Goal: Task Accomplishment & Management: Manage account settings

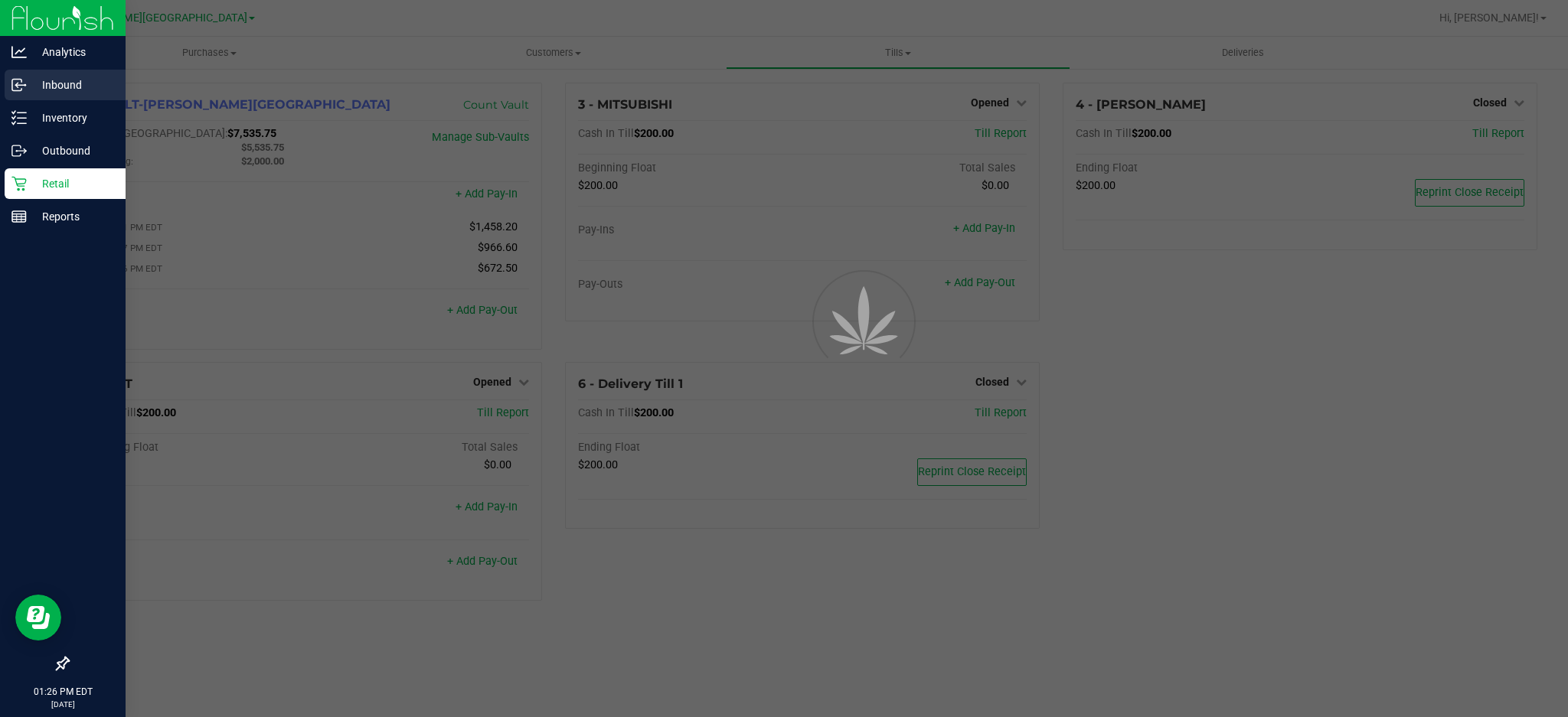
click at [68, 86] on p "Inbound" at bounding box center [72, 85] width 92 height 18
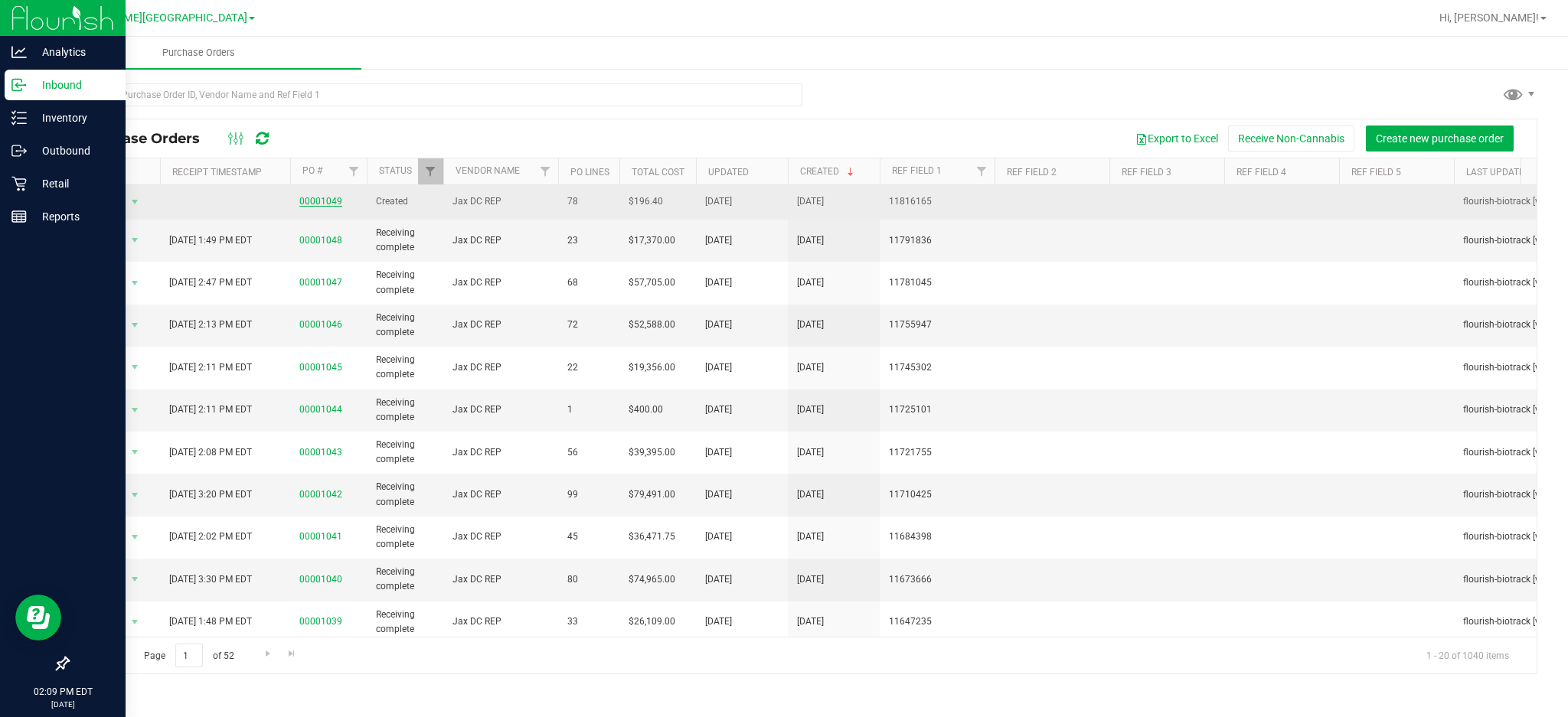
click at [313, 203] on link "00001049" at bounding box center [320, 201] width 43 height 11
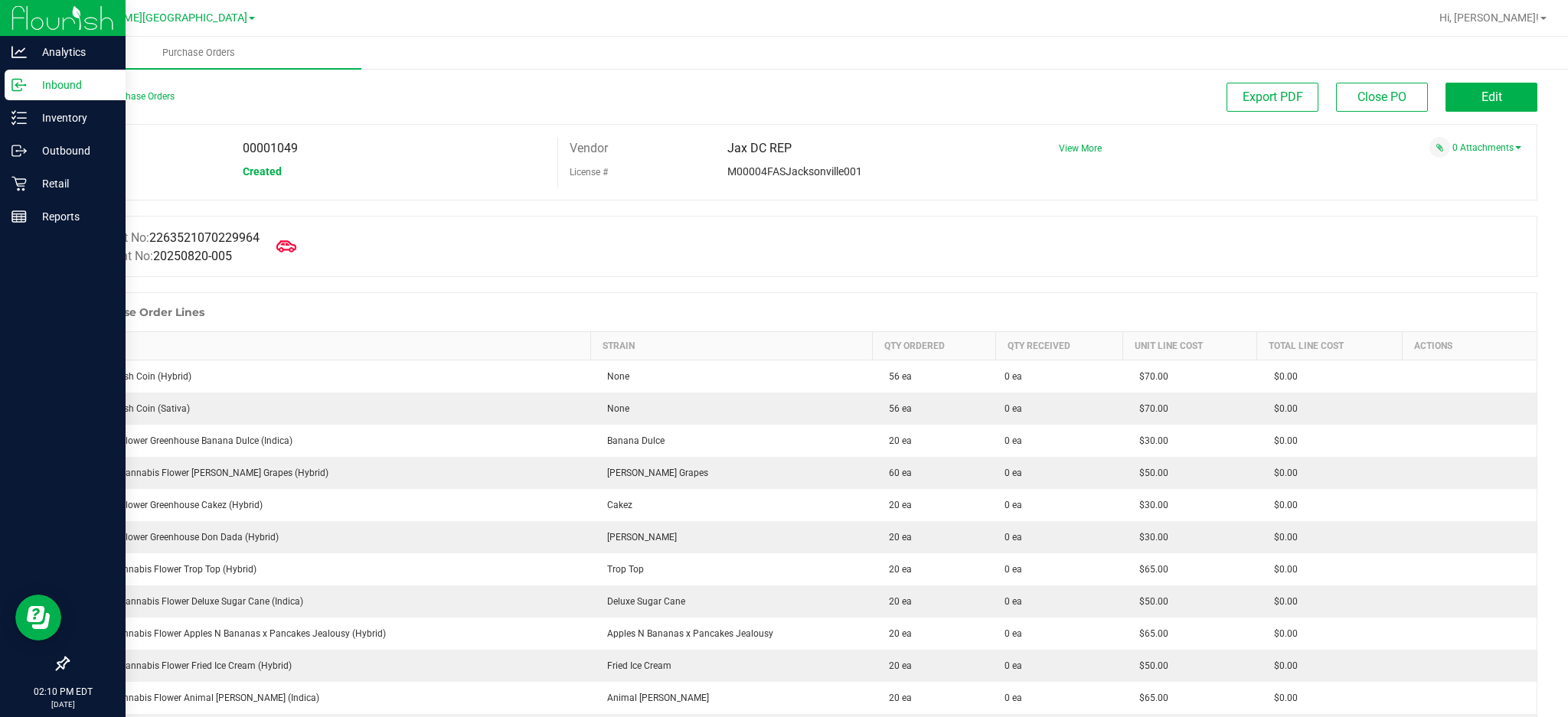
click at [297, 237] on span at bounding box center [286, 246] width 34 height 34
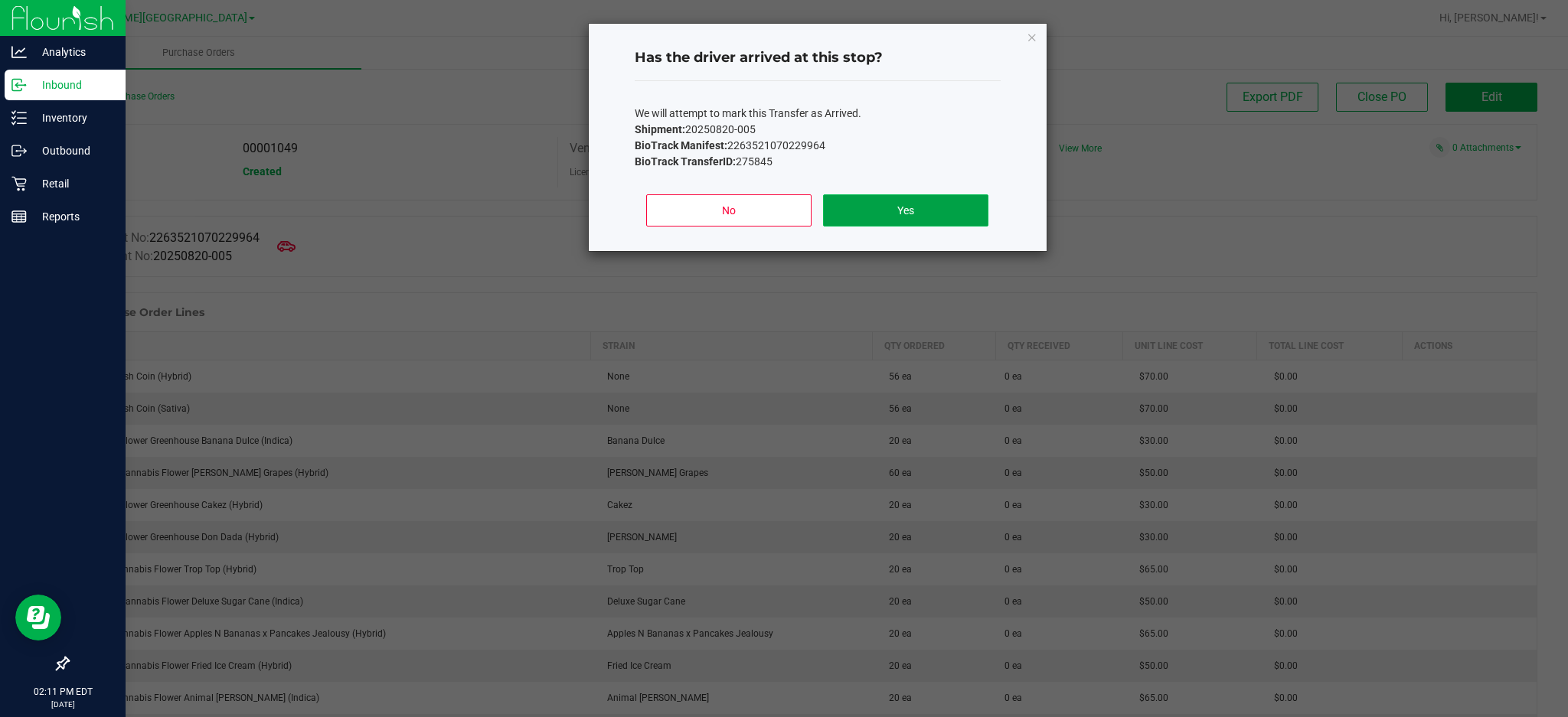
click at [899, 219] on button "Yes" at bounding box center [905, 210] width 165 height 32
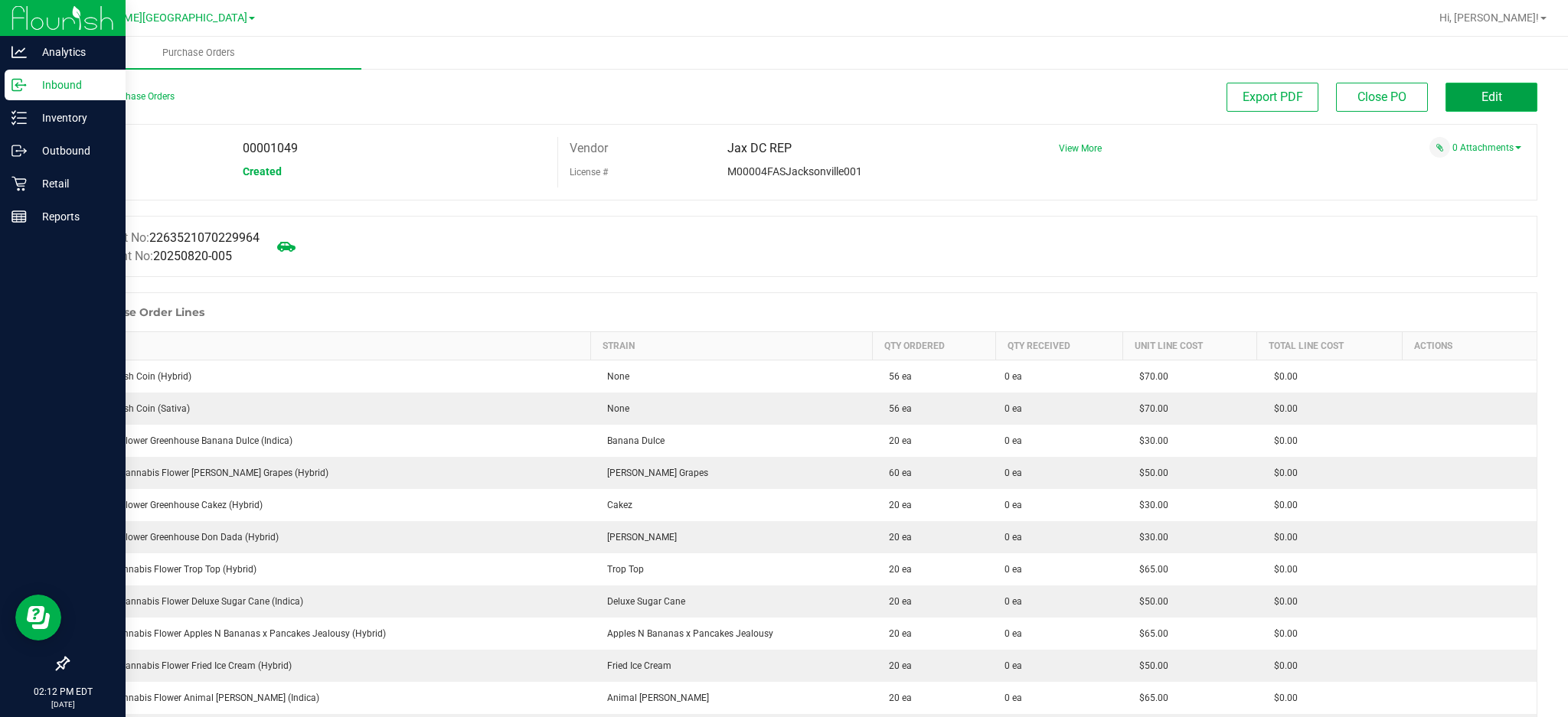
click at [1462, 98] on button "Edit" at bounding box center [1491, 97] width 92 height 29
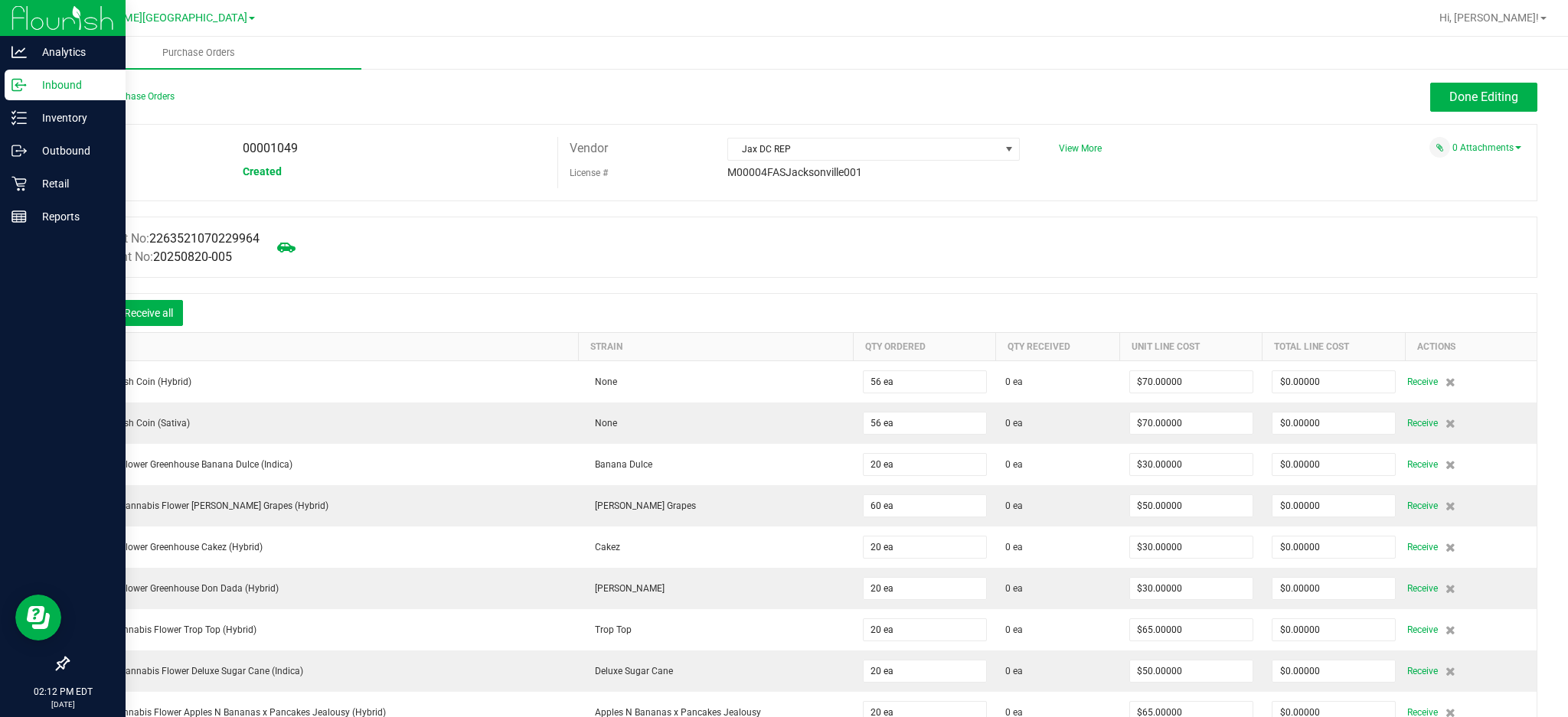
click at [86, 310] on icon at bounding box center [91, 314] width 14 height 14
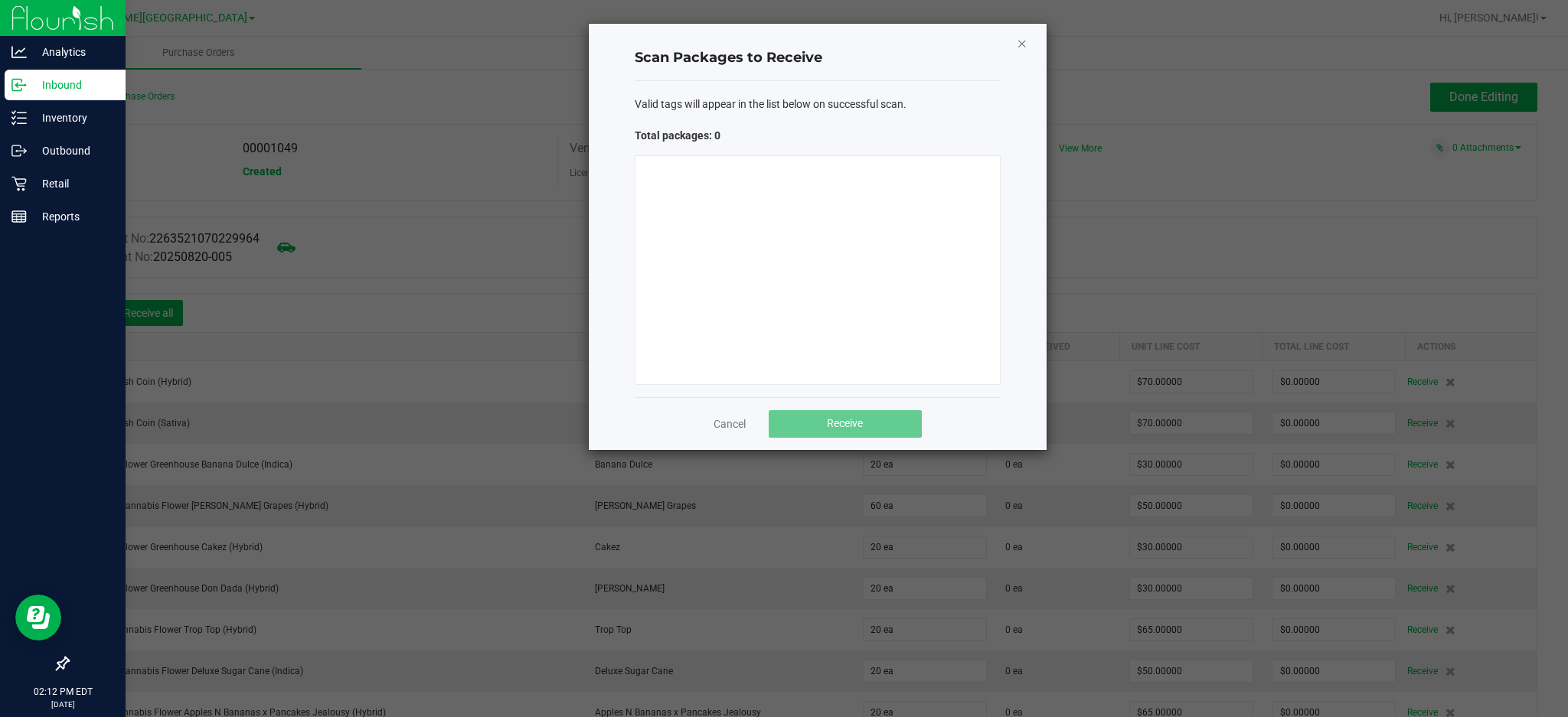
click at [1024, 45] on icon "Close" at bounding box center [1022, 43] width 11 height 18
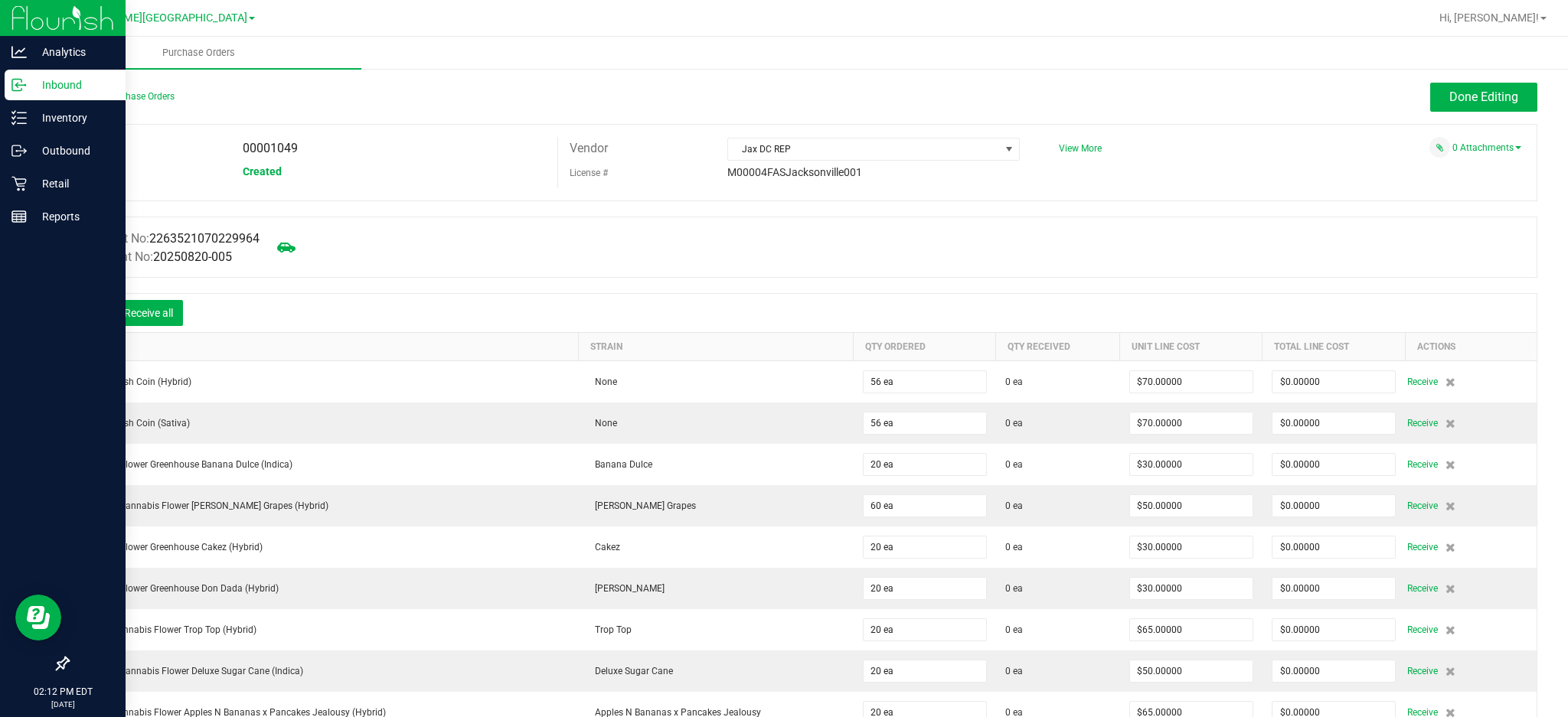
click at [85, 317] on icon at bounding box center [91, 314] width 15 height 15
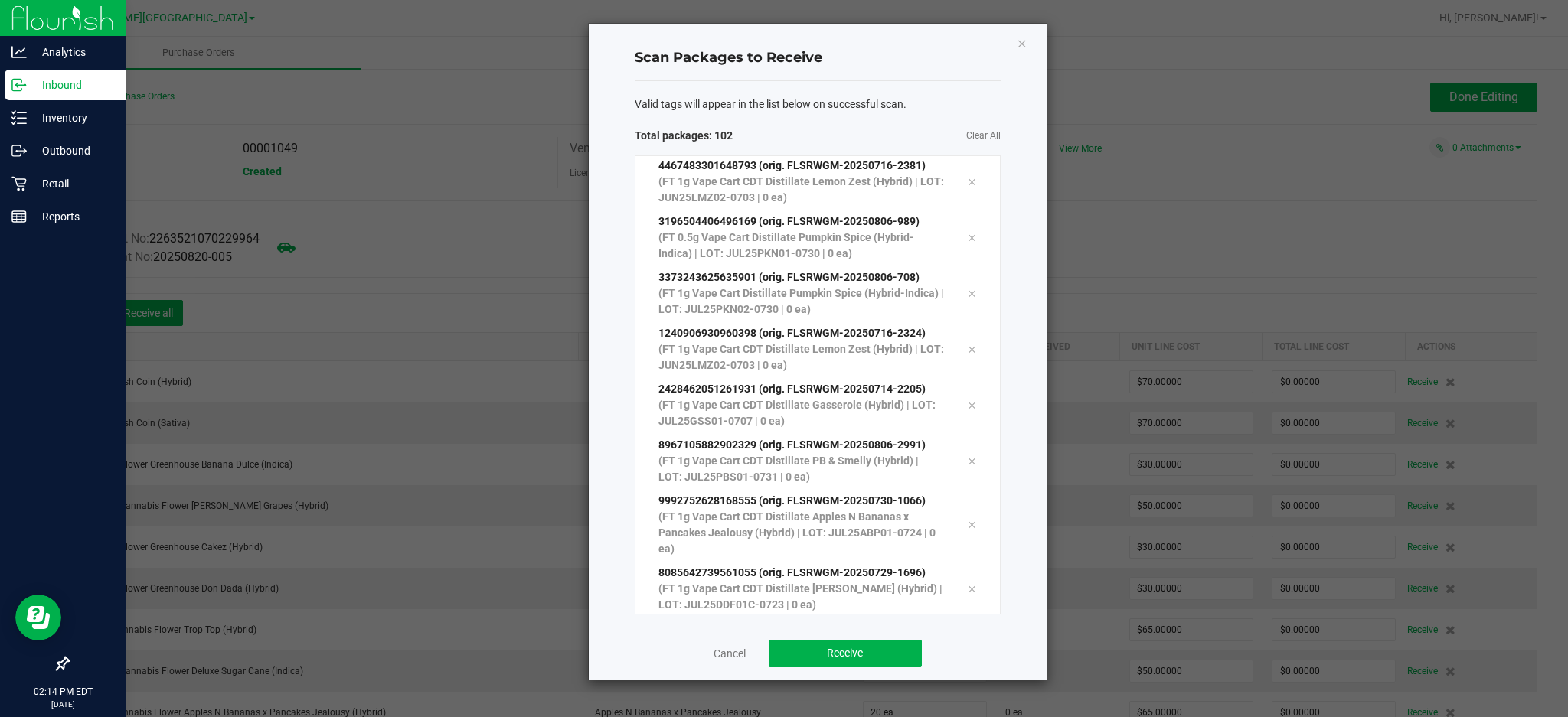
scroll to position [5311, 0]
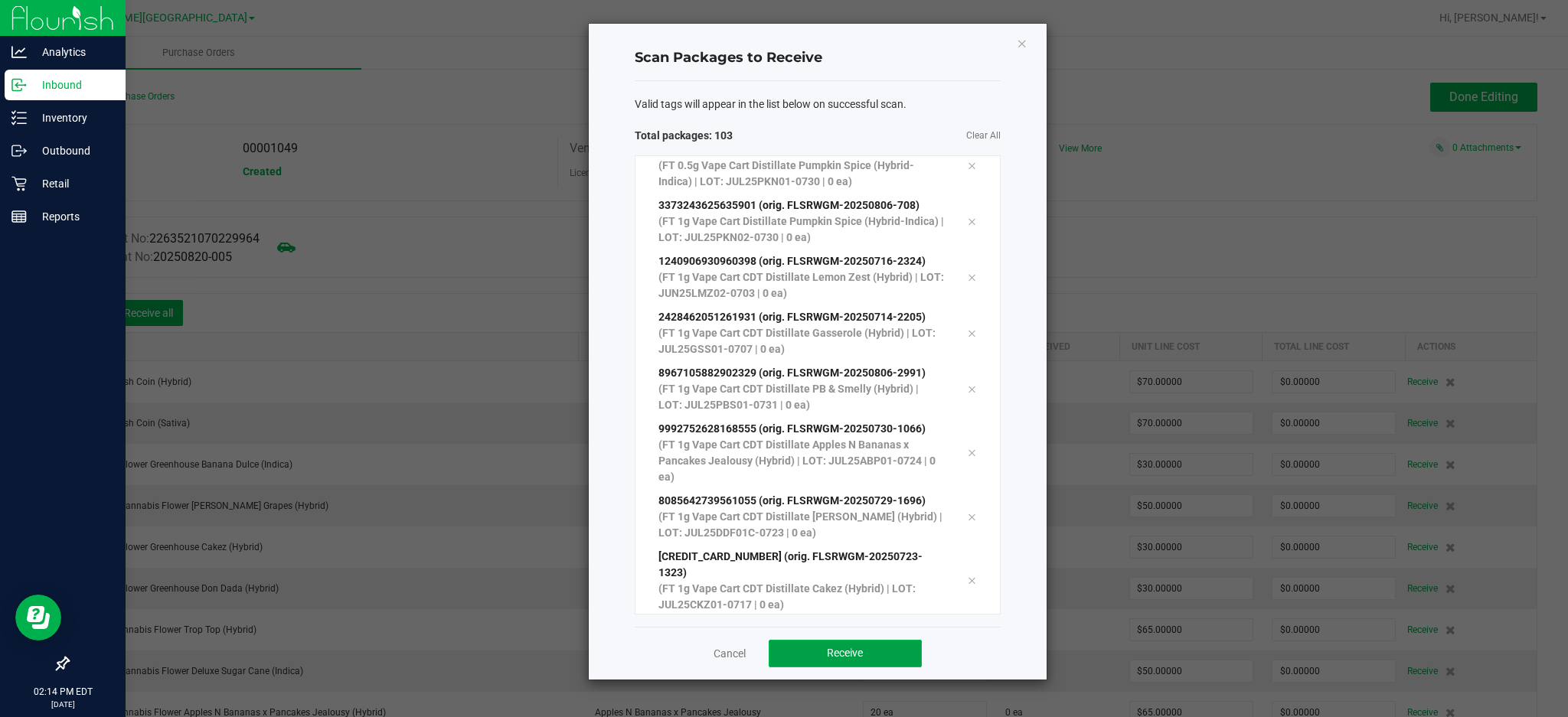
click at [898, 648] on button "Receive" at bounding box center [845, 653] width 153 height 27
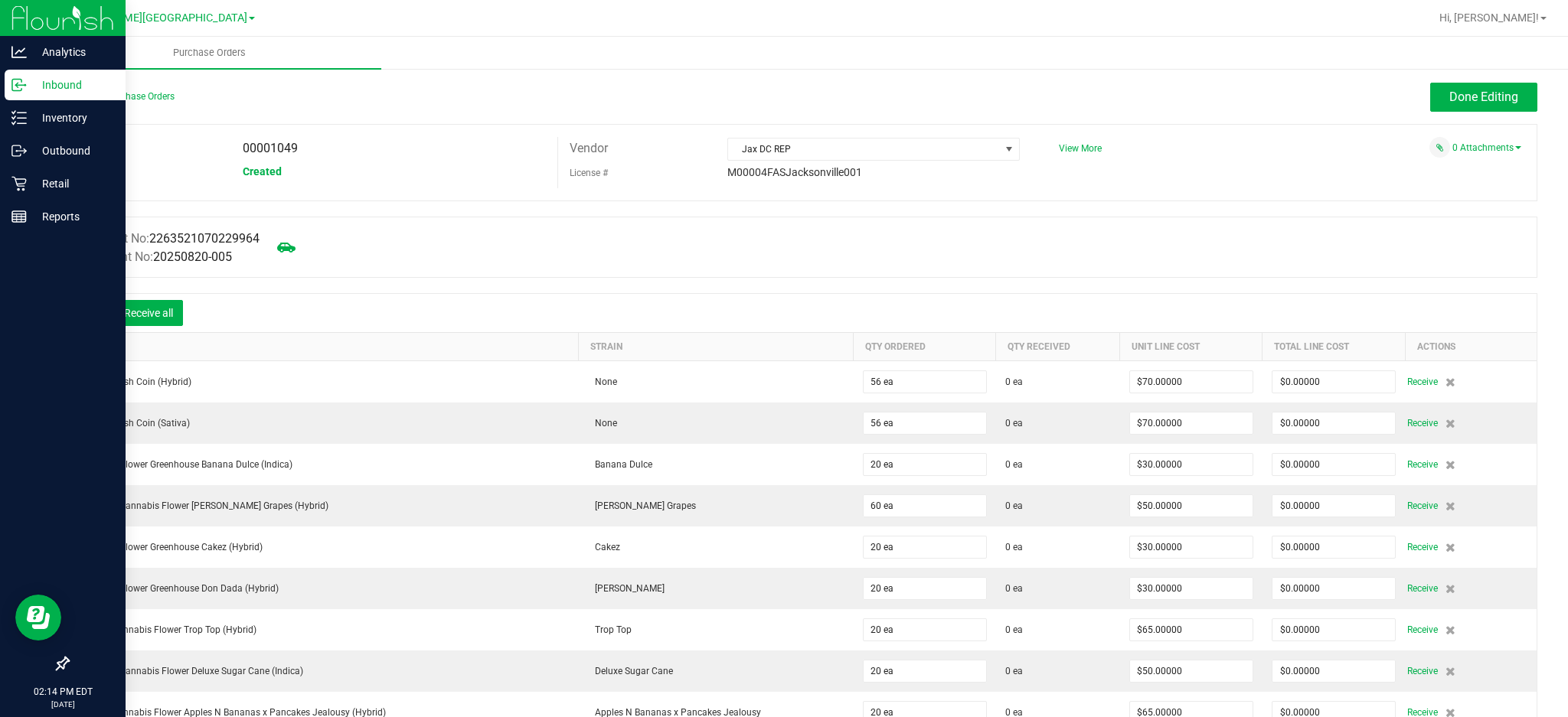
click at [94, 311] on icon at bounding box center [91, 314] width 15 height 15
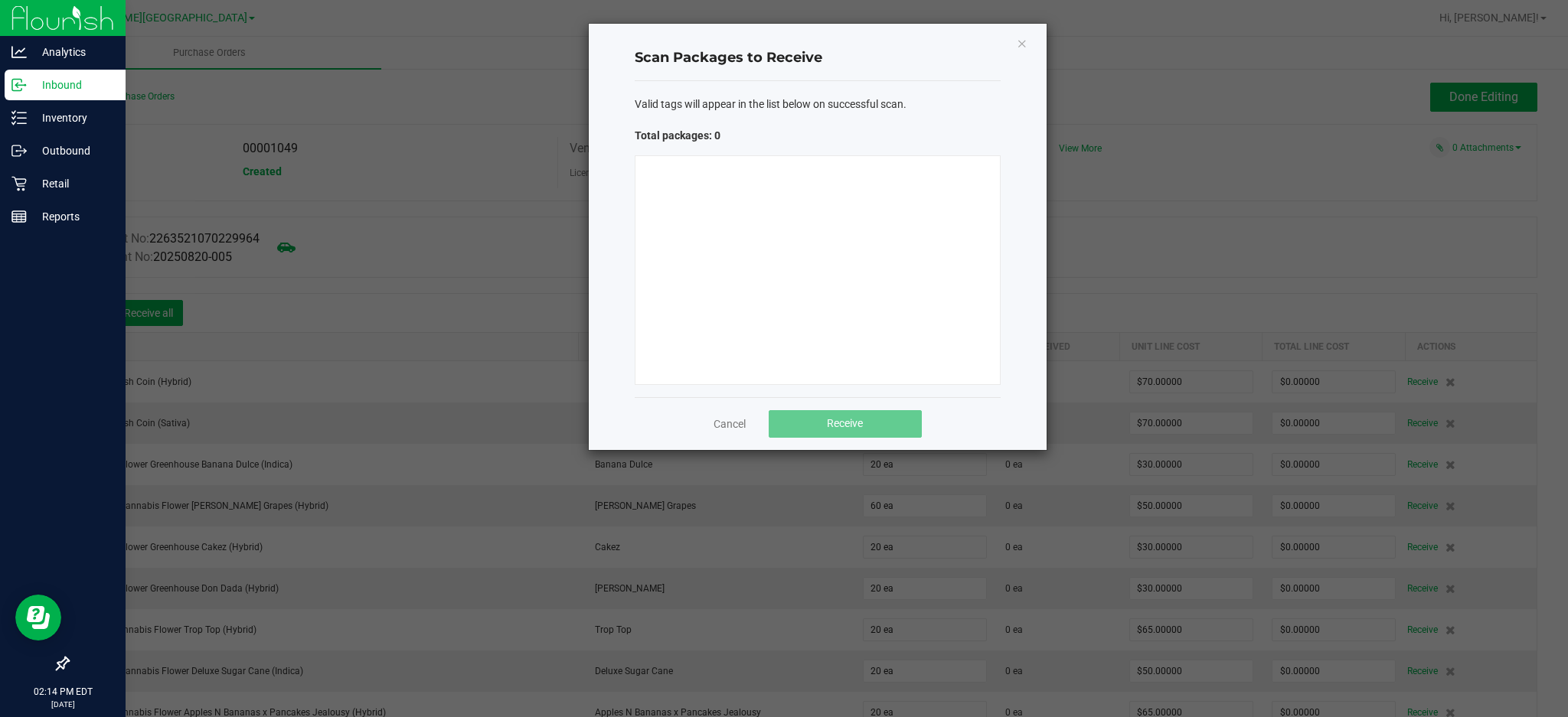
click at [784, 275] on div at bounding box center [817, 270] width 366 height 229
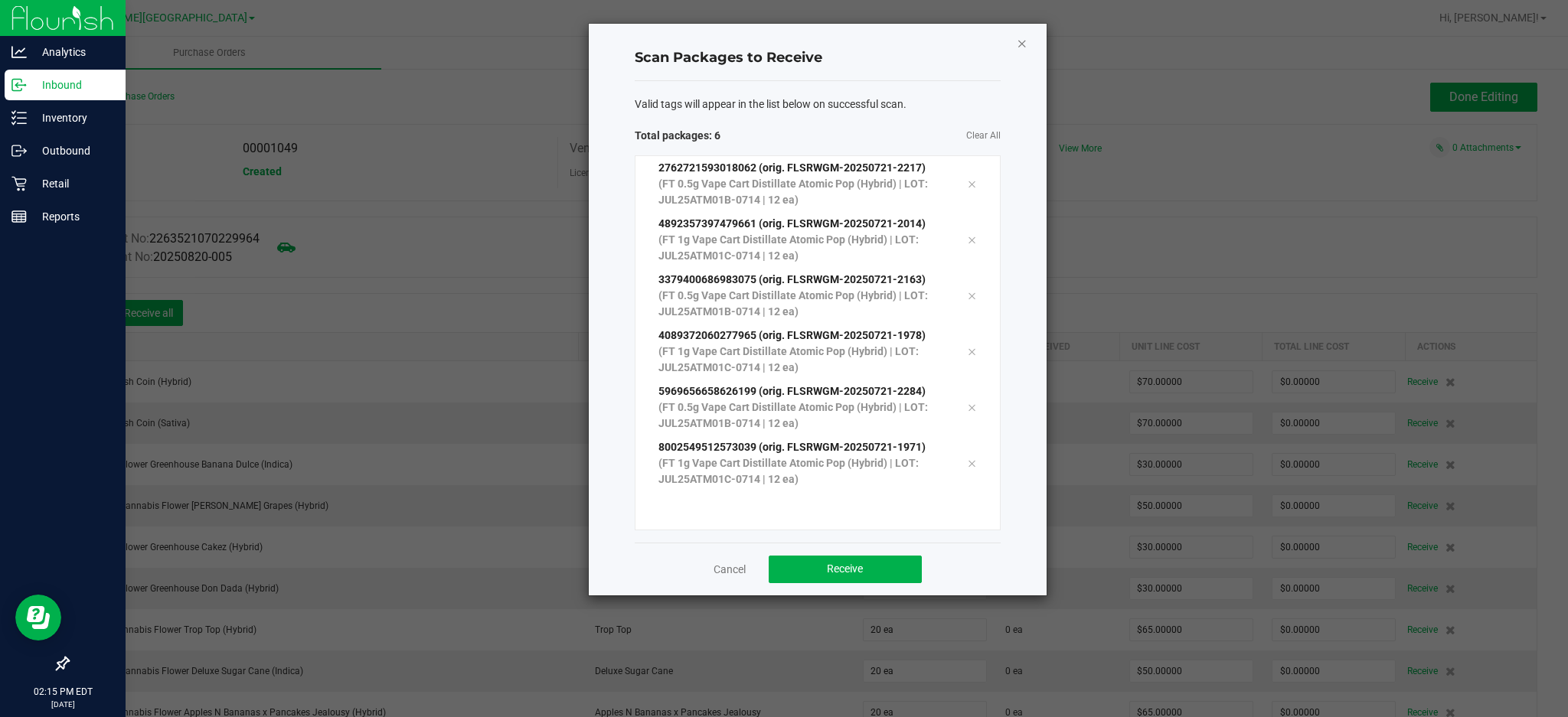
click at [1024, 42] on icon "Close" at bounding box center [1022, 43] width 11 height 18
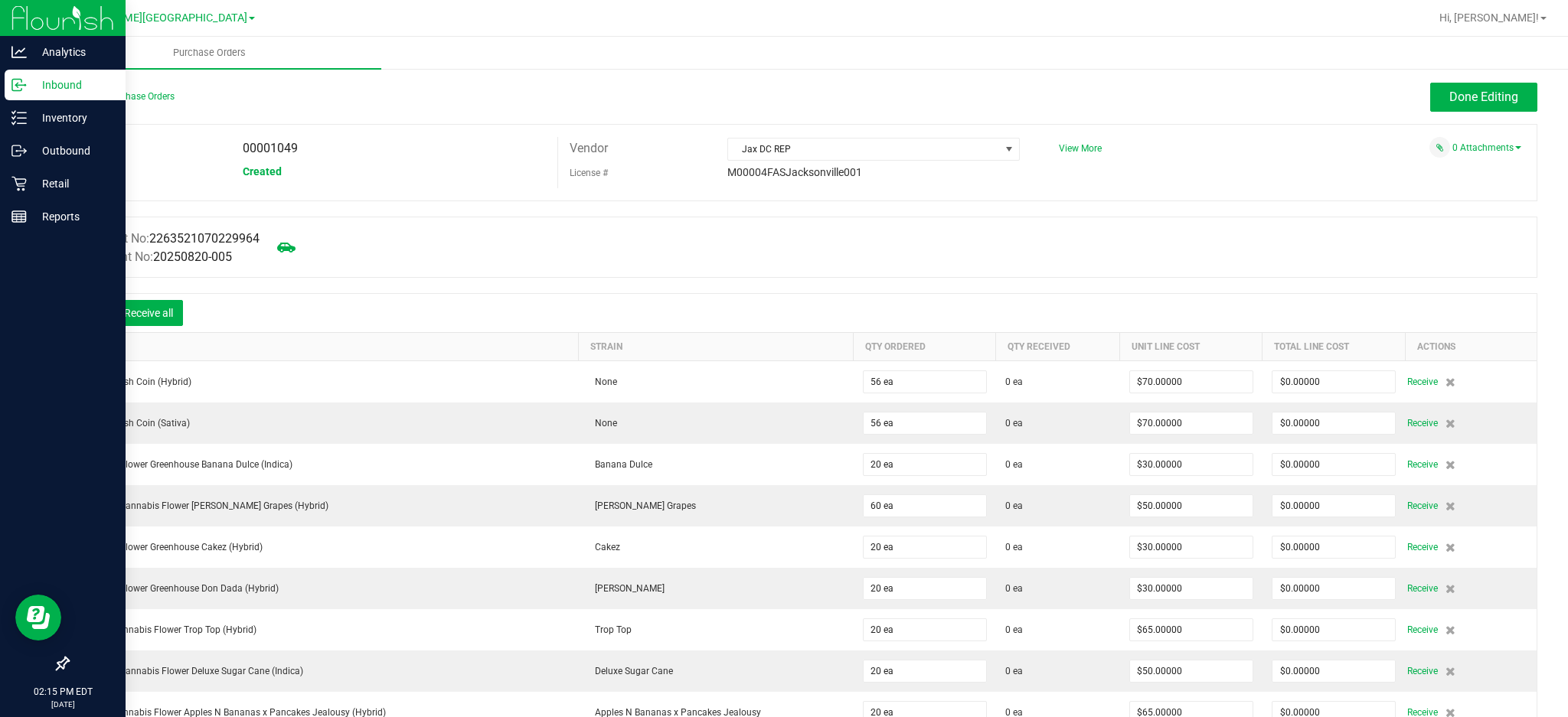
click at [86, 314] on icon at bounding box center [91, 314] width 15 height 15
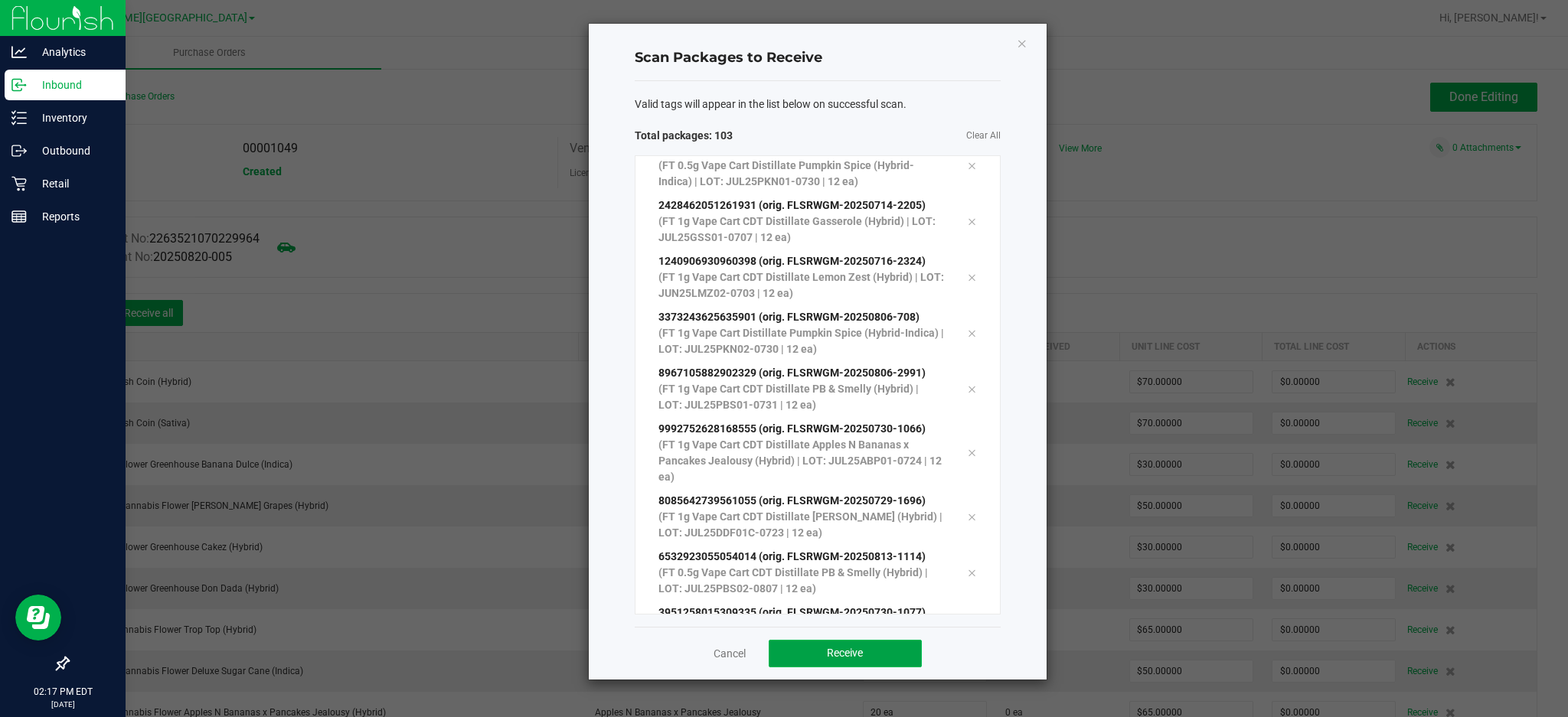
click at [875, 657] on button "Receive" at bounding box center [845, 653] width 153 height 27
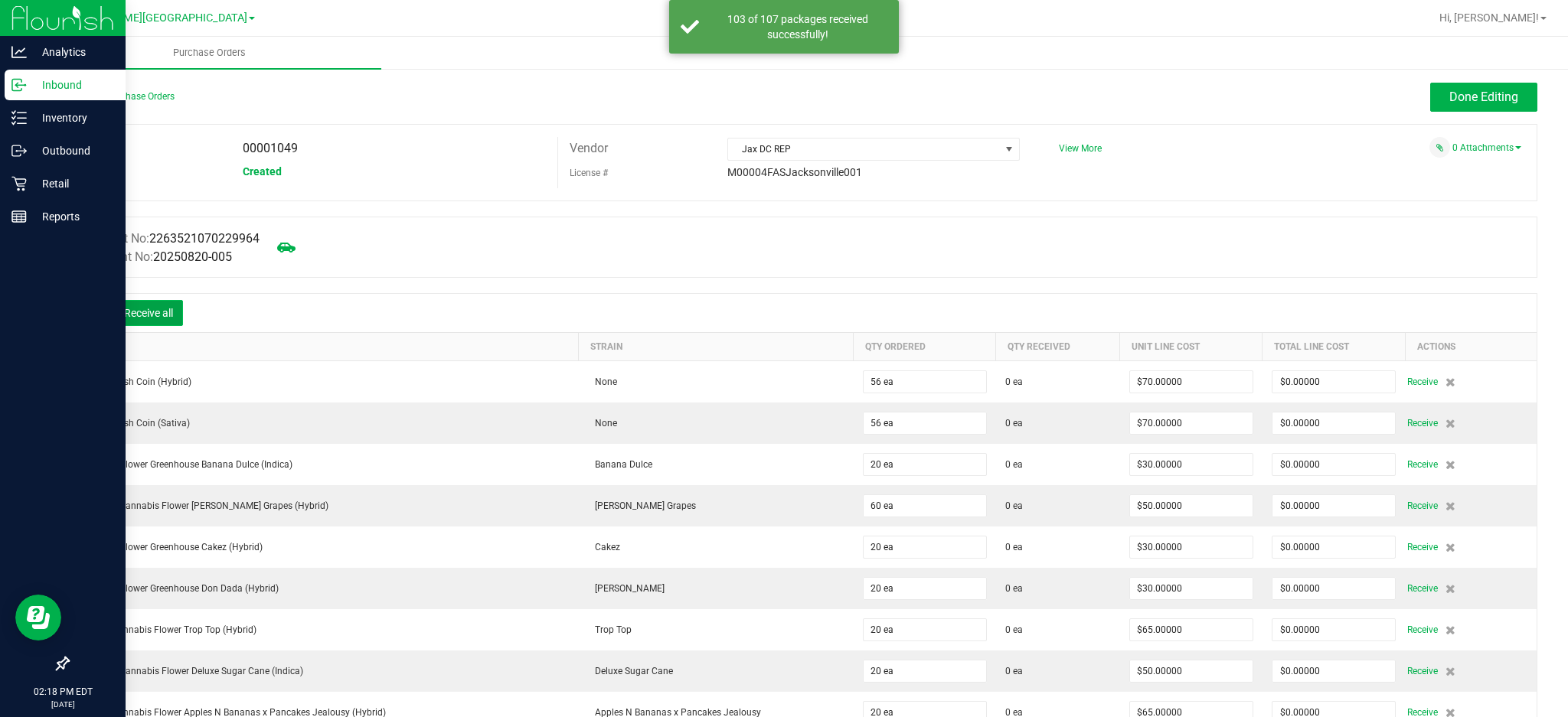
click at [168, 306] on button "Receive all" at bounding box center [148, 313] width 69 height 26
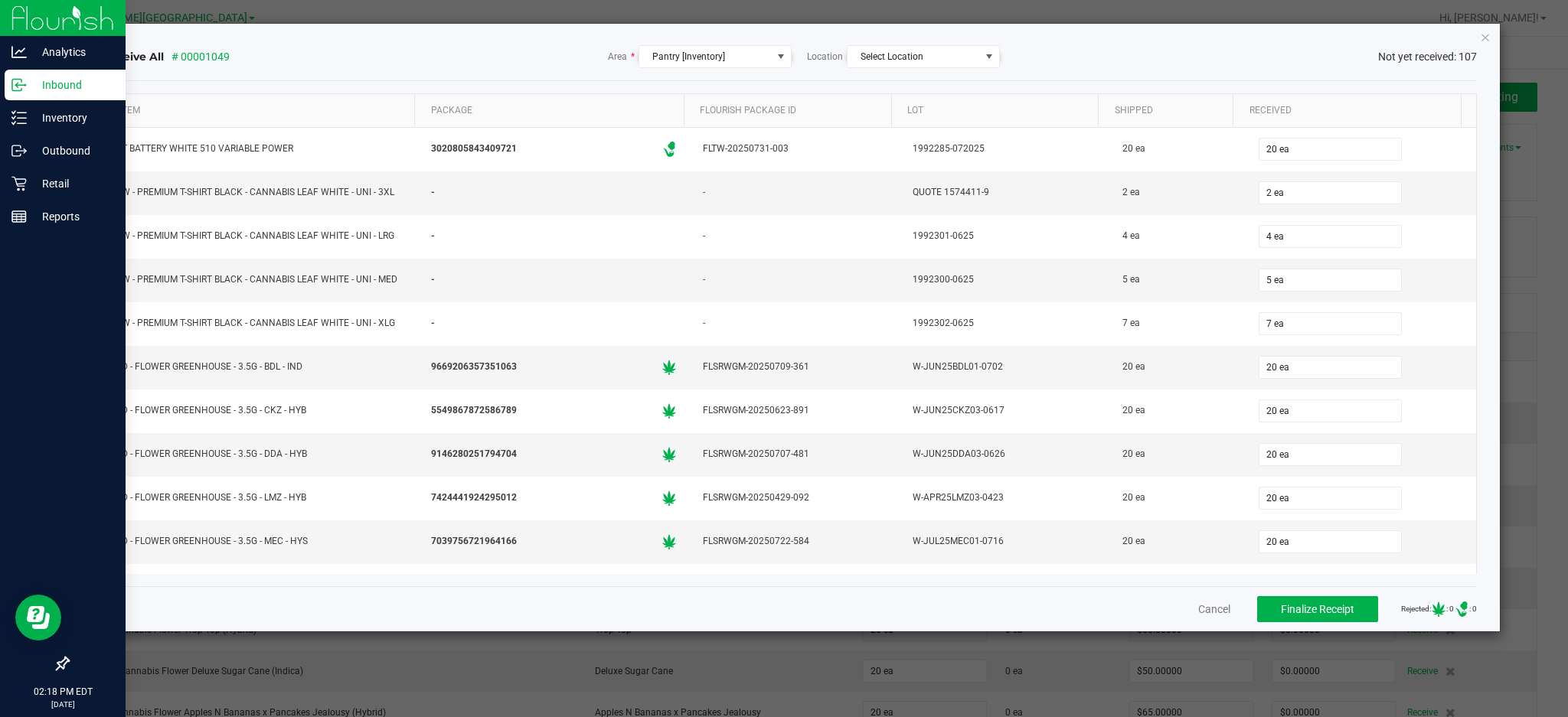
click button "Close" at bounding box center [1485, 36] width 11 height 18
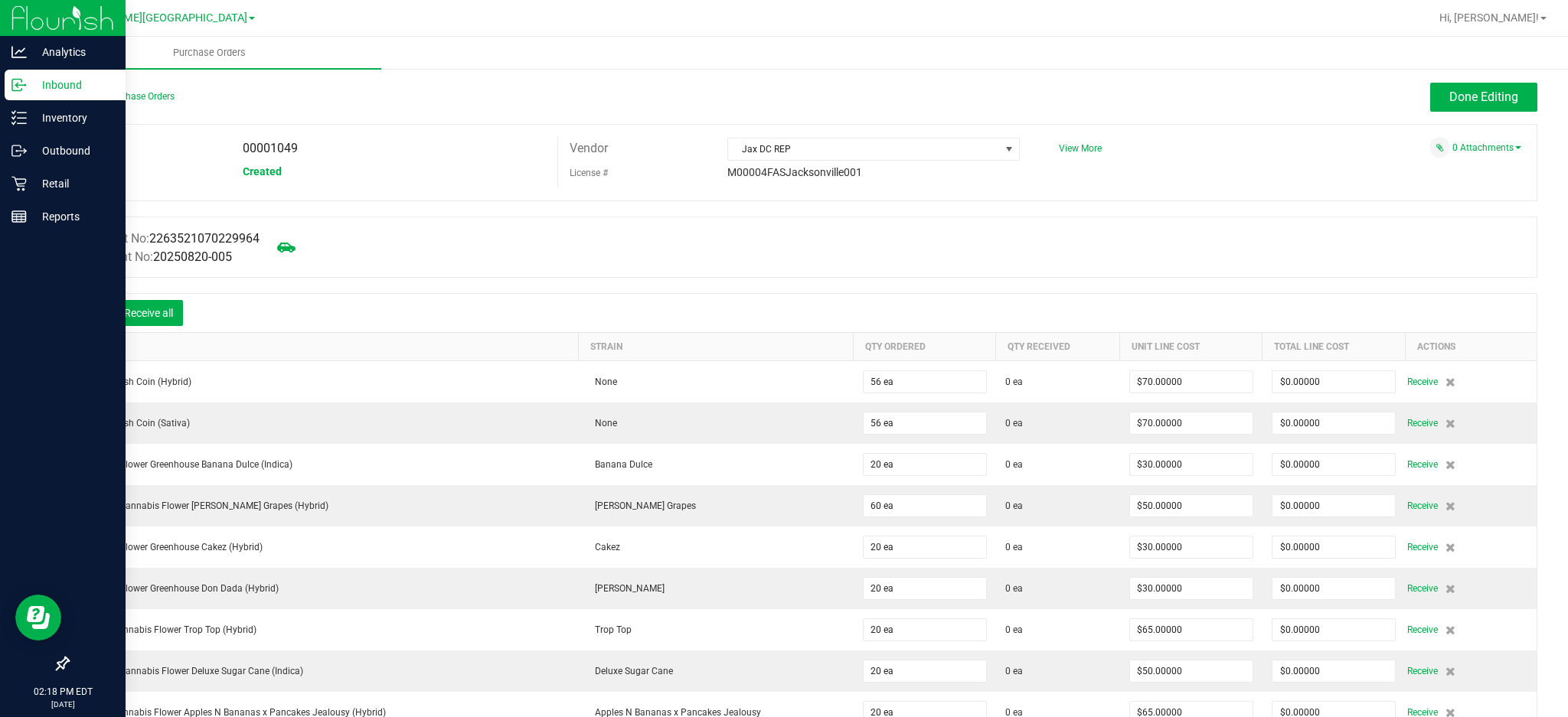
click at [91, 307] on icon at bounding box center [91, 314] width 15 height 15
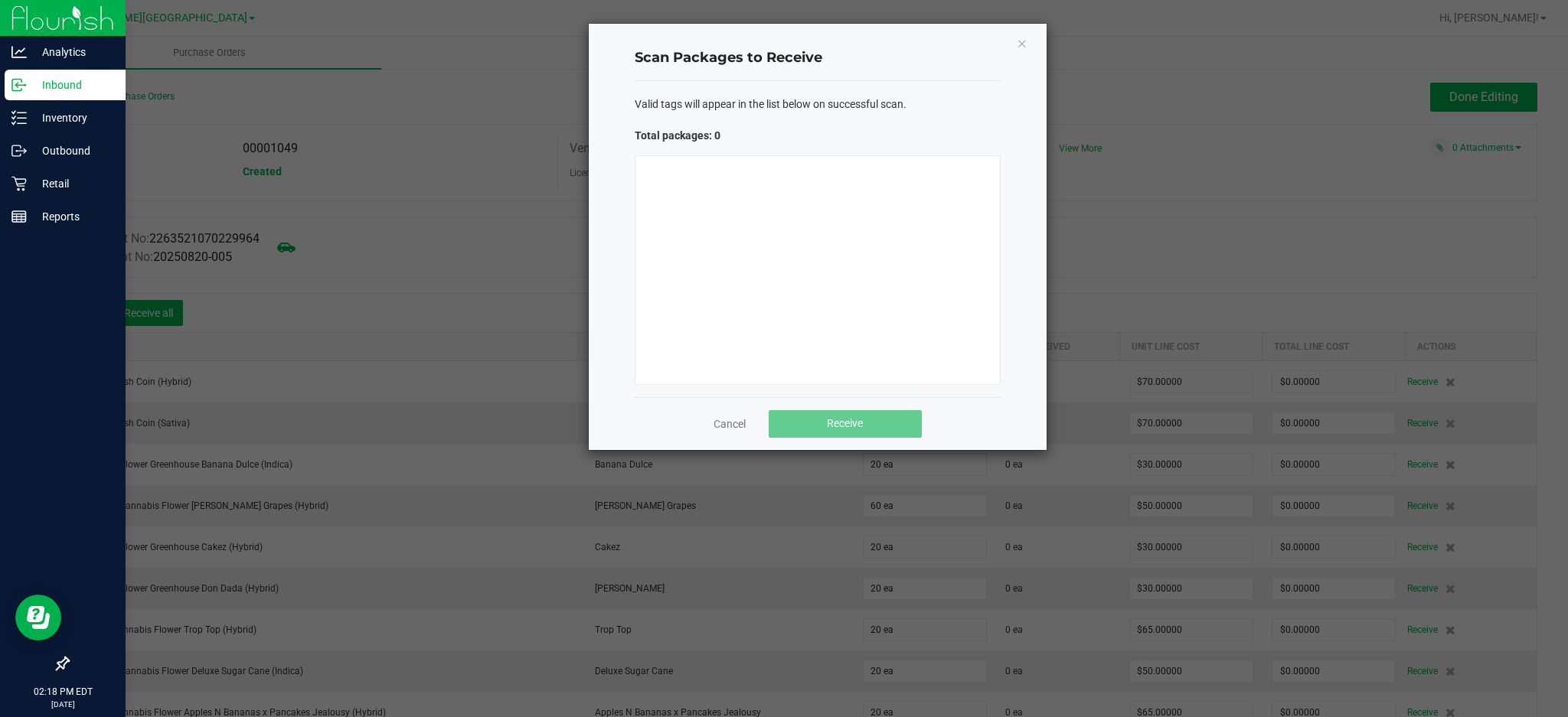
click at [773, 209] on div at bounding box center [817, 270] width 366 height 229
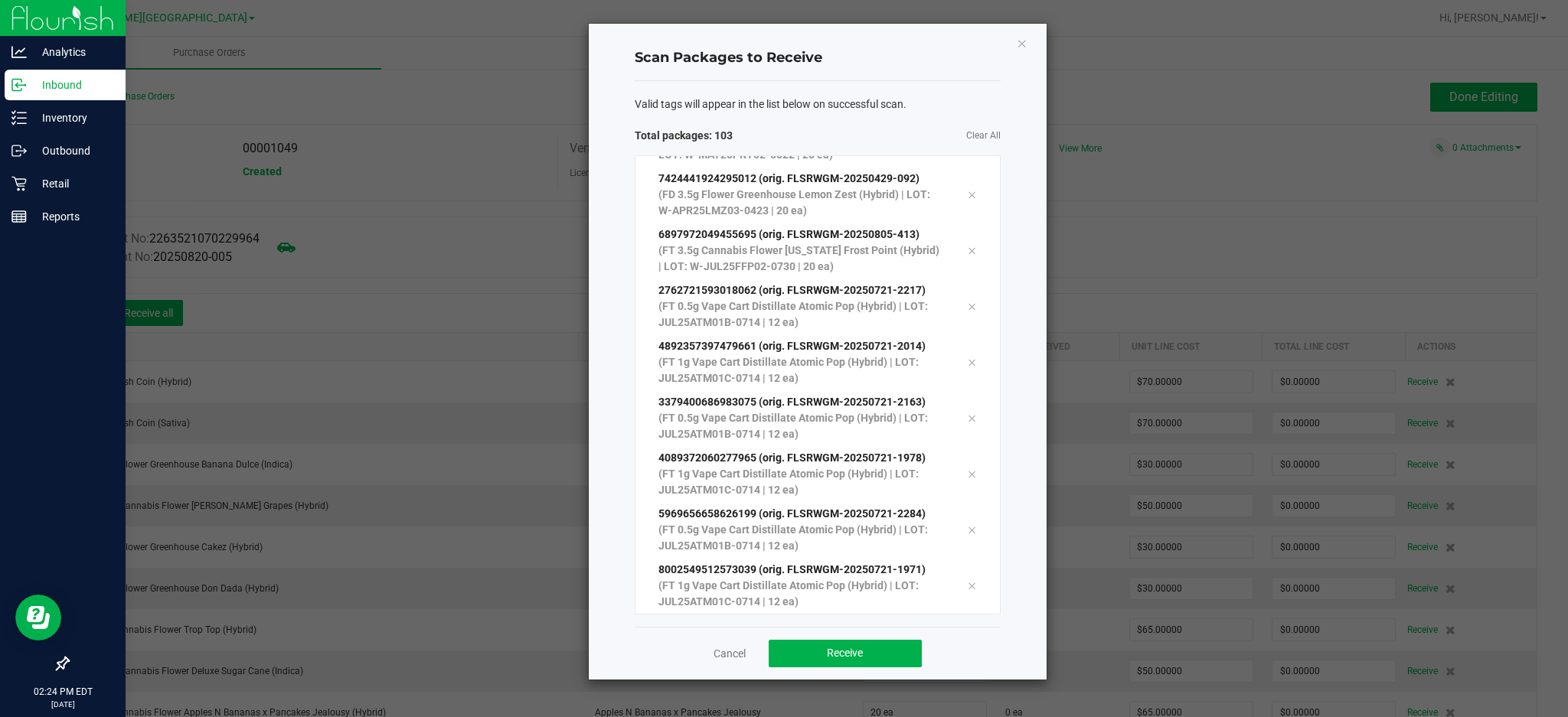
scroll to position [5367, 0]
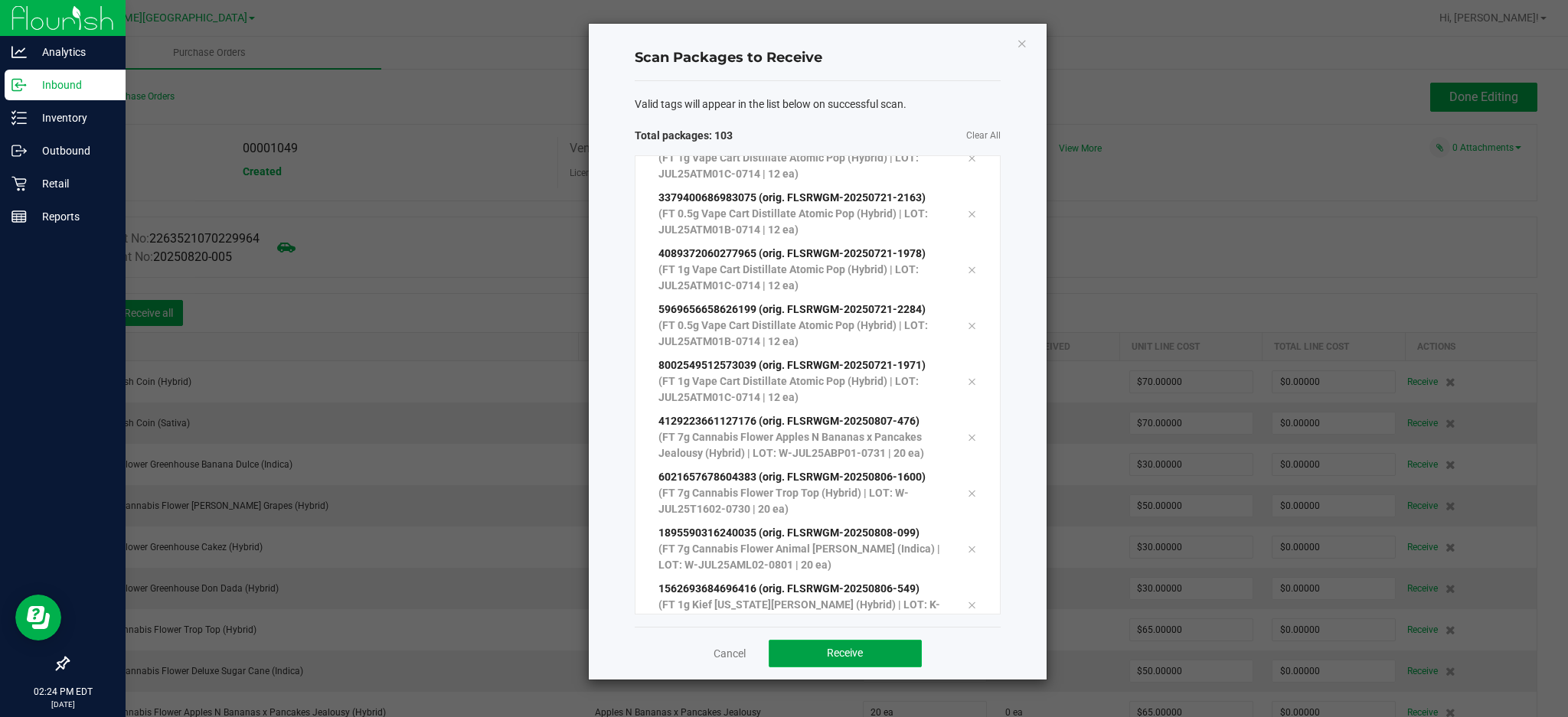
click at [794, 647] on button "Receive" at bounding box center [845, 653] width 153 height 27
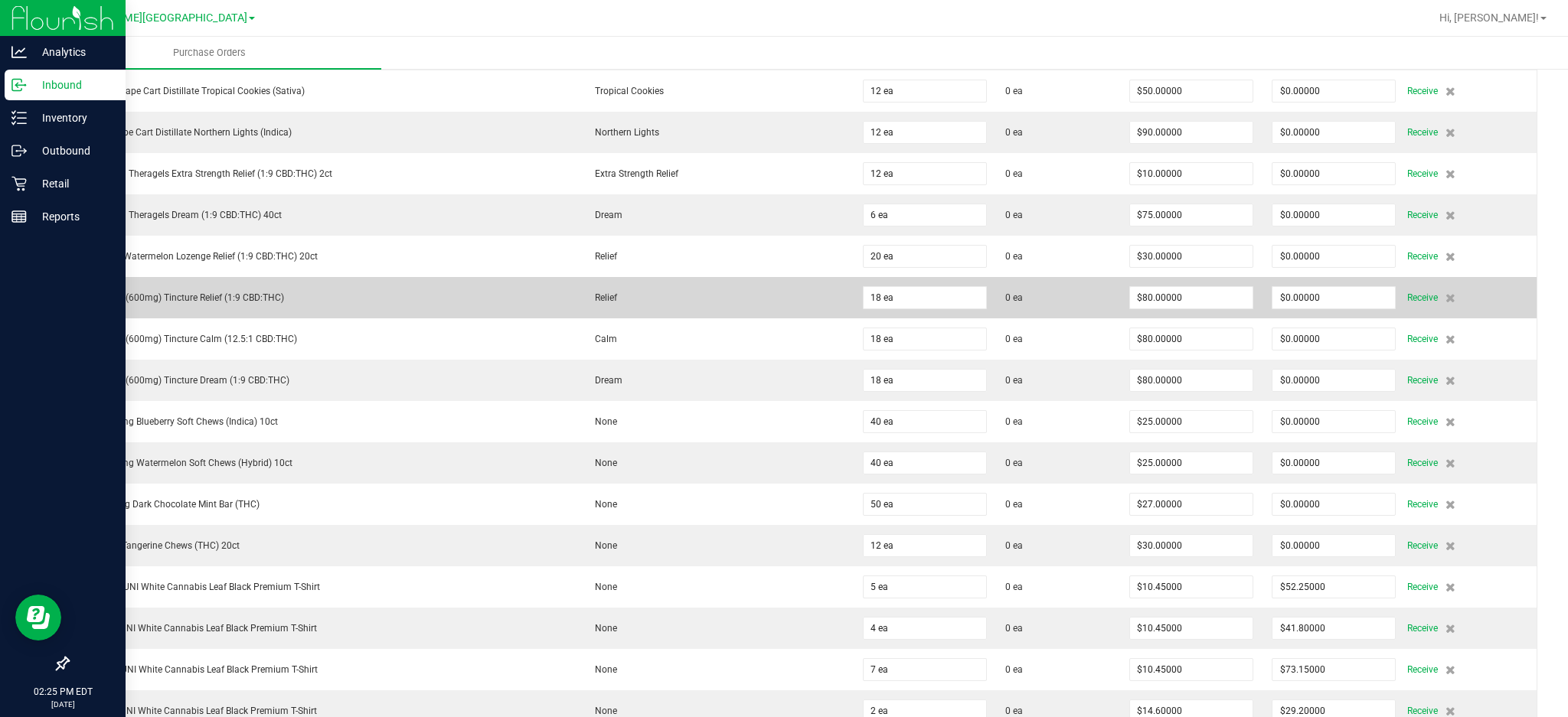
scroll to position [2857, 0]
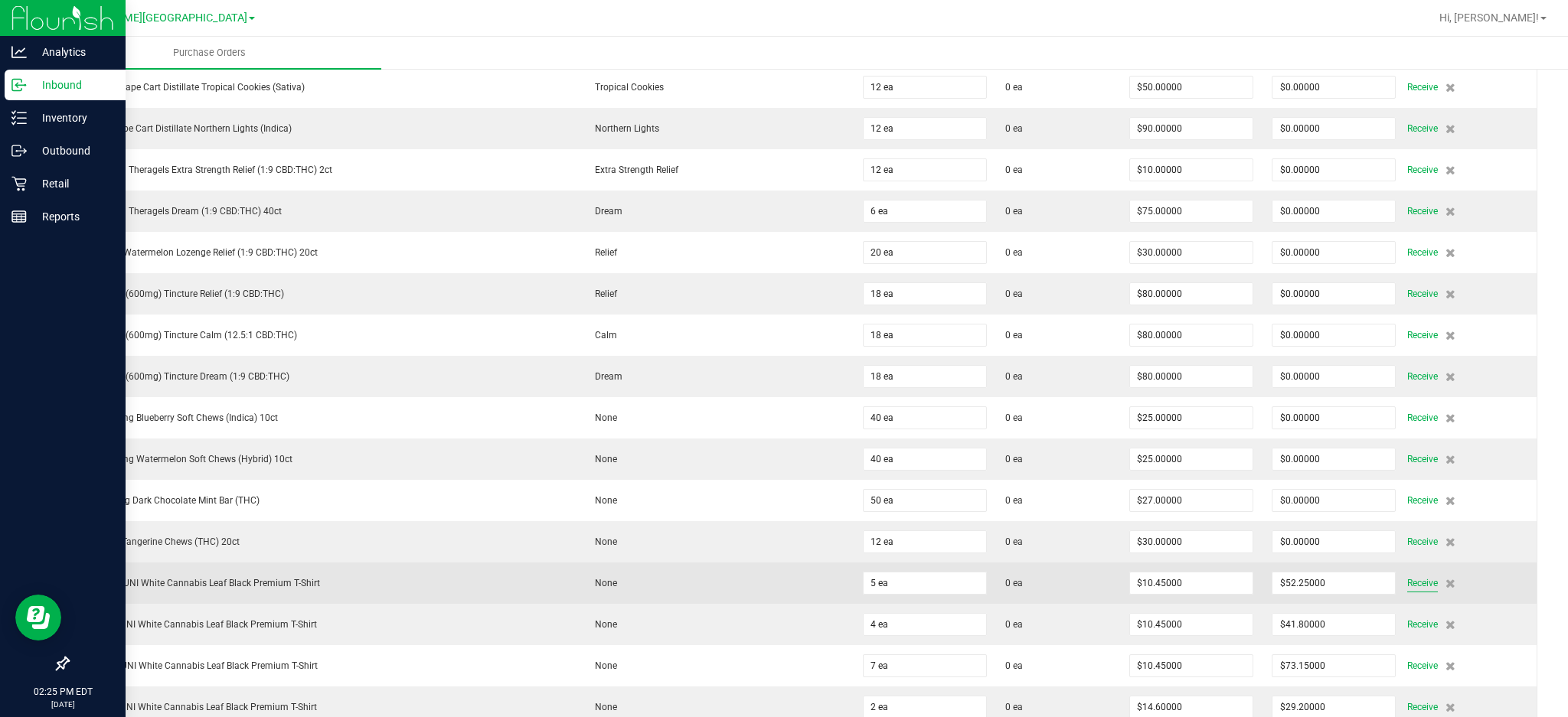
click at [1415, 591] on span "Receive" at bounding box center [1422, 583] width 31 height 18
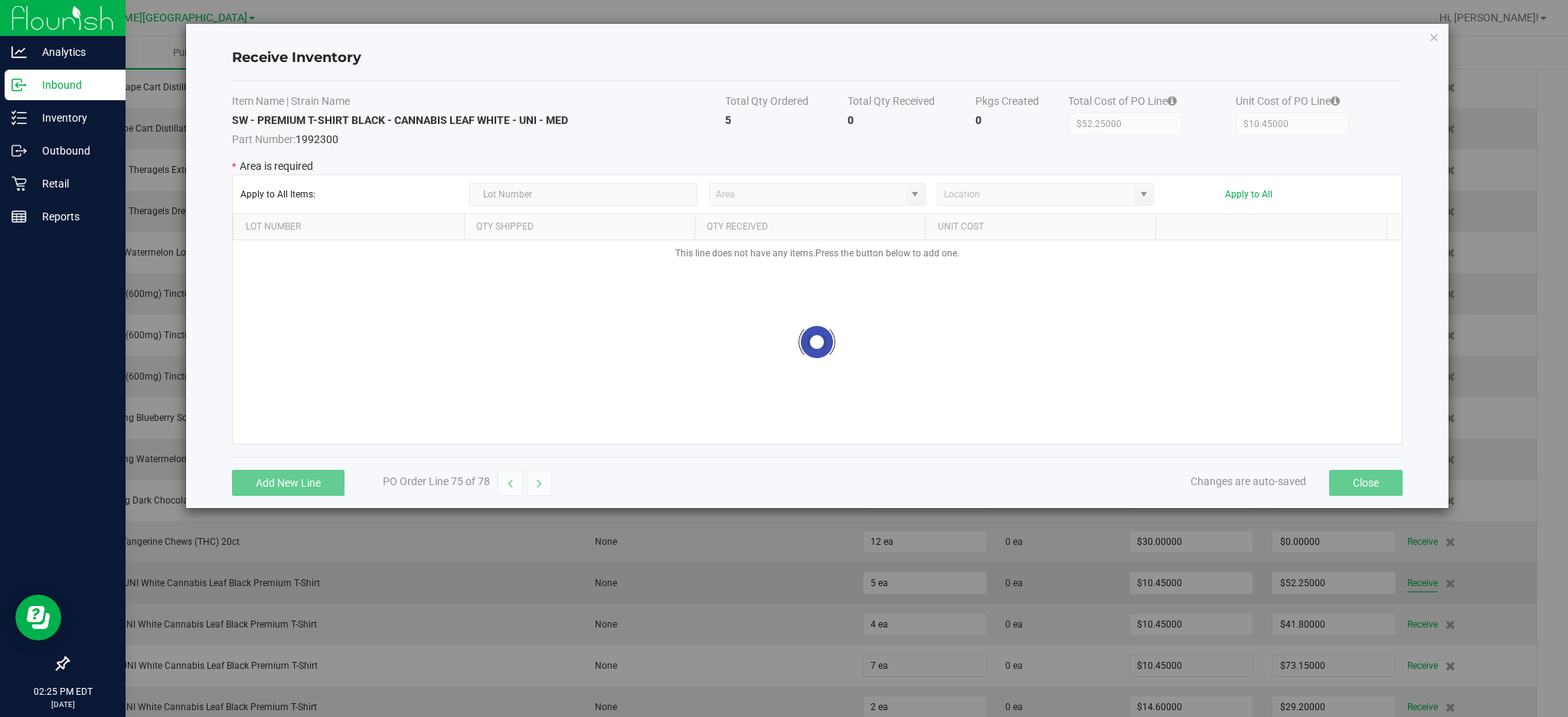
type input "Pantry"
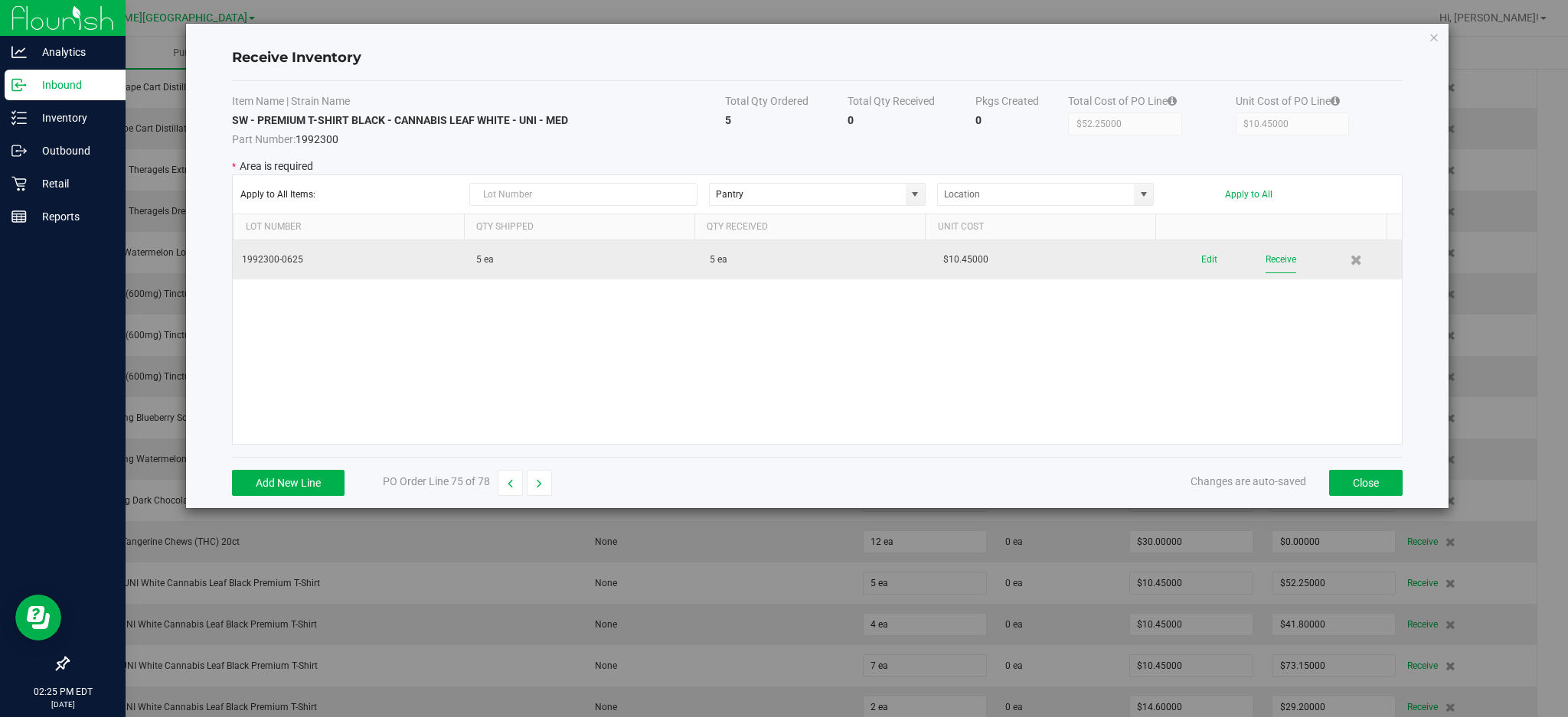
click at [1271, 258] on button "Receive" at bounding box center [1280, 259] width 31 height 26
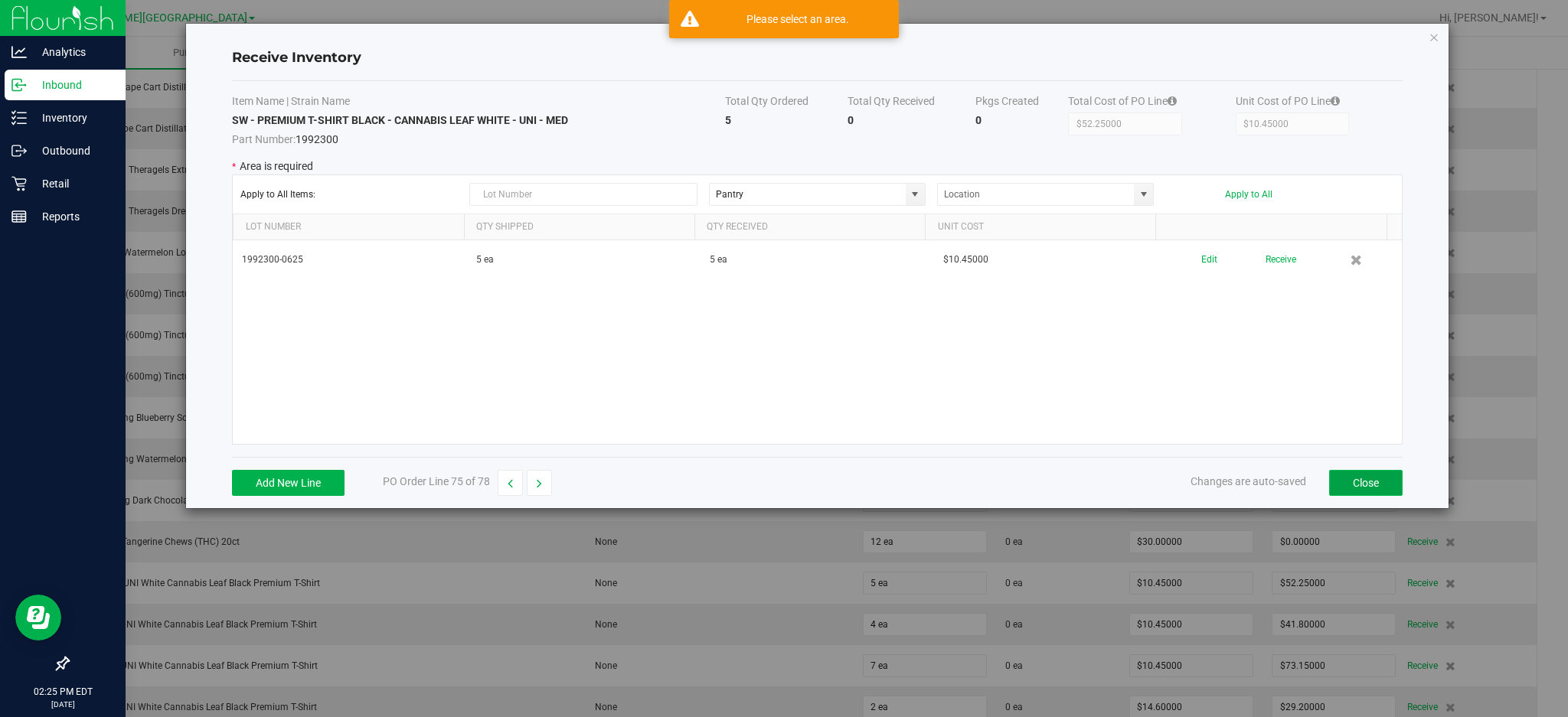
click at [1370, 479] on button "Close" at bounding box center [1365, 482] width 74 height 26
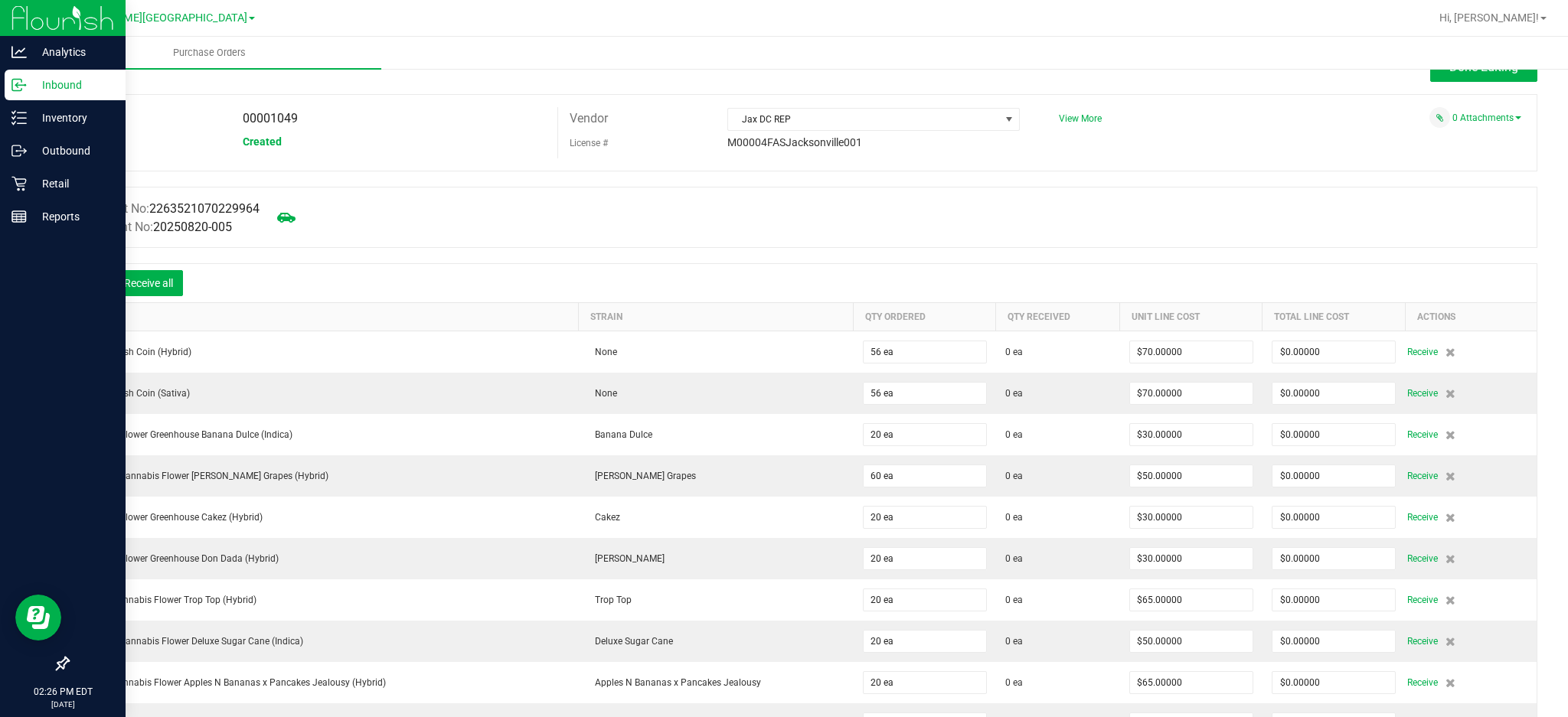
scroll to position [0, 0]
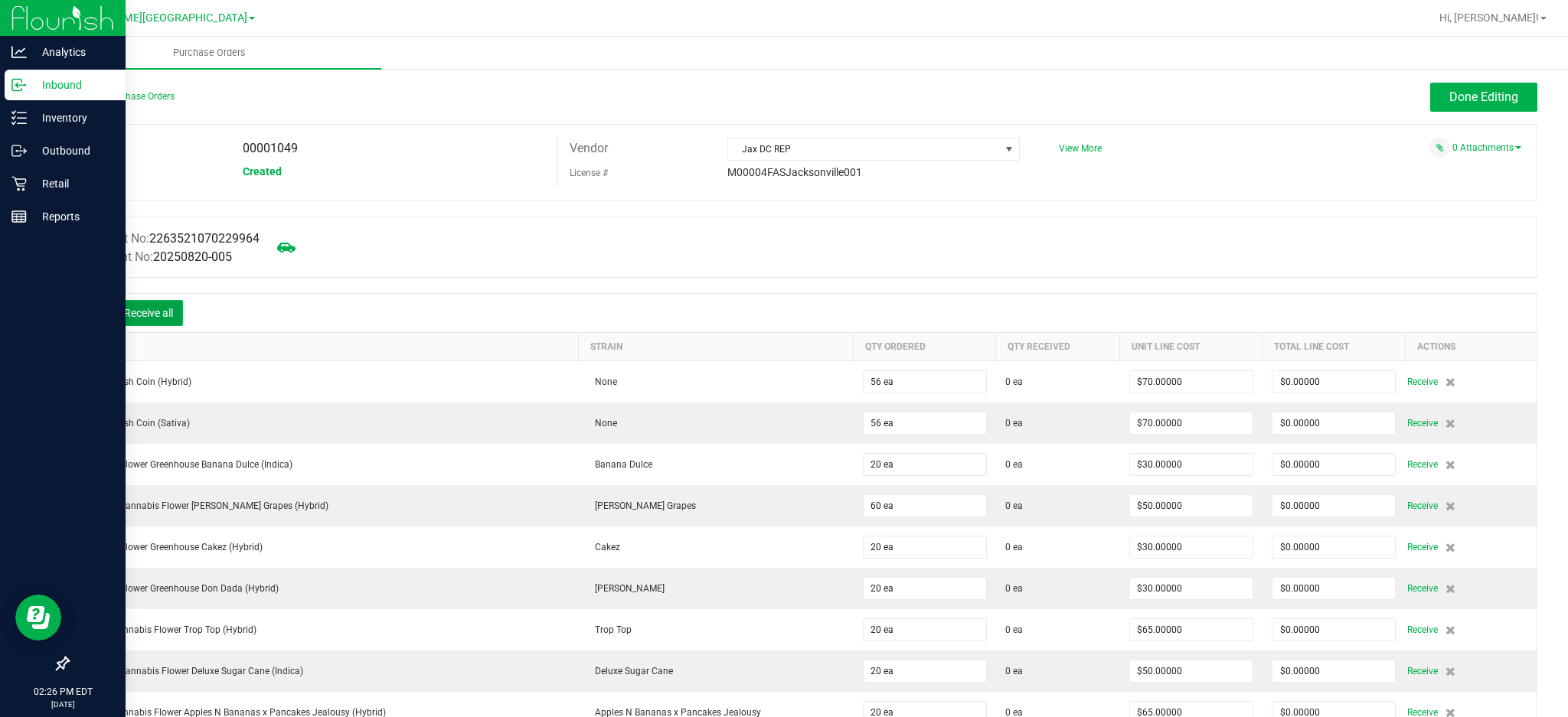
click at [157, 314] on button "Receive all" at bounding box center [148, 313] width 69 height 26
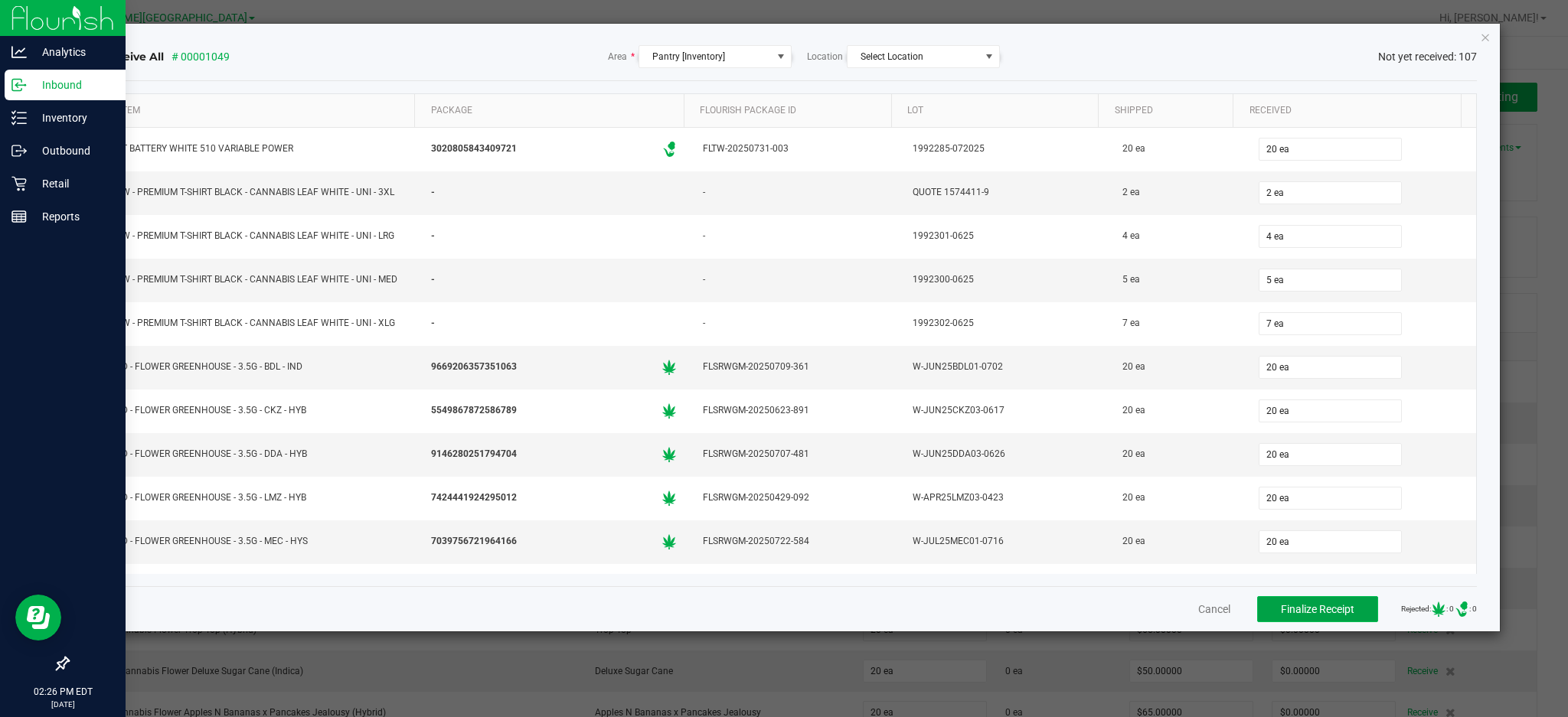
click at [1328, 609] on span "Finalize Receipt" at bounding box center [1317, 609] width 74 height 12
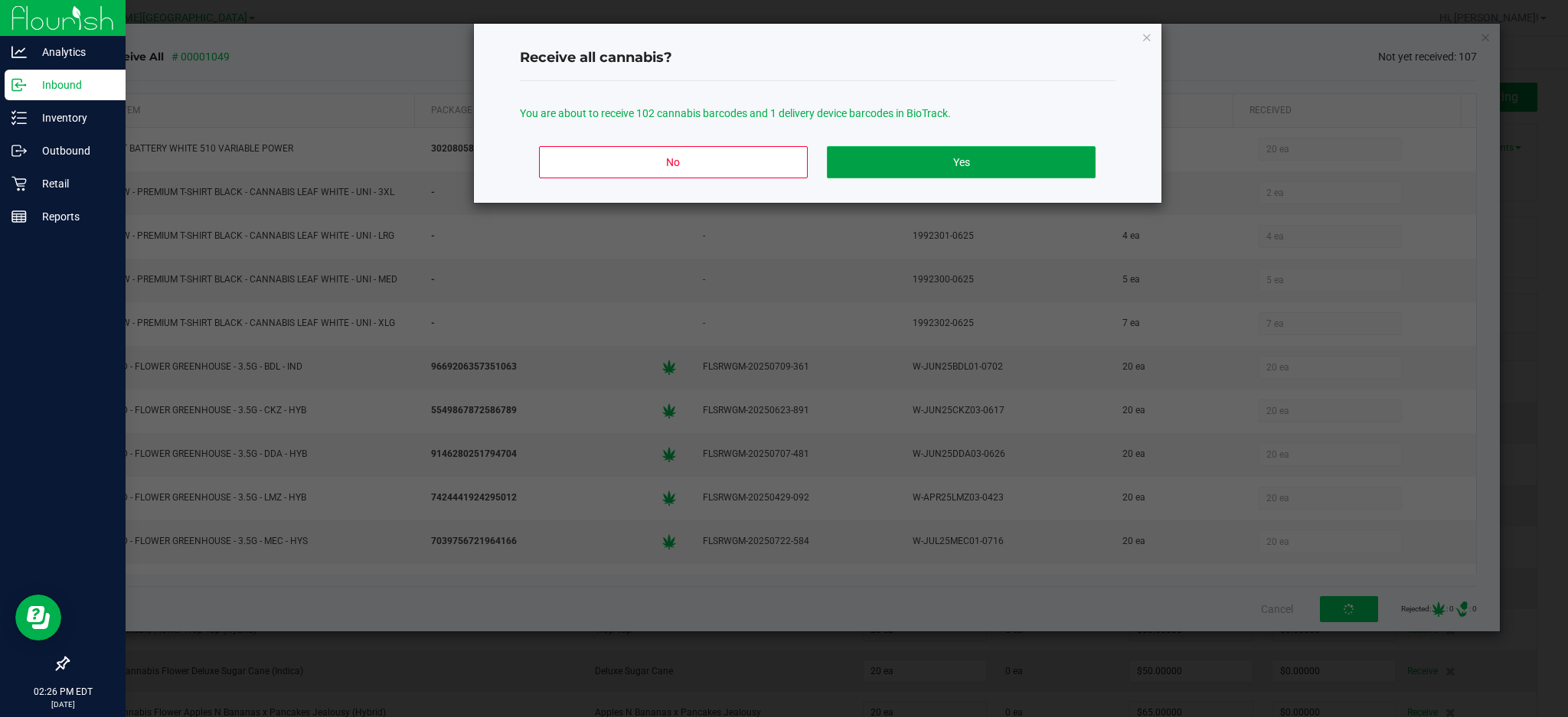
click at [1034, 166] on button "Yes" at bounding box center [960, 162] width 268 height 32
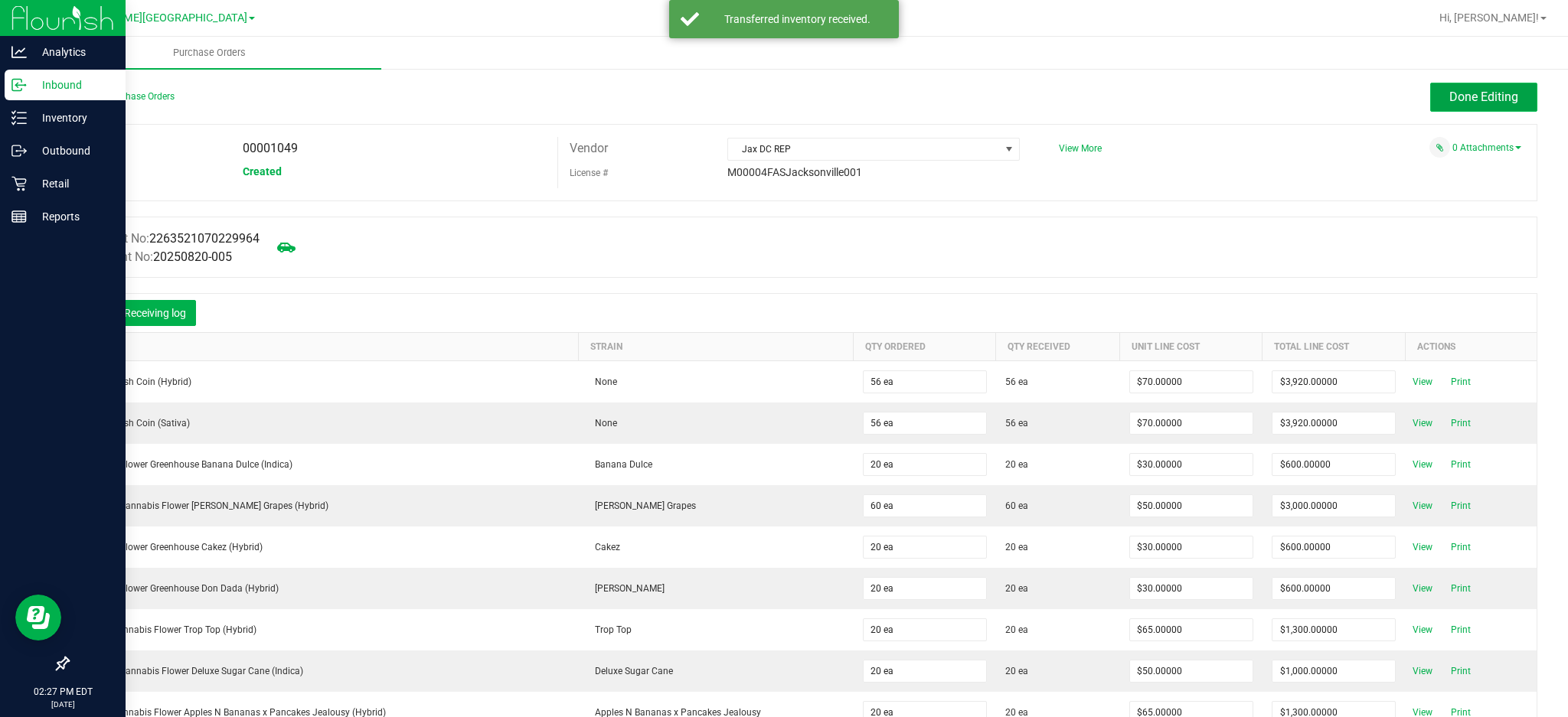
click at [1472, 99] on span "Done Editing" at bounding box center [1483, 96] width 69 height 15
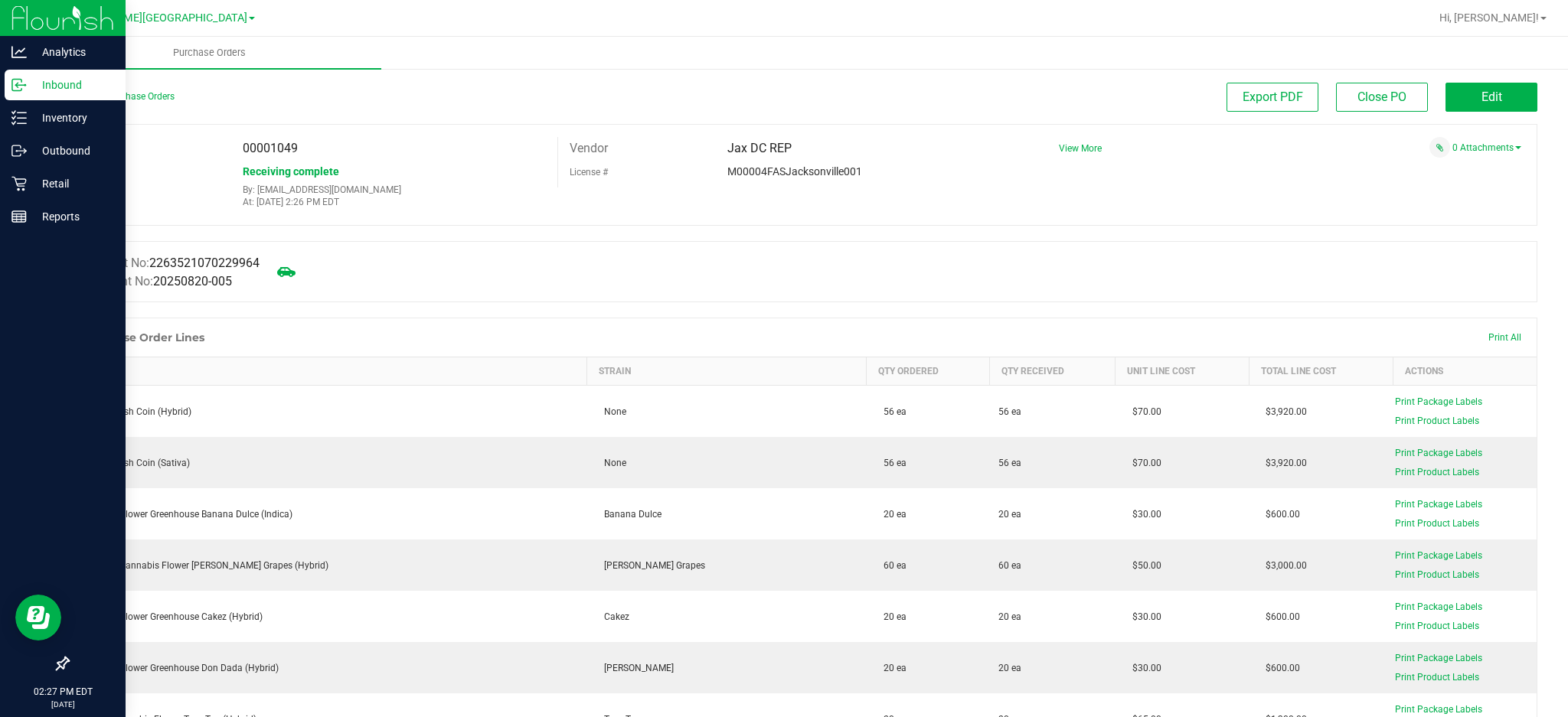
drag, startPoint x: 305, startPoint y: 146, endPoint x: 268, endPoint y: 146, distance: 37.0
click at [268, 146] on div "00001049" at bounding box center [394, 148] width 326 height 23
copy span "1049"
click at [47, 126] on p "Inventory" at bounding box center [72, 117] width 92 height 18
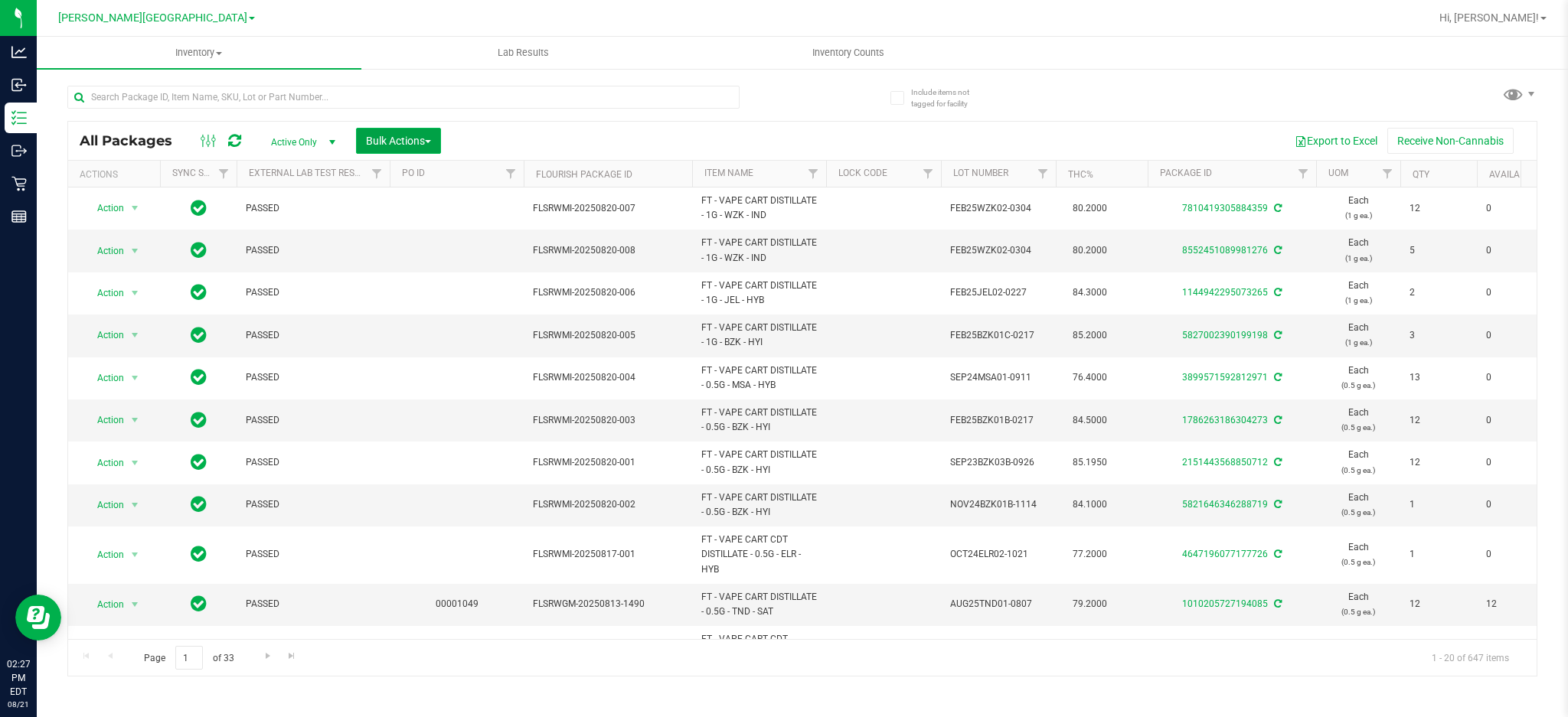
click at [398, 141] on span "Bulk Actions" at bounding box center [398, 140] width 65 height 12
click at [399, 294] on div "Lock/Unlock packages" at bounding box center [428, 289] width 126 height 25
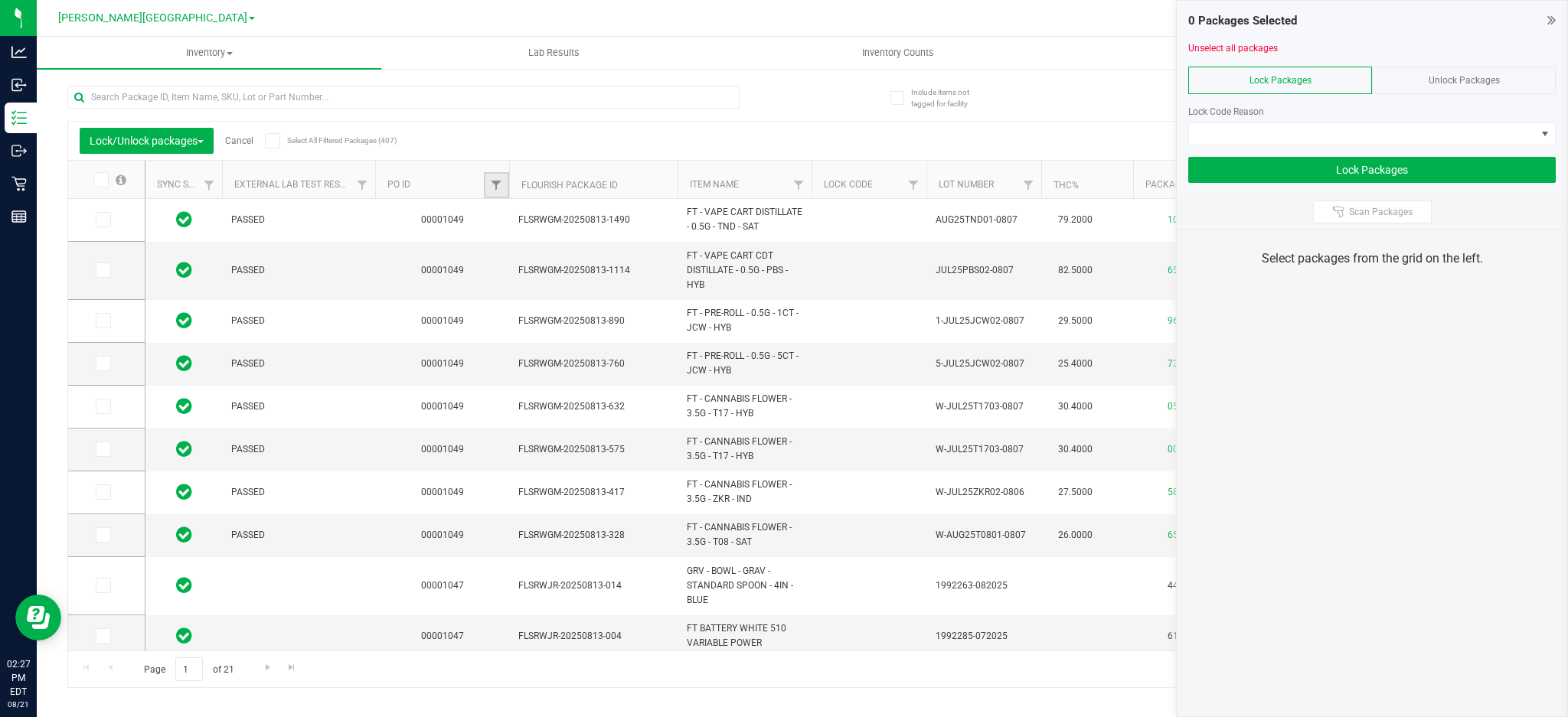
click at [489, 182] on link "Filter" at bounding box center [497, 185] width 25 height 26
paste input "1049"
type input "1049"
click at [541, 253] on button "Filter" at bounding box center [530, 259] width 74 height 34
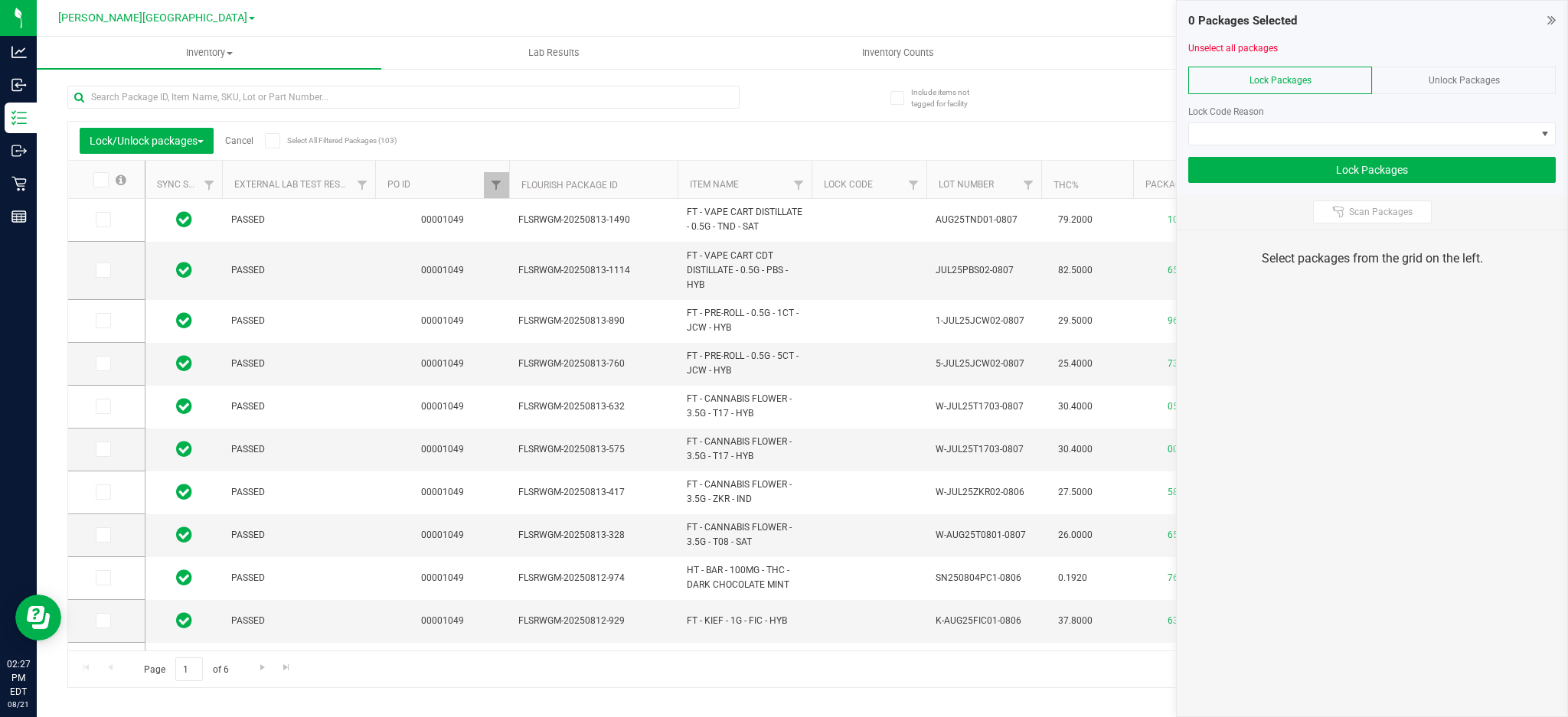
click at [94, 181] on span at bounding box center [101, 179] width 15 height 15
click at [0, 0] on input "checkbox" at bounding box center [0, 0] width 0 height 0
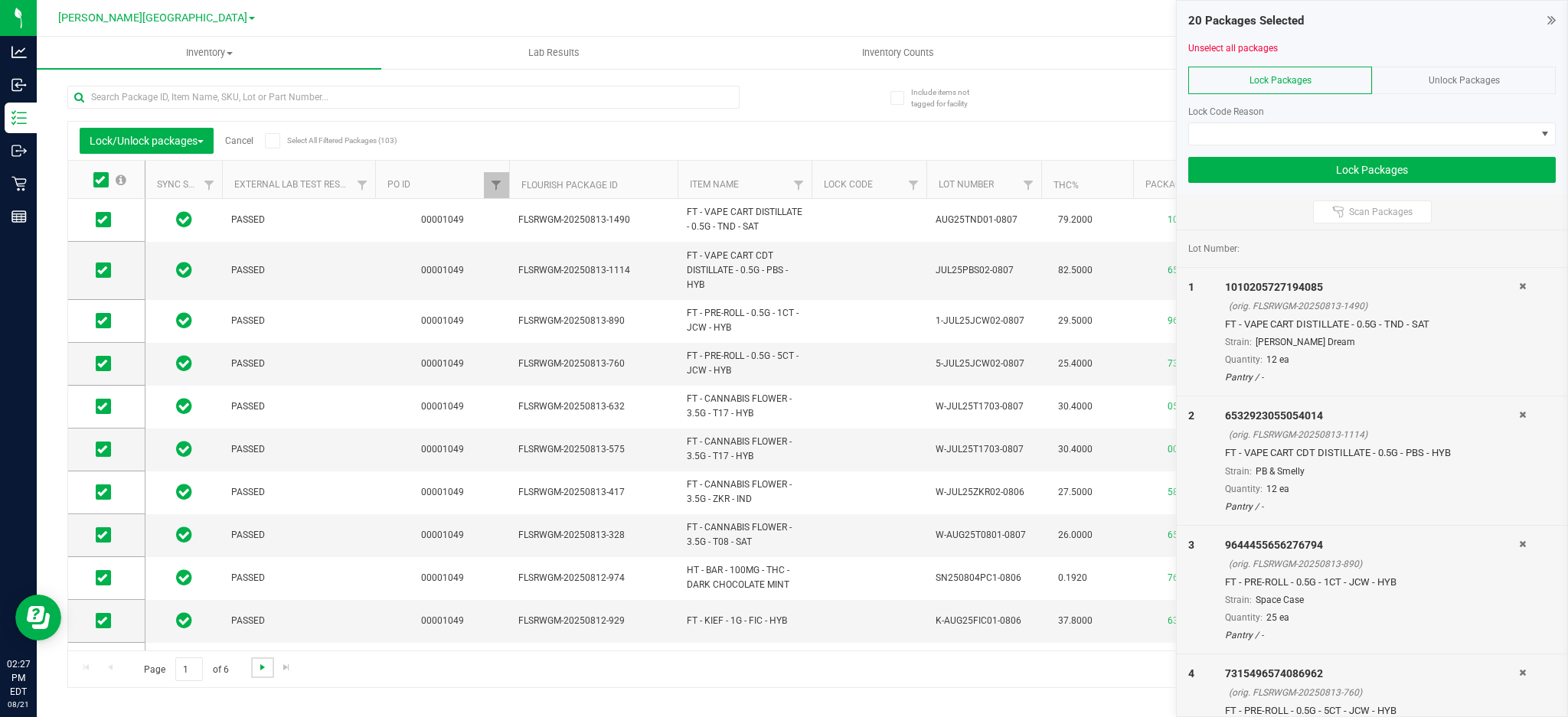
click at [258, 662] on span "Go to the next page" at bounding box center [262, 667] width 12 height 12
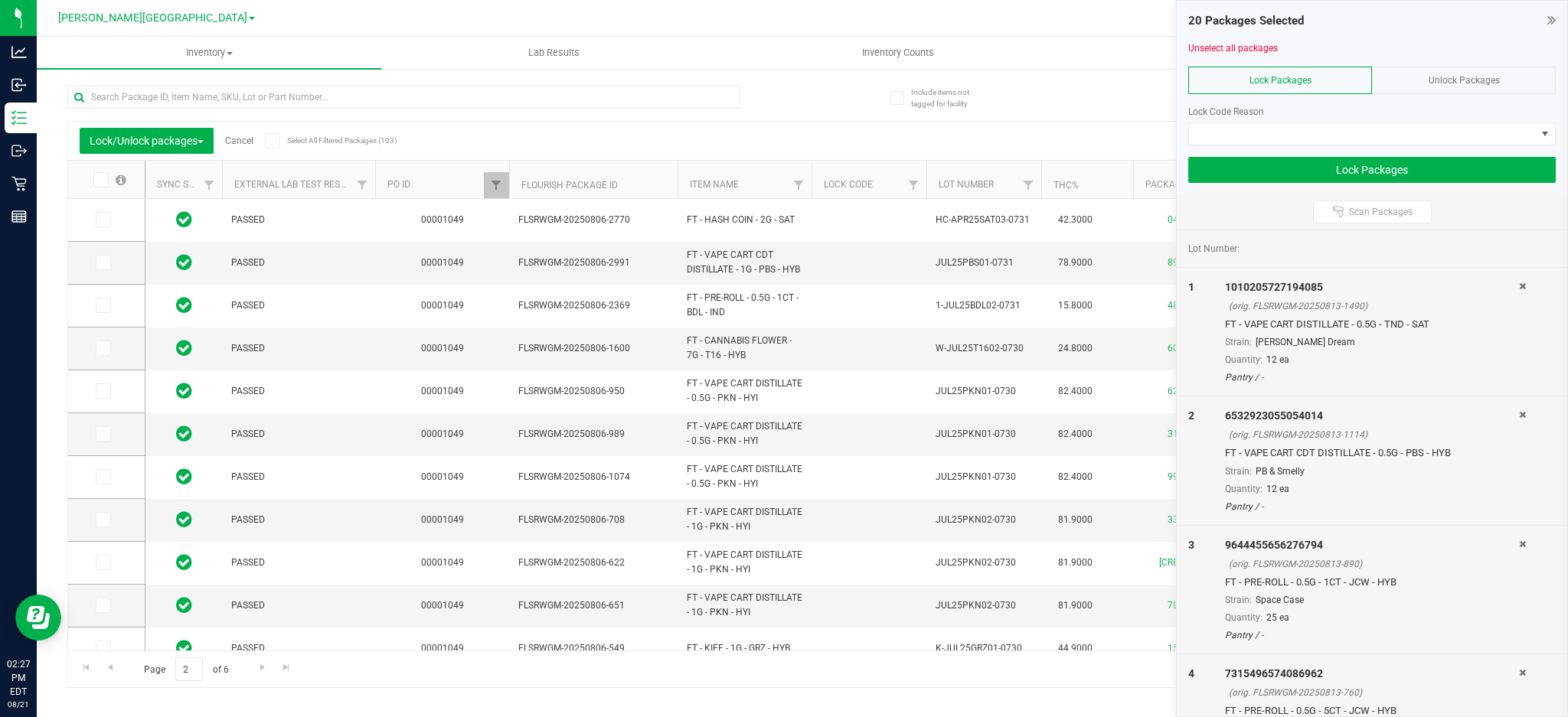
click at [103, 180] on icon at bounding box center [99, 180] width 10 height 0
click at [0, 0] on input "checkbox" at bounding box center [0, 0] width 0 height 0
click at [258, 661] on span "Go to the next page" at bounding box center [262, 667] width 12 height 12
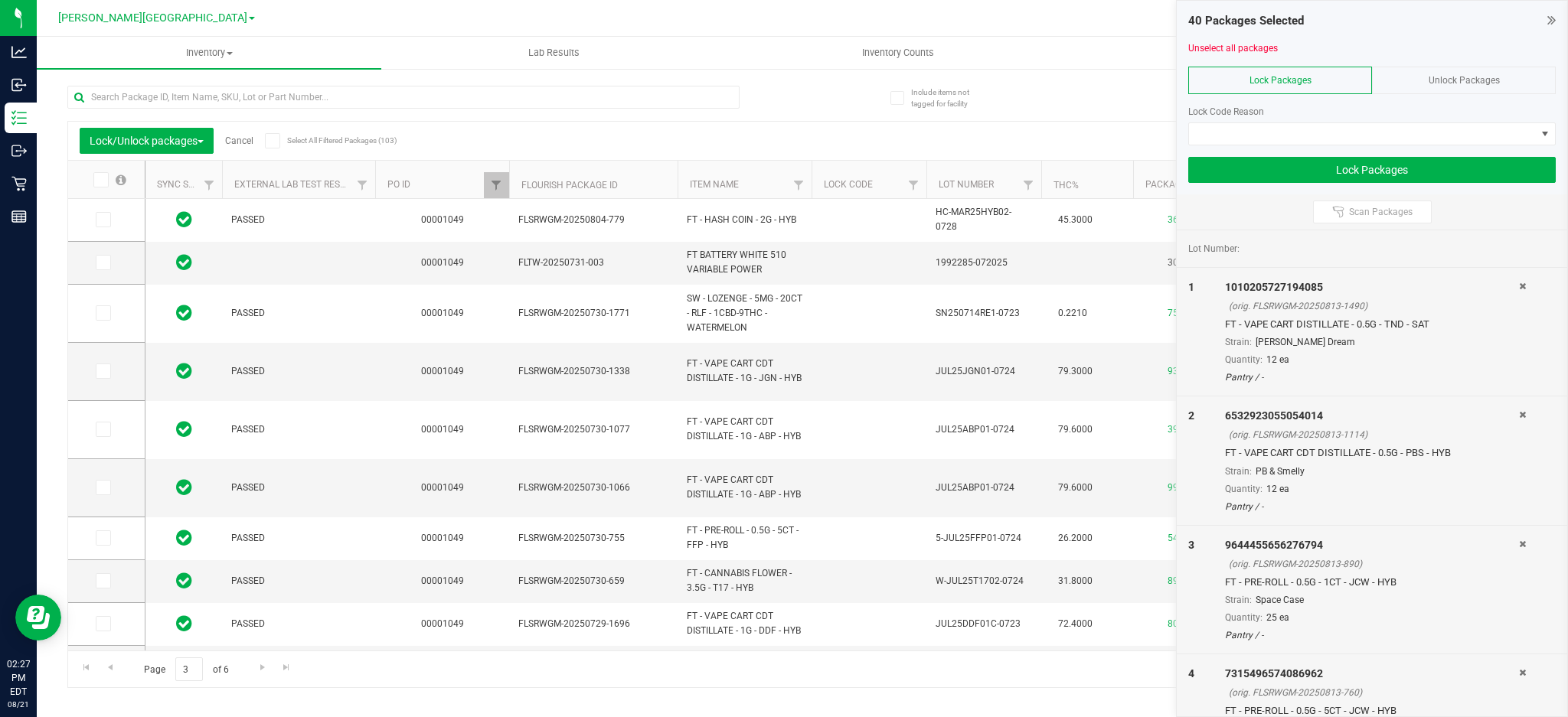
click at [107, 169] on th at bounding box center [106, 180] width 76 height 38
click at [106, 171] on th at bounding box center [106, 180] width 76 height 38
click at [106, 177] on span at bounding box center [101, 179] width 15 height 15
click at [0, 0] on input "checkbox" at bounding box center [0, 0] width 0 height 0
click at [264, 672] on span "Go to the next page" at bounding box center [262, 667] width 12 height 12
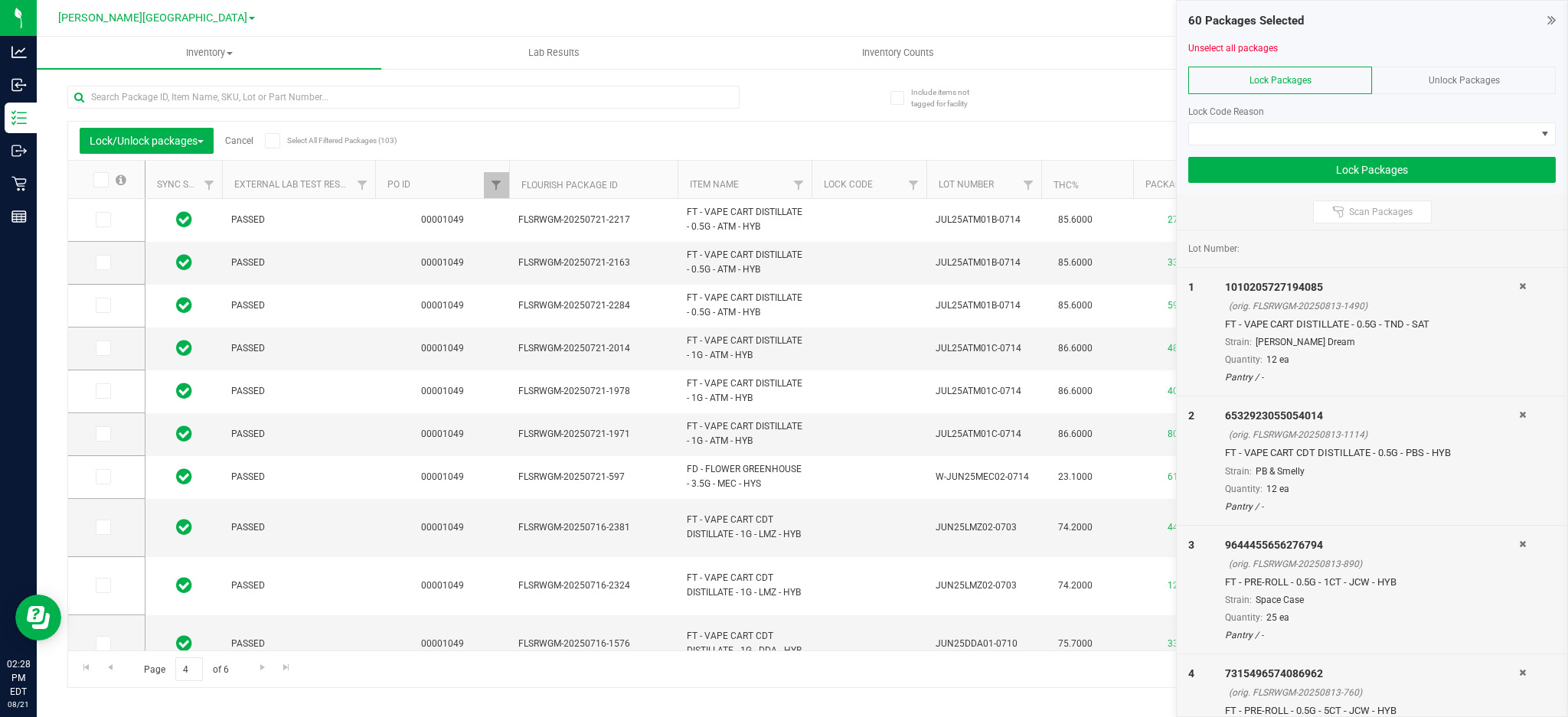
click at [98, 186] on span at bounding box center [101, 179] width 15 height 15
click at [0, 0] on input "checkbox" at bounding box center [0, 0] width 0 height 0
click at [263, 673] on link "Go to the next page" at bounding box center [262, 668] width 22 height 21
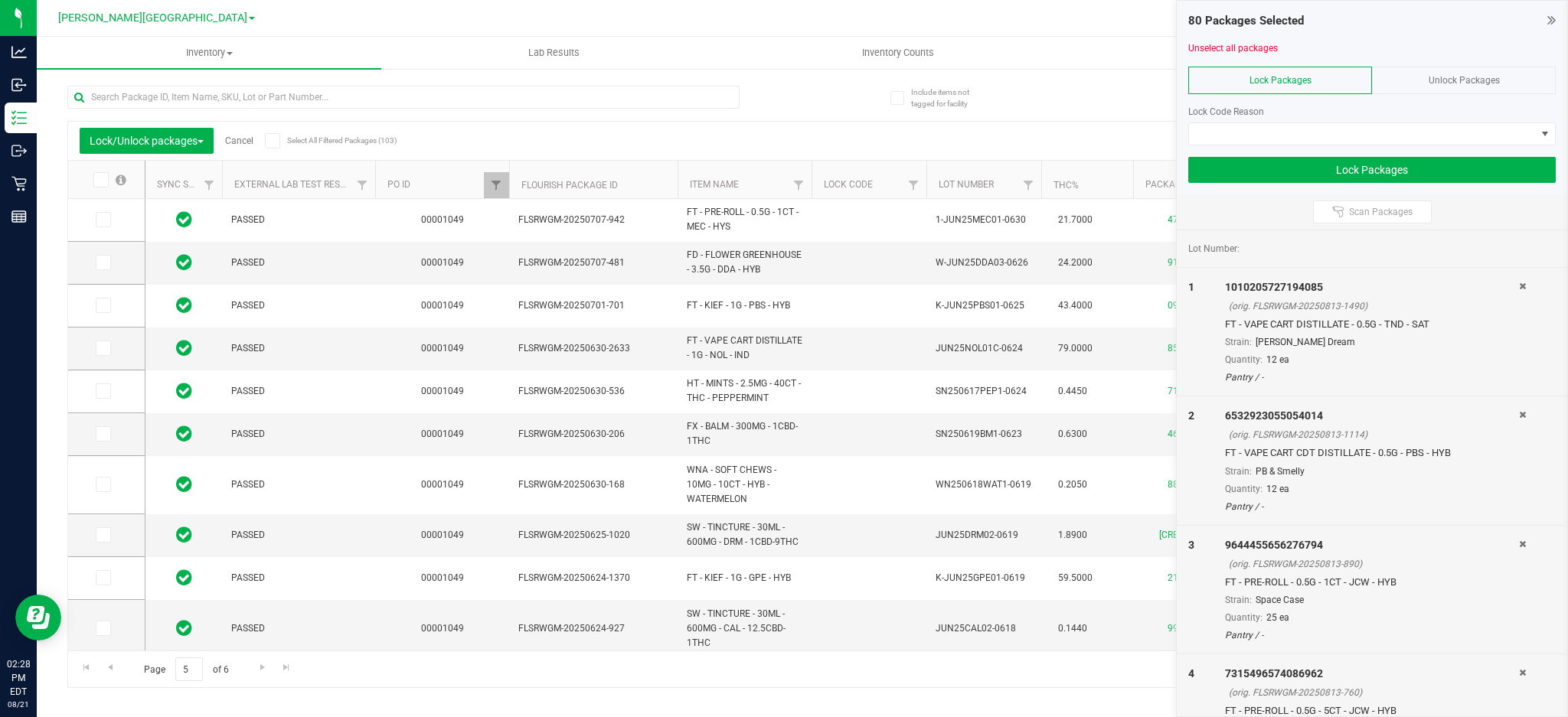
click at [94, 187] on span at bounding box center [101, 179] width 15 height 15
click at [0, 0] on input "checkbox" at bounding box center [0, 0] width 0 height 0
click at [262, 666] on span "Go to the next page" at bounding box center [262, 667] width 12 height 12
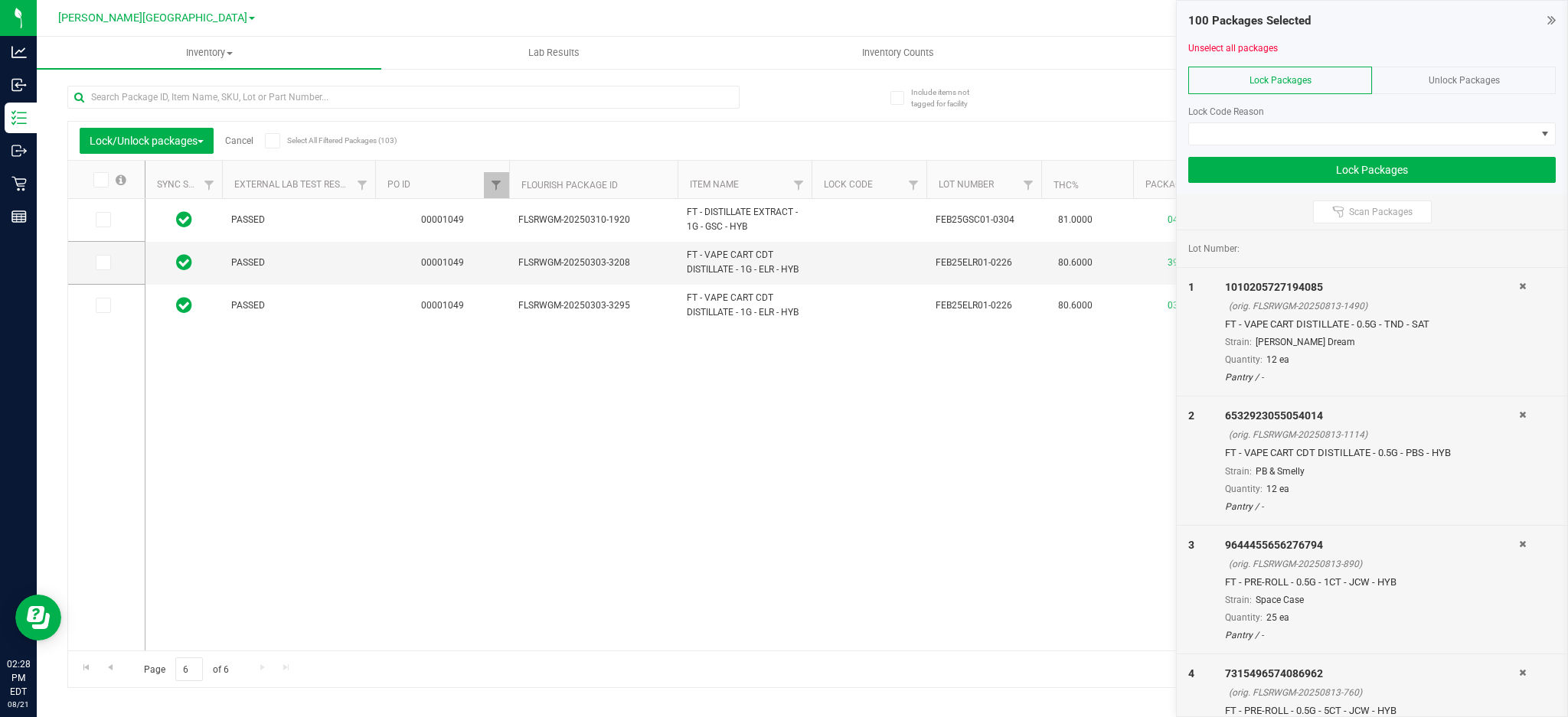
click at [106, 181] on span at bounding box center [101, 179] width 15 height 15
click at [0, 0] on input "checkbox" at bounding box center [0, 0] width 0 height 0
click at [1265, 127] on span at bounding box center [1361, 134] width 347 height 22
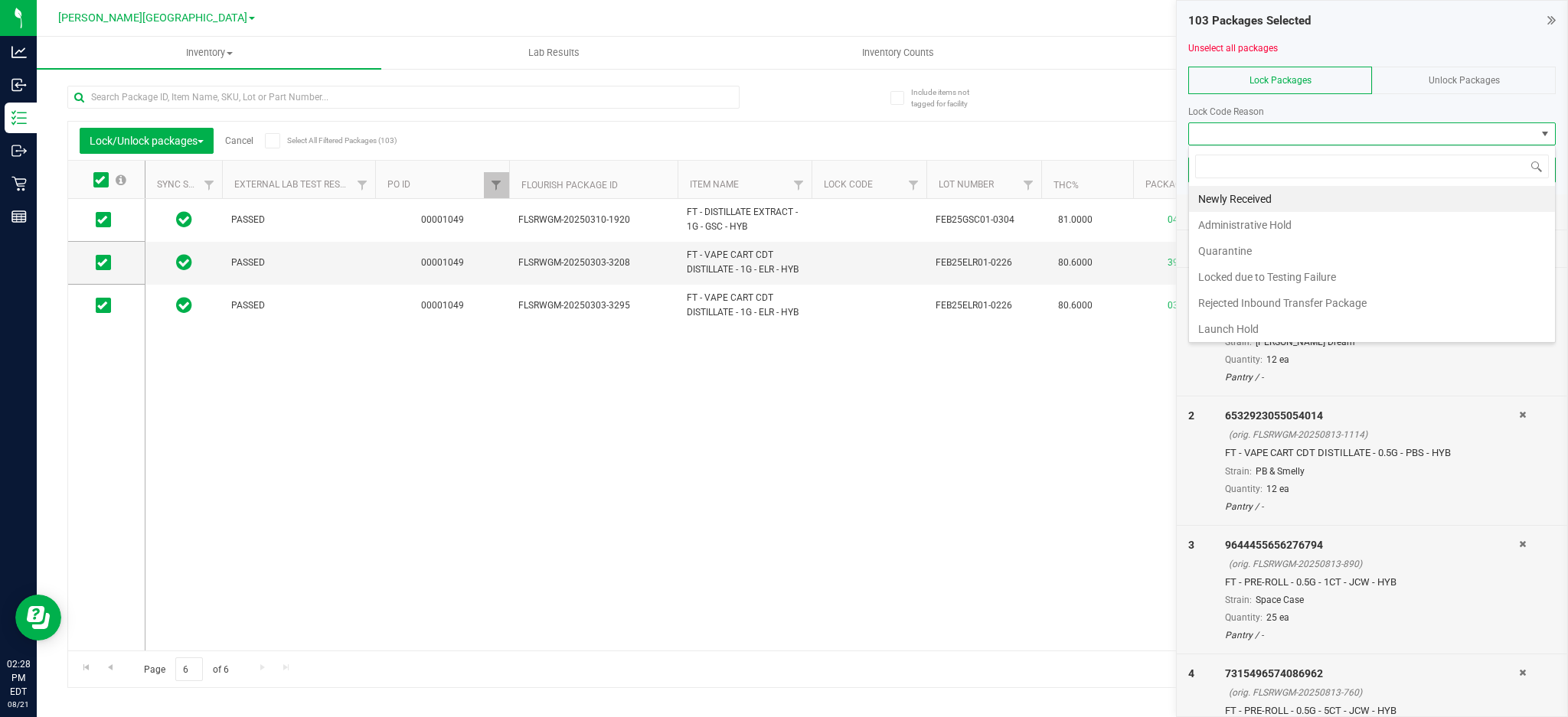
scroll to position [23, 368]
click at [1259, 234] on li "Administrative Hold" at bounding box center [1371, 225] width 366 height 26
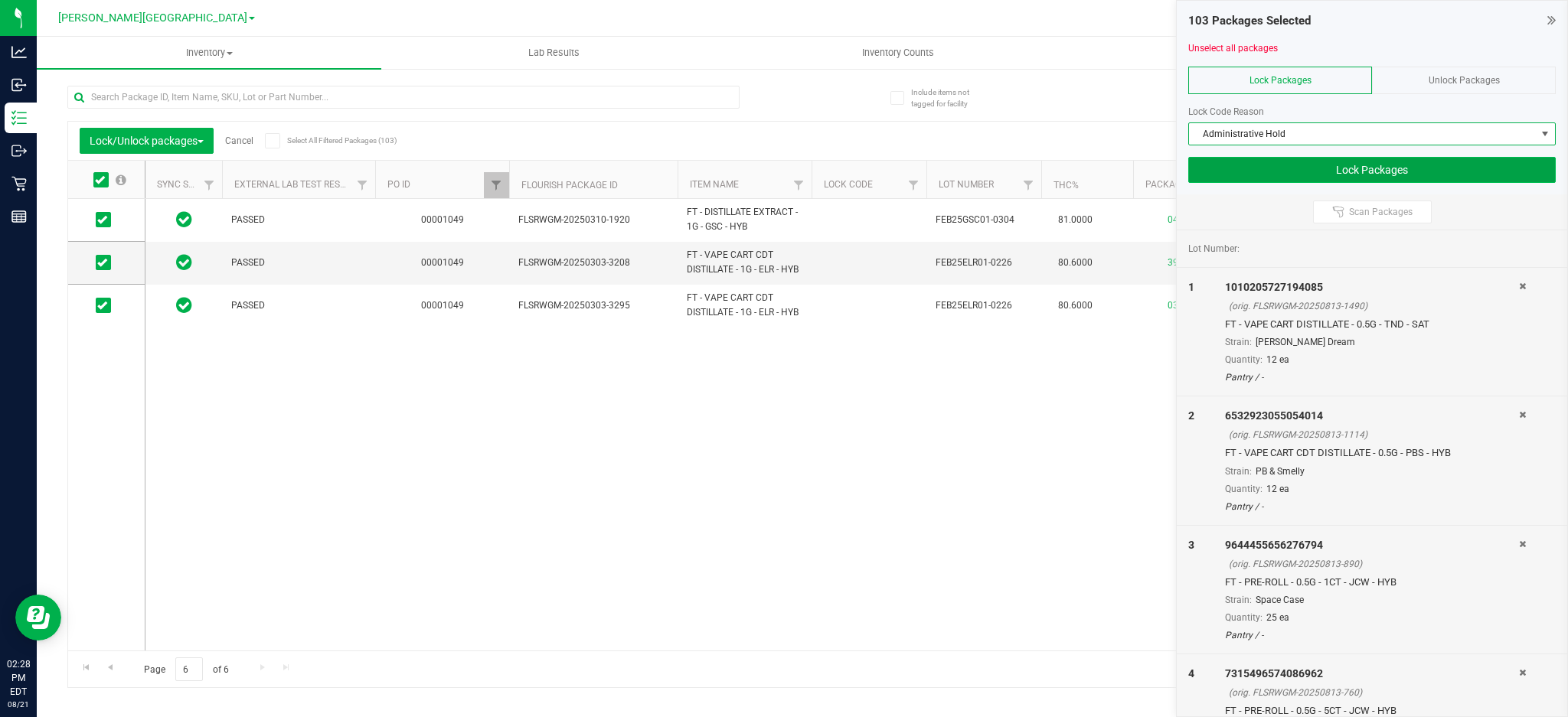
click at [1259, 160] on button "Lock Packages" at bounding box center [1371, 169] width 368 height 26
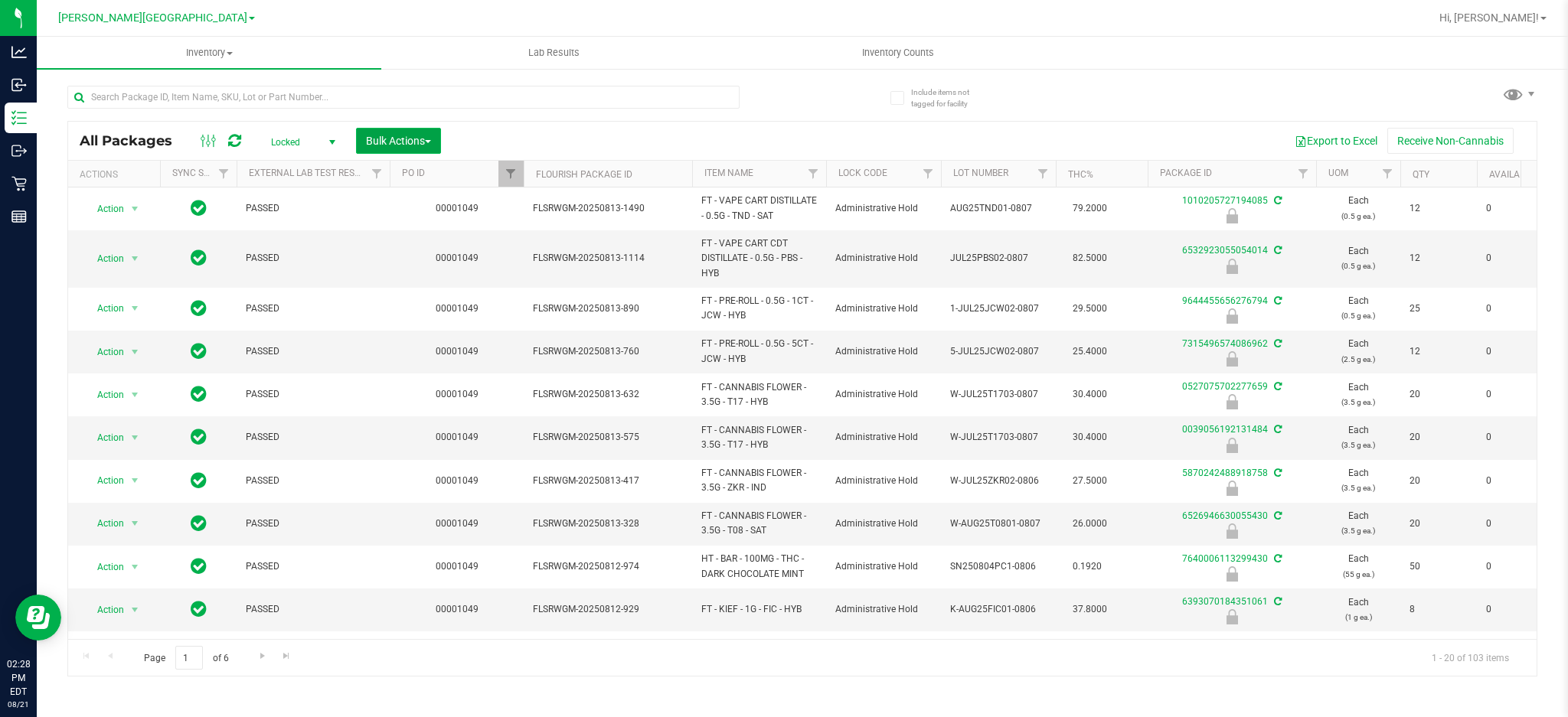
click at [430, 136] on span "Bulk Actions" at bounding box center [398, 140] width 65 height 12
click at [325, 98] on input "text" at bounding box center [403, 96] width 673 height 23
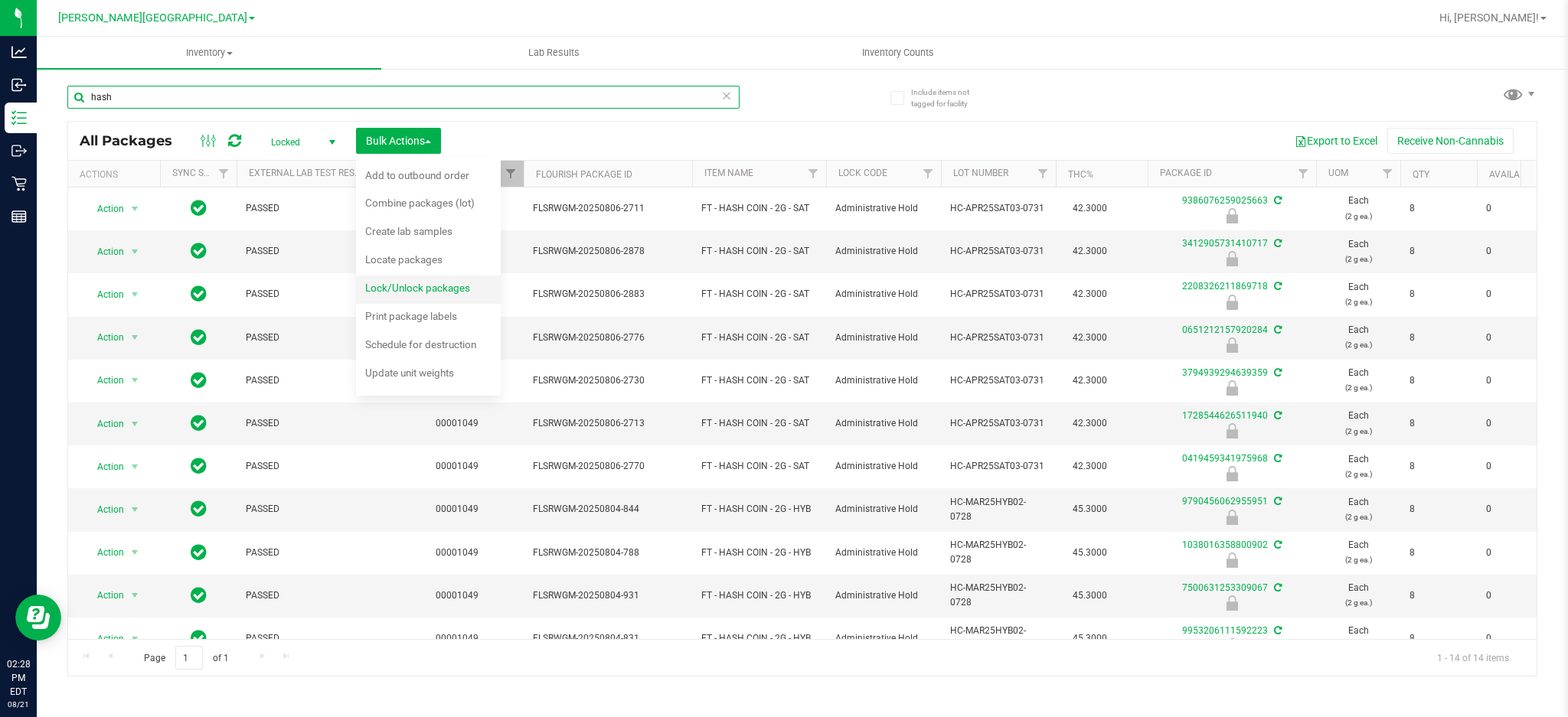
type input "hash"
click at [436, 298] on div "Lock/Unlock packages" at bounding box center [428, 289] width 126 height 25
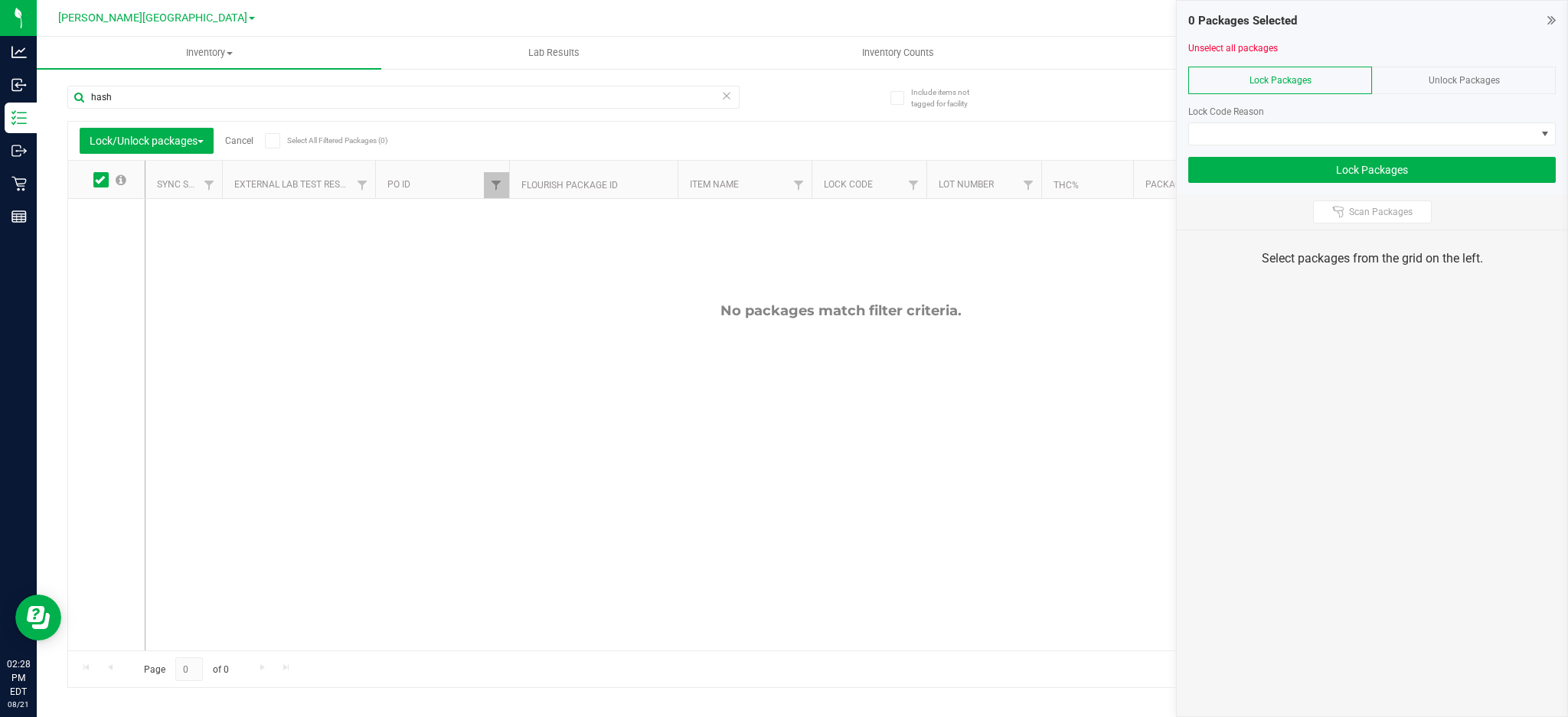
click at [1447, 78] on span "Unlock Packages" at bounding box center [1464, 80] width 71 height 11
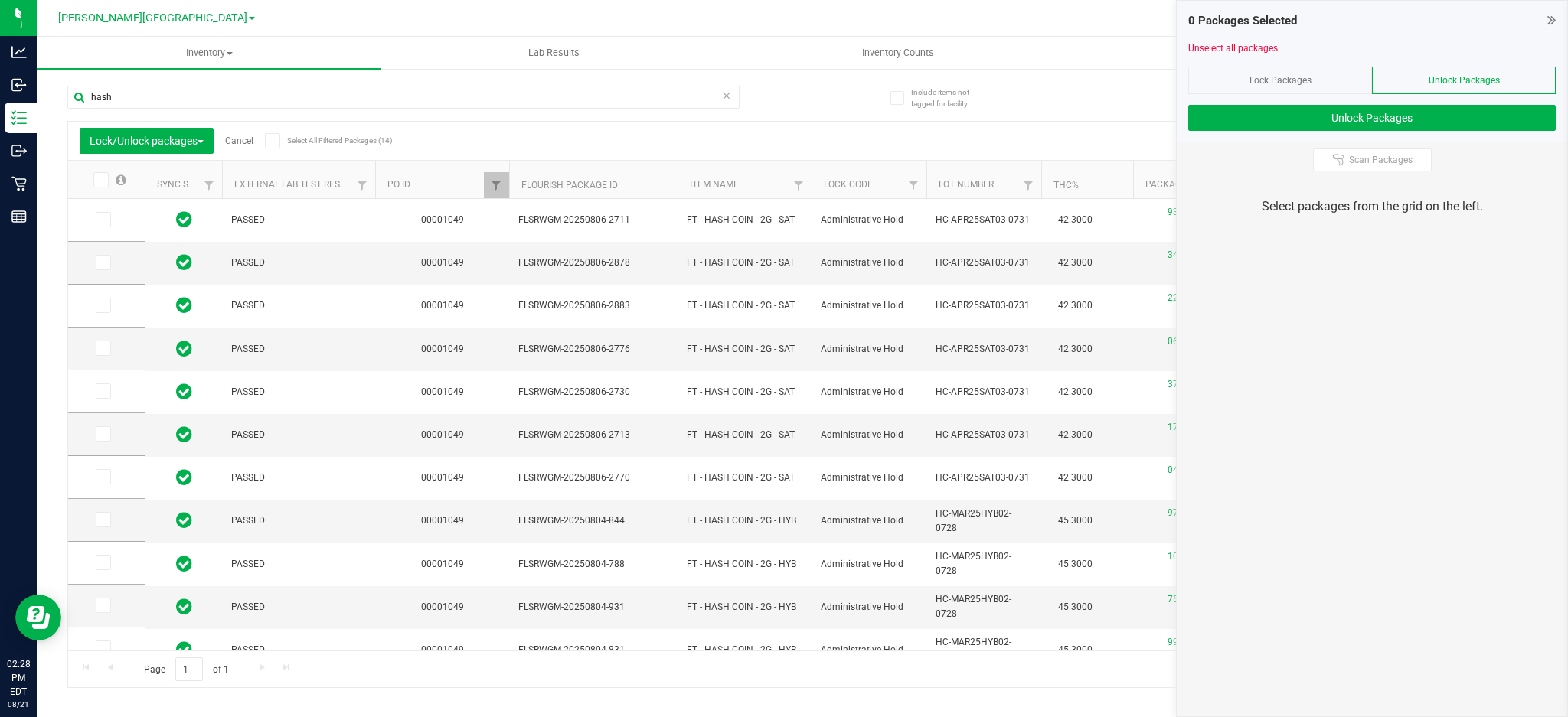
click at [104, 180] on icon at bounding box center [99, 180] width 10 height 0
click at [0, 0] on input "checkbox" at bounding box center [0, 0] width 0 height 0
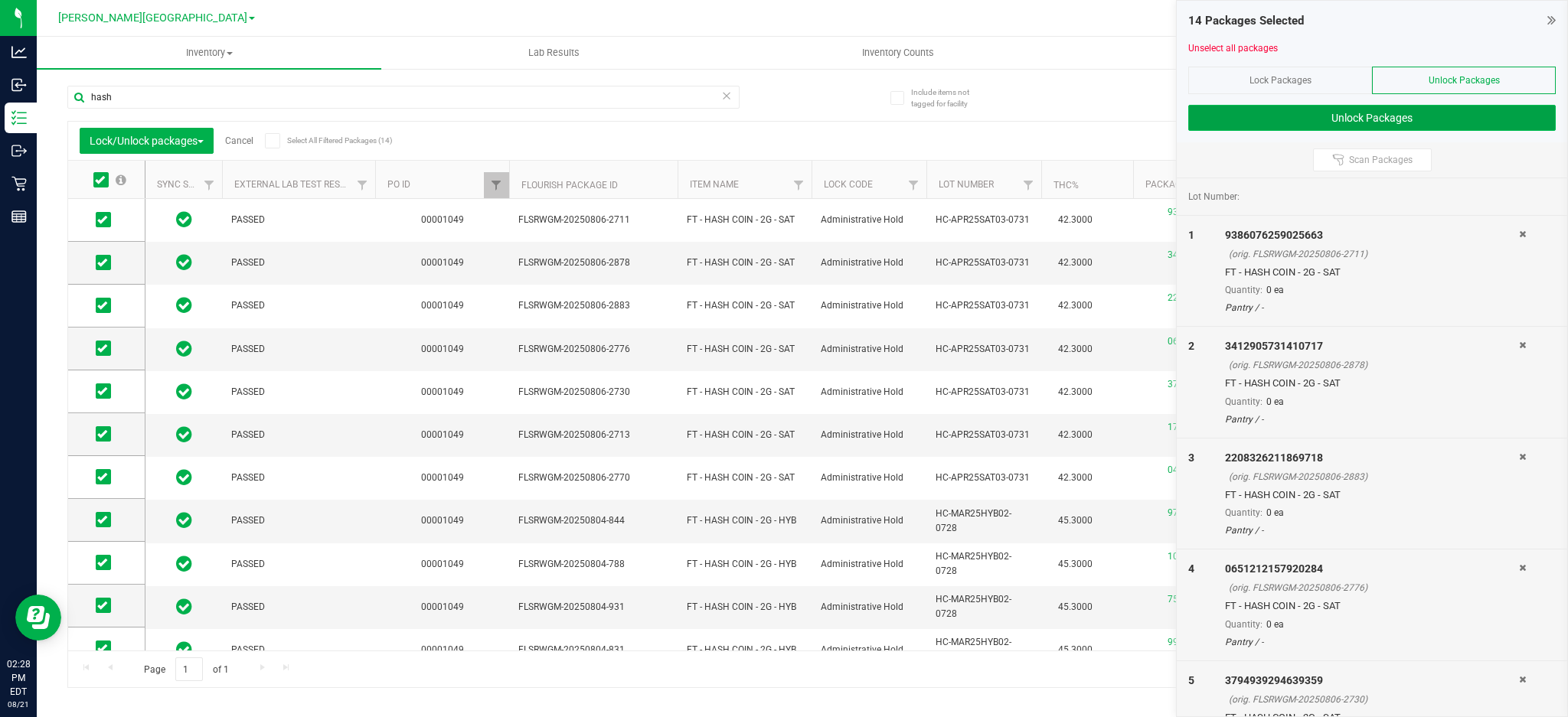
click at [1291, 116] on button "Unlock Packages" at bounding box center [1371, 117] width 368 height 26
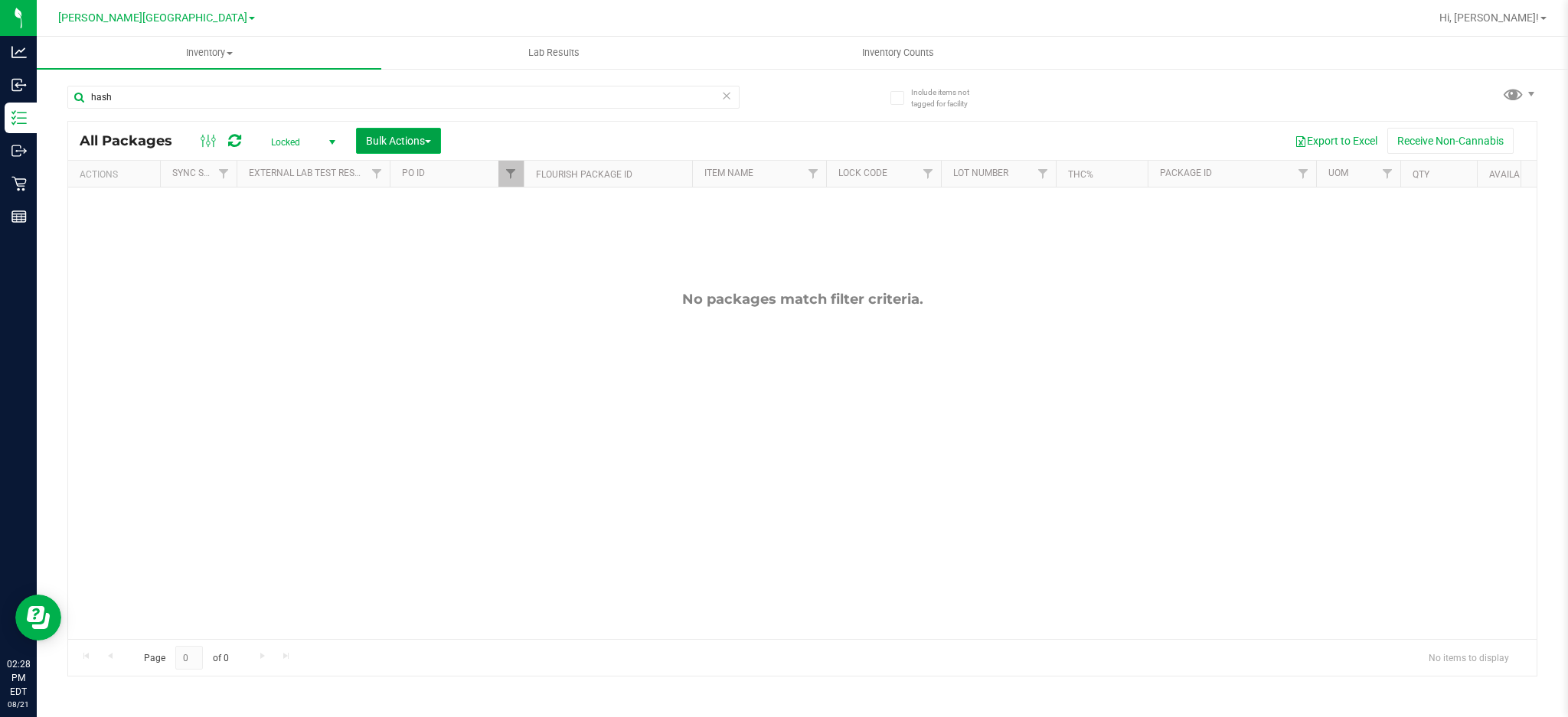
click at [388, 138] on span "Bulk Actions" at bounding box center [398, 140] width 65 height 12
click at [398, 282] on span "Lock/Unlock packages" at bounding box center [417, 288] width 105 height 12
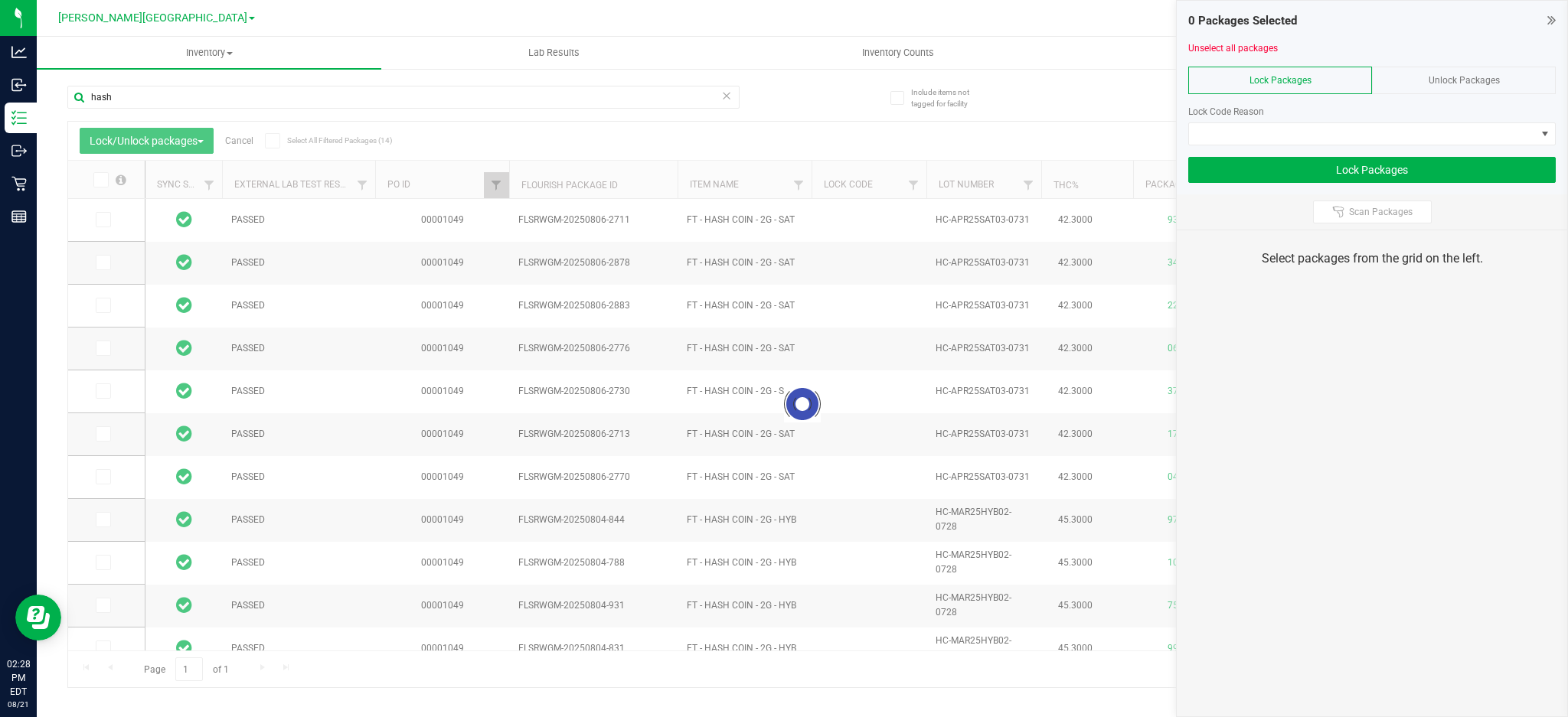
click at [1314, 83] on div "Lock Packages" at bounding box center [1280, 80] width 184 height 27
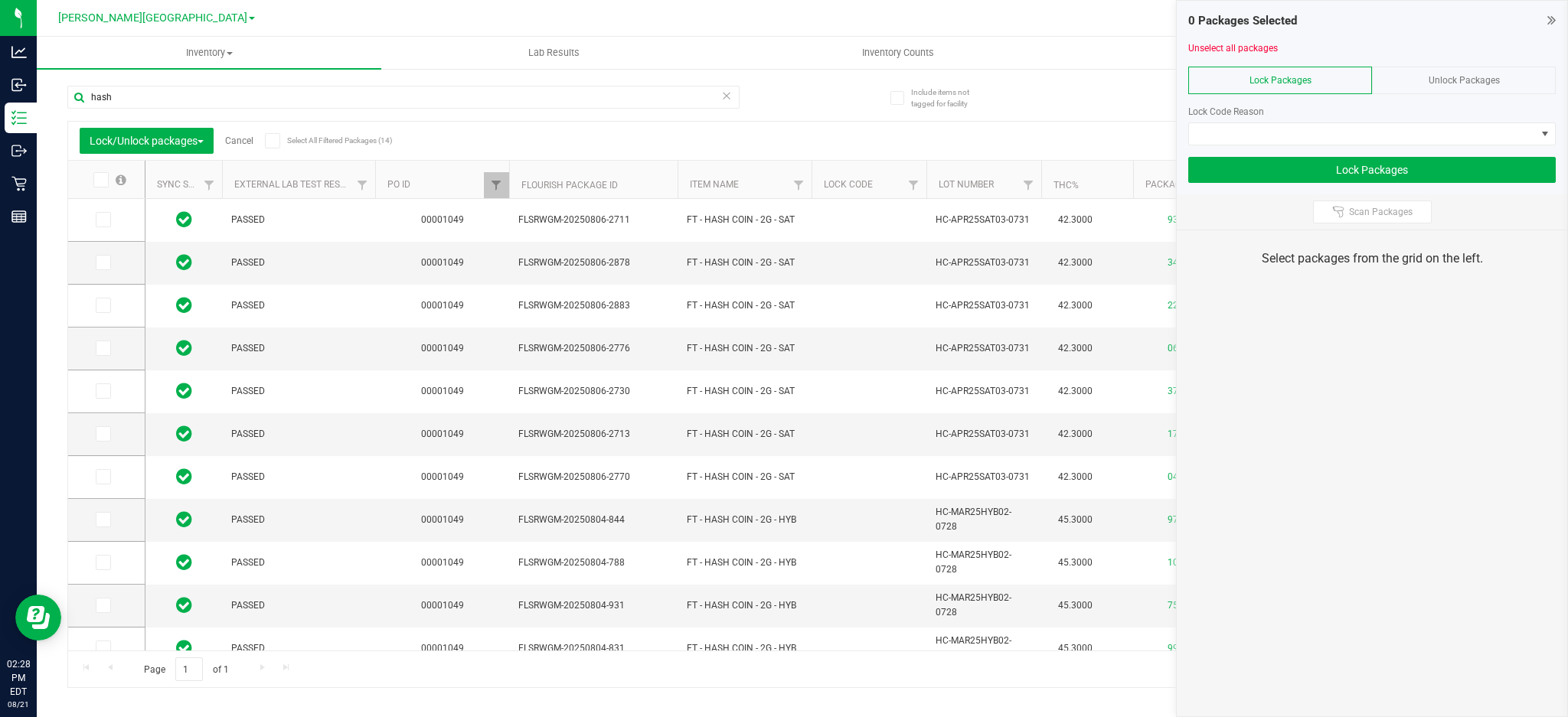
click at [1223, 70] on div "Lock Packages" at bounding box center [1280, 80] width 184 height 27
click at [1225, 140] on span at bounding box center [1361, 134] width 347 height 22
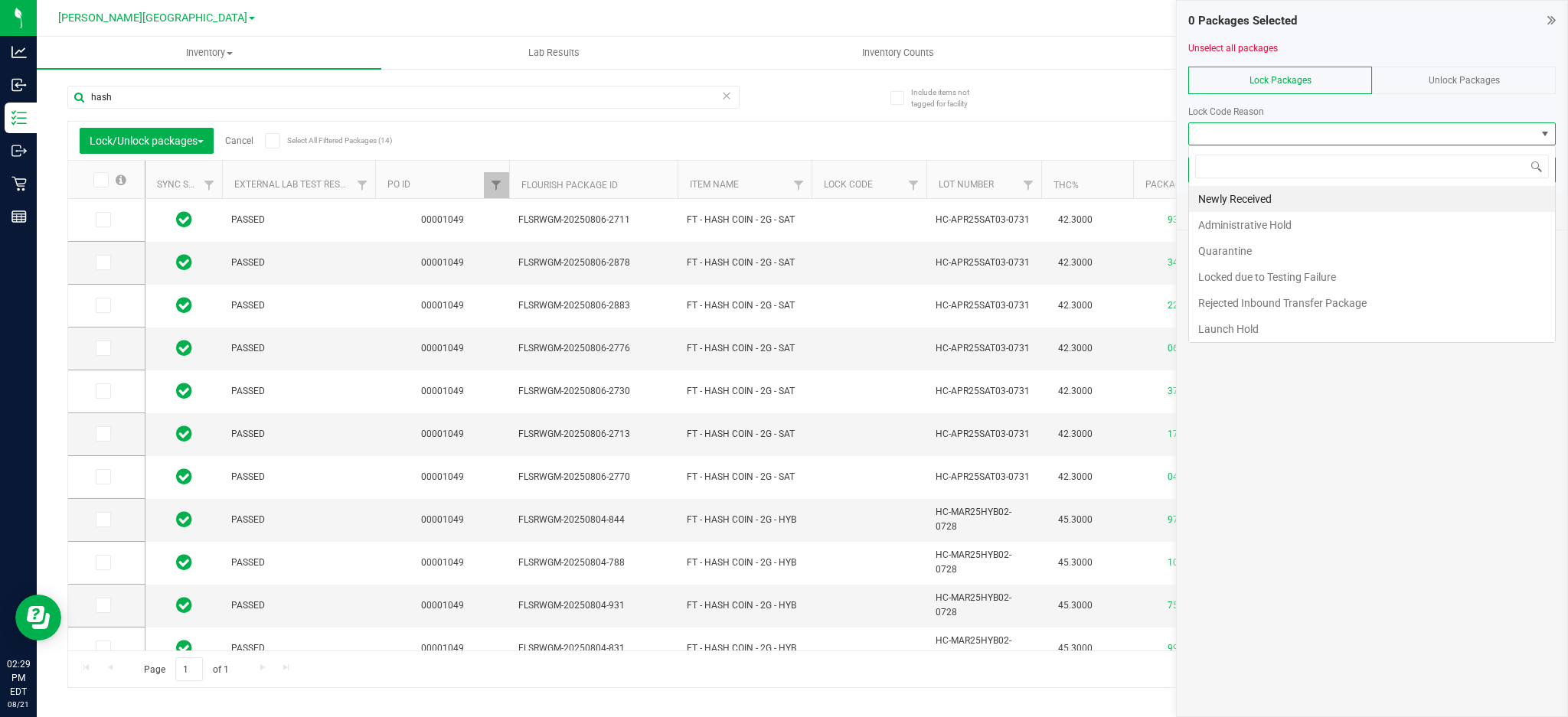
scroll to position [23, 368]
click at [1228, 337] on li "Launch Hold" at bounding box center [1371, 328] width 366 height 26
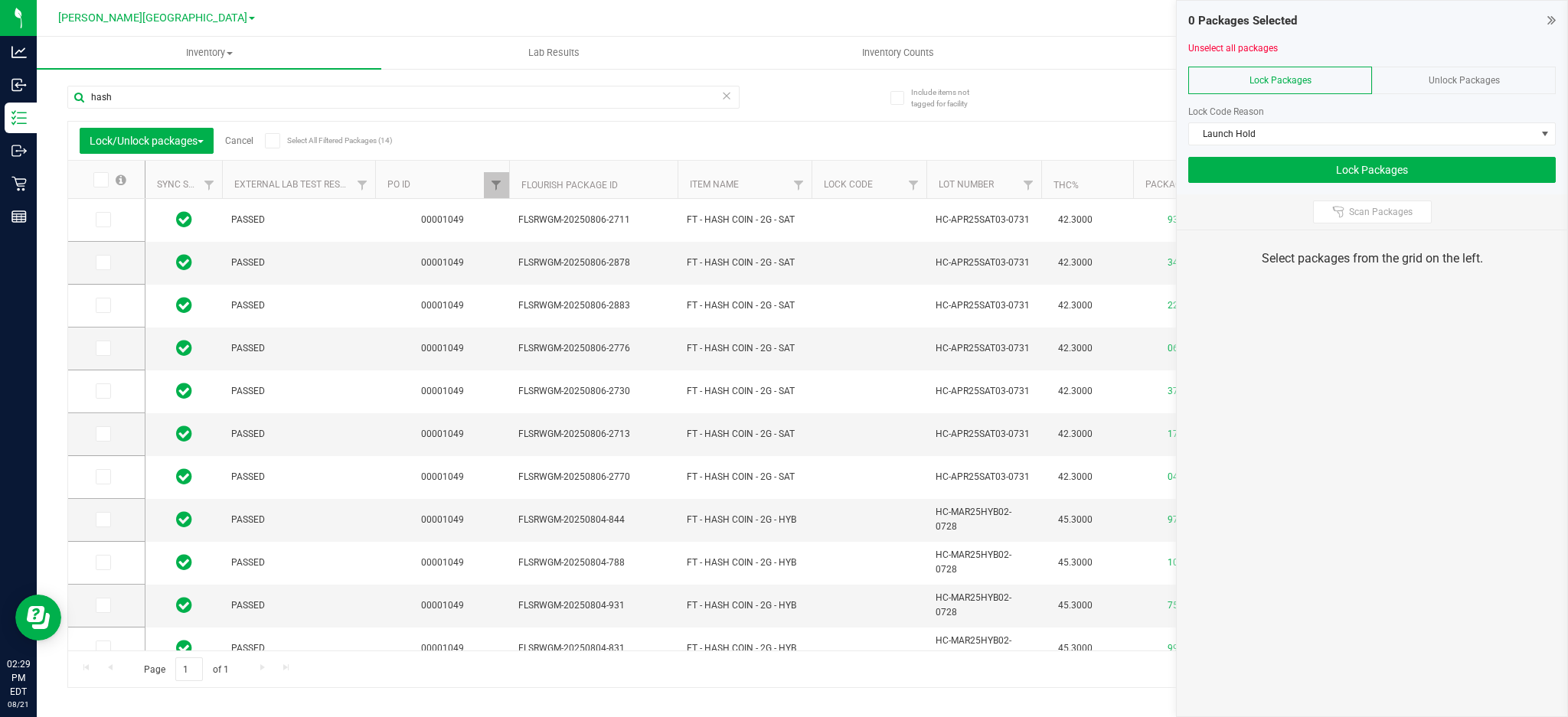
click at [95, 180] on icon at bounding box center [99, 180] width 10 height 0
click at [0, 0] on input "checkbox" at bounding box center [0, 0] width 0 height 0
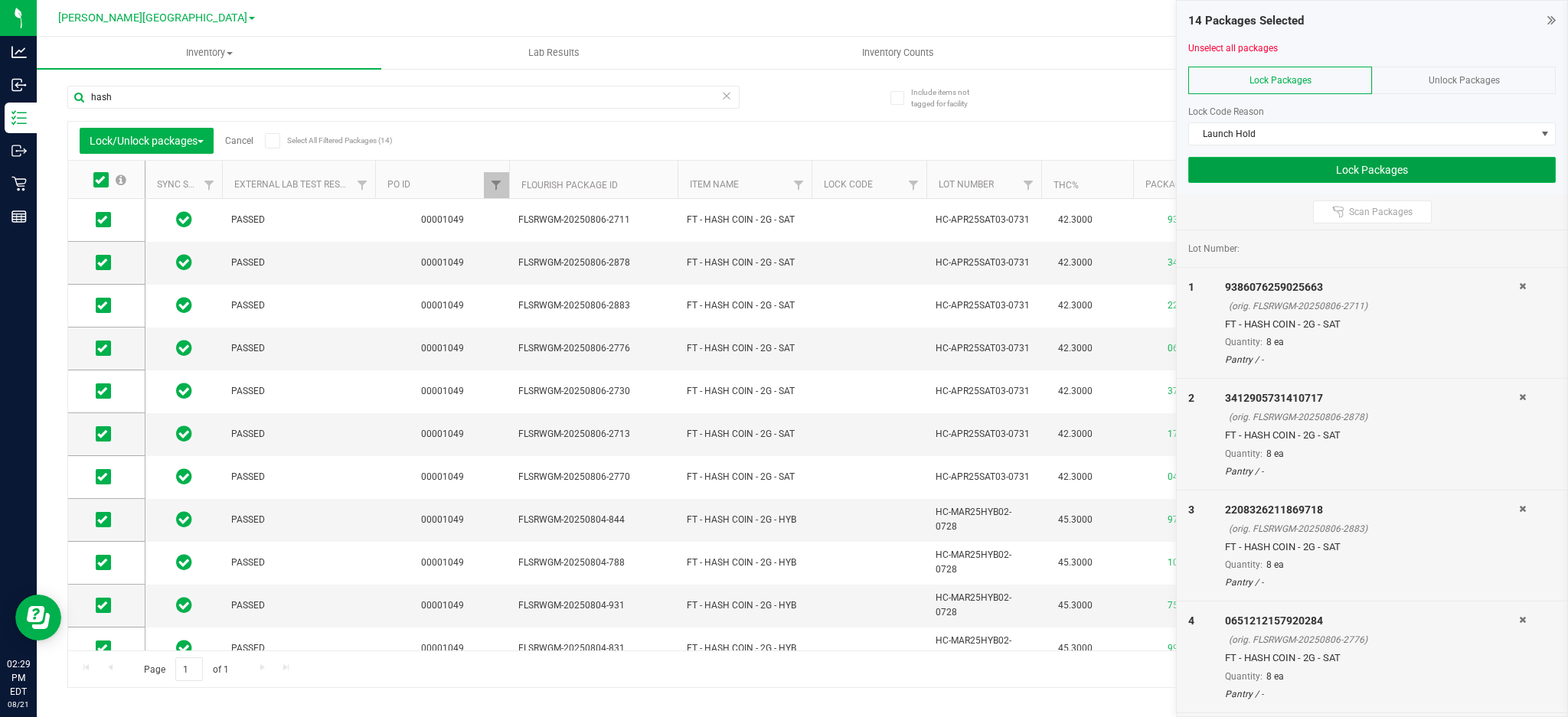
click at [1351, 167] on button "Lock Packages" at bounding box center [1371, 169] width 368 height 26
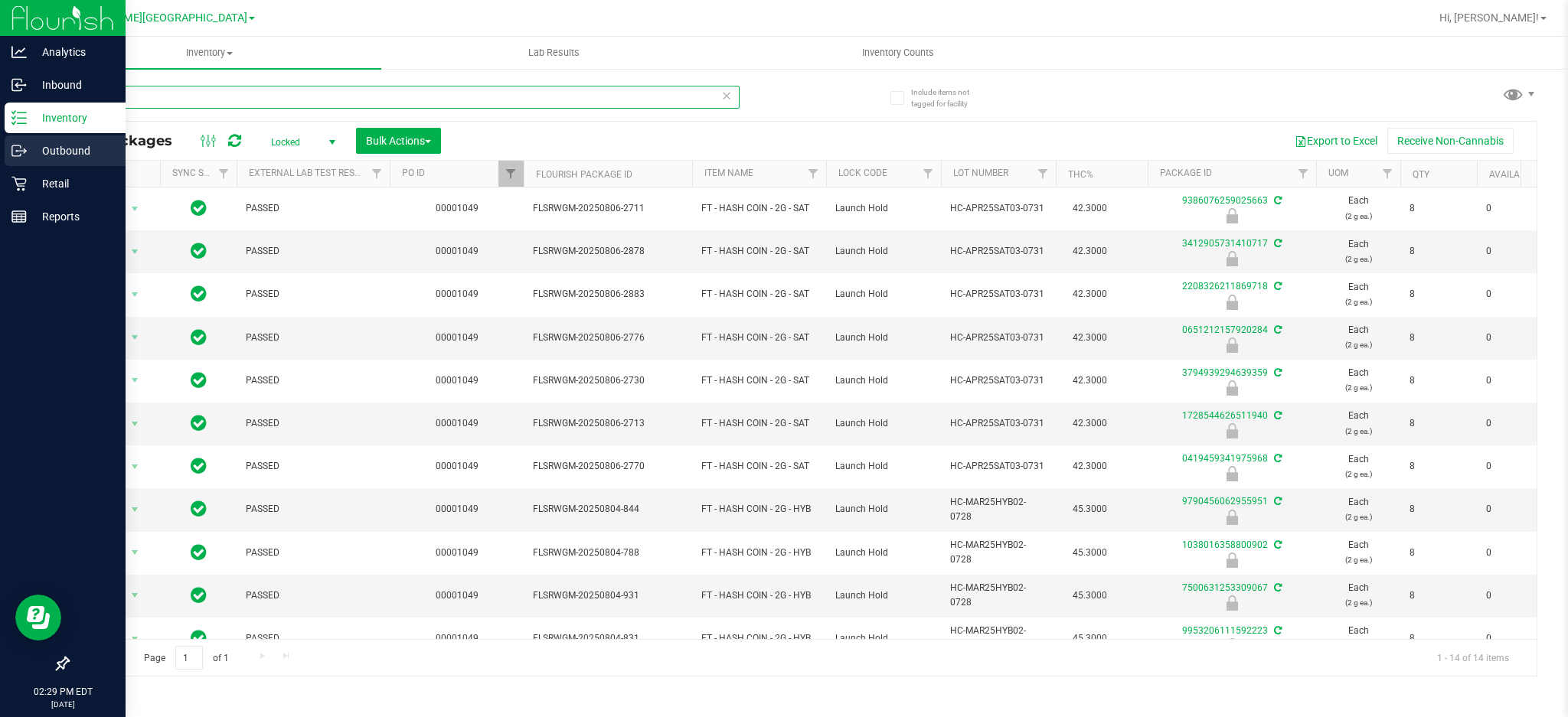
drag, startPoint x: 173, startPoint y: 90, endPoint x: 0, endPoint y: 153, distance: 184.1
click at [0, 130] on div "Analytics Inbound Inventory Outbound Retail Reports 02:29 PM EDT [DATE] 08/21 […" at bounding box center [784, 358] width 1568 height 717
type input "atm"
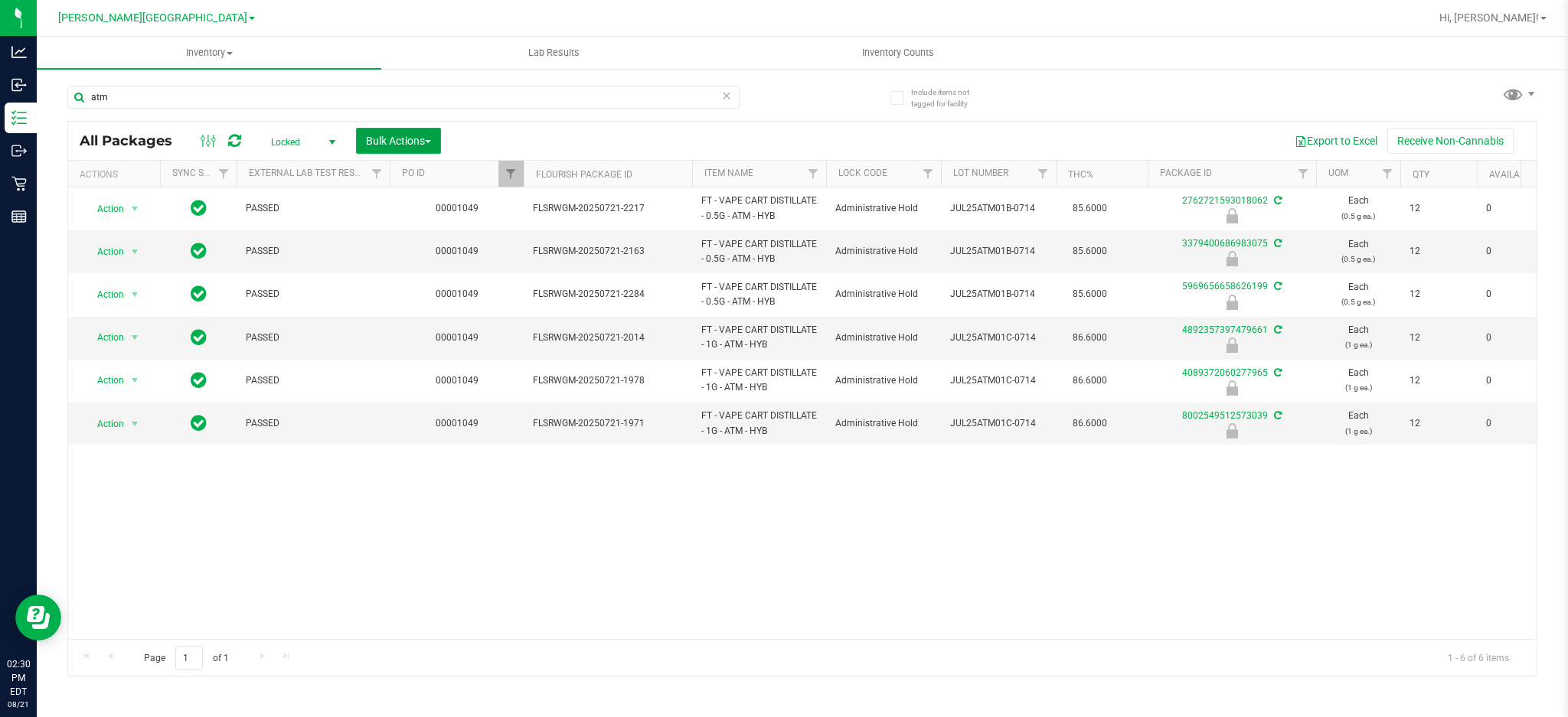
click at [396, 131] on button "Bulk Actions" at bounding box center [398, 140] width 85 height 26
click at [408, 292] on span "Lock/Unlock packages" at bounding box center [417, 288] width 105 height 12
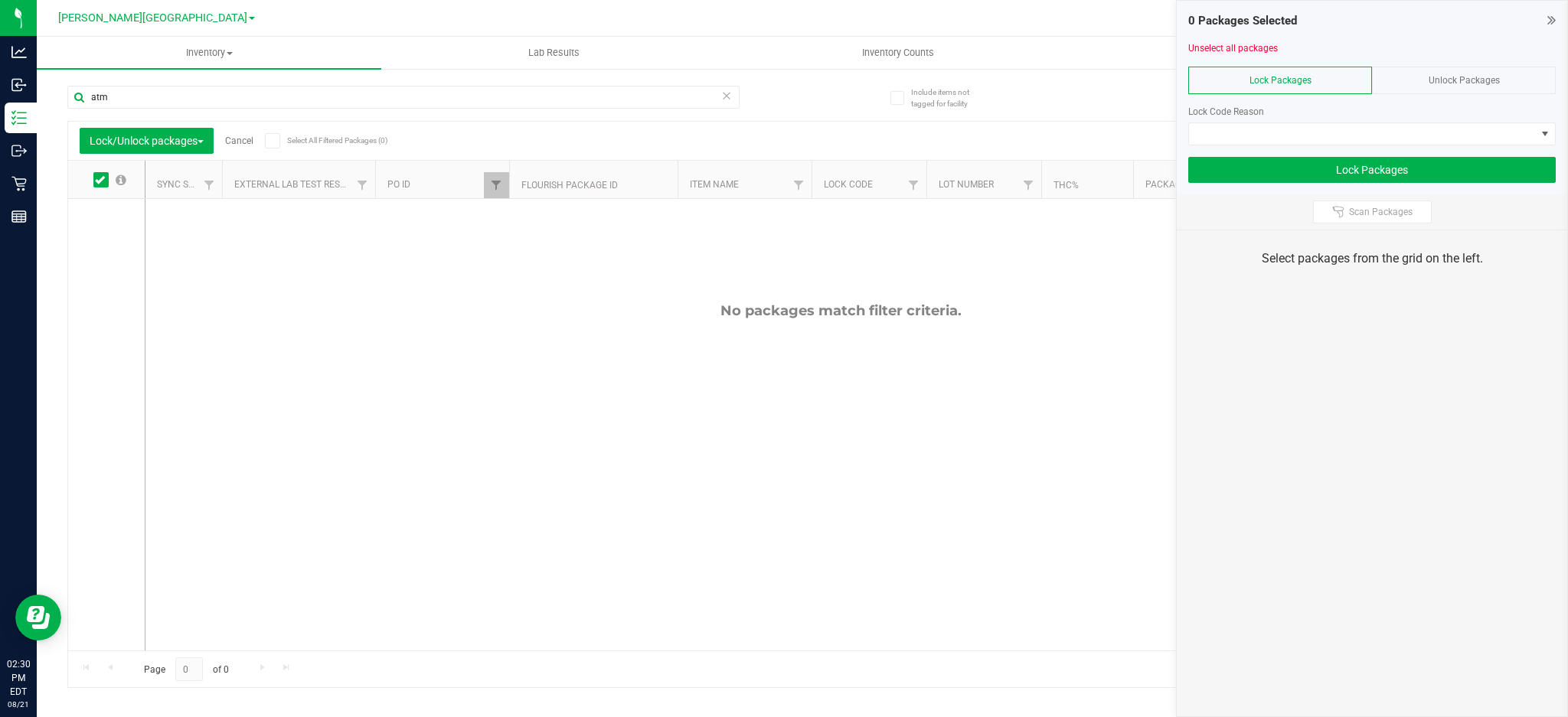
click at [1452, 83] on span "Unlock Packages" at bounding box center [1464, 80] width 71 height 11
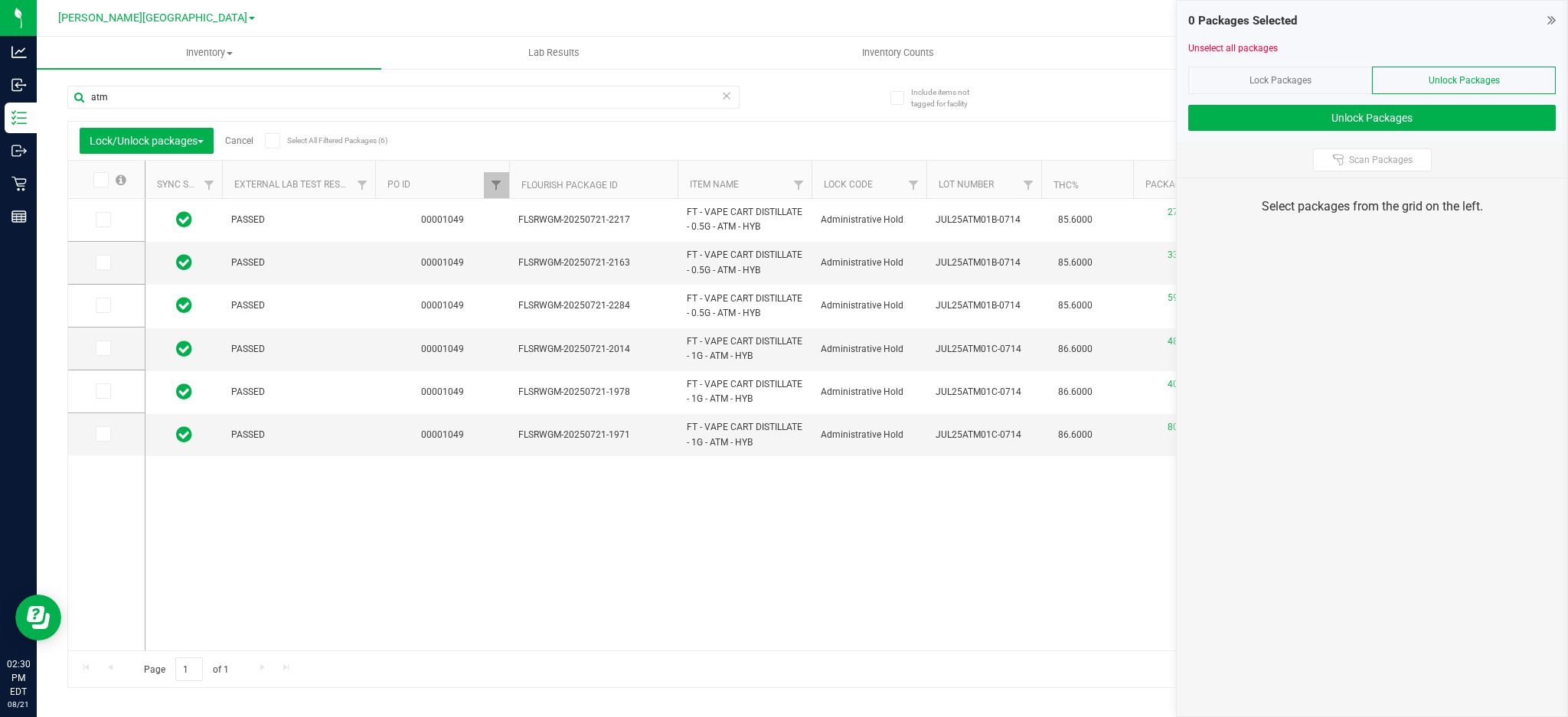
click at [105, 186] on span at bounding box center [101, 179] width 15 height 15
click at [0, 0] on input "checkbox" at bounding box center [0, 0] width 0 height 0
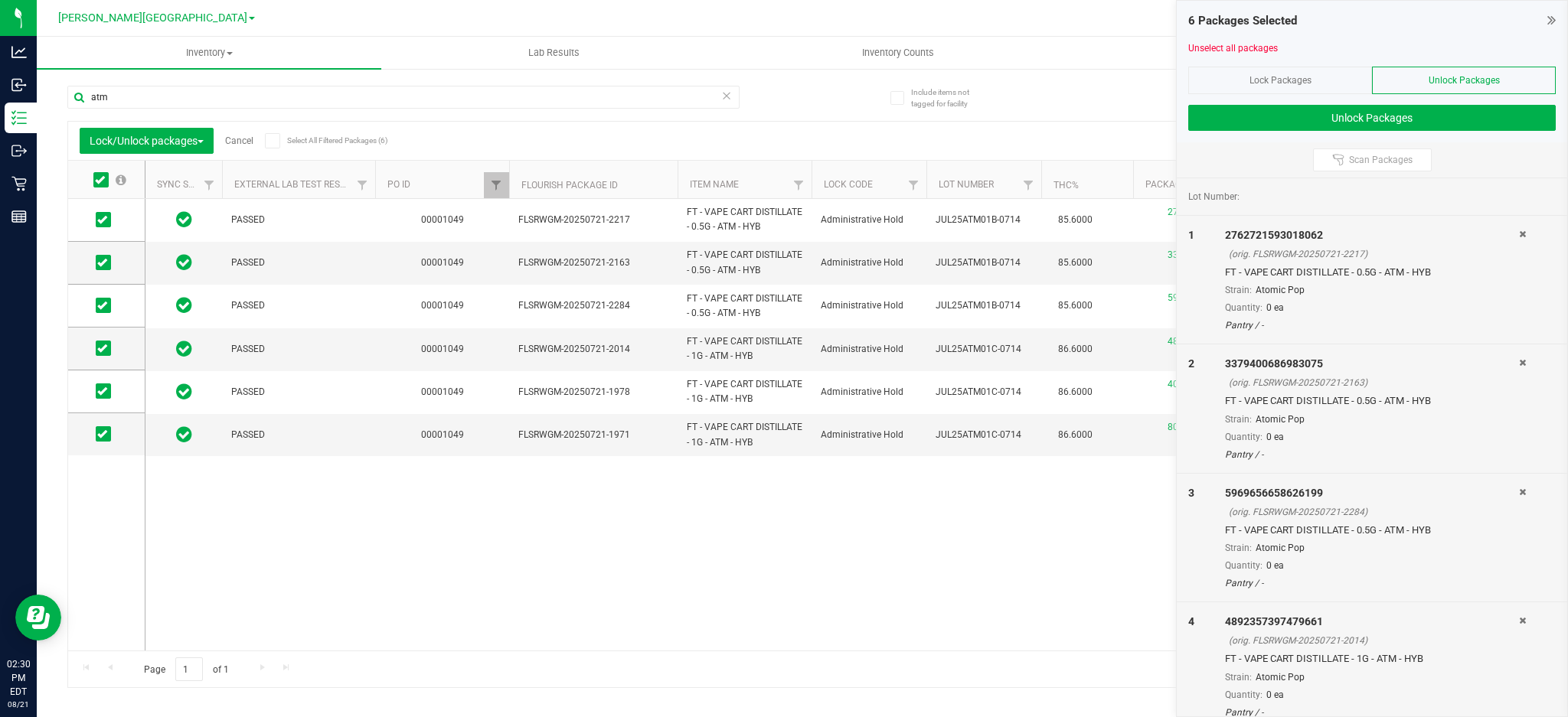
click at [1312, 90] on div "Lock Packages" at bounding box center [1280, 80] width 184 height 27
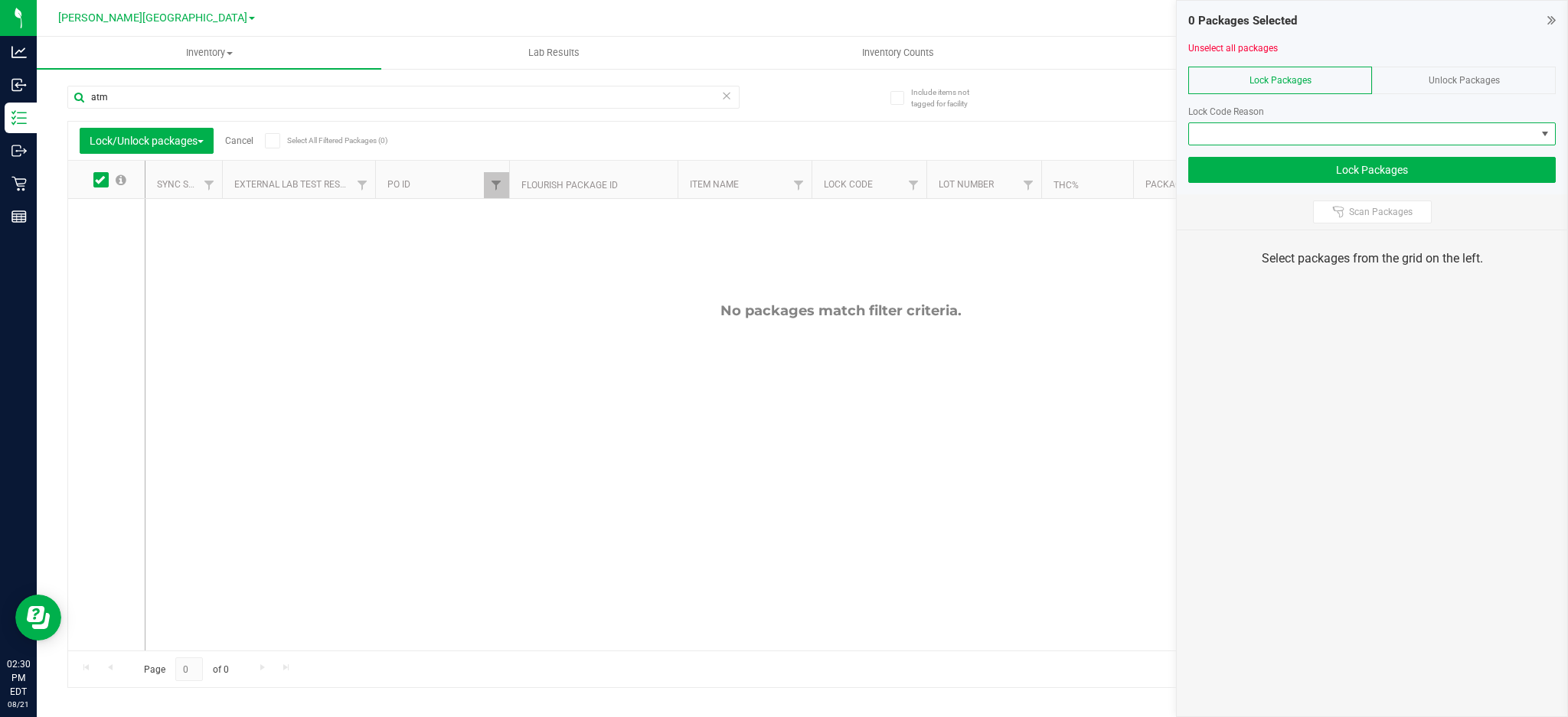
click at [1303, 126] on span at bounding box center [1361, 134] width 347 height 22
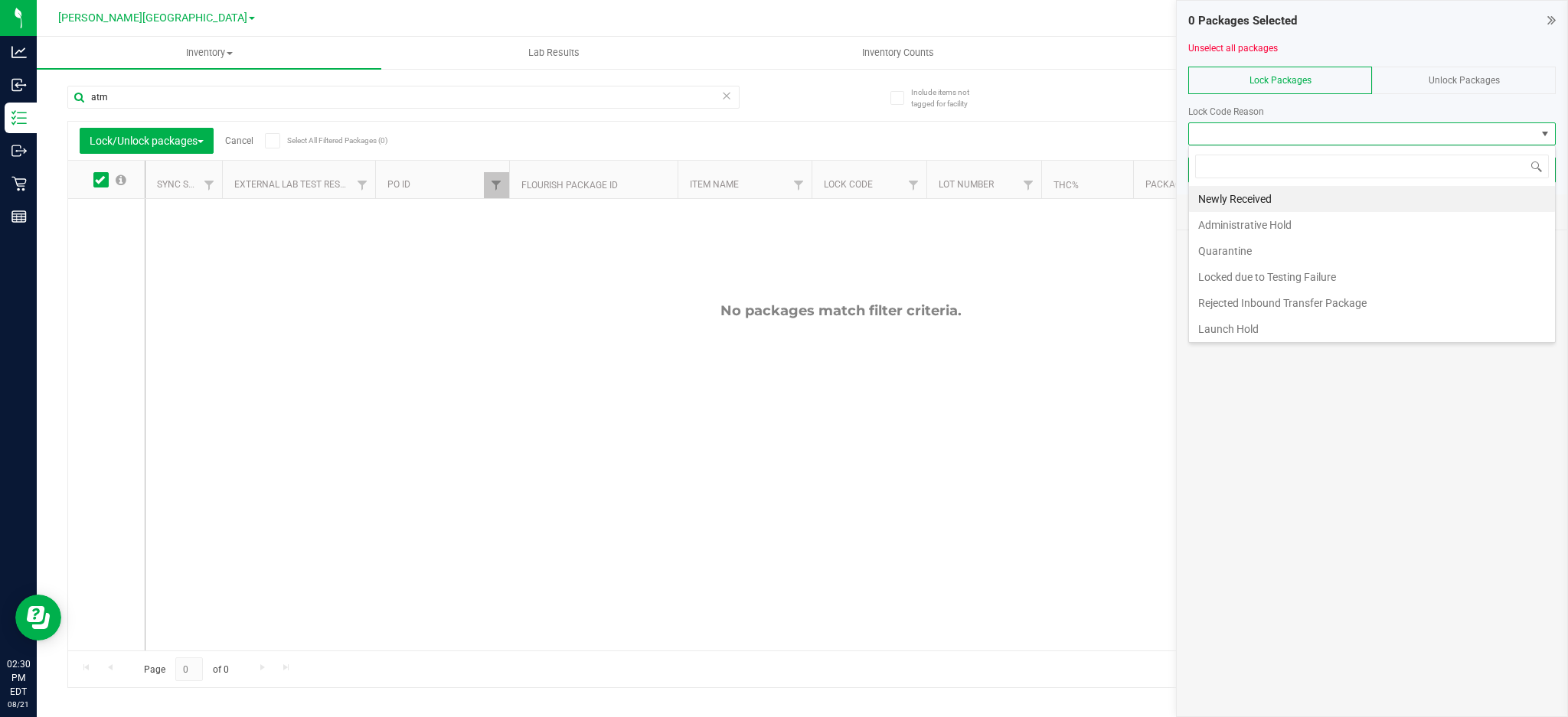
scroll to position [23, 368]
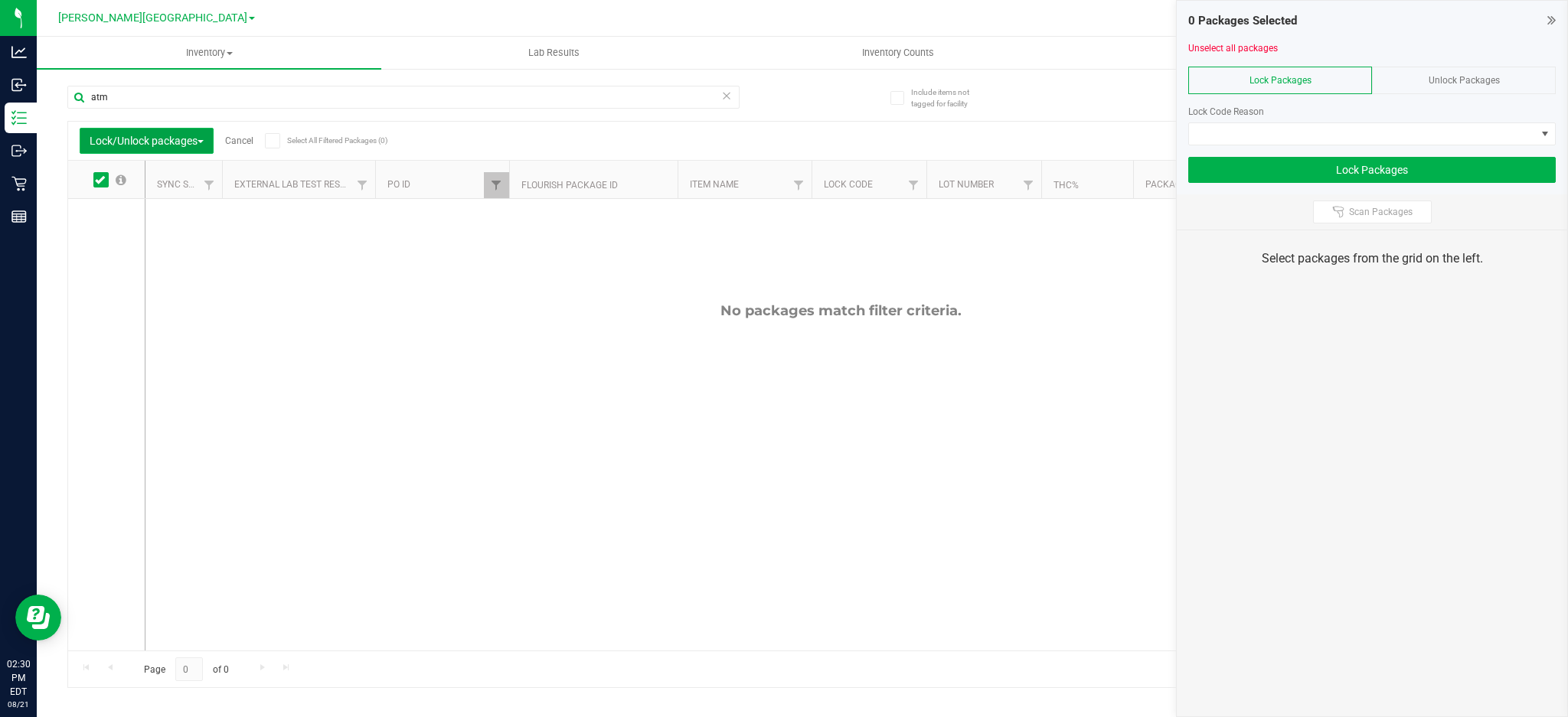
click at [165, 139] on span "Lock/Unlock packages" at bounding box center [146, 140] width 114 height 12
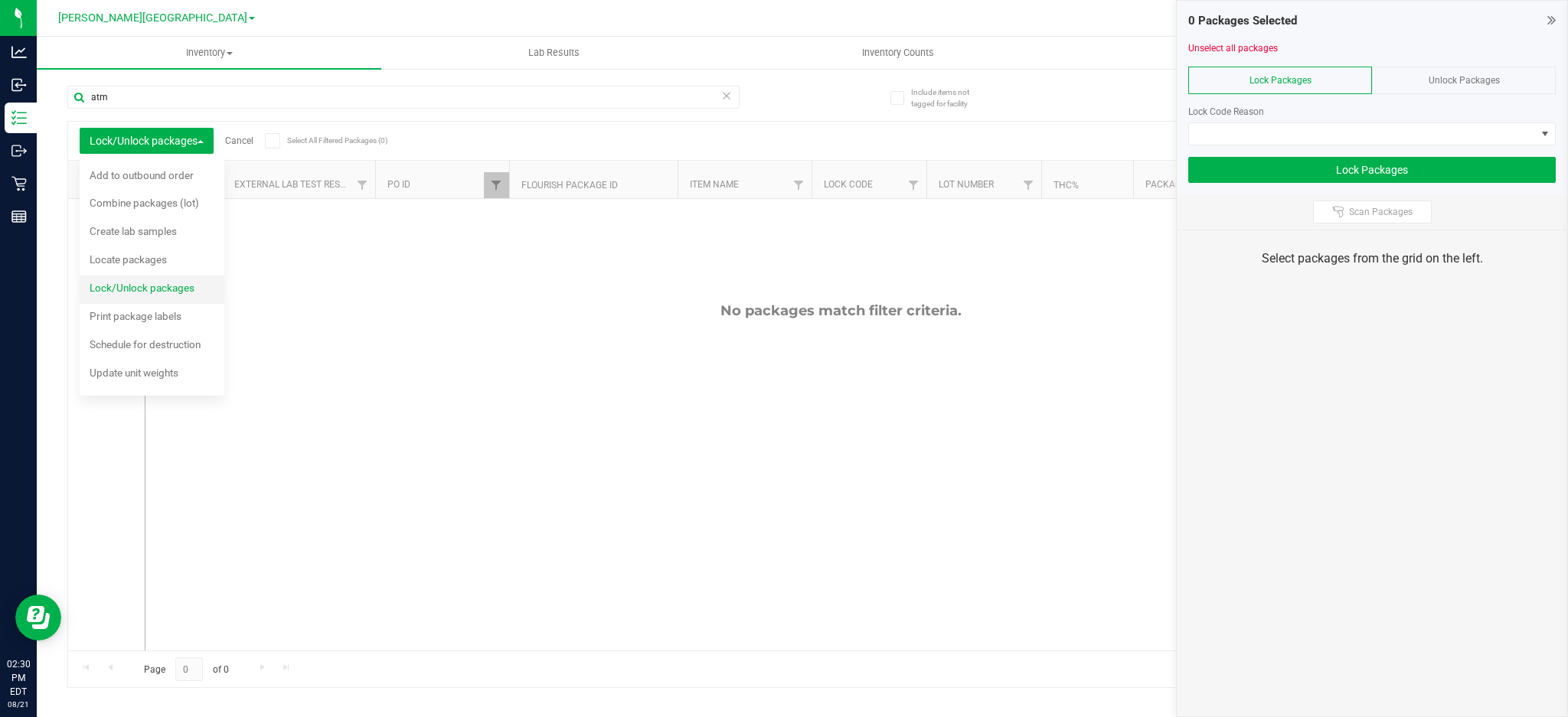
click at [156, 294] on span "Lock/Unlock packages" at bounding box center [141, 288] width 105 height 12
click at [1516, 84] on div "Unlock Packages" at bounding box center [1463, 80] width 184 height 27
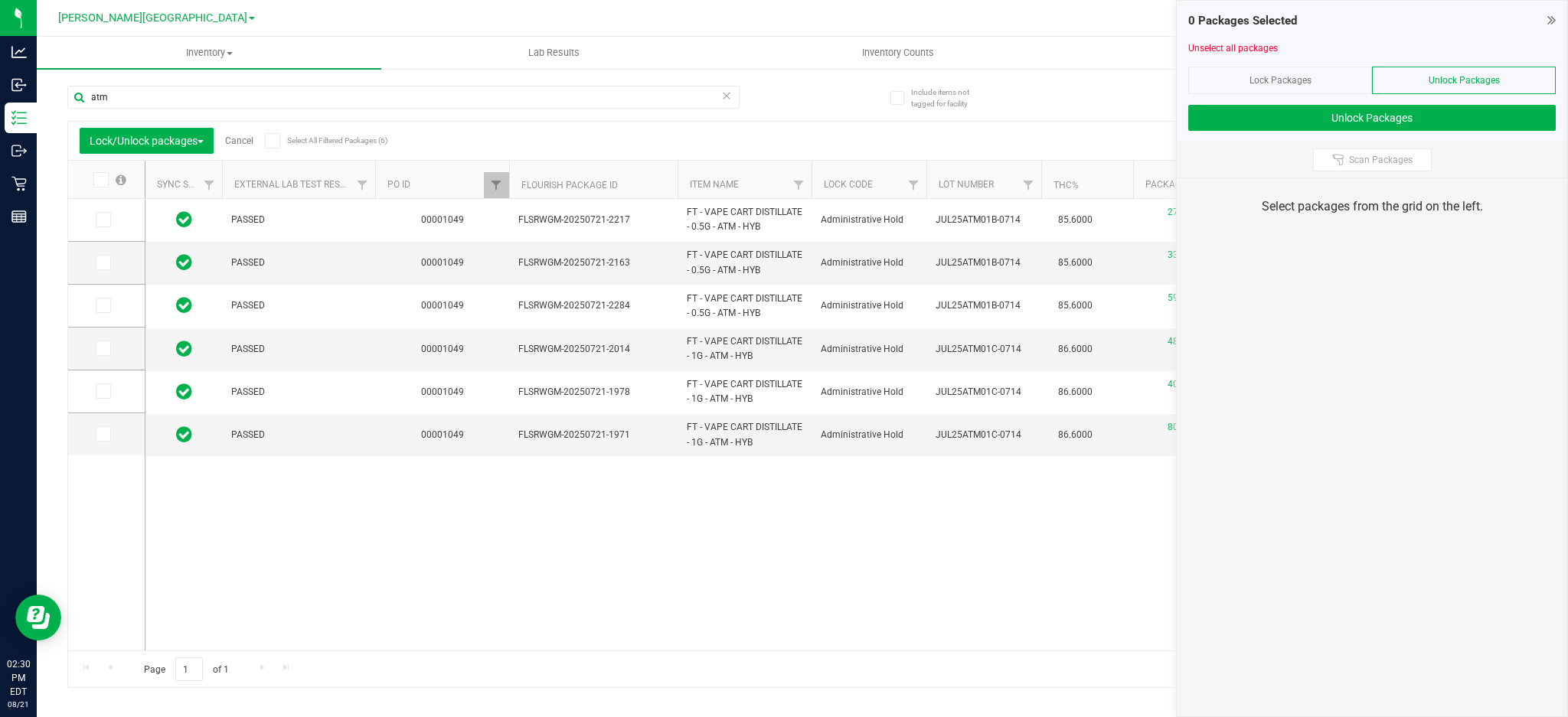
click at [104, 180] on icon at bounding box center [99, 180] width 10 height 0
click at [0, 0] on input "checkbox" at bounding box center [0, 0] width 0 height 0
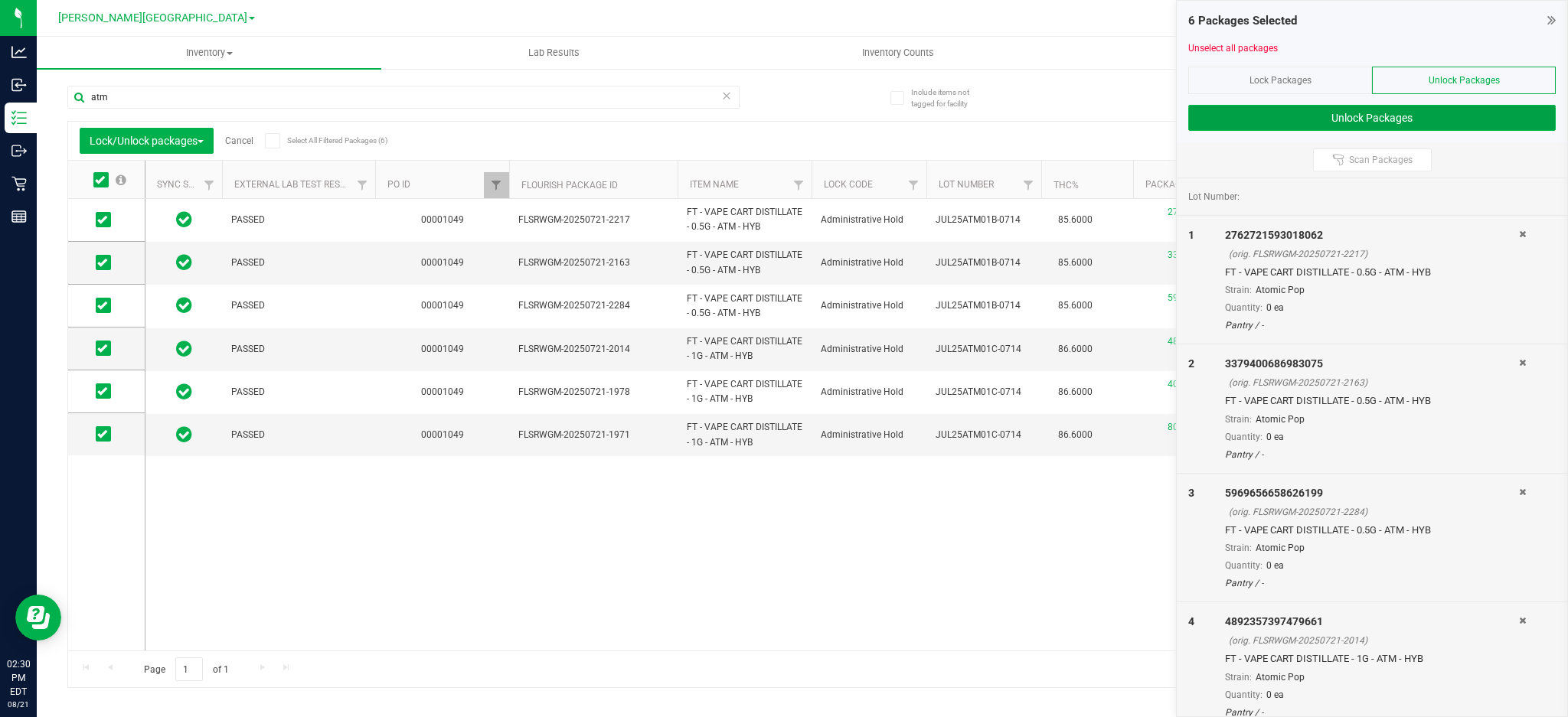
click at [1349, 119] on button "Unlock Packages" at bounding box center [1371, 117] width 368 height 26
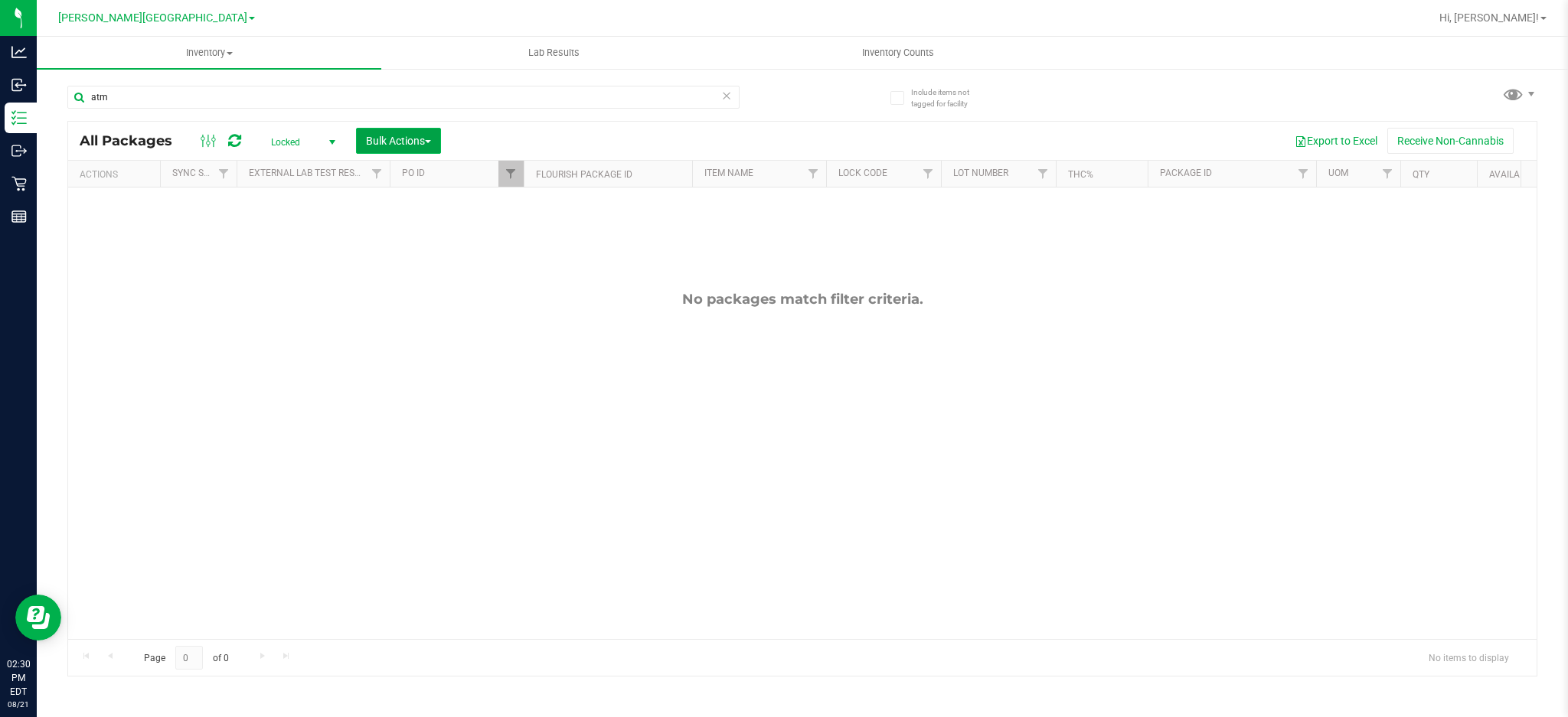
click at [392, 139] on span "Bulk Actions" at bounding box center [398, 140] width 65 height 12
click at [388, 282] on span "Lock/Unlock packages" at bounding box center [417, 288] width 105 height 12
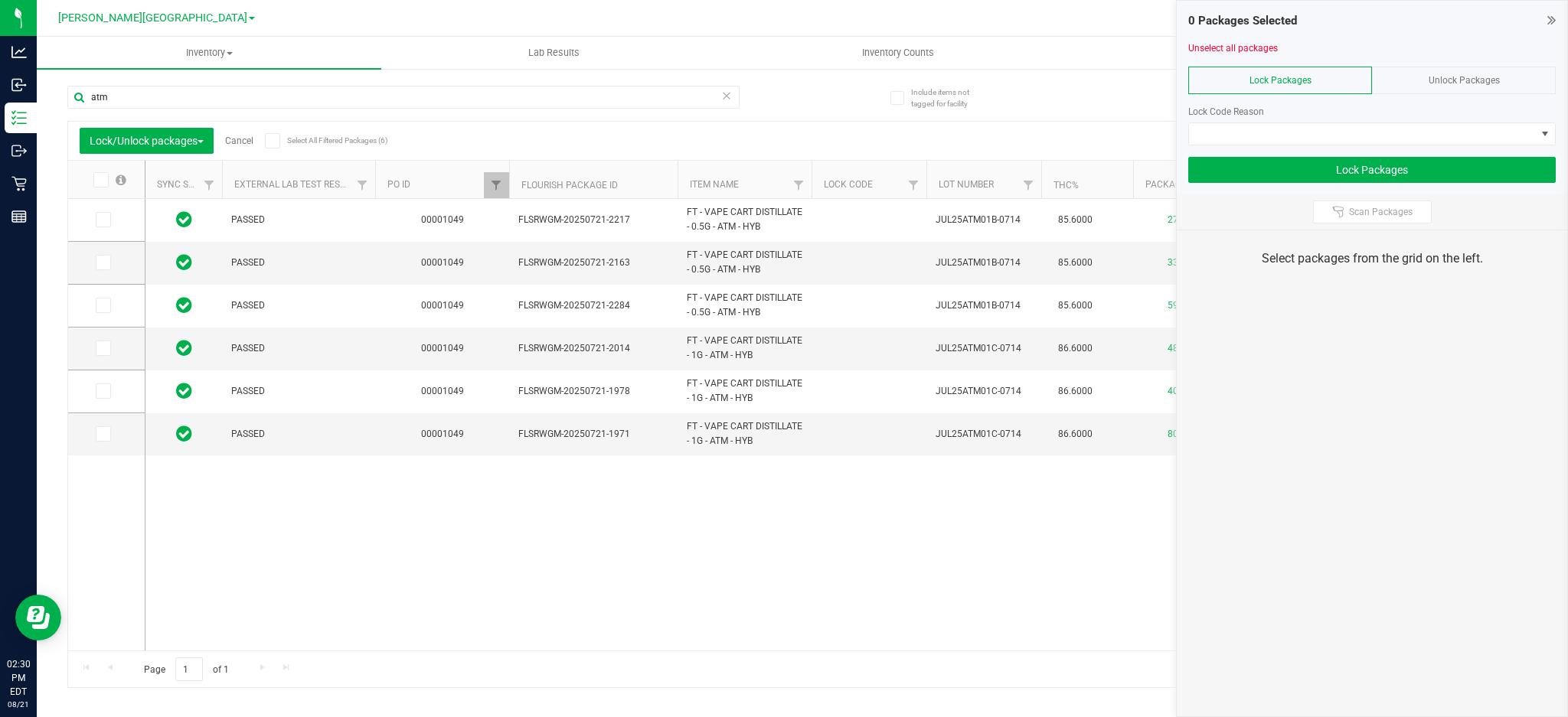
click at [1315, 79] on div "Lock Packages" at bounding box center [1280, 80] width 184 height 27
click at [99, 180] on icon at bounding box center [99, 180] width 10 height 0
click at [0, 0] on input "checkbox" at bounding box center [0, 0] width 0 height 0
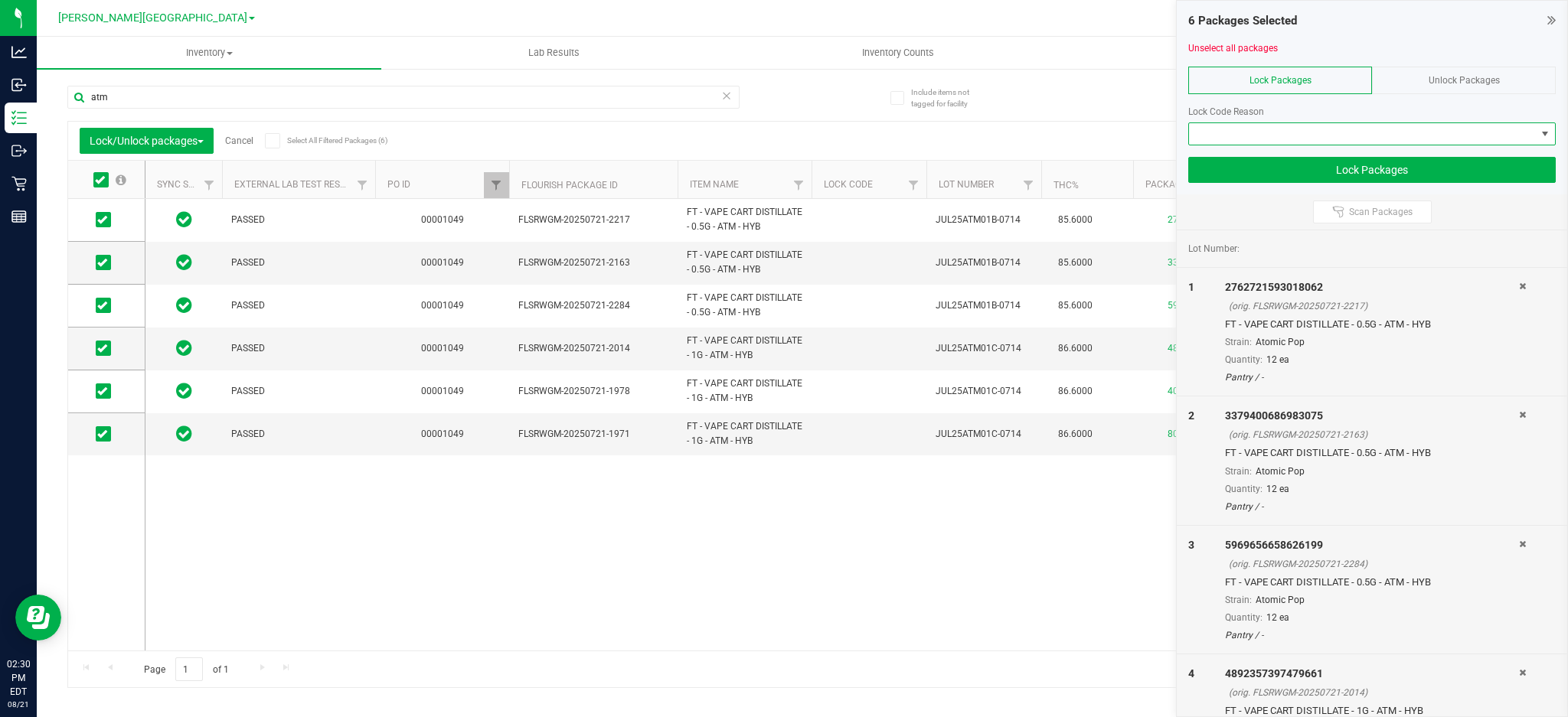
click at [1280, 132] on span at bounding box center [1361, 134] width 347 height 22
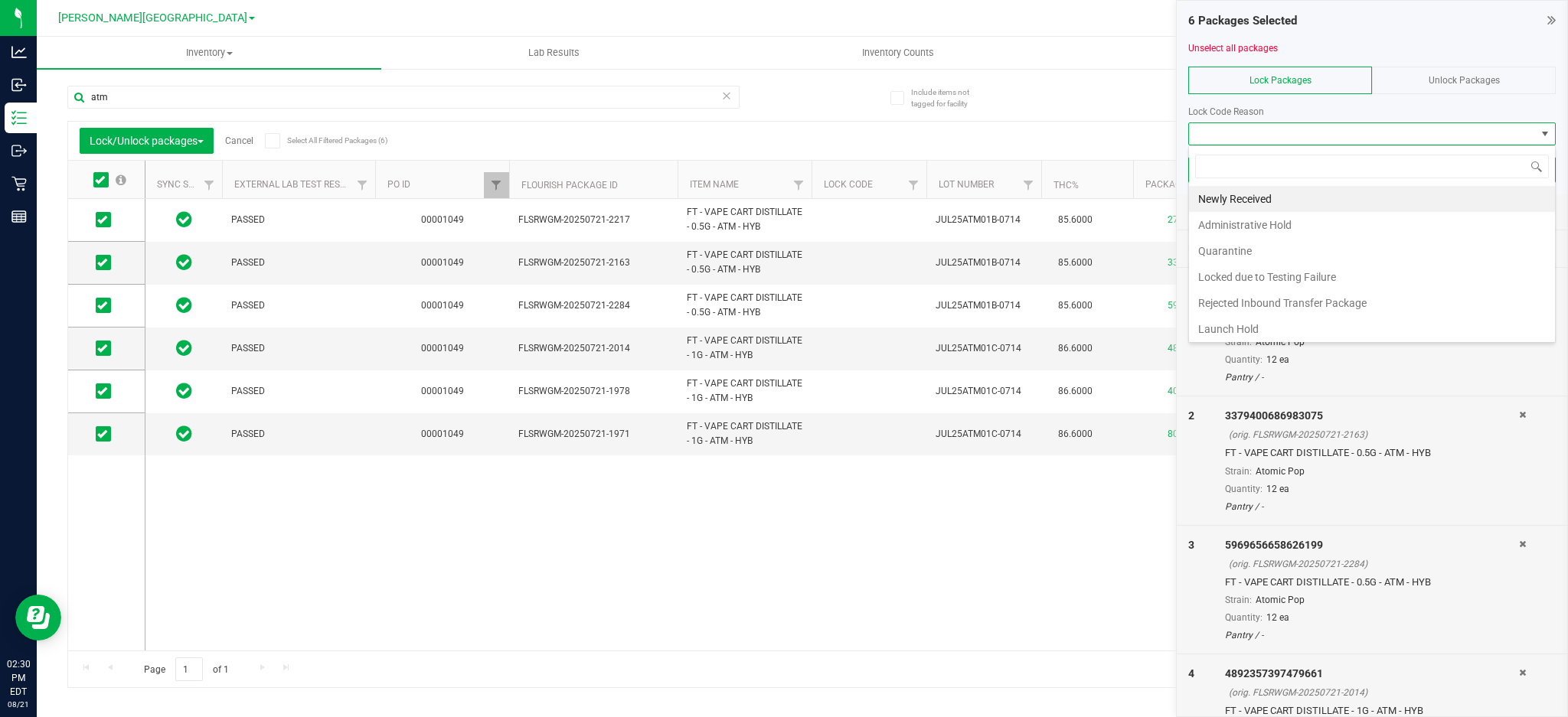
scroll to position [23, 368]
click at [1259, 325] on li "Launch Hold" at bounding box center [1371, 328] width 366 height 26
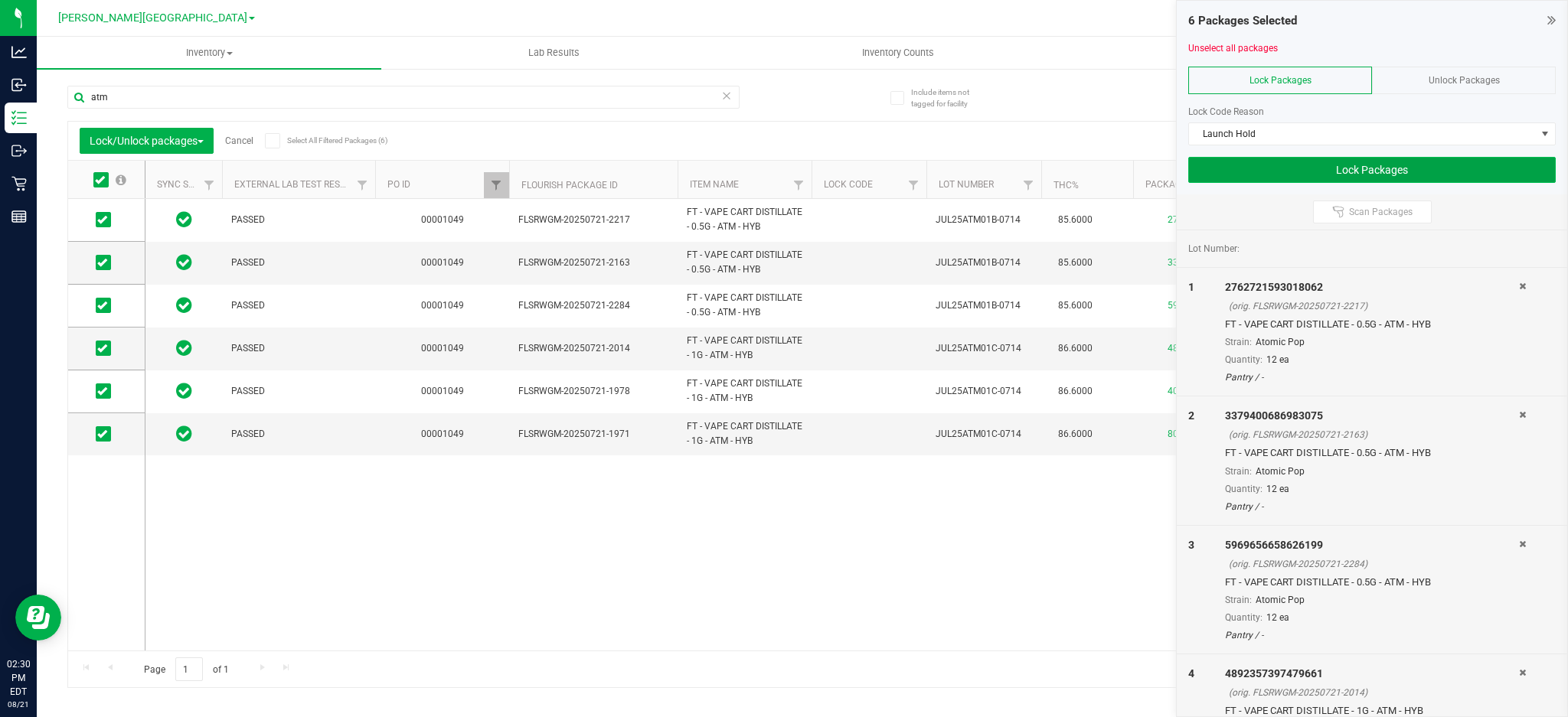
click at [1374, 167] on button "Lock Packages" at bounding box center [1371, 169] width 368 height 26
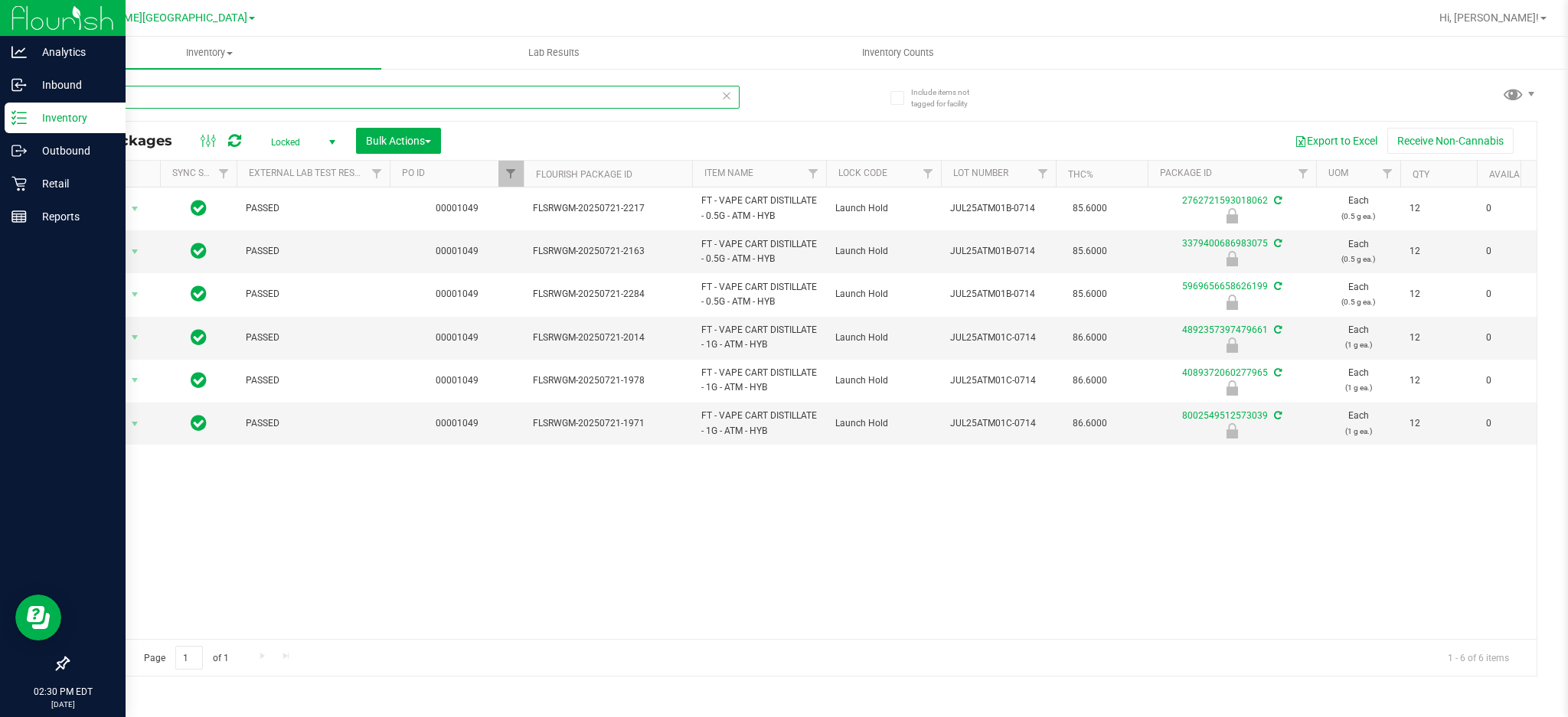
drag, startPoint x: 196, startPoint y: 93, endPoint x: 0, endPoint y: 108, distance: 196.6
click at [0, 108] on div "Analytics Inbound Inventory Outbound Retail Reports 02:30 PM EDT [DATE] 08/21 […" at bounding box center [784, 358] width 1568 height 717
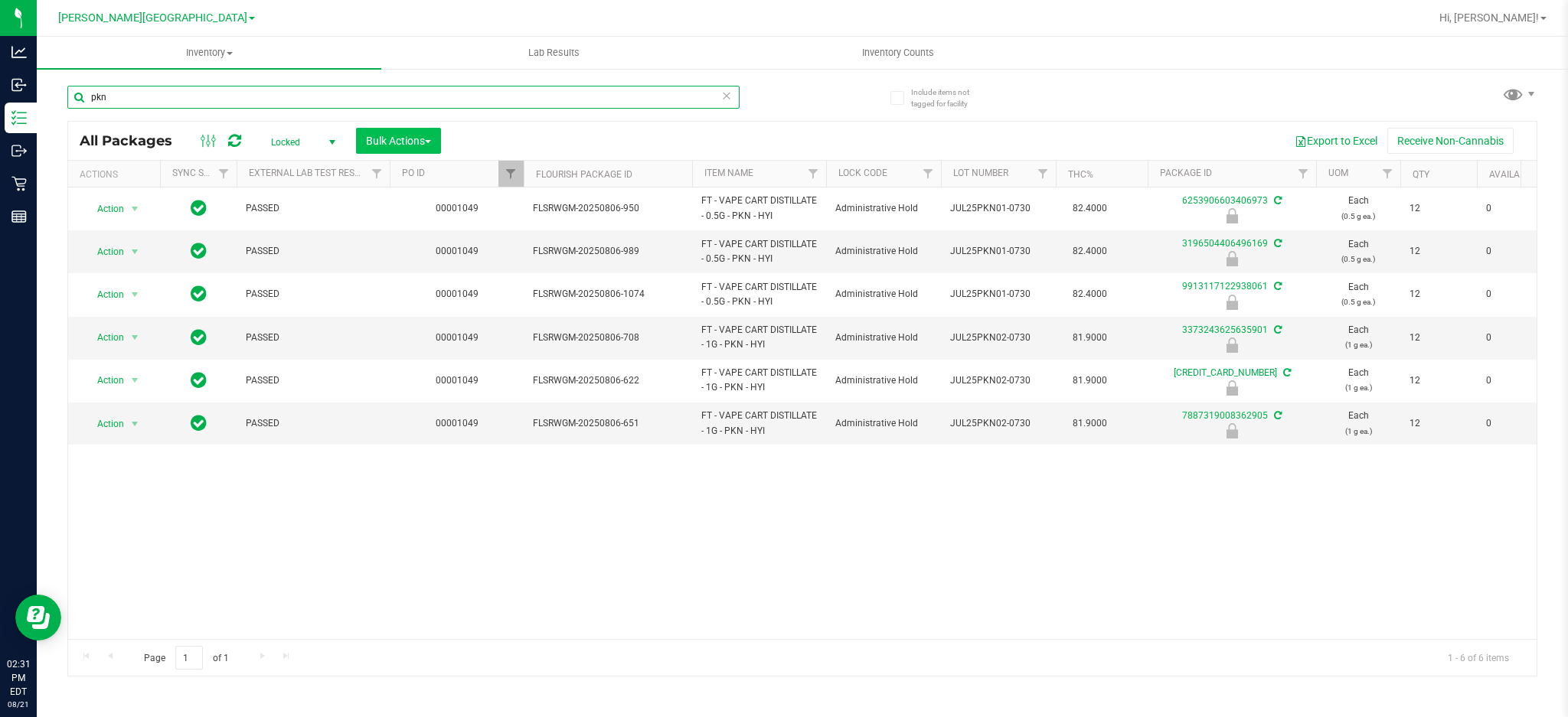
type input "pkn"
click at [377, 142] on span "Bulk Actions" at bounding box center [398, 140] width 65 height 12
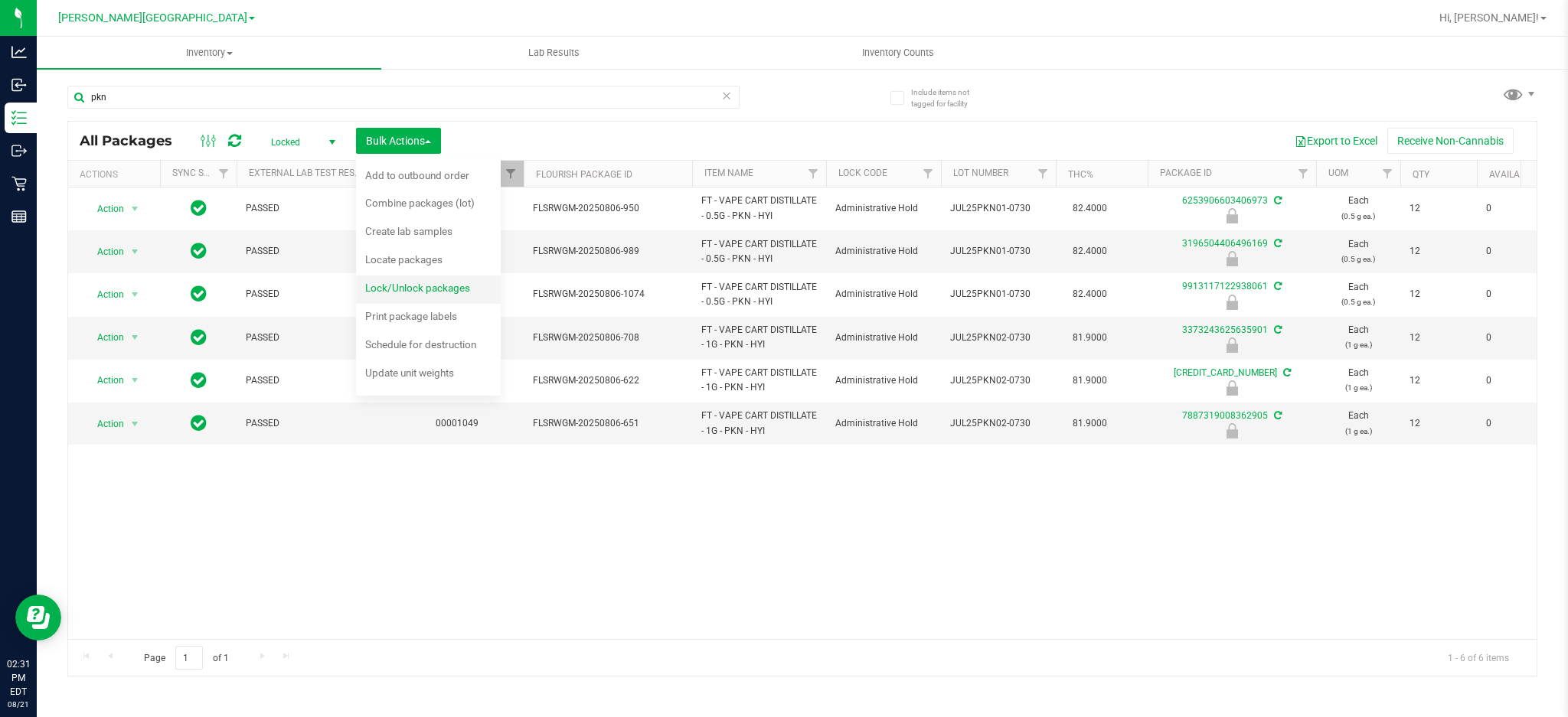
click at [426, 296] on div "Lock/Unlock packages" at bounding box center [428, 289] width 126 height 25
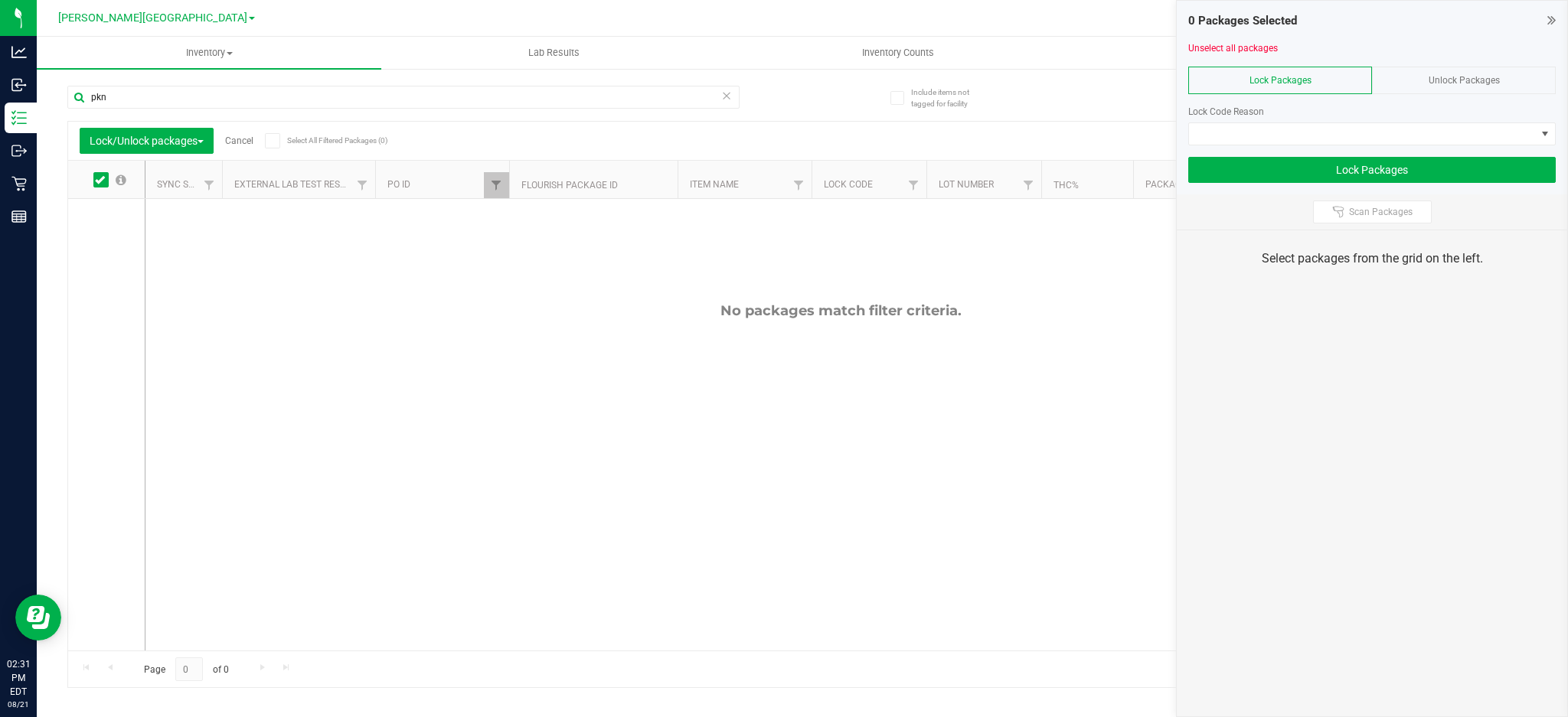
click at [1430, 81] on span "Unlock Packages" at bounding box center [1464, 80] width 71 height 11
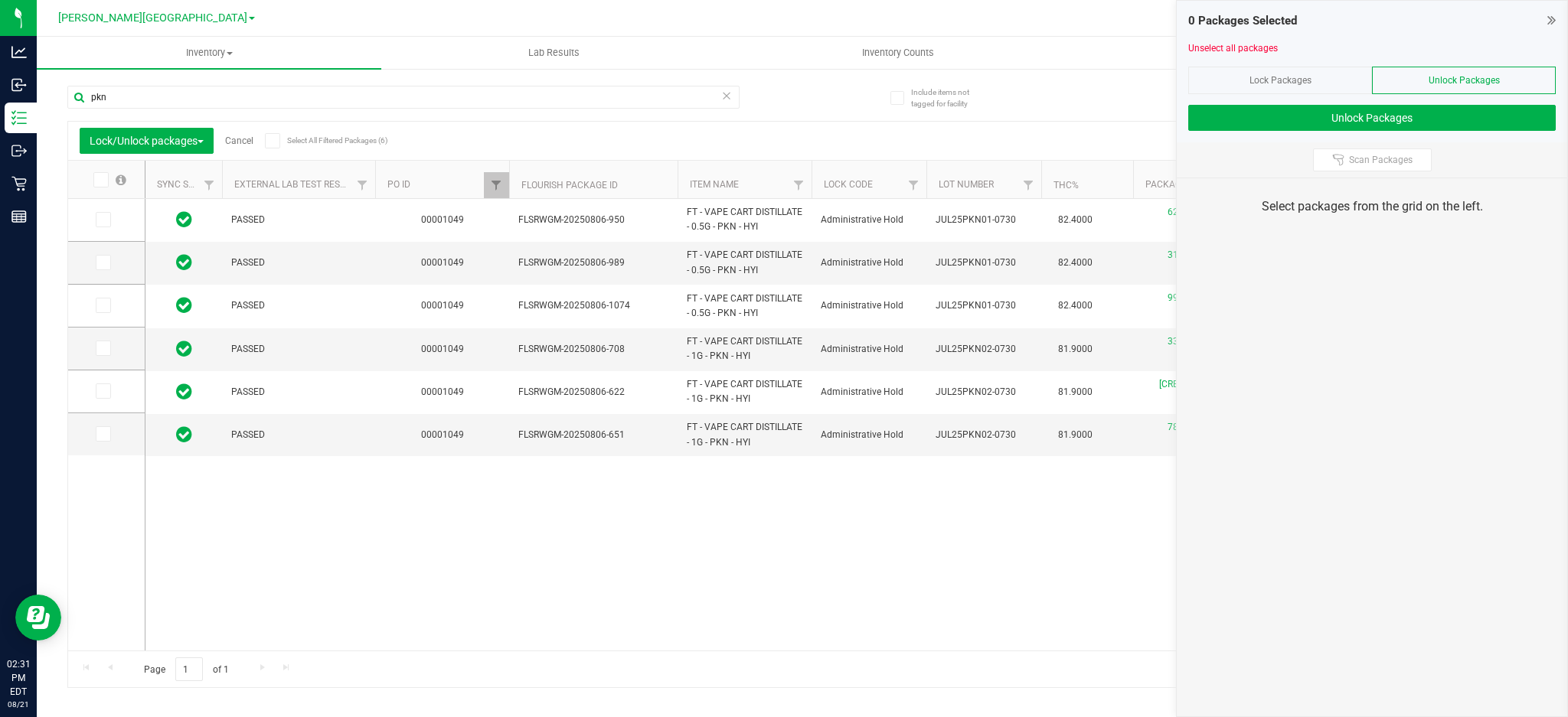
click at [104, 180] on icon at bounding box center [99, 180] width 10 height 0
click at [0, 0] on input "checkbox" at bounding box center [0, 0] width 0 height 0
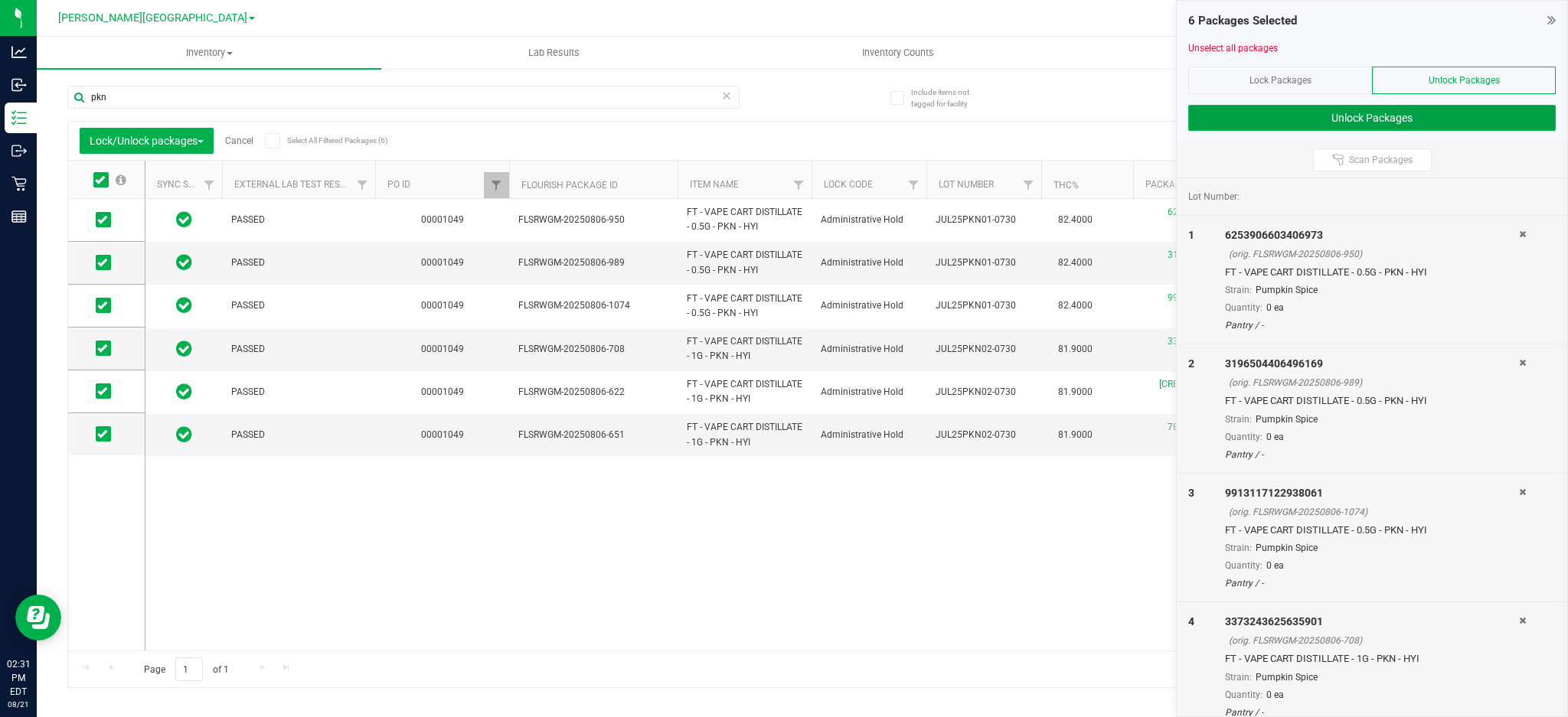
click at [1507, 113] on button "Unlock Packages" at bounding box center [1371, 117] width 368 height 26
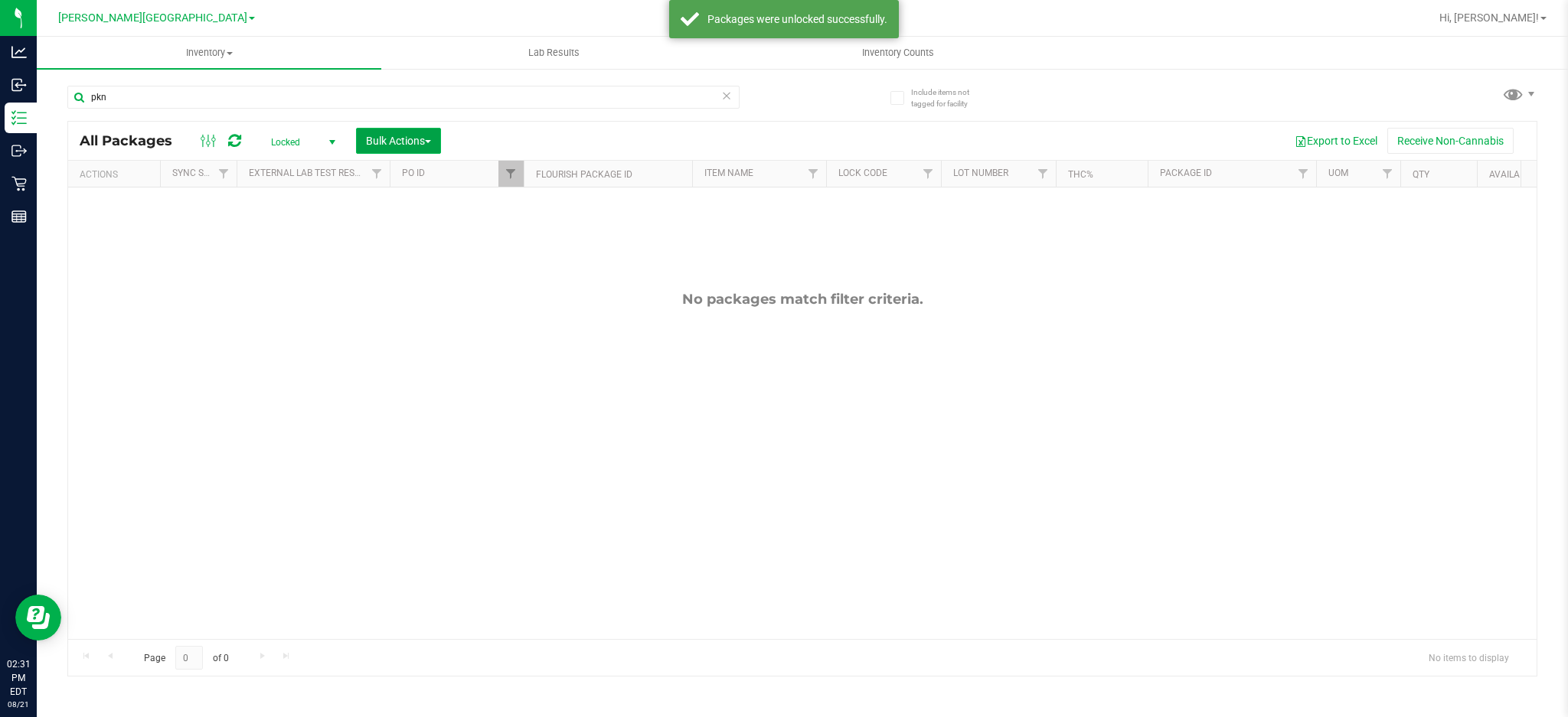
click at [412, 136] on span "Bulk Actions" at bounding box center [398, 140] width 65 height 12
click at [412, 283] on span "Lock/Unlock packages" at bounding box center [417, 288] width 105 height 12
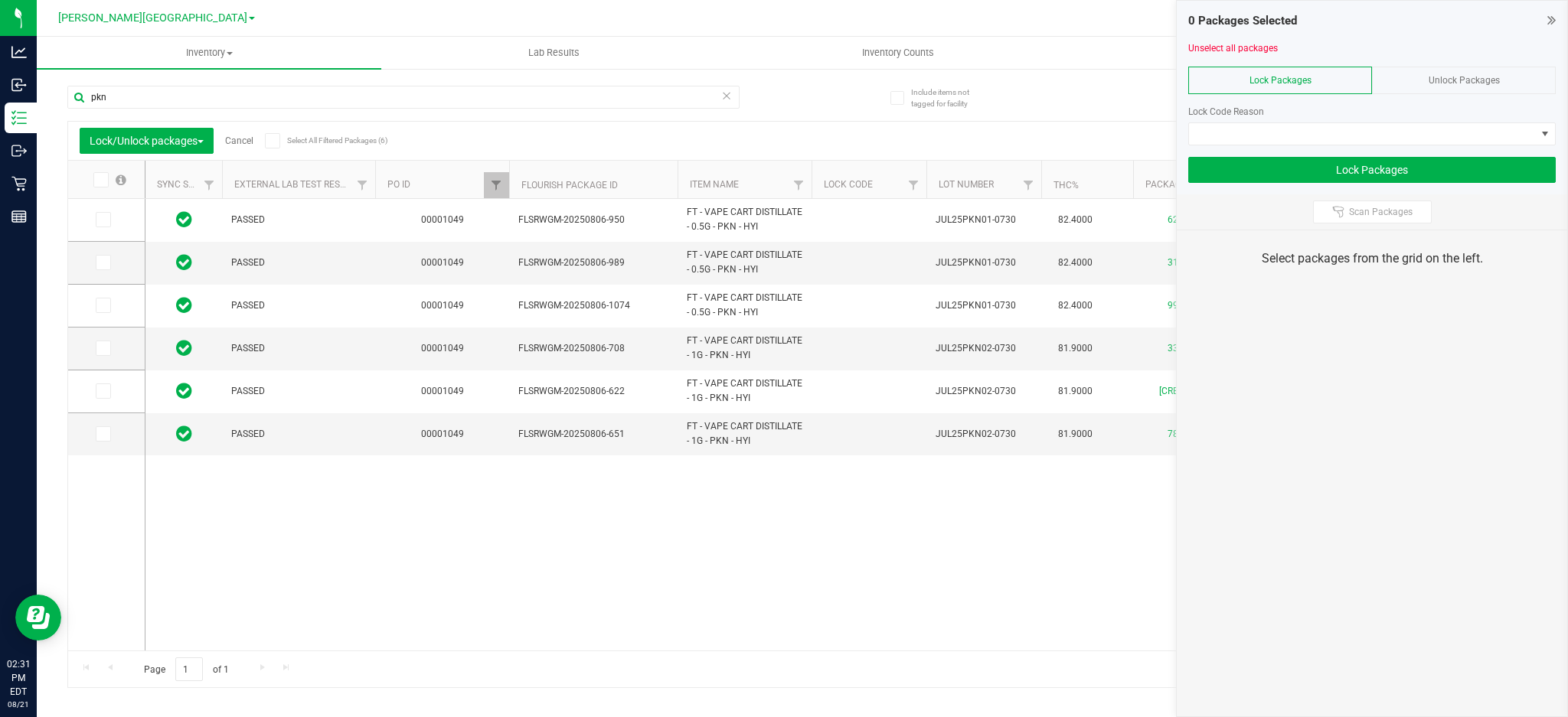
click at [102, 180] on icon at bounding box center [99, 180] width 10 height 0
click at [0, 0] on input "checkbox" at bounding box center [0, 0] width 0 height 0
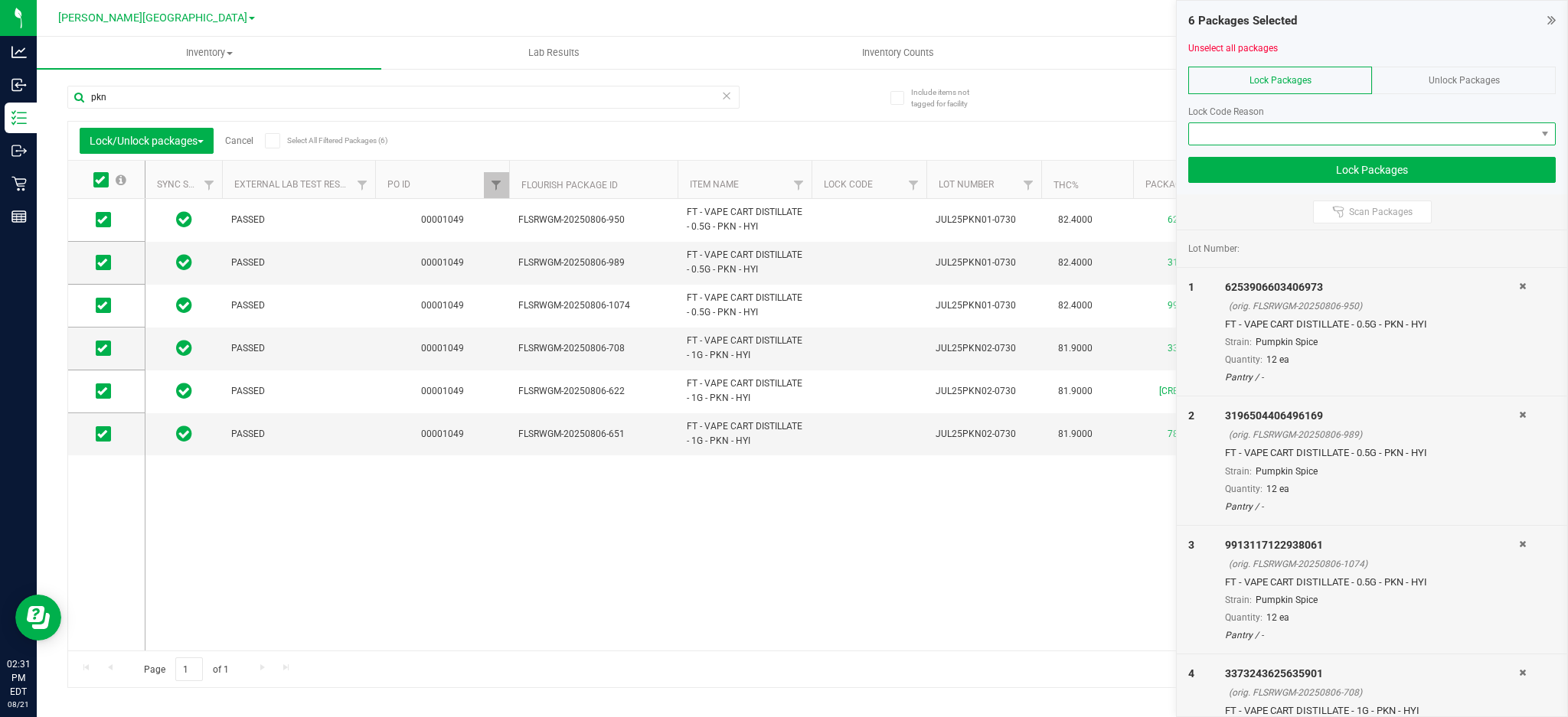
click at [1328, 140] on span at bounding box center [1361, 134] width 347 height 22
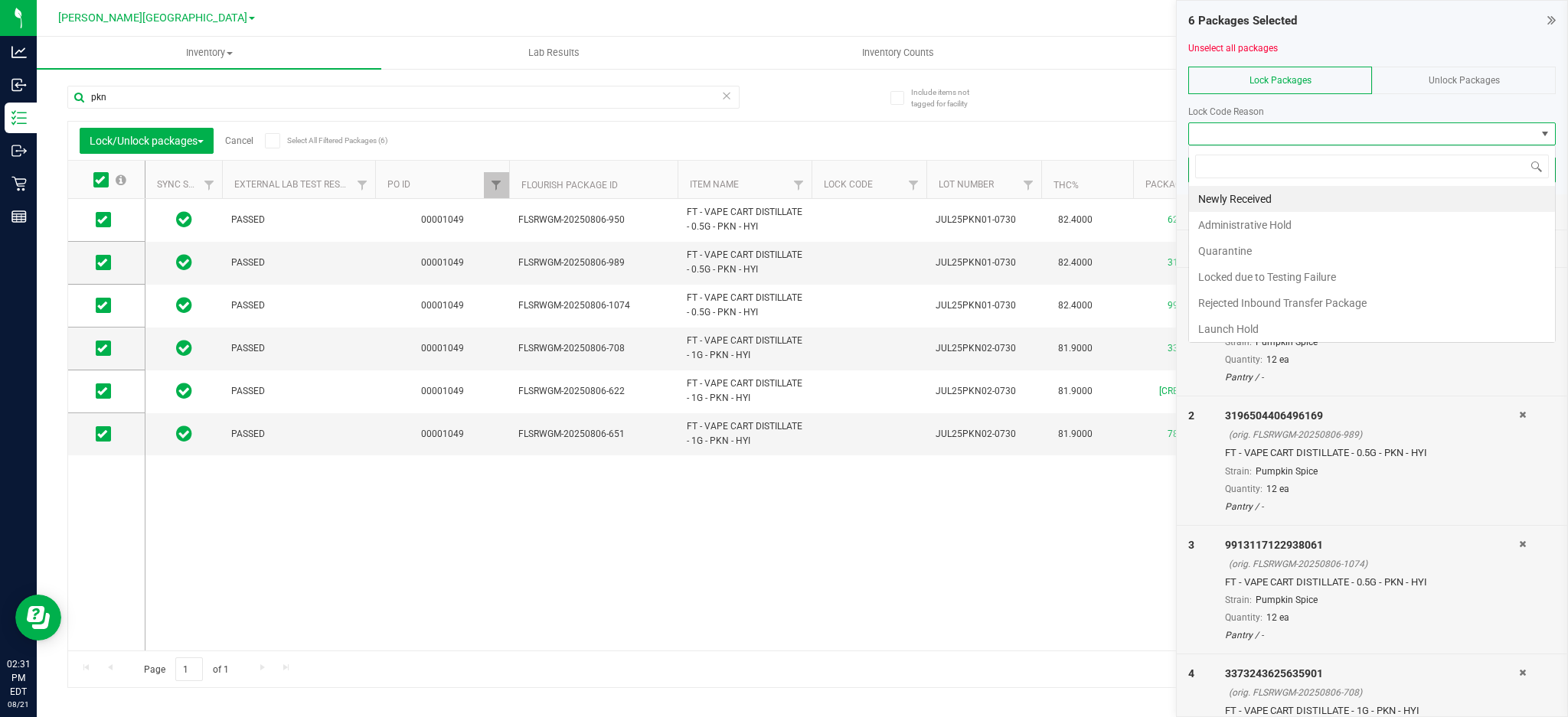
scroll to position [23, 368]
click at [1289, 330] on li "Launch Hold" at bounding box center [1371, 328] width 366 height 26
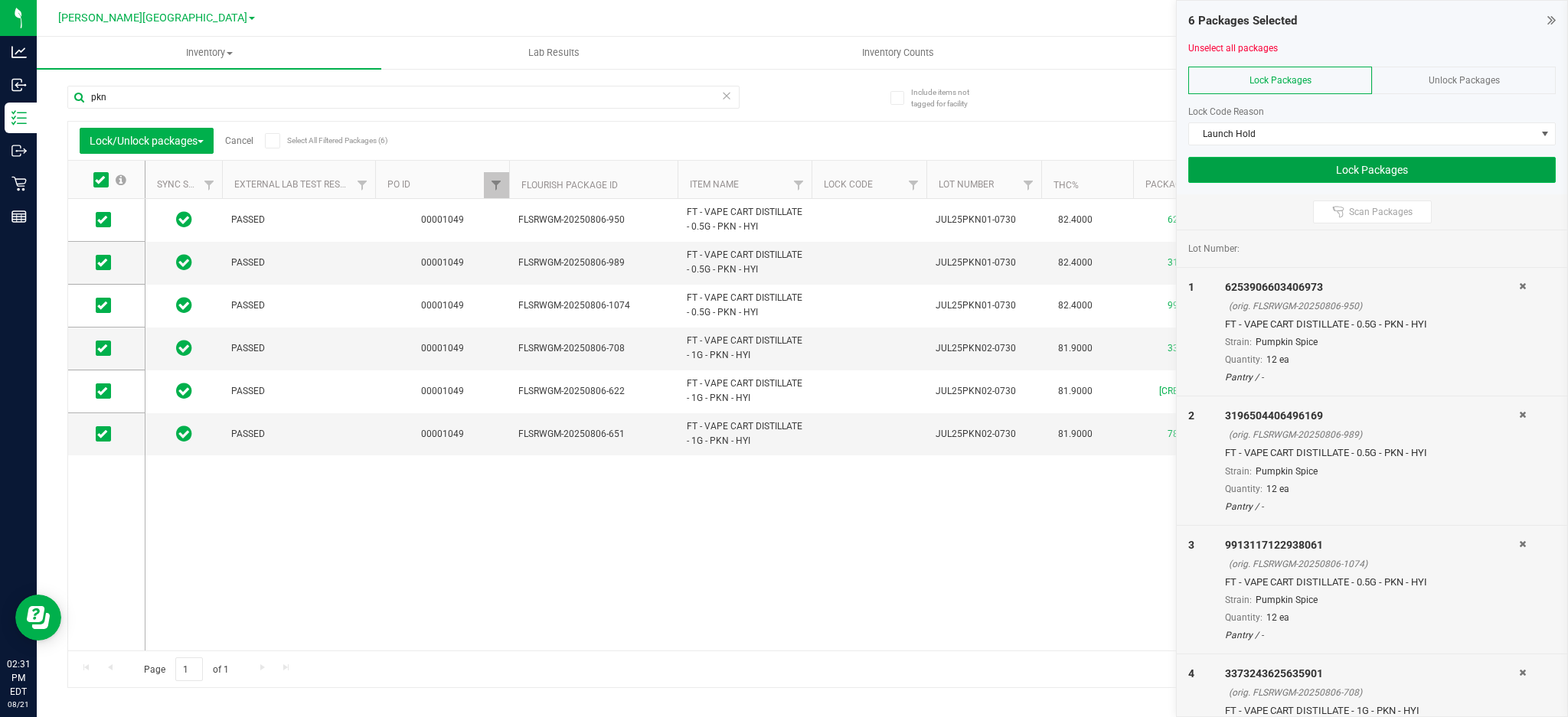
click at [1366, 167] on button "Lock Packages" at bounding box center [1371, 169] width 368 height 26
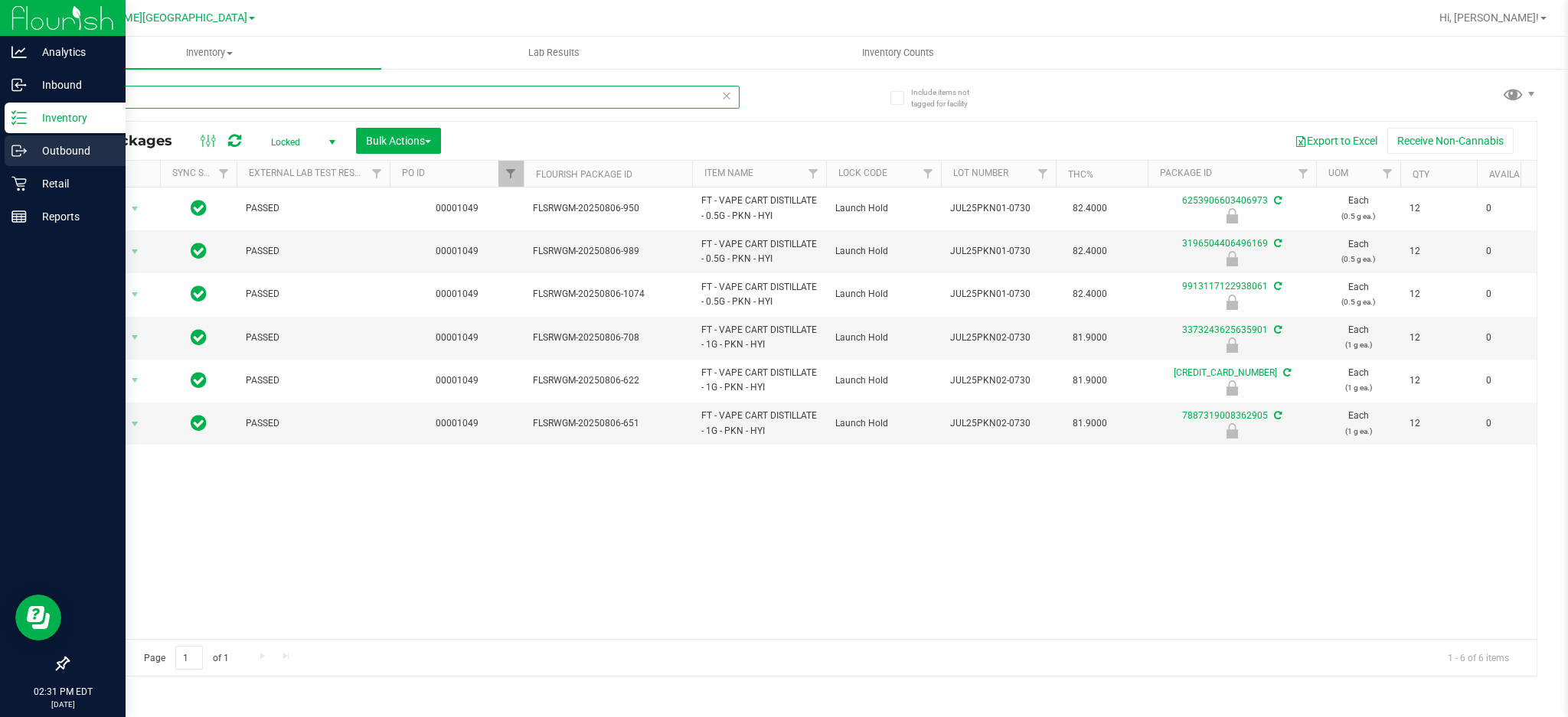
drag, startPoint x: 124, startPoint y: 99, endPoint x: 3, endPoint y: 145, distance: 129.4
click at [0, 99] on div "Analytics Inbound Inventory Outbound Retail Reports 02:31 PM EDT [DATE] 08/21 […" at bounding box center [784, 358] width 1568 height 717
type input "aml"
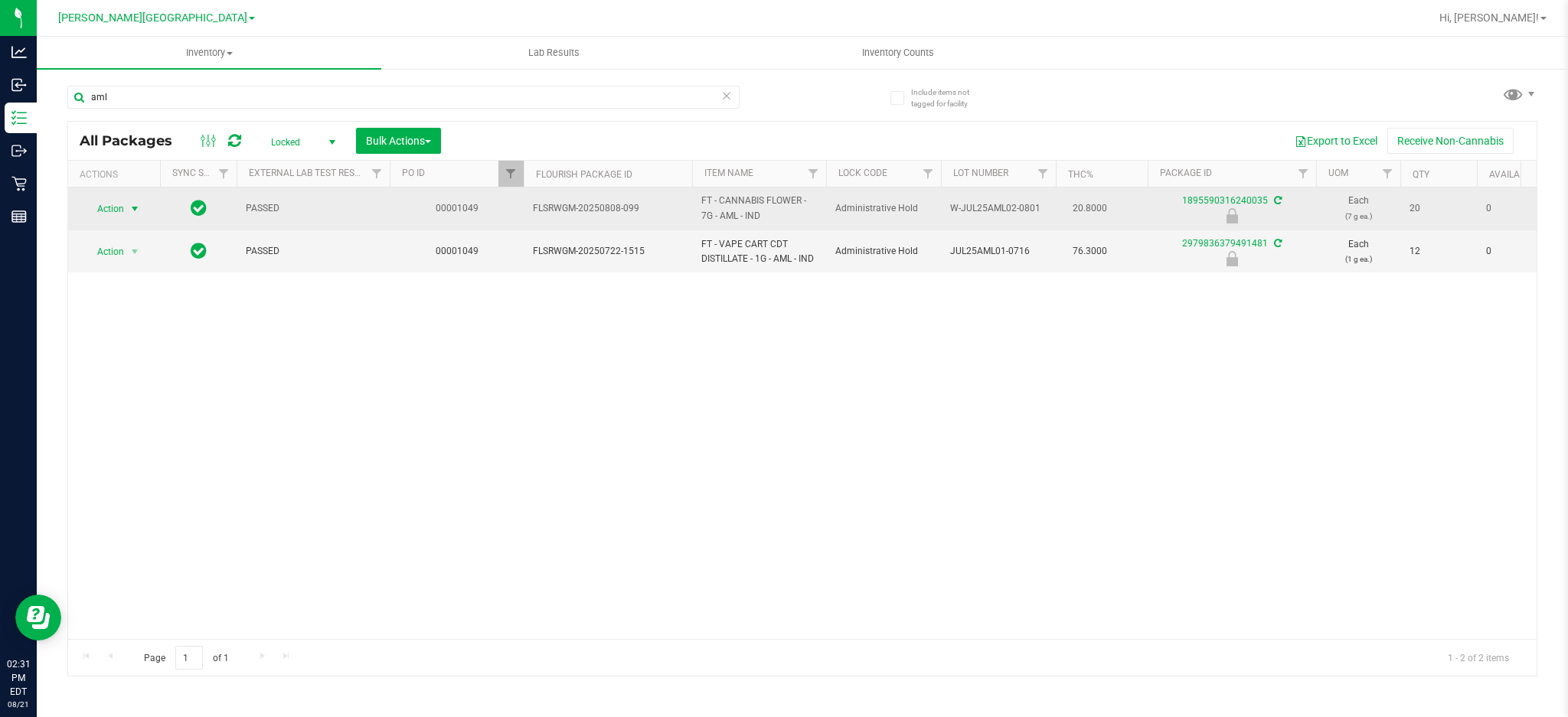
click at [111, 204] on span "Action" at bounding box center [104, 209] width 41 height 22
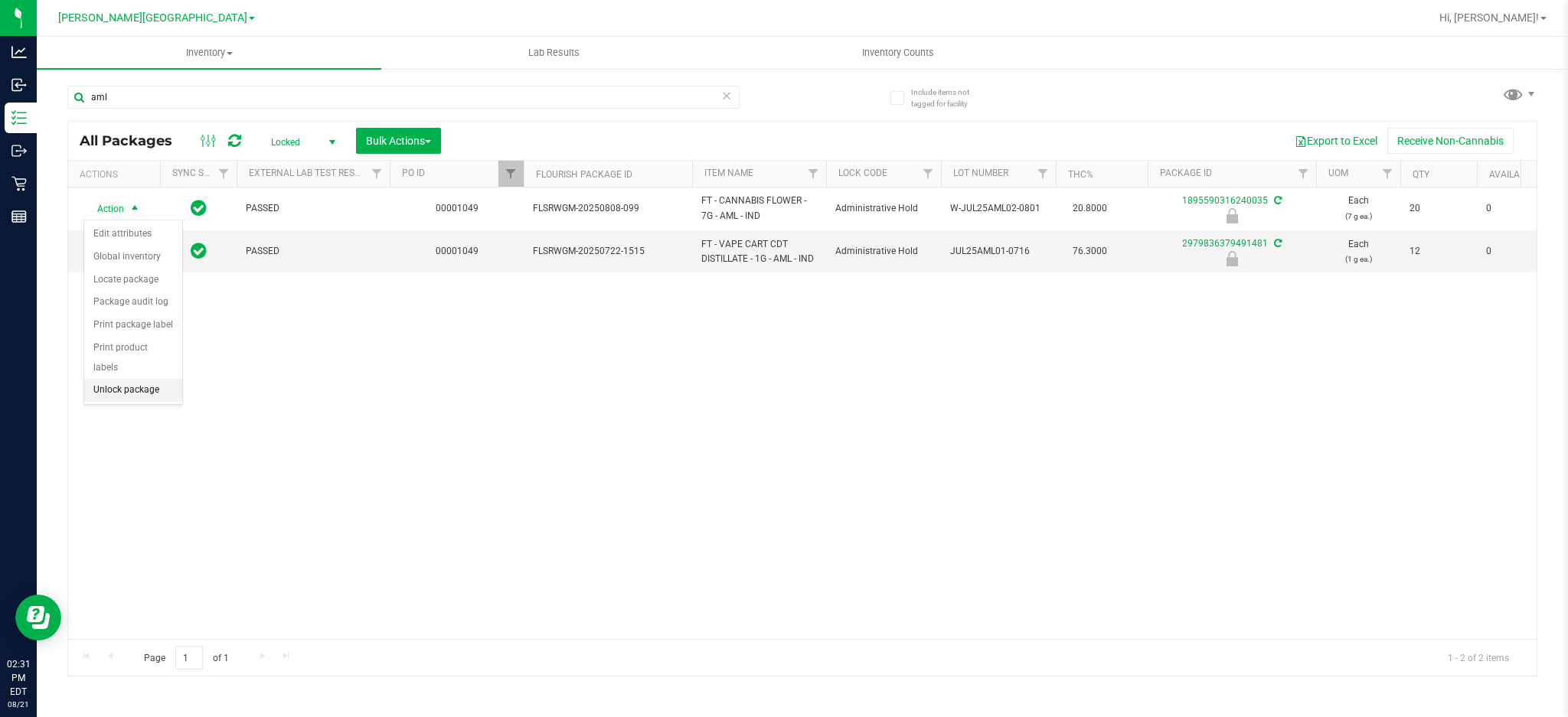
click at [127, 390] on li "Unlock package" at bounding box center [134, 389] width 98 height 23
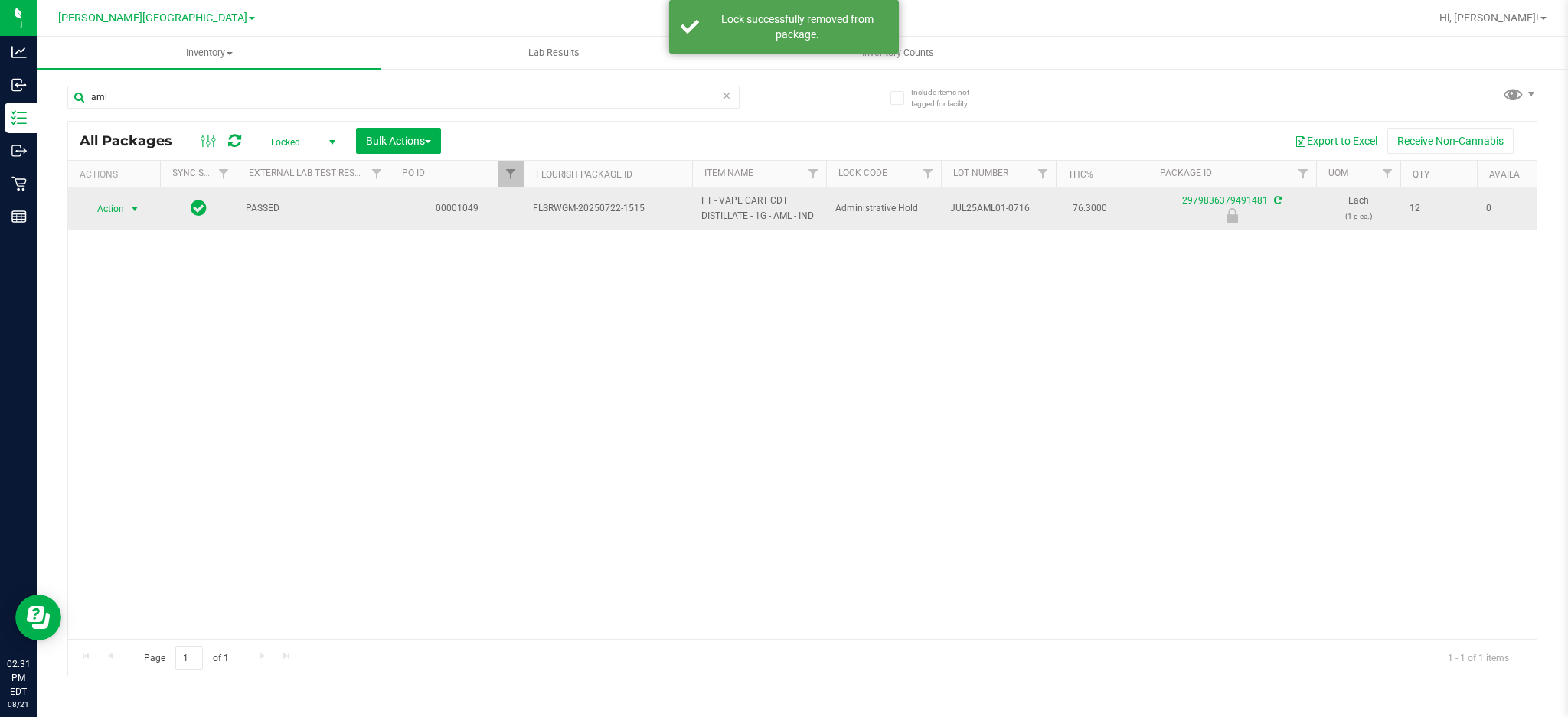
click at [133, 203] on span "select" at bounding box center [134, 208] width 12 height 12
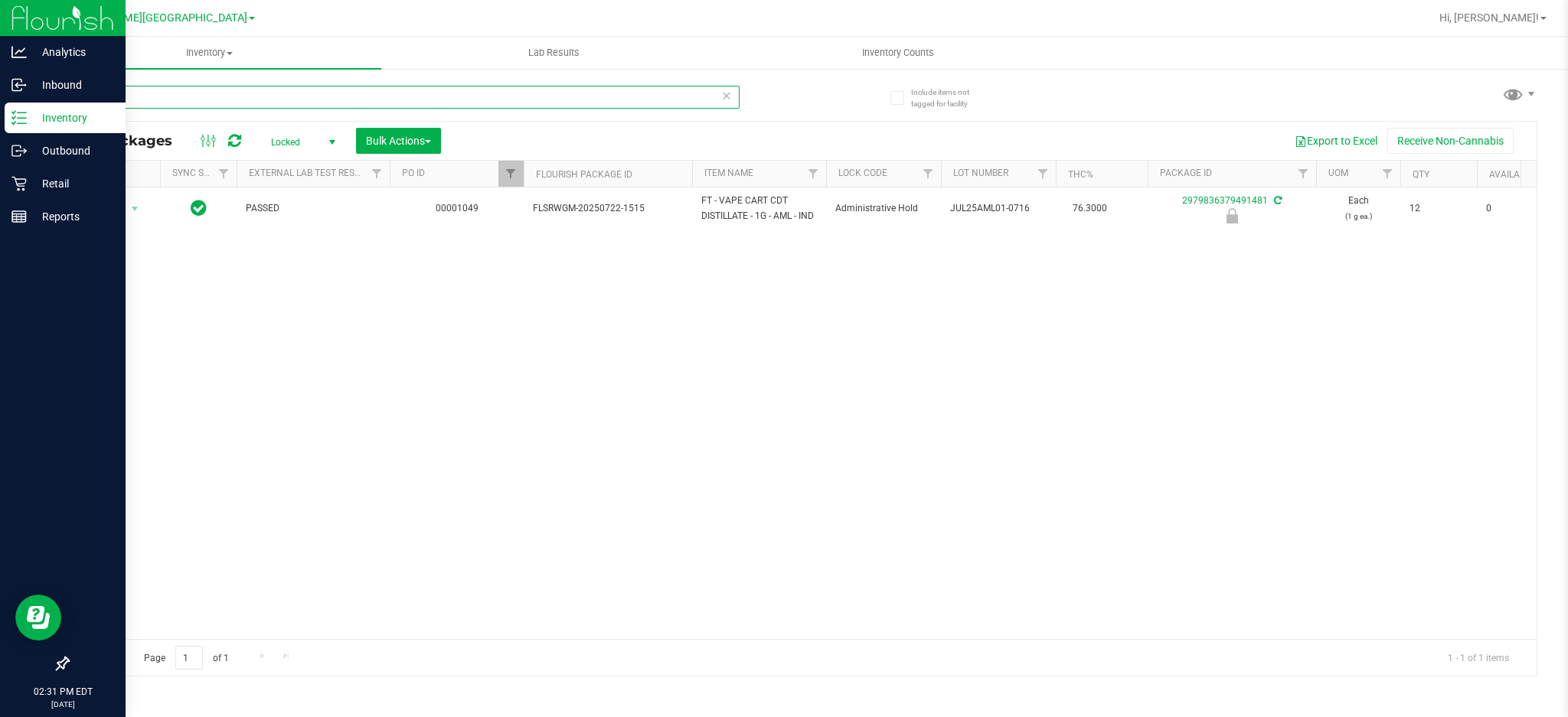
drag, startPoint x: 161, startPoint y: 105, endPoint x: 0, endPoint y: 105, distance: 161.0
click at [0, 105] on div "Analytics Inbound Inventory Outbound Retail Reports 02:31 PM EDT [DATE] 08/21 […" at bounding box center [784, 358] width 1568 height 717
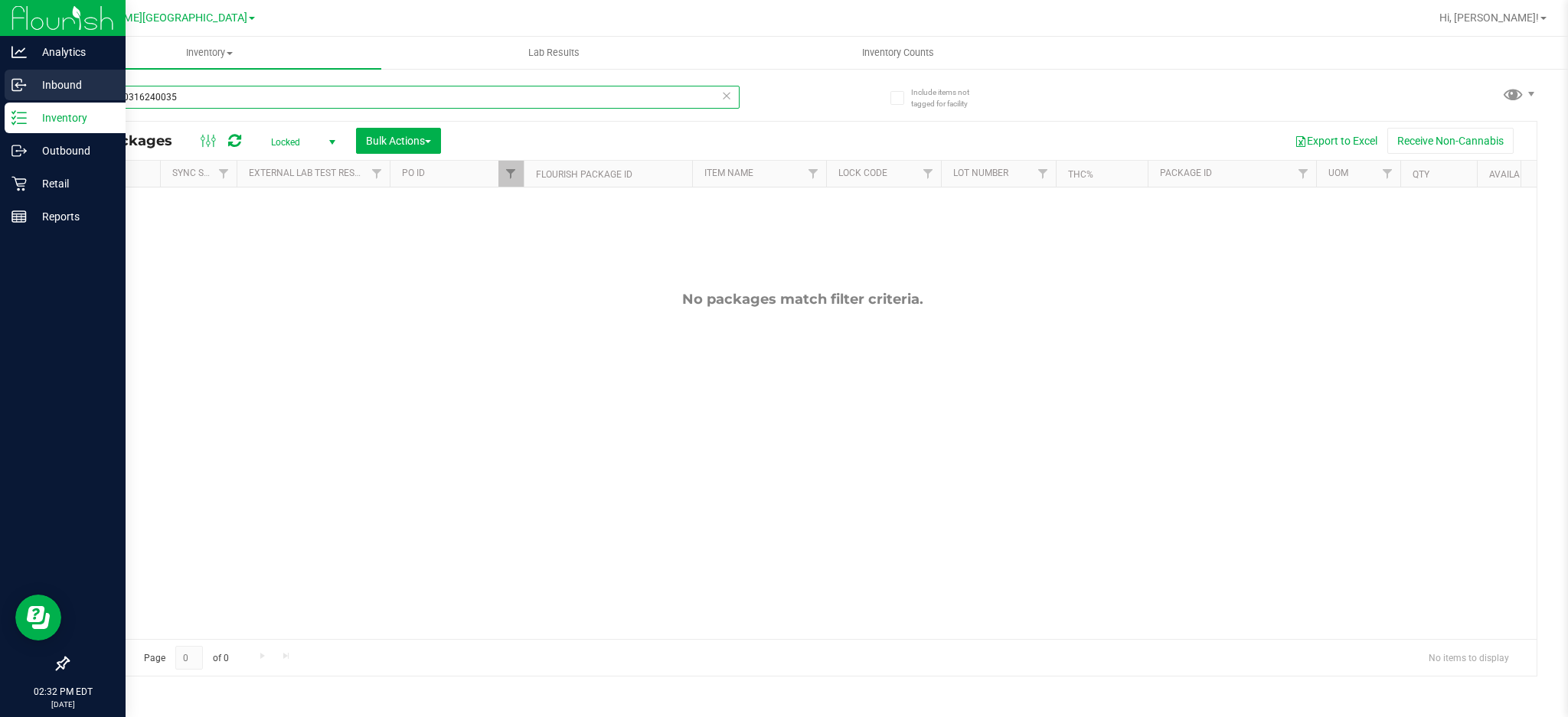
drag, startPoint x: 208, startPoint y: 95, endPoint x: 0, endPoint y: 81, distance: 208.5
click at [0, 81] on div "Analytics Inbound Inventory Outbound Retail Reports 02:32 PM EDT [DATE] 08/21 […" at bounding box center [784, 358] width 1568 height 717
type input "1895590316240035"
click at [50, 120] on p "Inventory" at bounding box center [72, 117] width 92 height 18
click at [94, 128] on div "Inventory" at bounding box center [65, 118] width 121 height 31
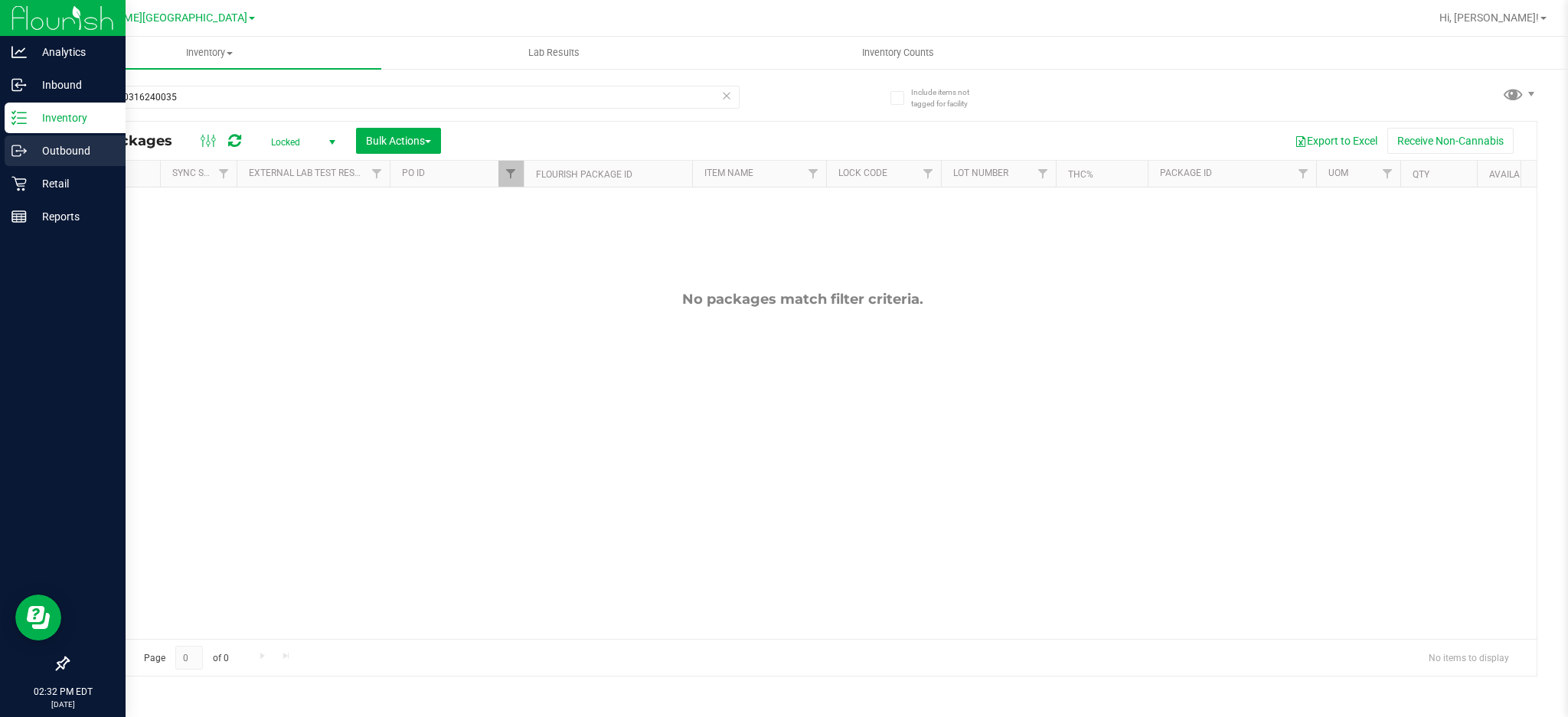
click at [96, 167] on link "Outbound" at bounding box center [63, 152] width 126 height 33
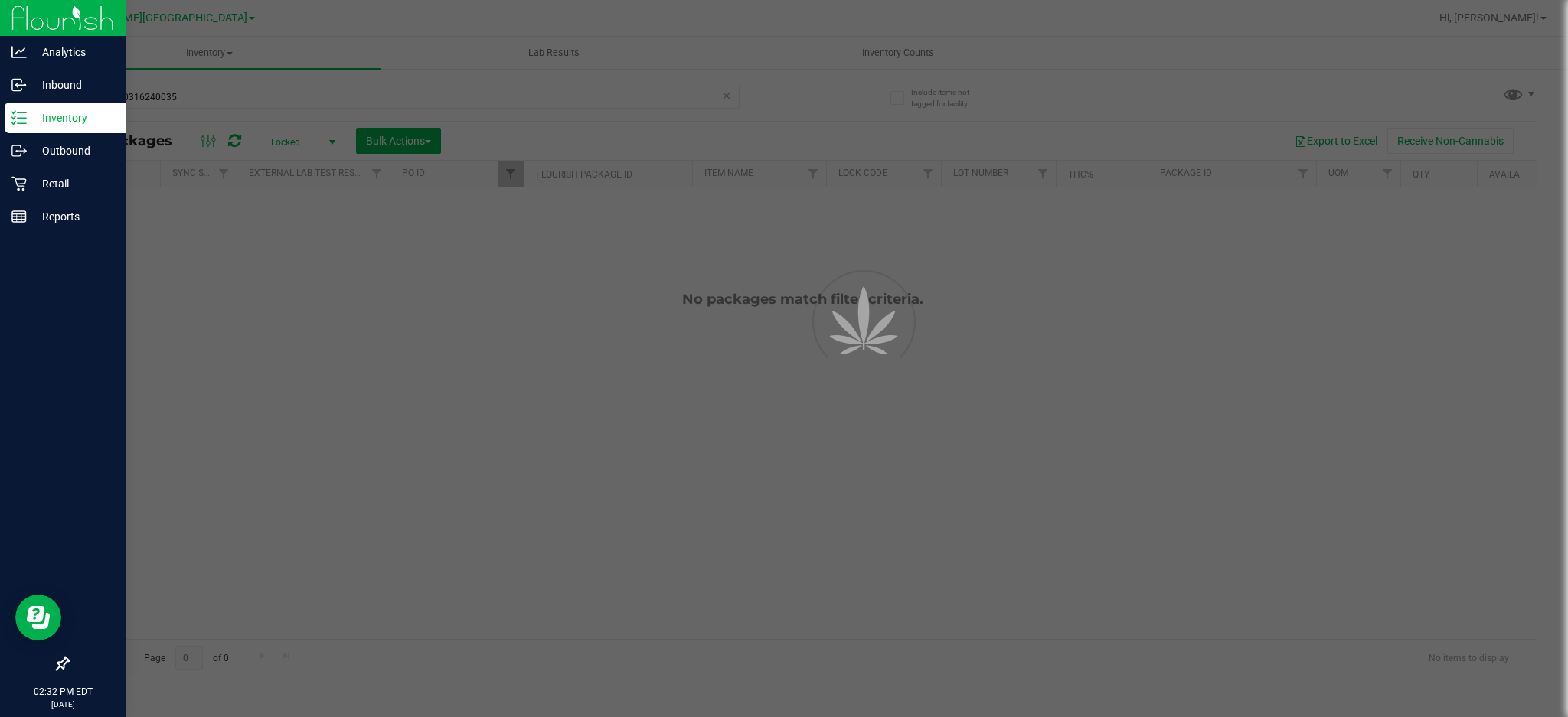
click at [79, 118] on p "Inventory" at bounding box center [72, 117] width 92 height 18
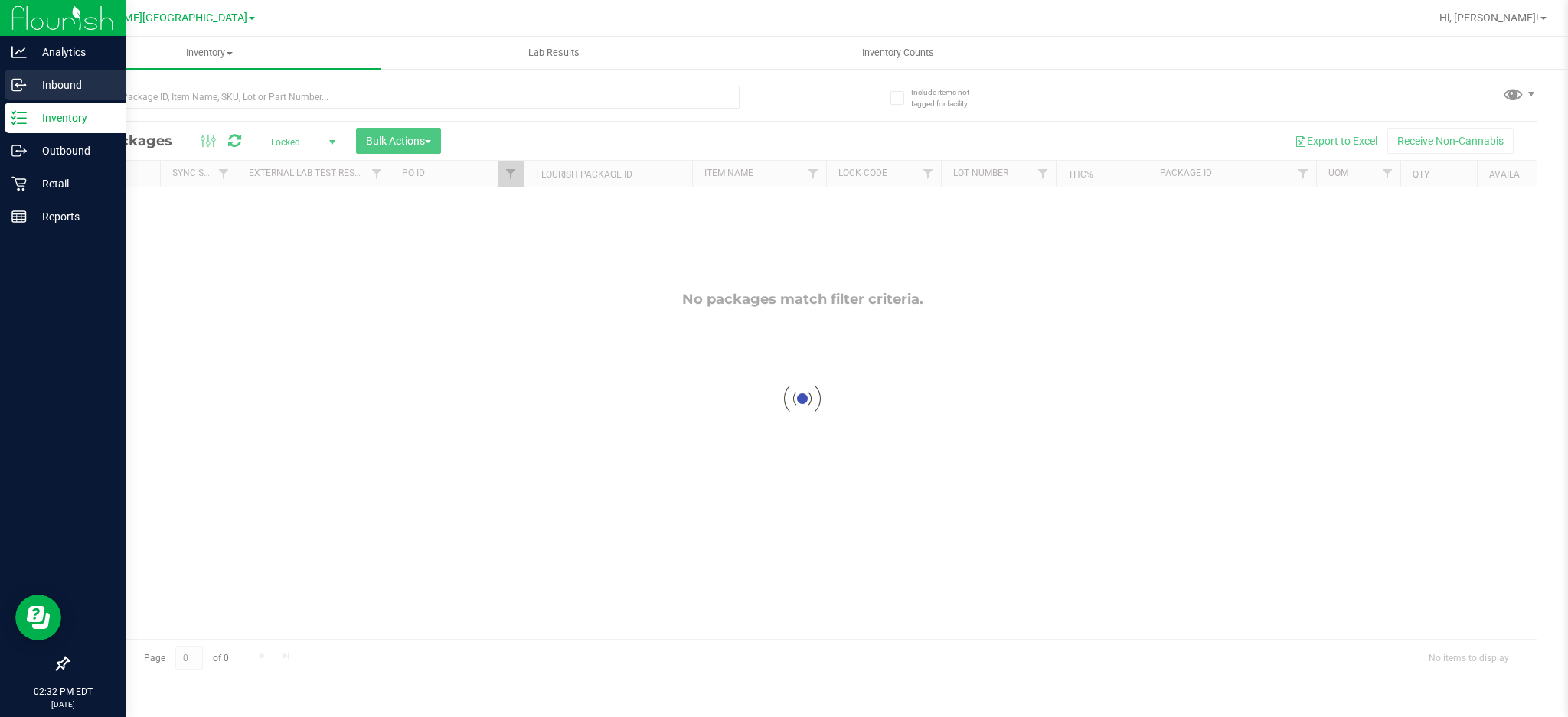
click at [102, 82] on p "Inbound" at bounding box center [72, 85] width 92 height 18
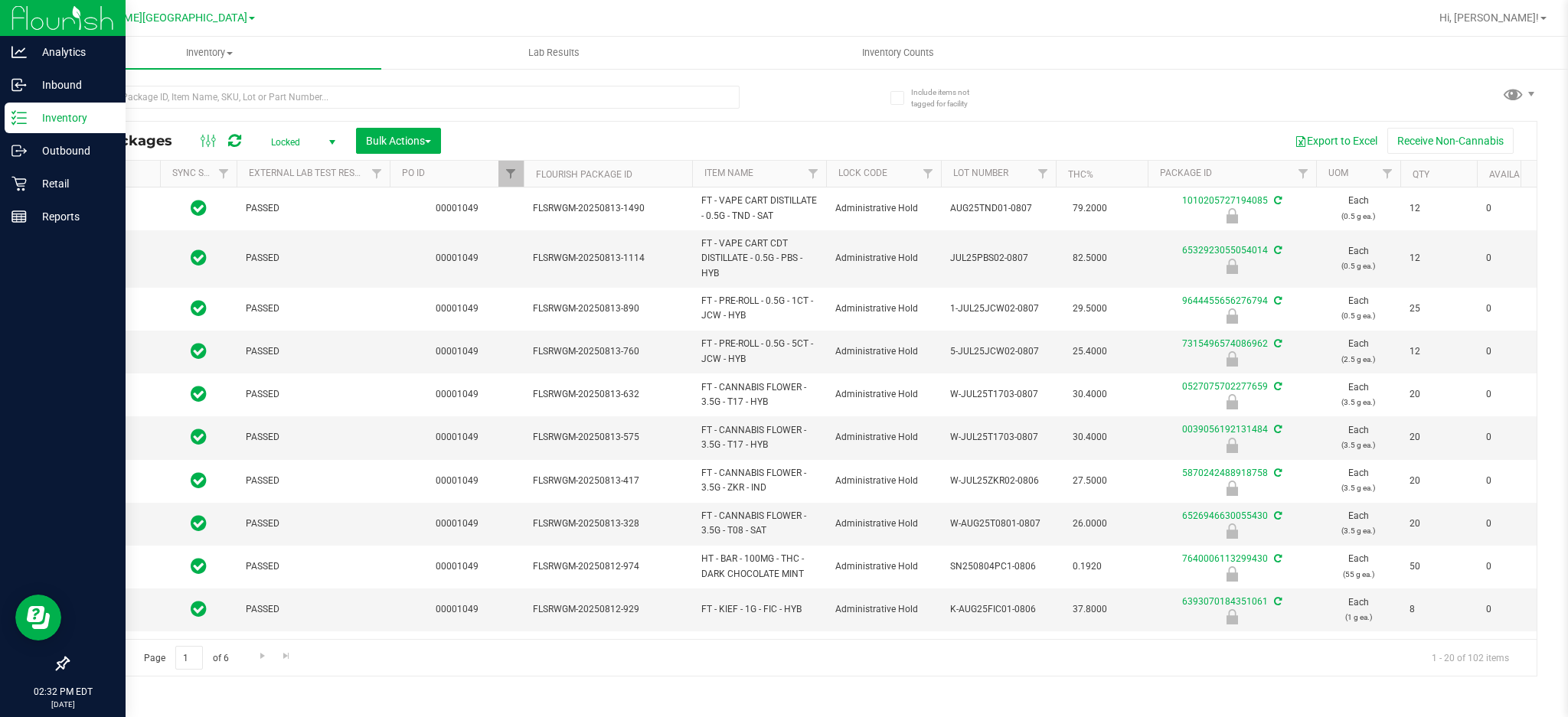
click at [87, 116] on p "Inventory" at bounding box center [72, 117] width 92 height 18
type input "[DATE]"
click at [87, 116] on p "Inventory" at bounding box center [72, 117] width 92 height 18
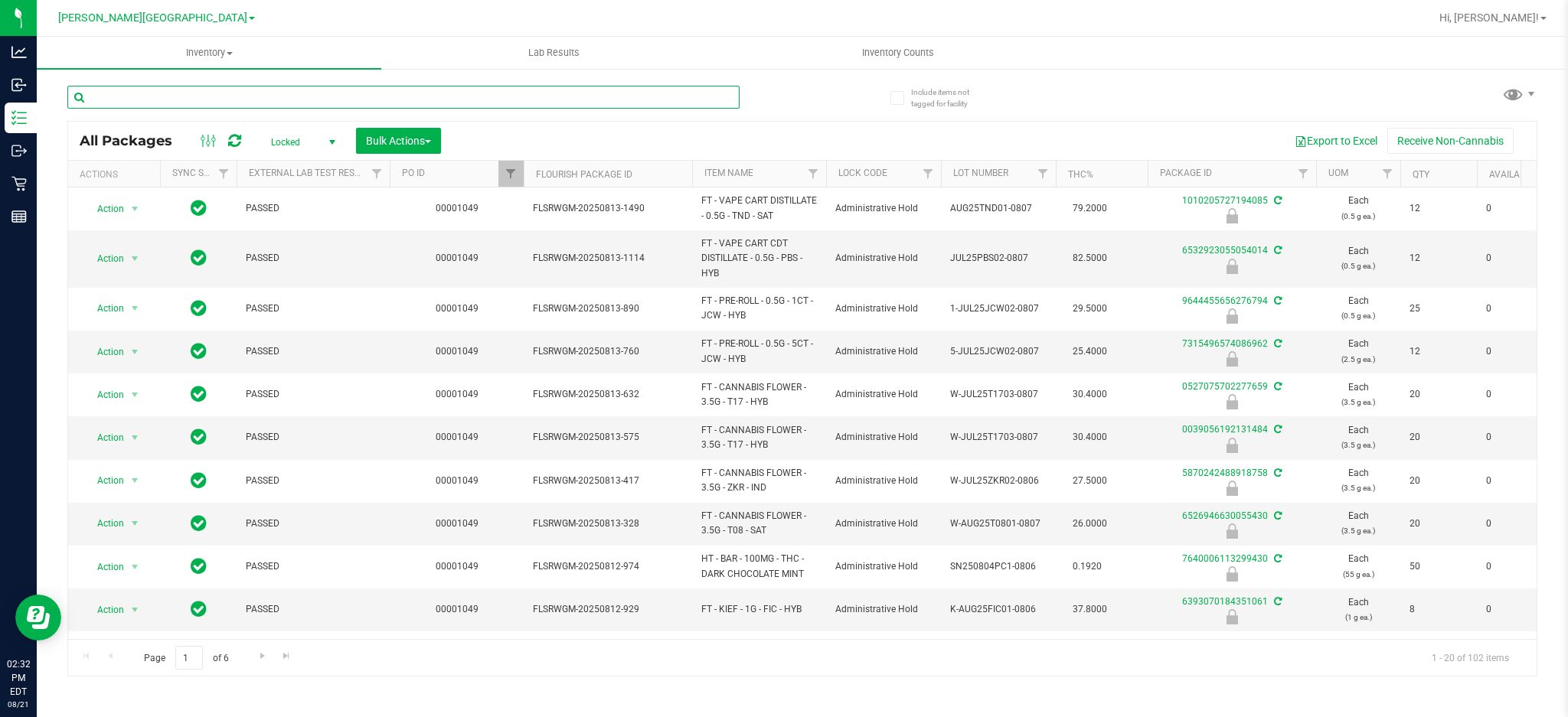
click at [142, 90] on input "text" at bounding box center [403, 96] width 673 height 23
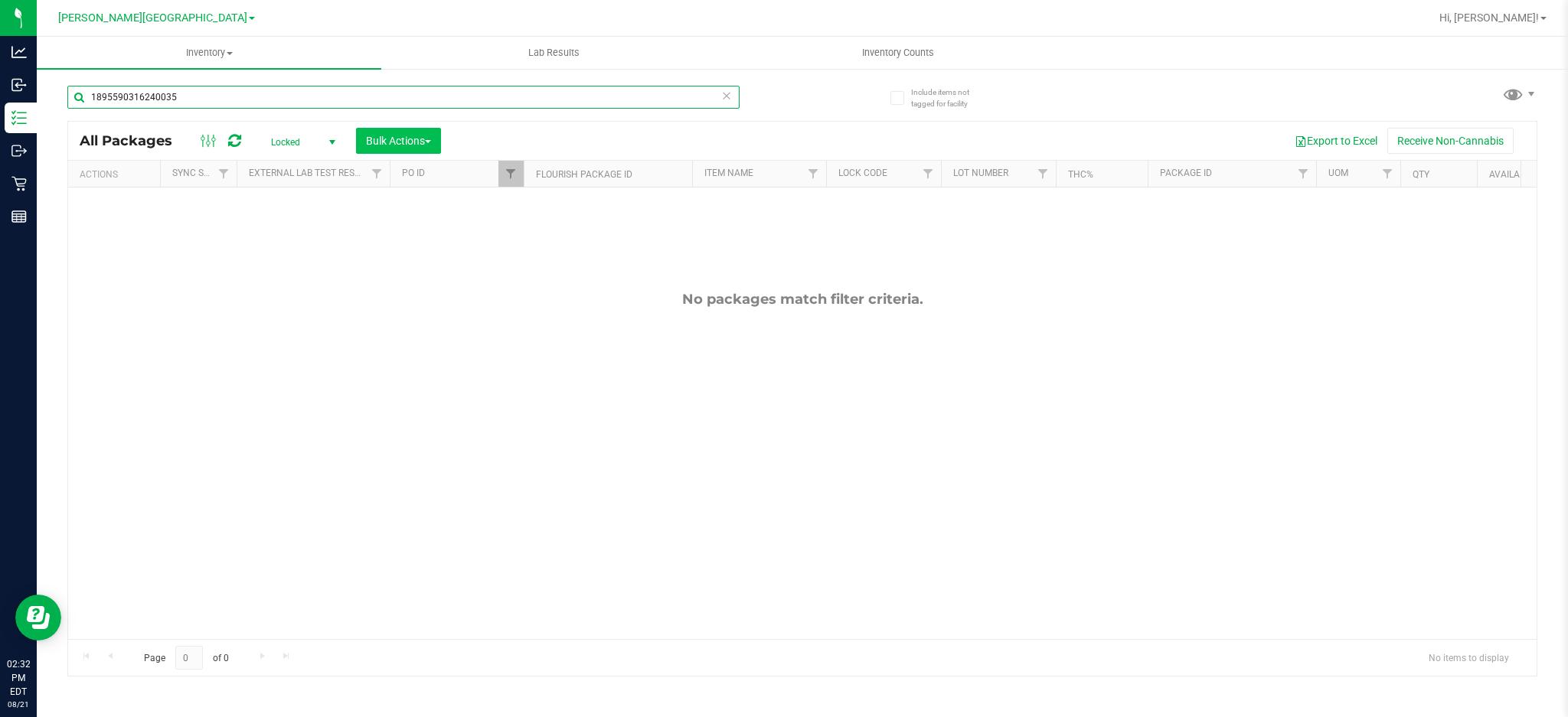
type input "1895590316240035"
click at [378, 143] on span "Bulk Actions" at bounding box center [398, 140] width 65 height 12
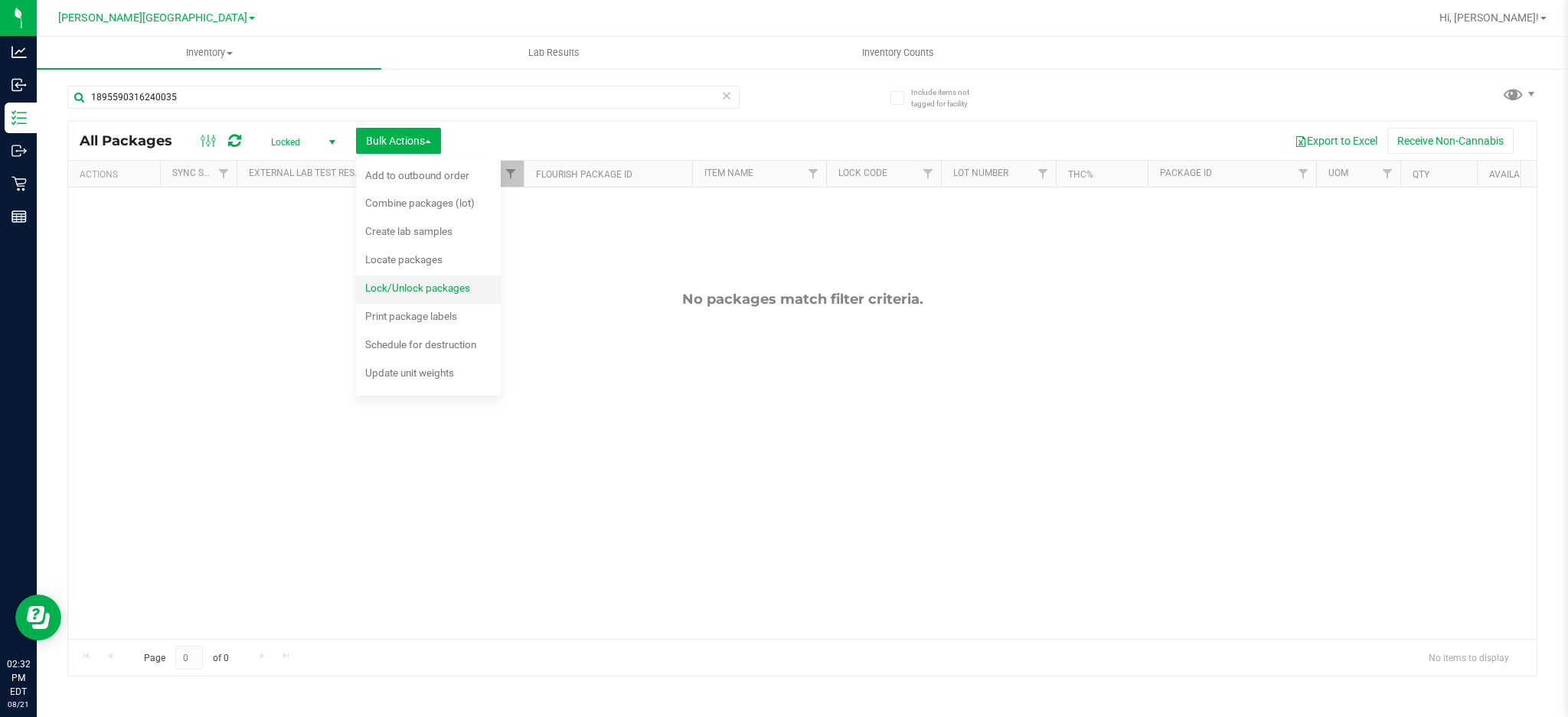
click at [400, 292] on span "Lock/Unlock packages" at bounding box center [417, 288] width 105 height 12
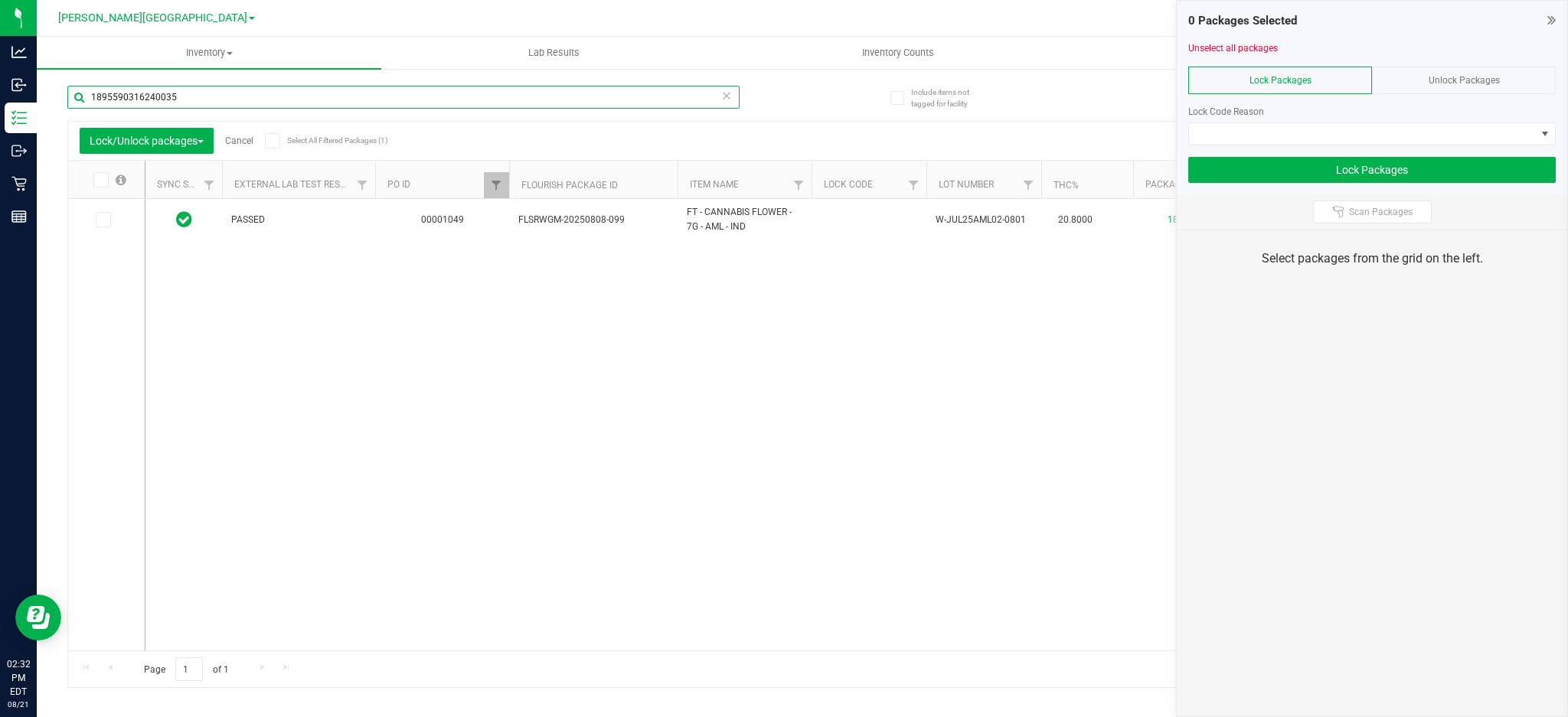
click at [224, 101] on input "1895590316240035" at bounding box center [403, 96] width 673 height 23
click at [114, 219] on label at bounding box center [106, 219] width 22 height 15
click at [0, 0] on input "checkbox" at bounding box center [0, 0] width 0 height 0
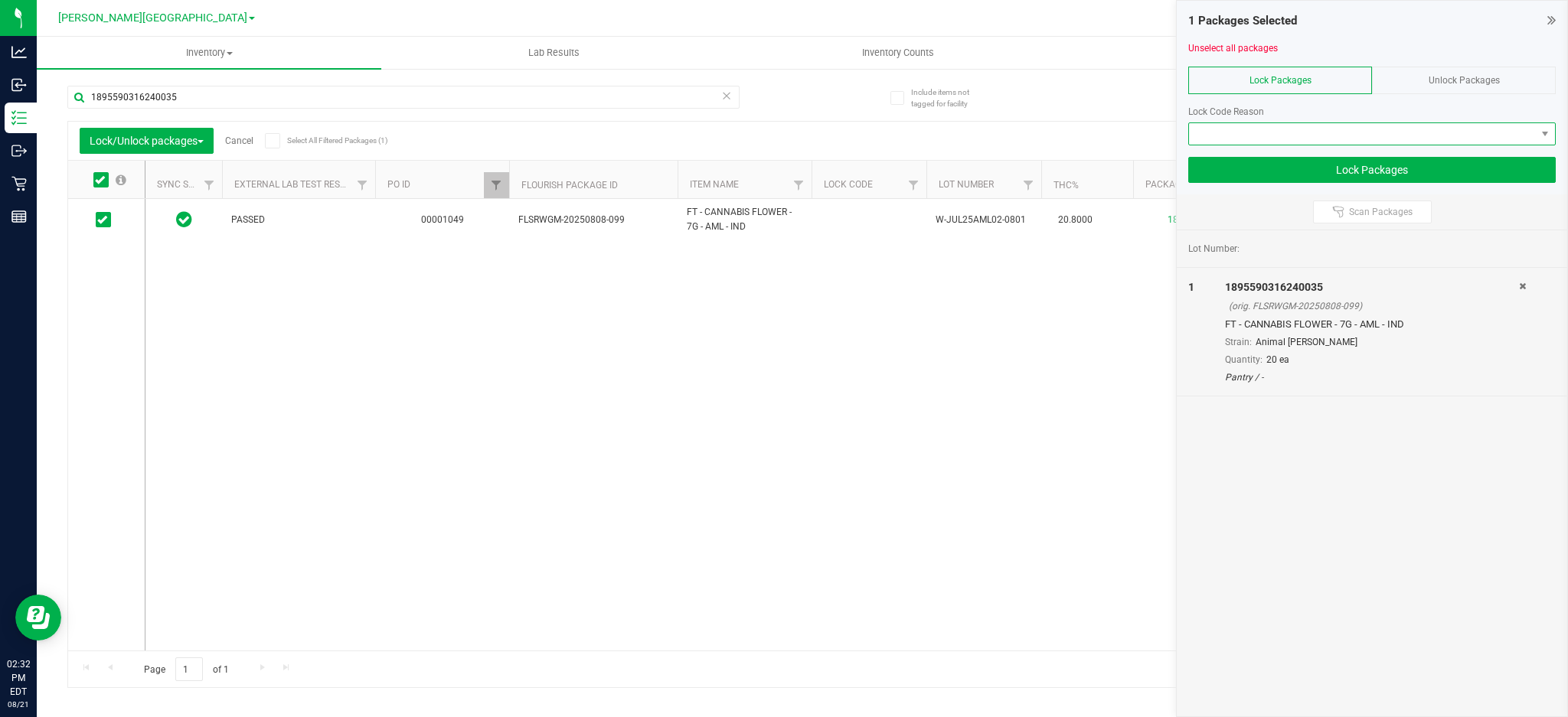
click at [1257, 136] on span at bounding box center [1361, 134] width 347 height 22
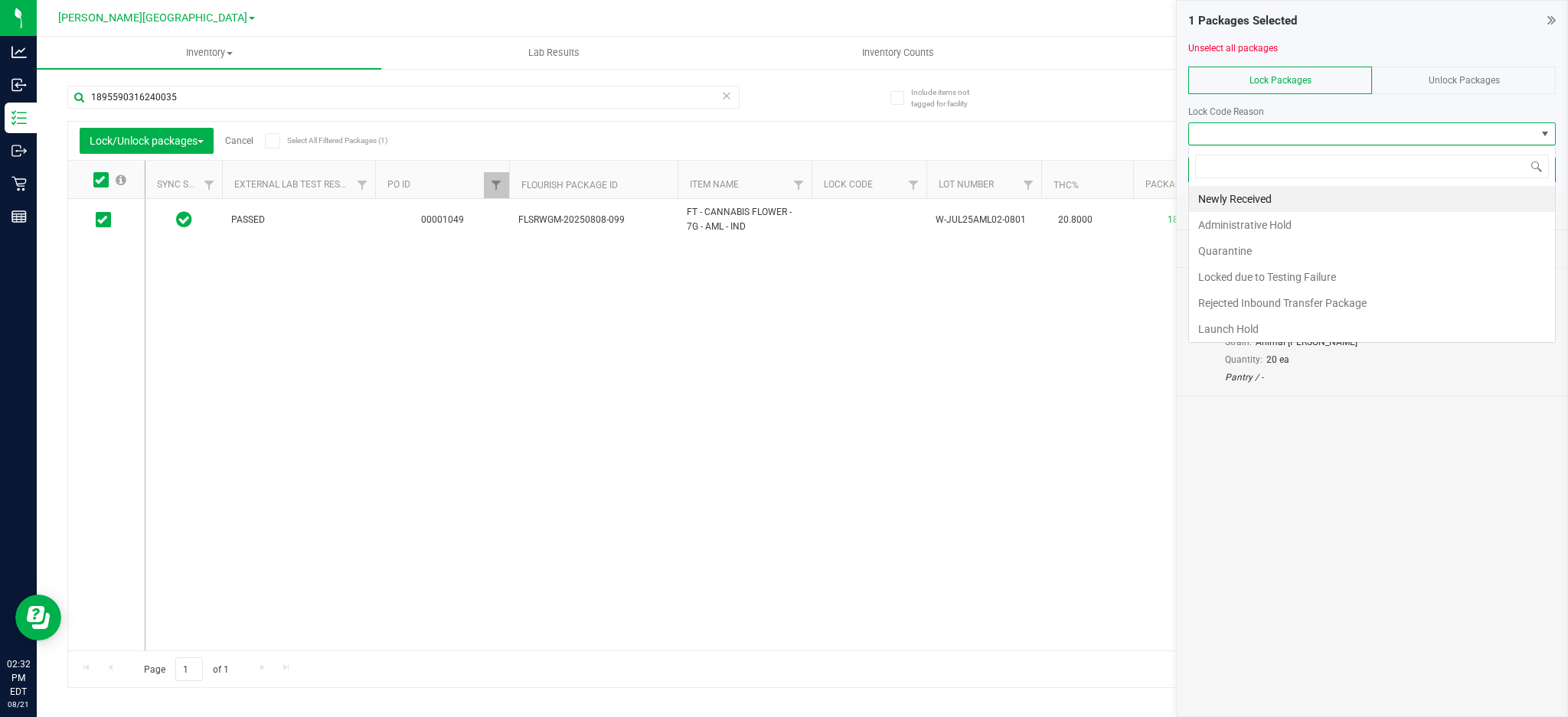
scroll to position [23, 368]
click at [1243, 327] on li "Launch Hold" at bounding box center [1371, 328] width 366 height 26
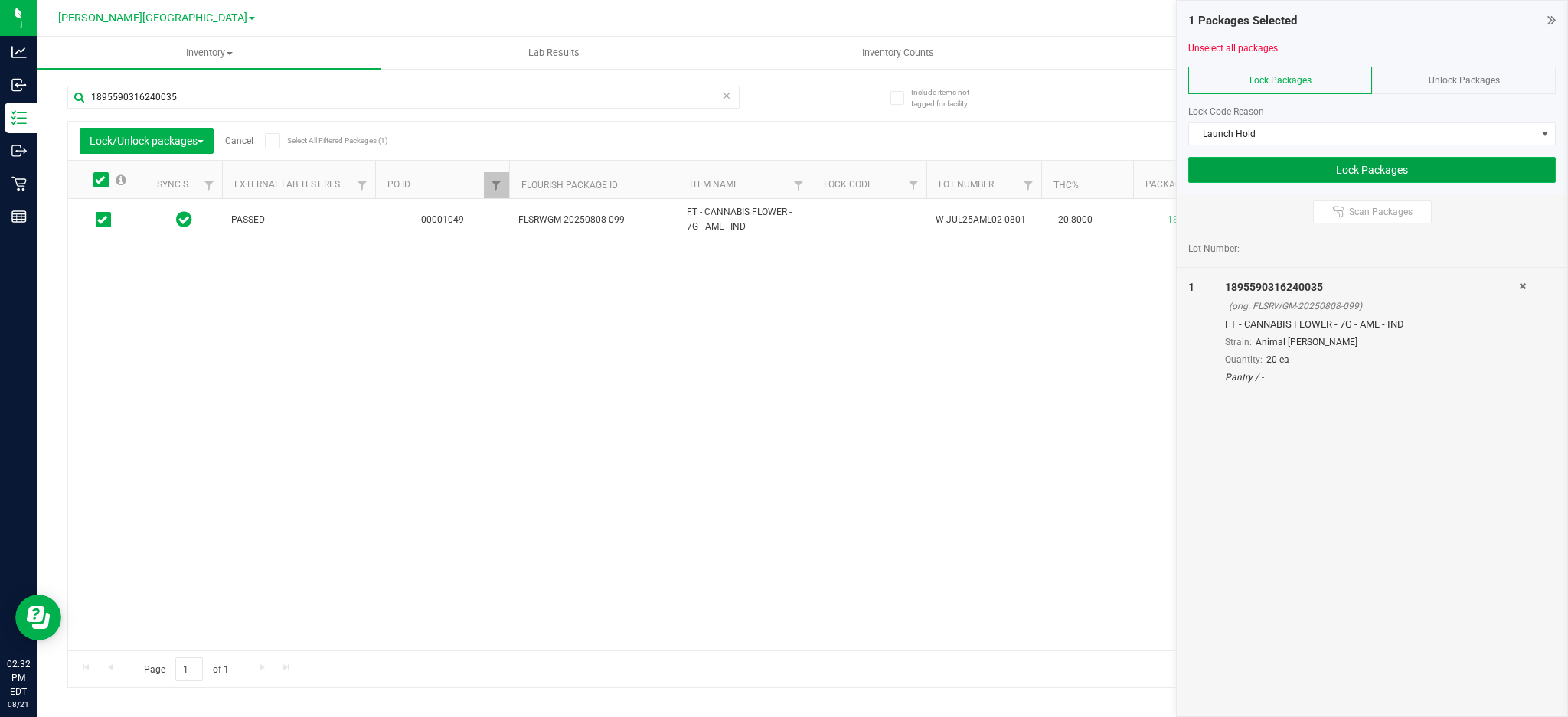
click at [1346, 167] on button "Lock Packages" at bounding box center [1371, 169] width 368 height 26
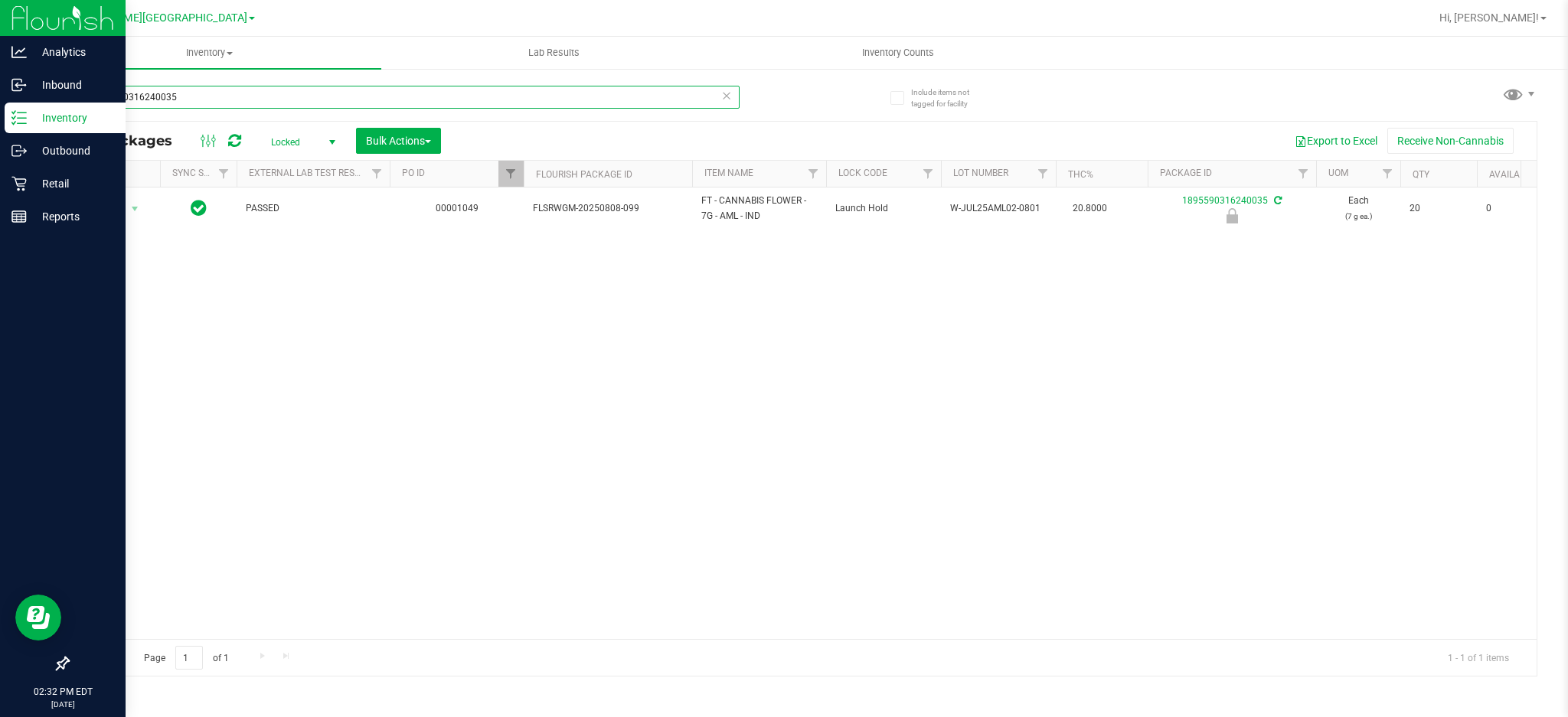
drag, startPoint x: 227, startPoint y: 99, endPoint x: 0, endPoint y: 108, distance: 227.2
click at [0, 104] on div "Analytics Inbound Inventory Outbound Retail Reports 02:32 PM EDT [DATE] 08/21 […" at bounding box center [784, 358] width 1568 height 717
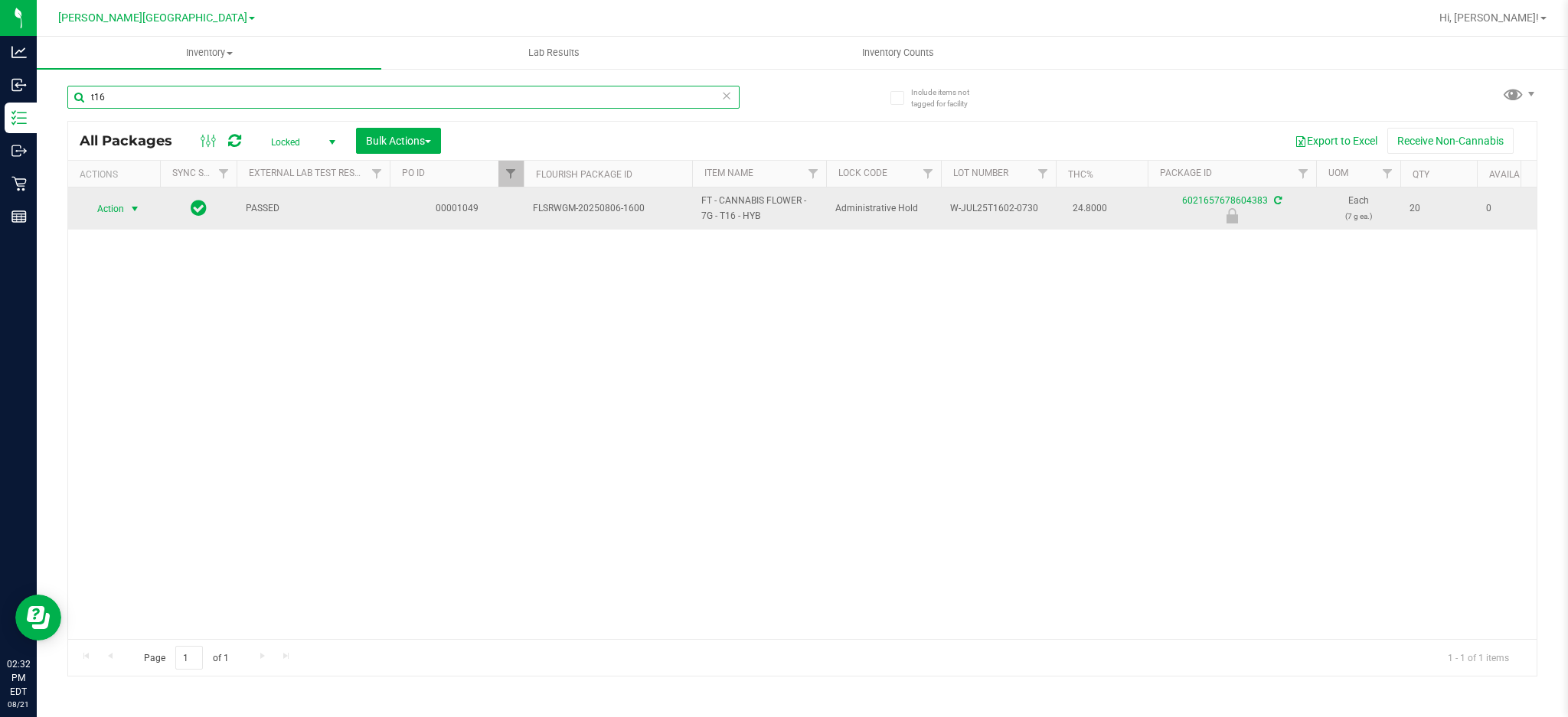
type input "t16"
click at [119, 201] on span "Action" at bounding box center [104, 209] width 41 height 22
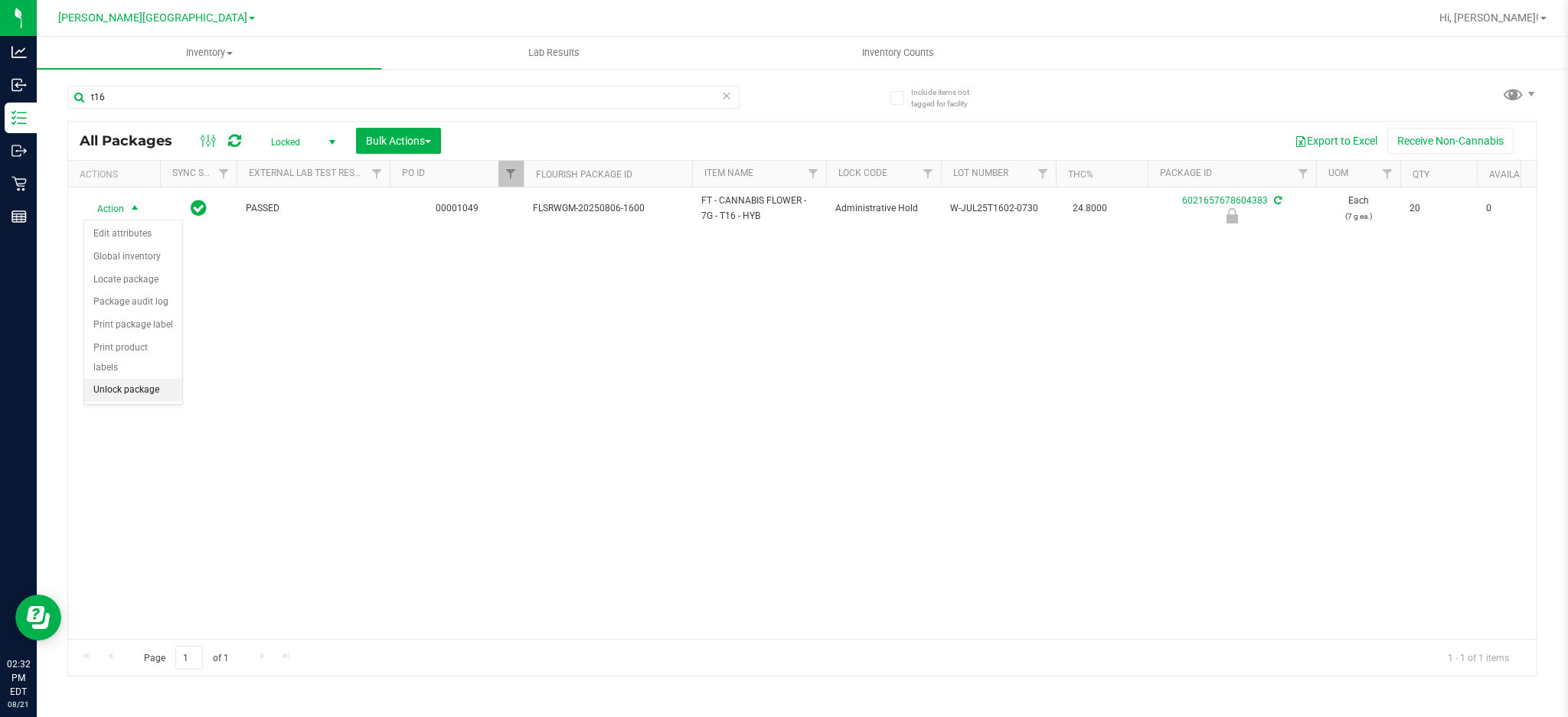
click at [118, 392] on li "Unlock package" at bounding box center [134, 389] width 98 height 23
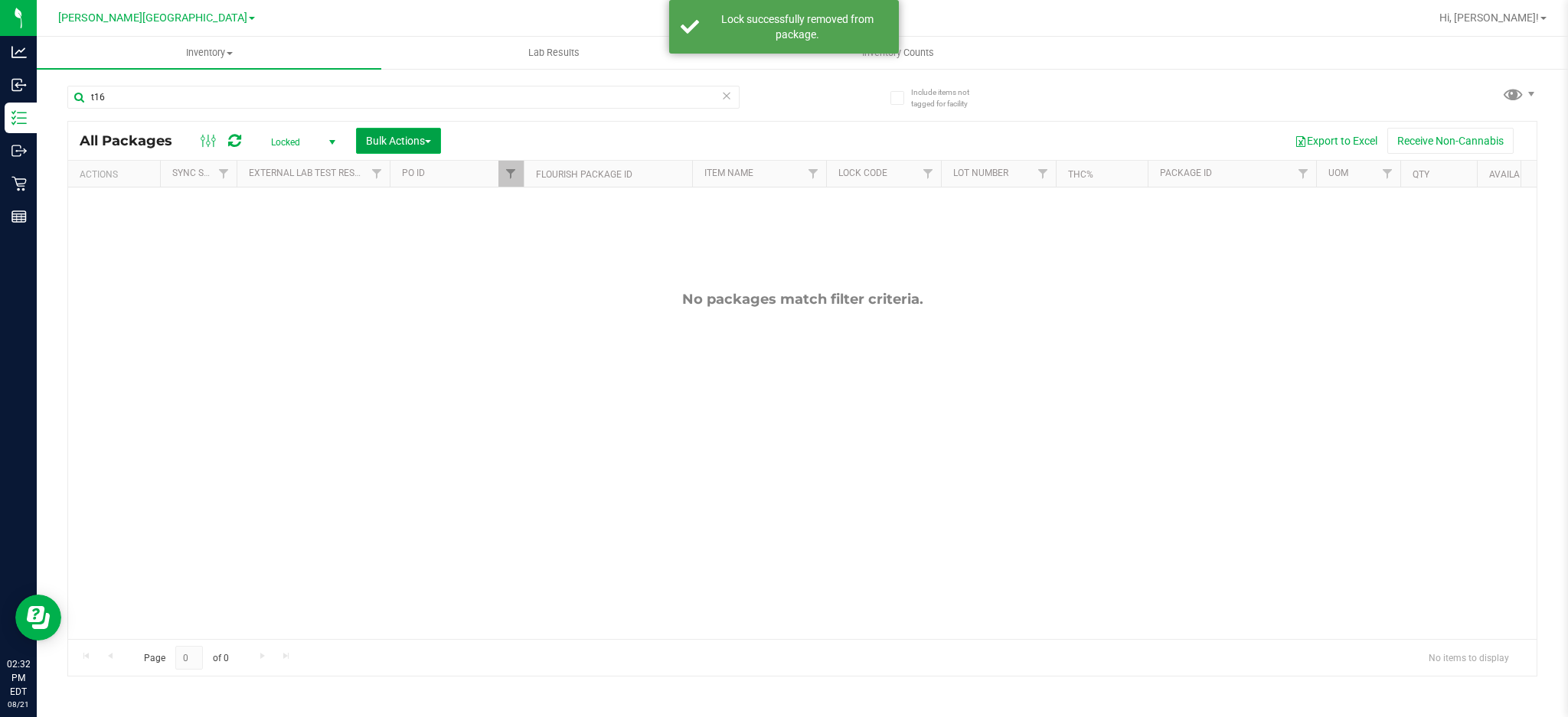
click at [410, 142] on span "Bulk Actions" at bounding box center [398, 140] width 65 height 12
click at [432, 286] on span "Lock/Unlock packages" at bounding box center [417, 288] width 105 height 12
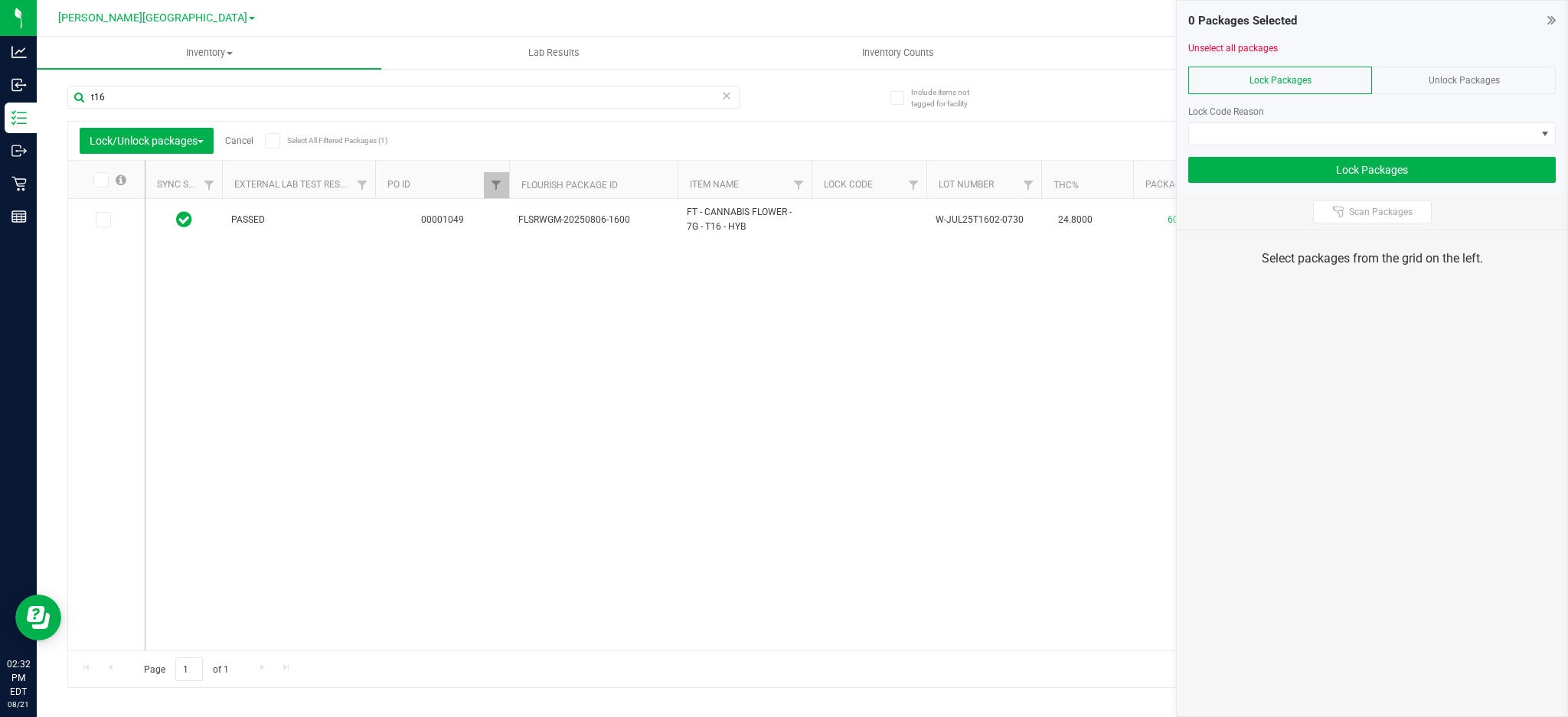
click at [1320, 85] on div "Lock Packages" at bounding box center [1280, 80] width 184 height 27
click at [104, 219] on icon at bounding box center [102, 219] width 10 height 0
click at [0, 0] on input "checkbox" at bounding box center [0, 0] width 0 height 0
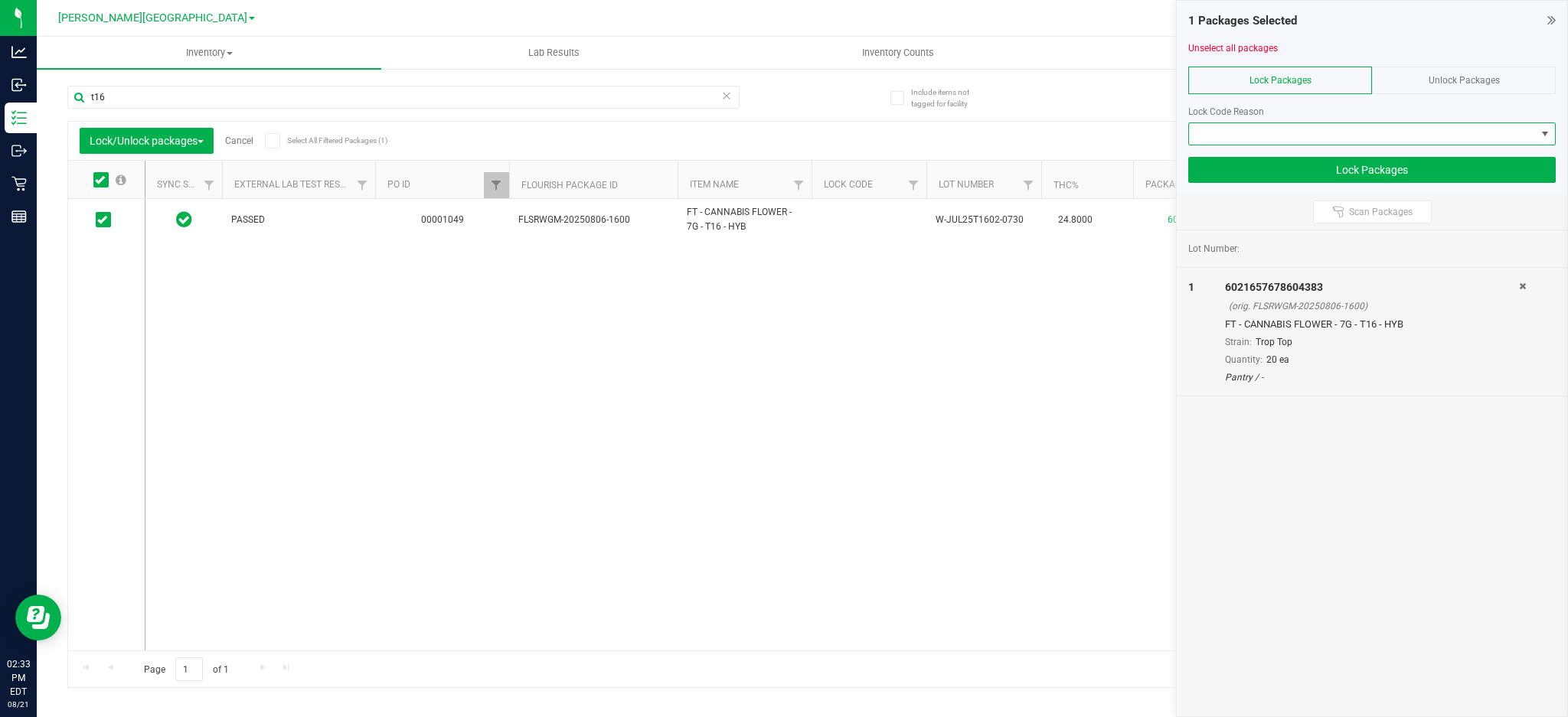
click at [1238, 133] on span at bounding box center [1361, 134] width 347 height 22
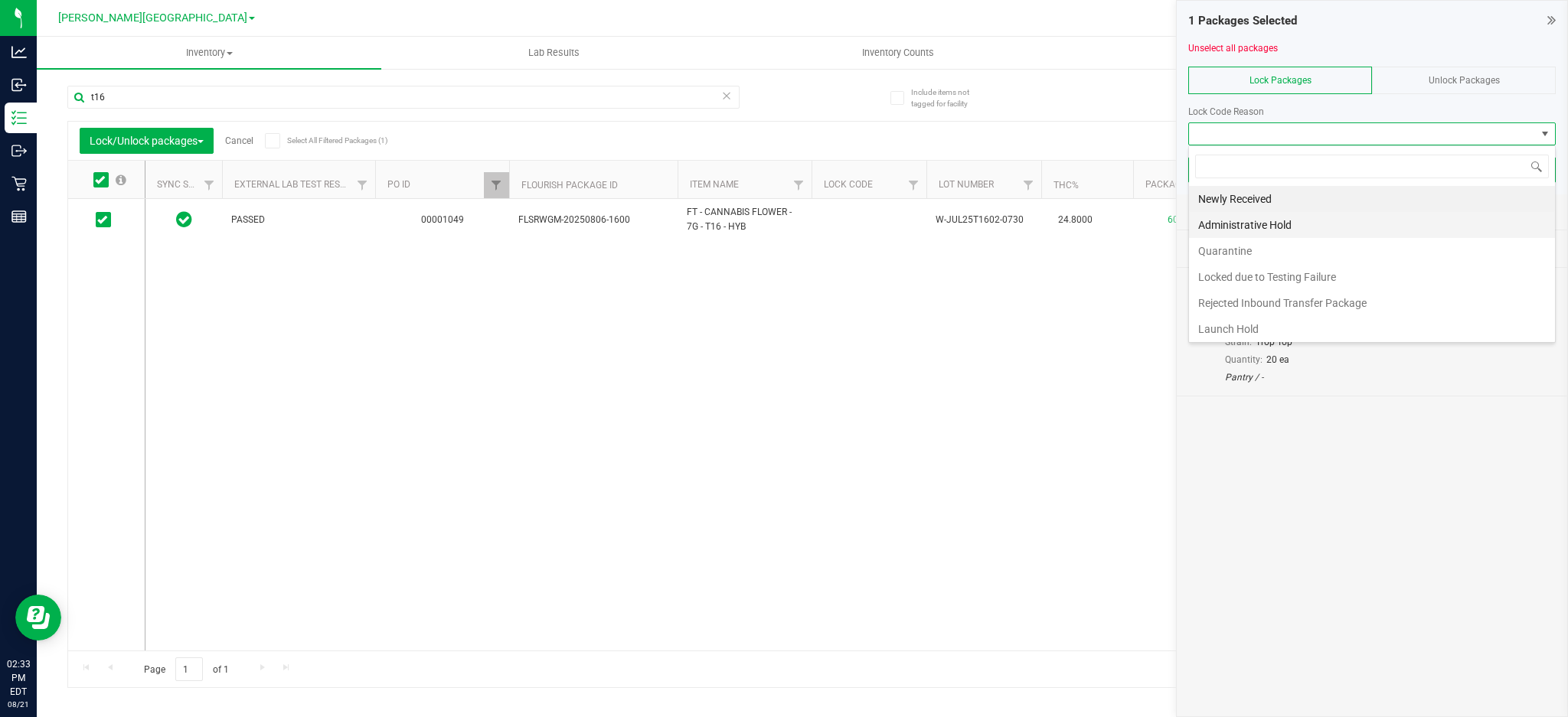
scroll to position [23, 368]
click at [1234, 323] on li "Launch Hold" at bounding box center [1371, 328] width 366 height 26
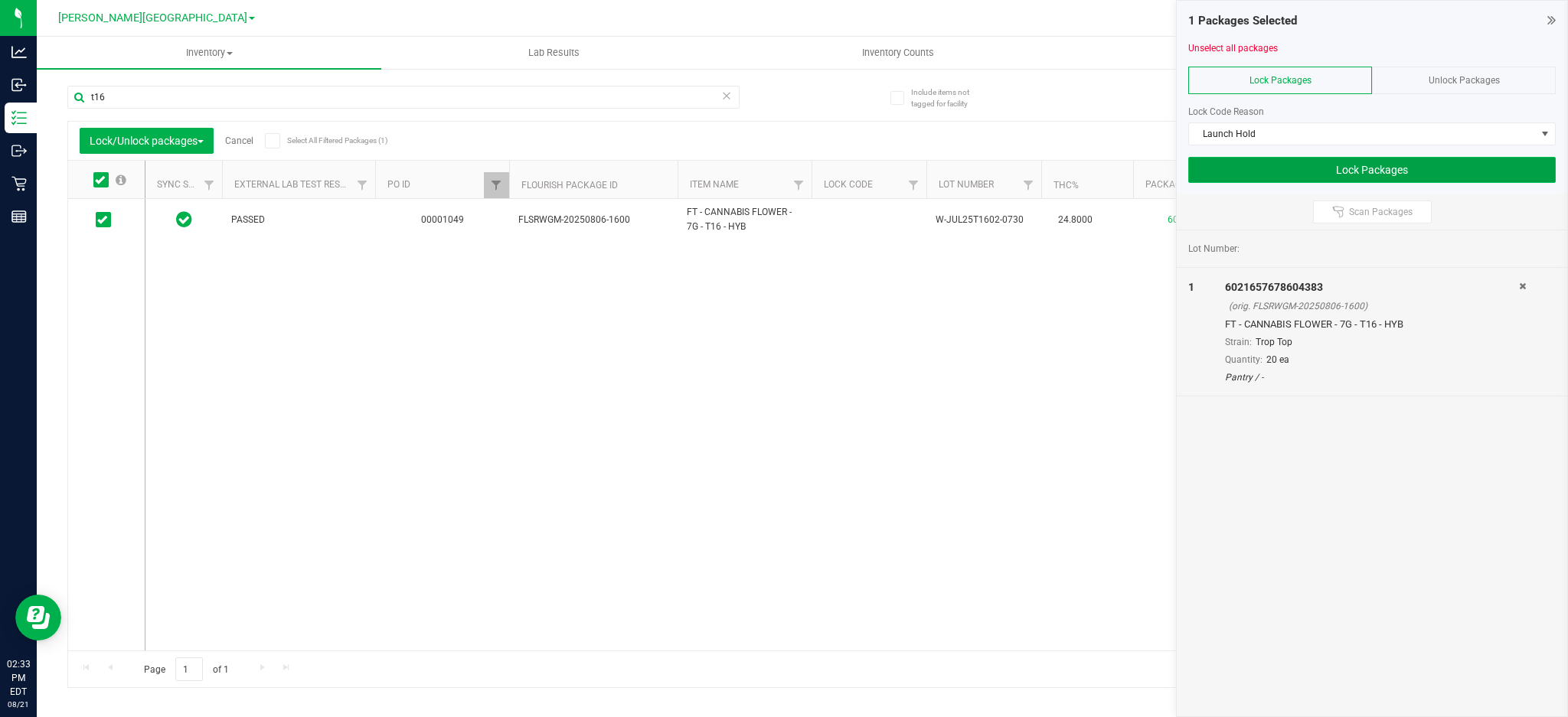
click at [1328, 171] on button "Lock Packages" at bounding box center [1371, 169] width 368 height 26
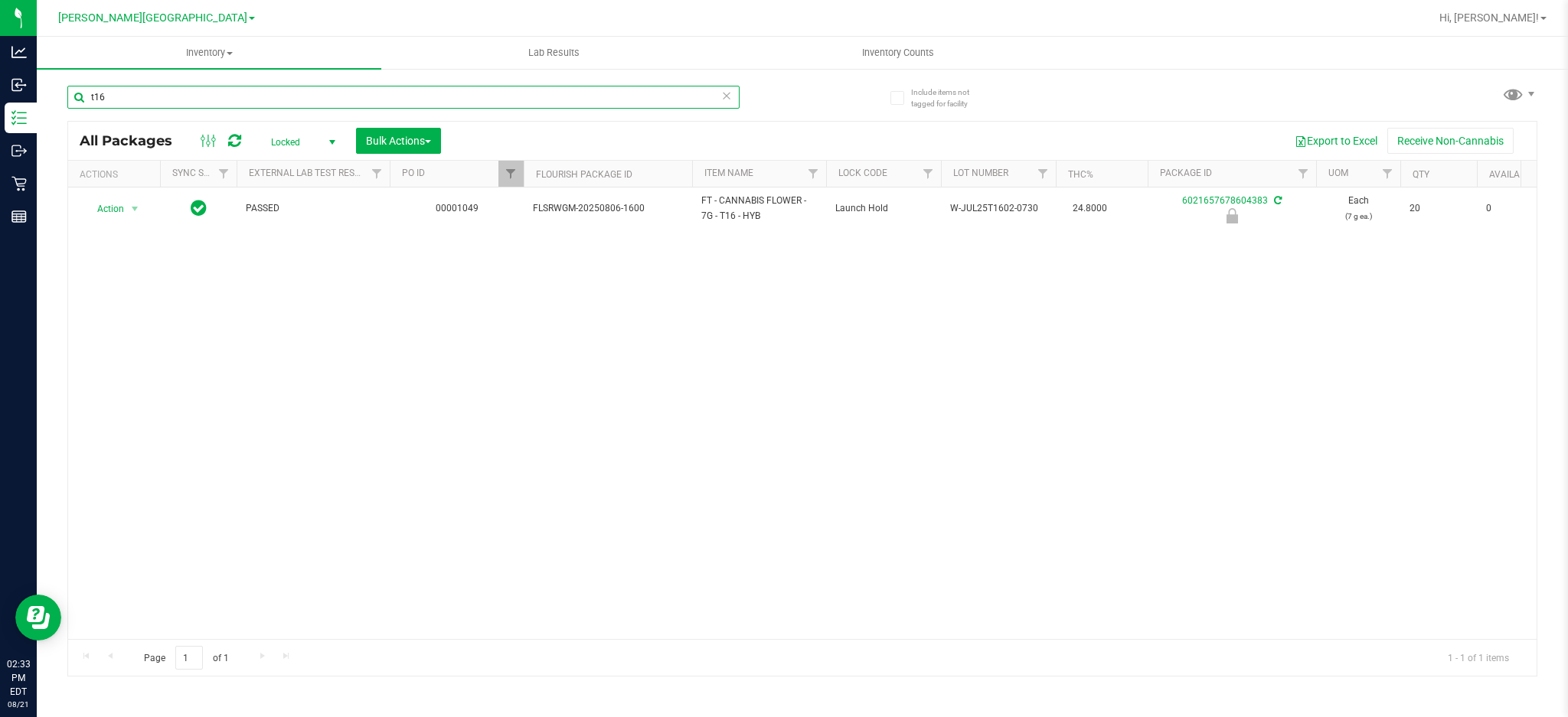
drag, startPoint x: 174, startPoint y: 98, endPoint x: 46, endPoint y: 121, distance: 130.0
click at [46, 121] on div "Include items not tagged for facility t16 All Packages Locked Active Only Lab S…" at bounding box center [802, 300] width 1531 height 467
type input "abp"
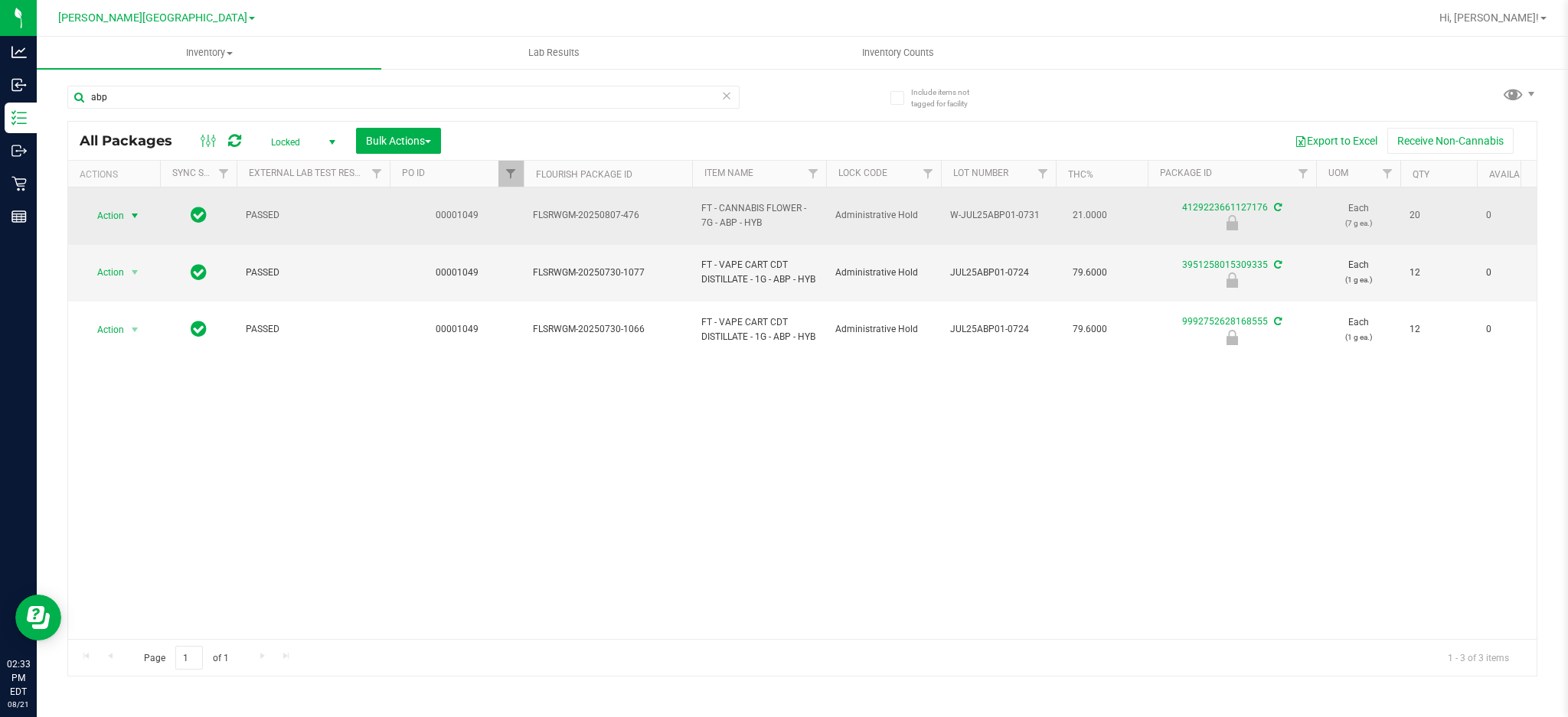
click at [123, 215] on span "Action" at bounding box center [104, 216] width 41 height 22
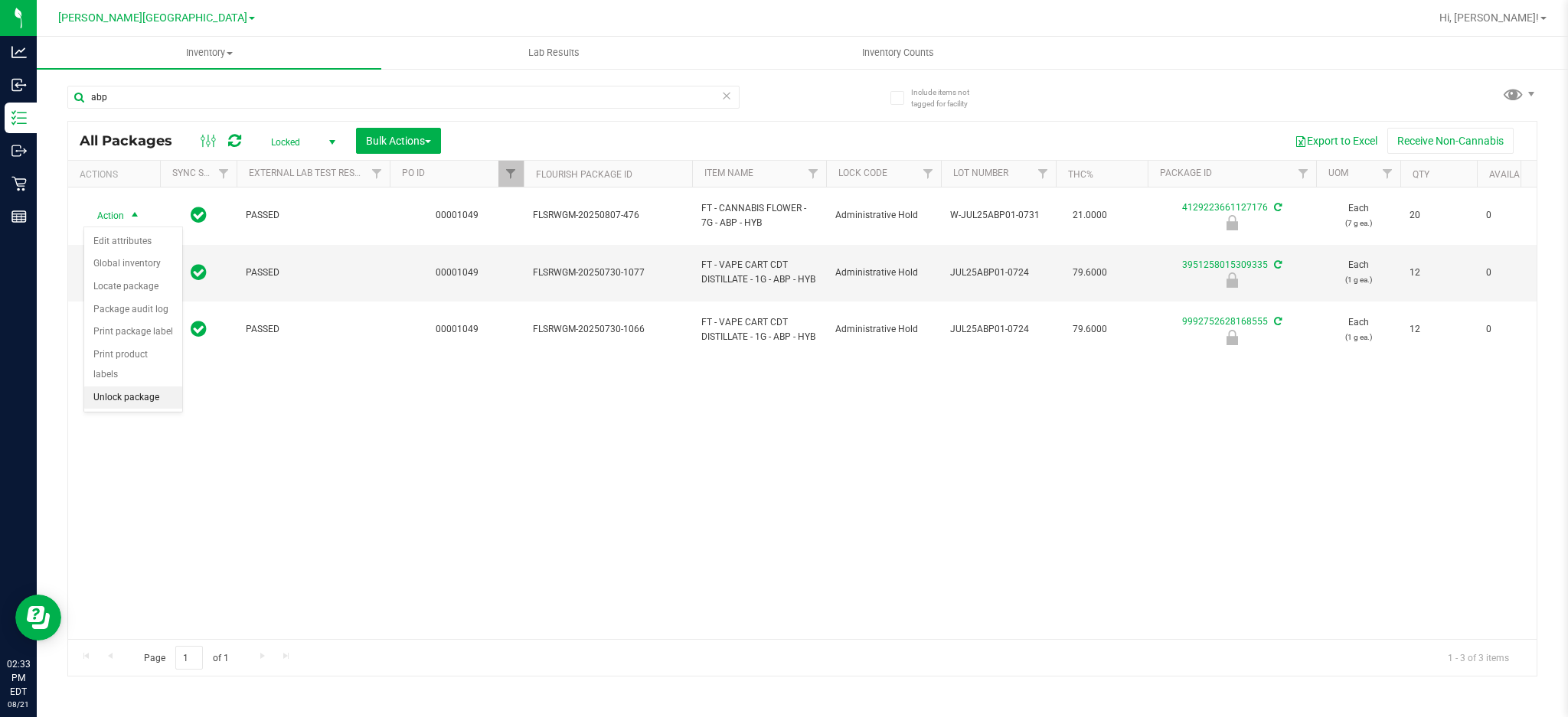
click at [144, 393] on li "Unlock package" at bounding box center [134, 398] width 98 height 23
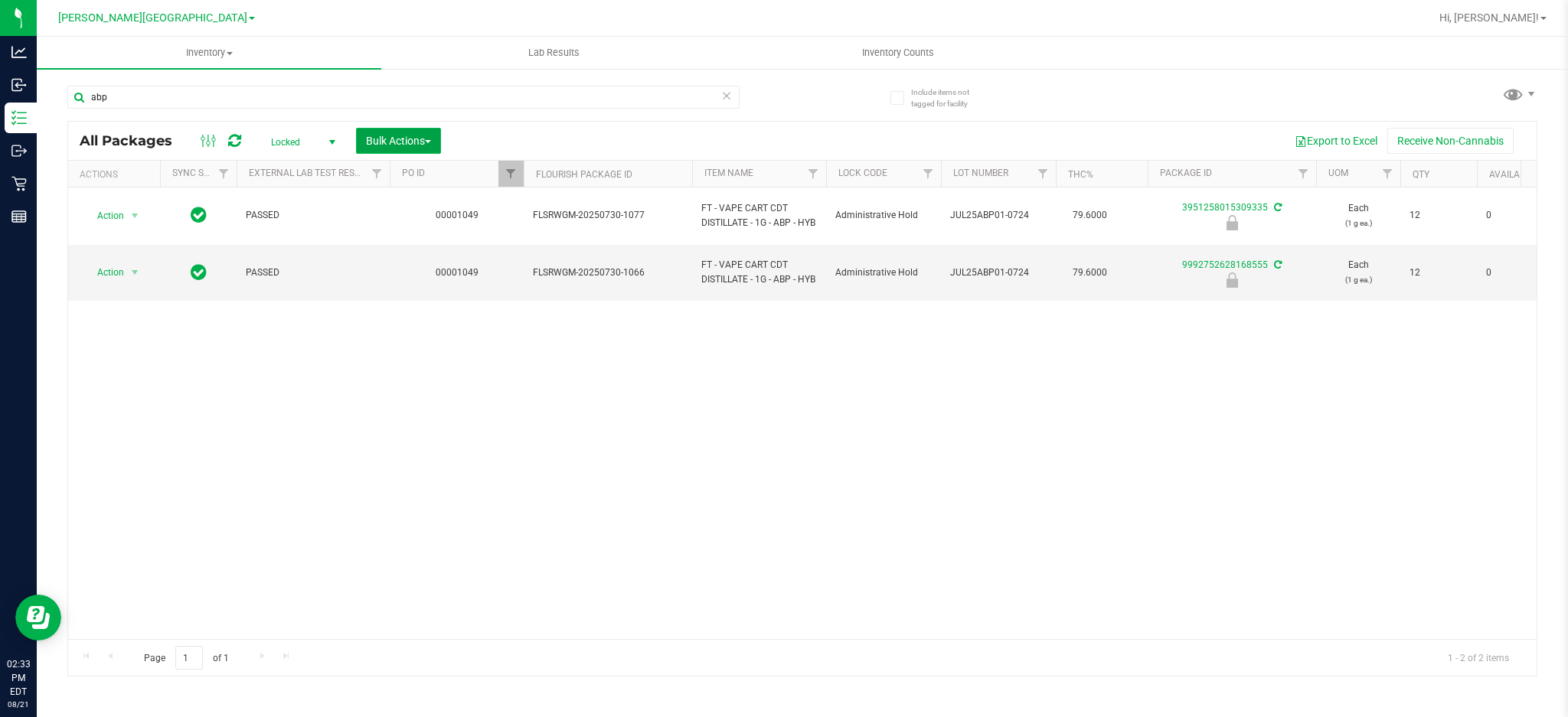
click at [364, 142] on button "Bulk Actions" at bounding box center [398, 140] width 85 height 26
click at [385, 298] on div "Lock/Unlock packages" at bounding box center [428, 289] width 126 height 25
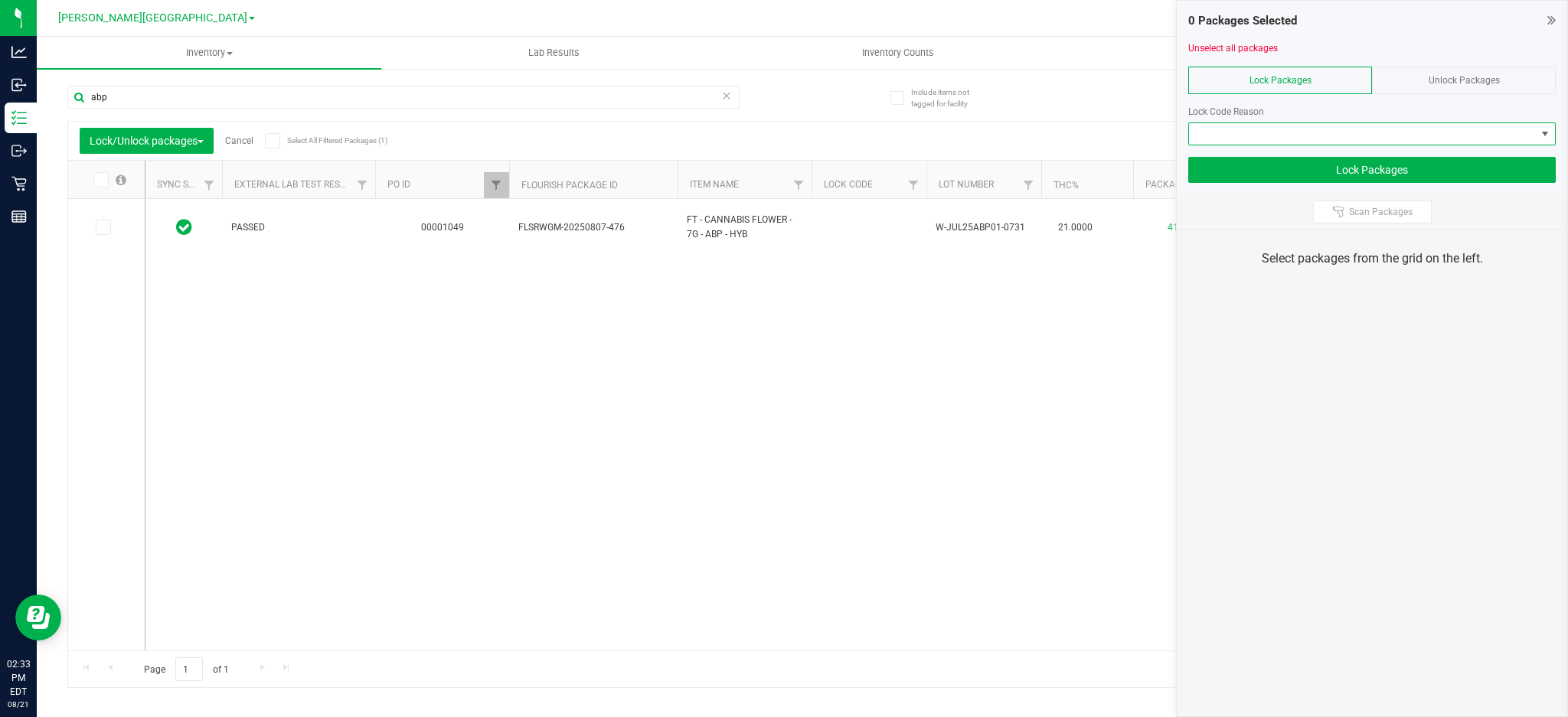
click at [1340, 138] on span at bounding box center [1361, 134] width 347 height 22
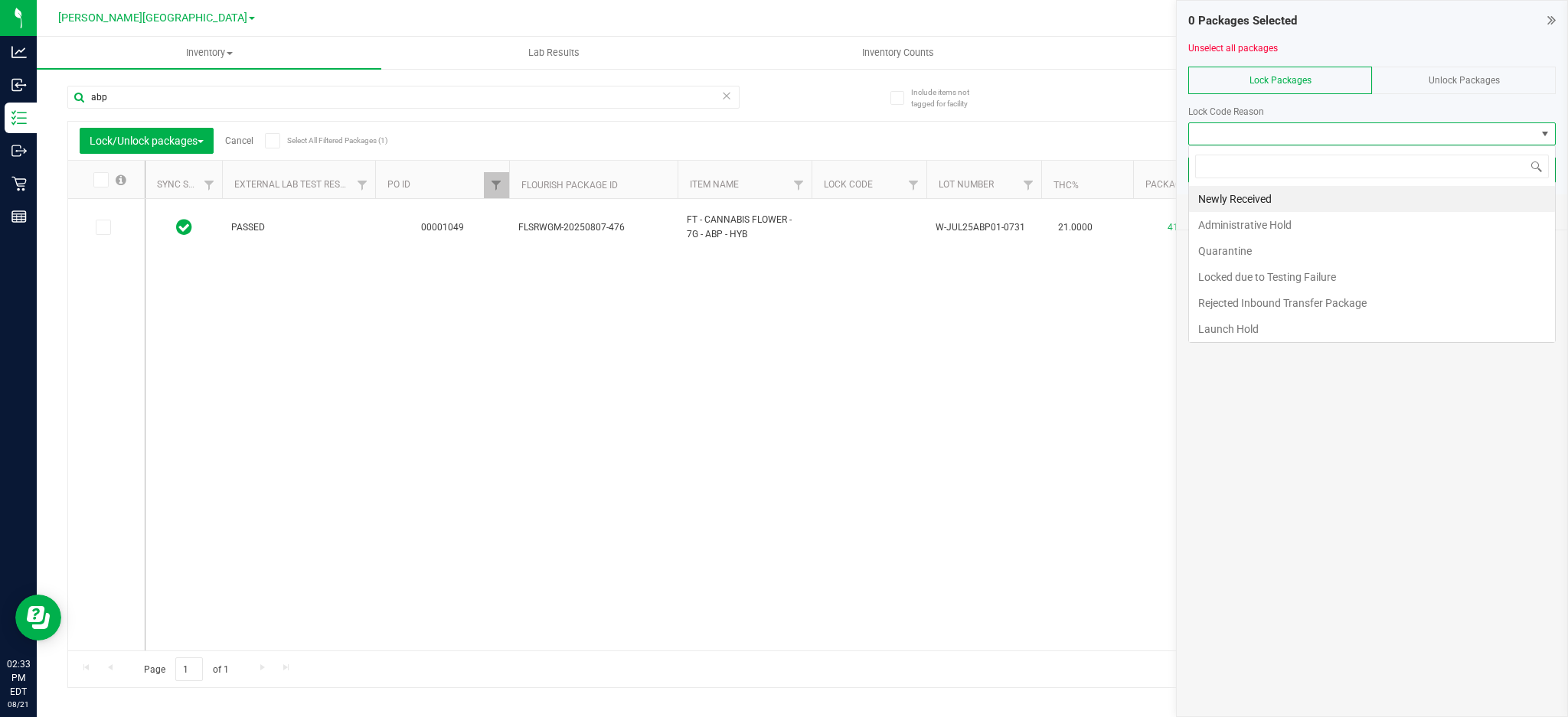
scroll to position [23, 368]
click at [1269, 327] on li "Launch Hold" at bounding box center [1371, 328] width 366 height 26
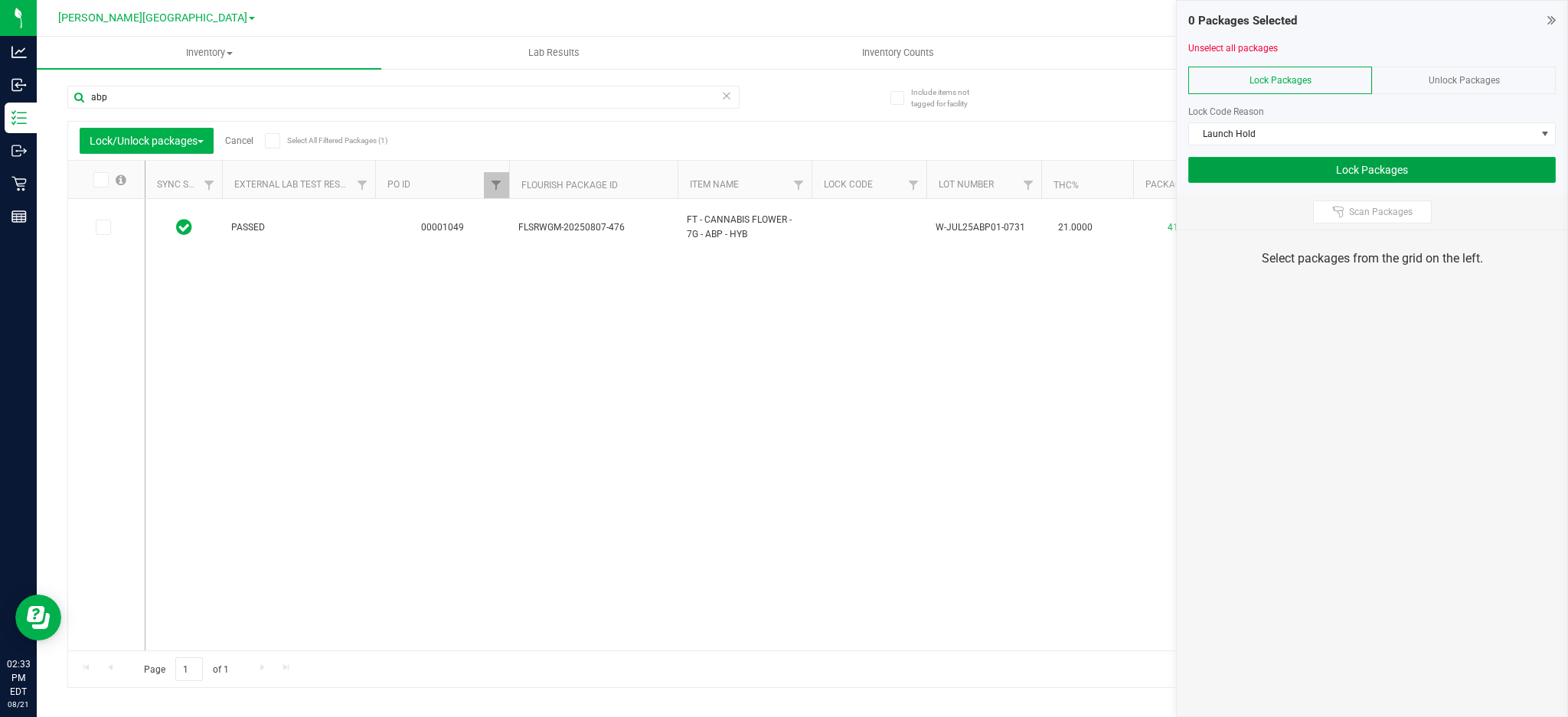
click at [1330, 167] on button "Lock Packages" at bounding box center [1371, 169] width 368 height 26
click at [1274, 161] on button "Lock Packages" at bounding box center [1371, 169] width 368 height 26
click at [1337, 172] on button "Lock Packages" at bounding box center [1371, 169] width 368 height 26
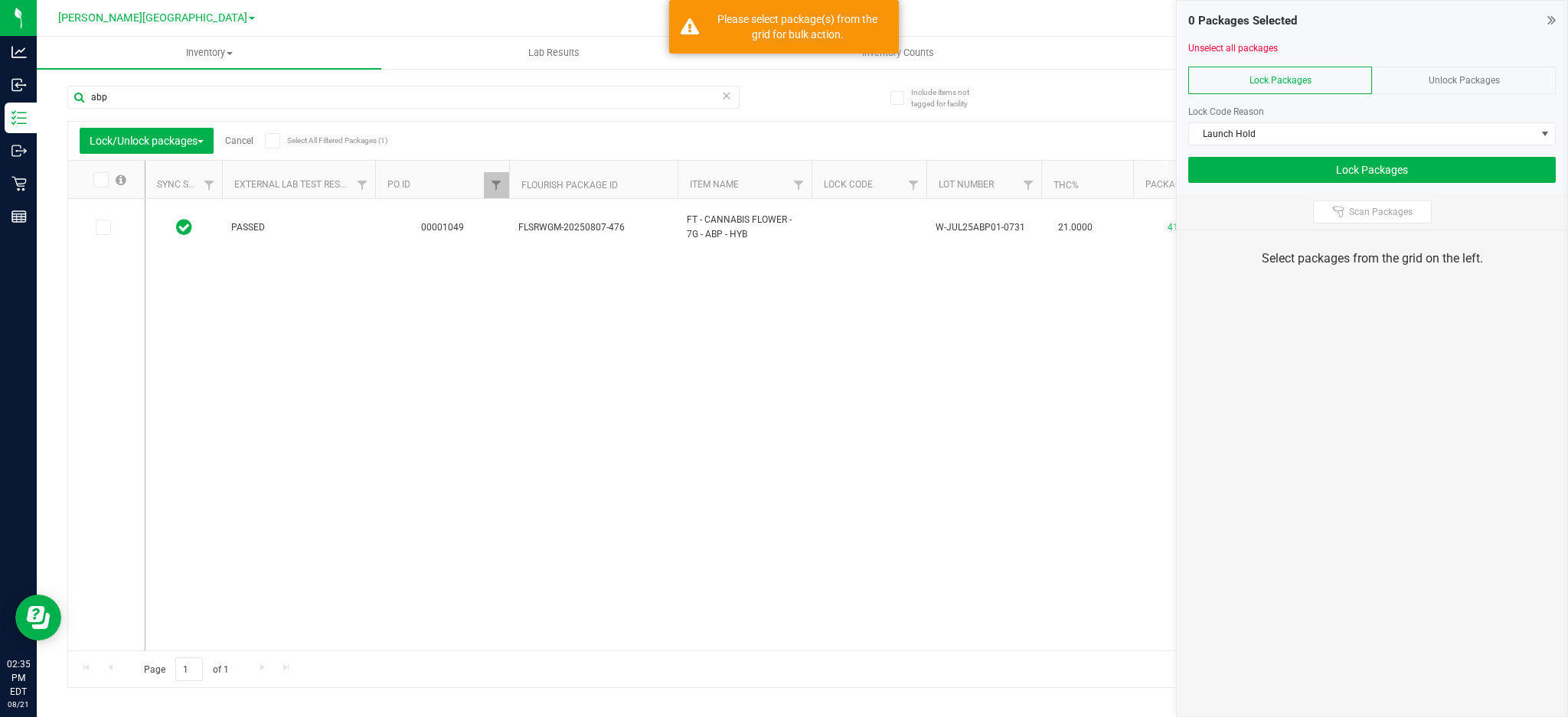
click at [94, 176] on span at bounding box center [101, 179] width 15 height 15
click at [0, 0] on input "checkbox" at bounding box center [0, 0] width 0 height 0
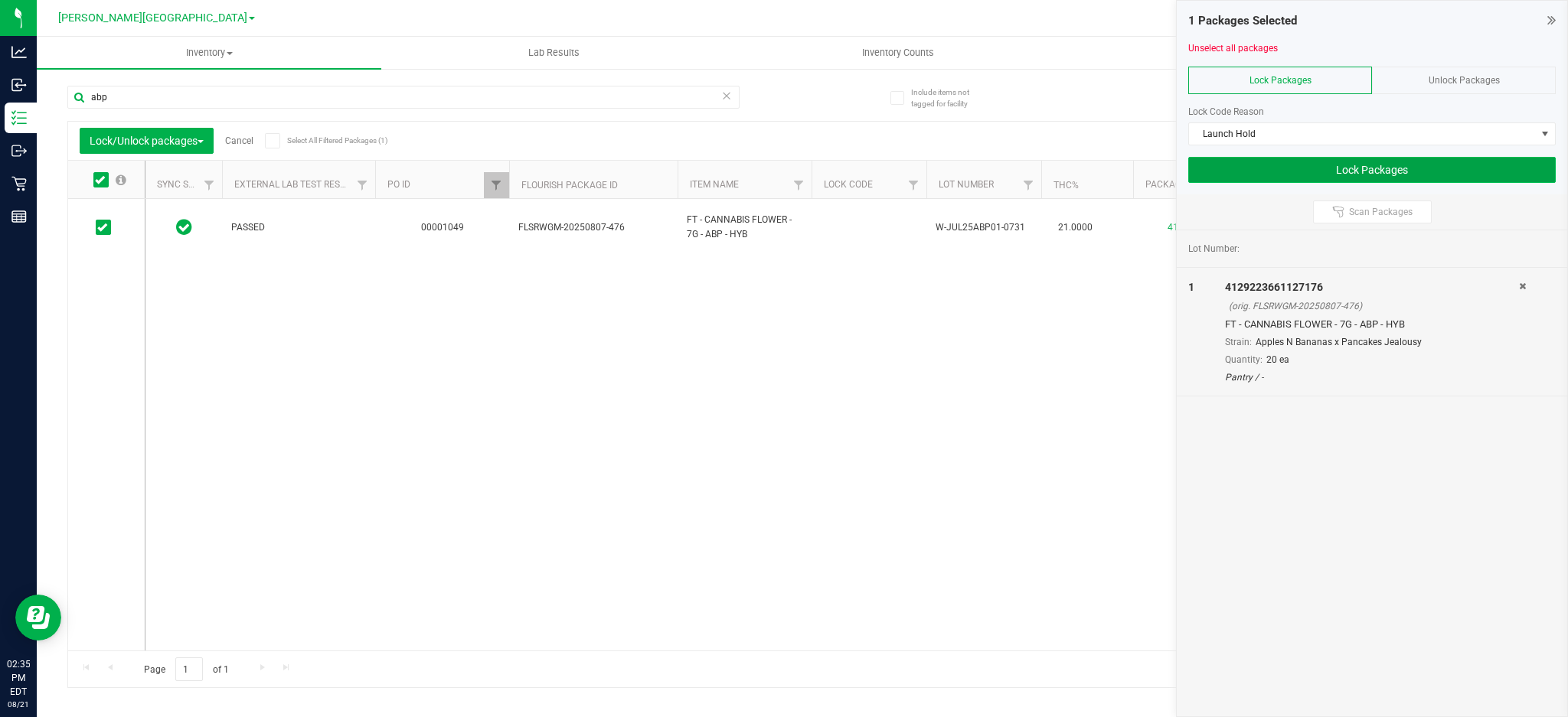
click at [1207, 175] on button "Lock Packages" at bounding box center [1371, 169] width 368 height 26
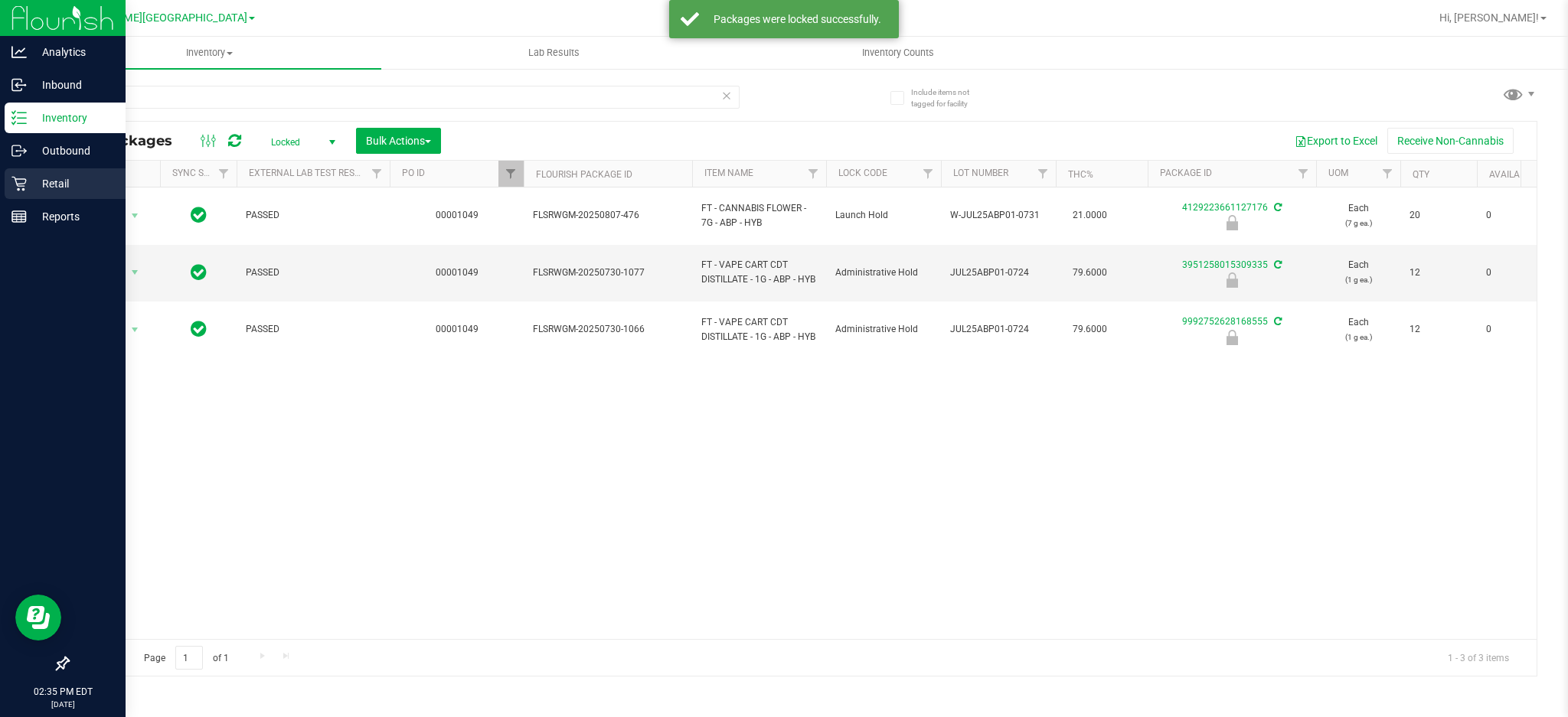
click at [25, 195] on div "Retail" at bounding box center [65, 184] width 121 height 31
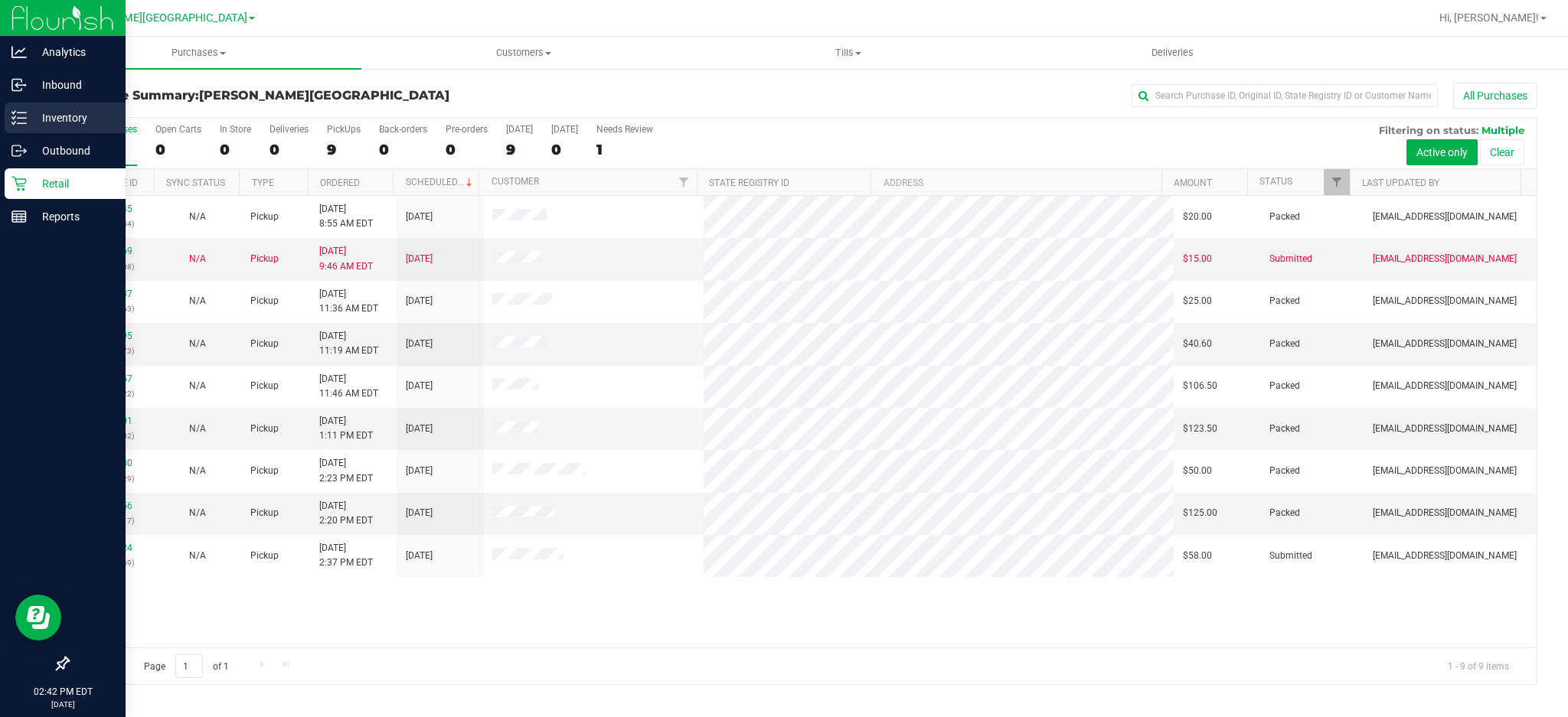
click at [26, 128] on div "Inventory" at bounding box center [65, 118] width 121 height 31
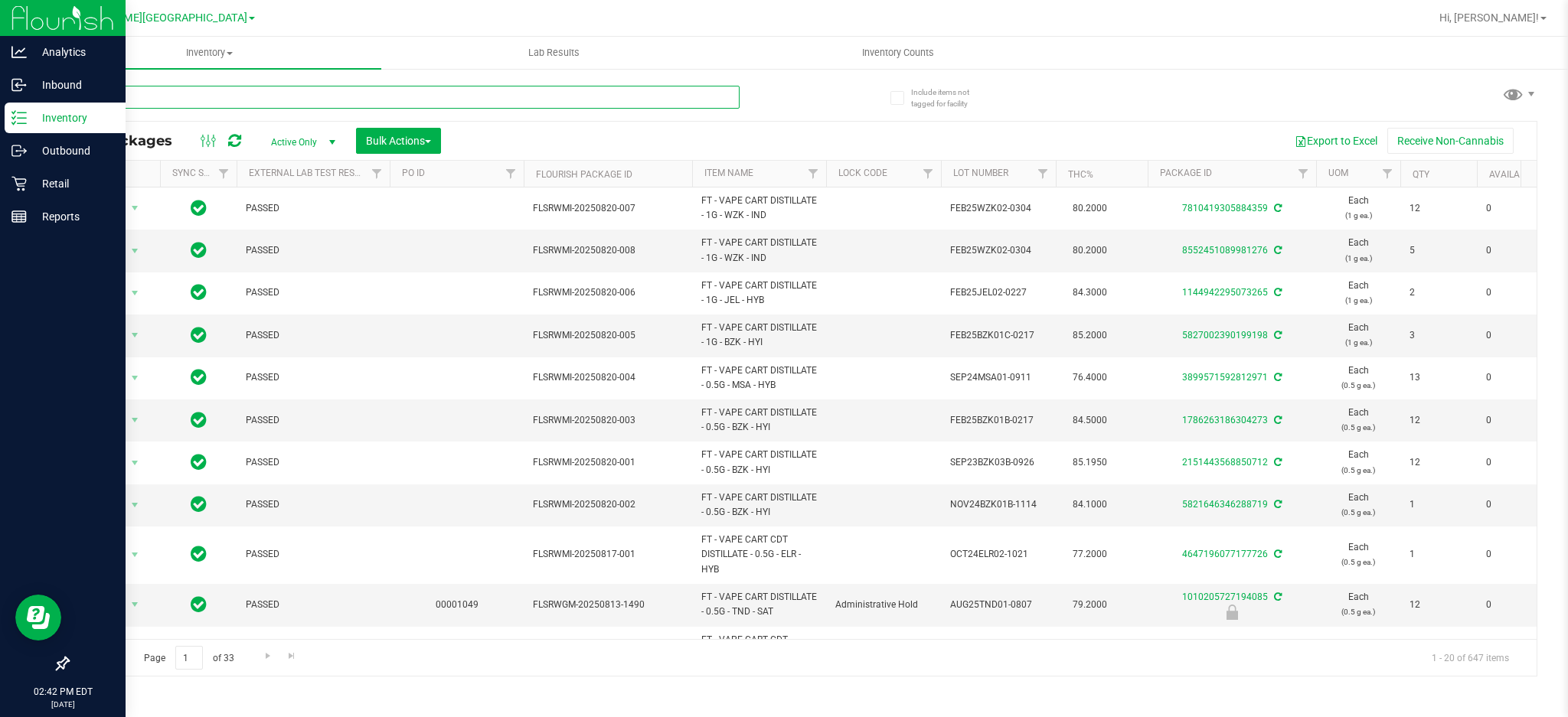
click at [289, 94] on input "text" at bounding box center [403, 96] width 673 height 23
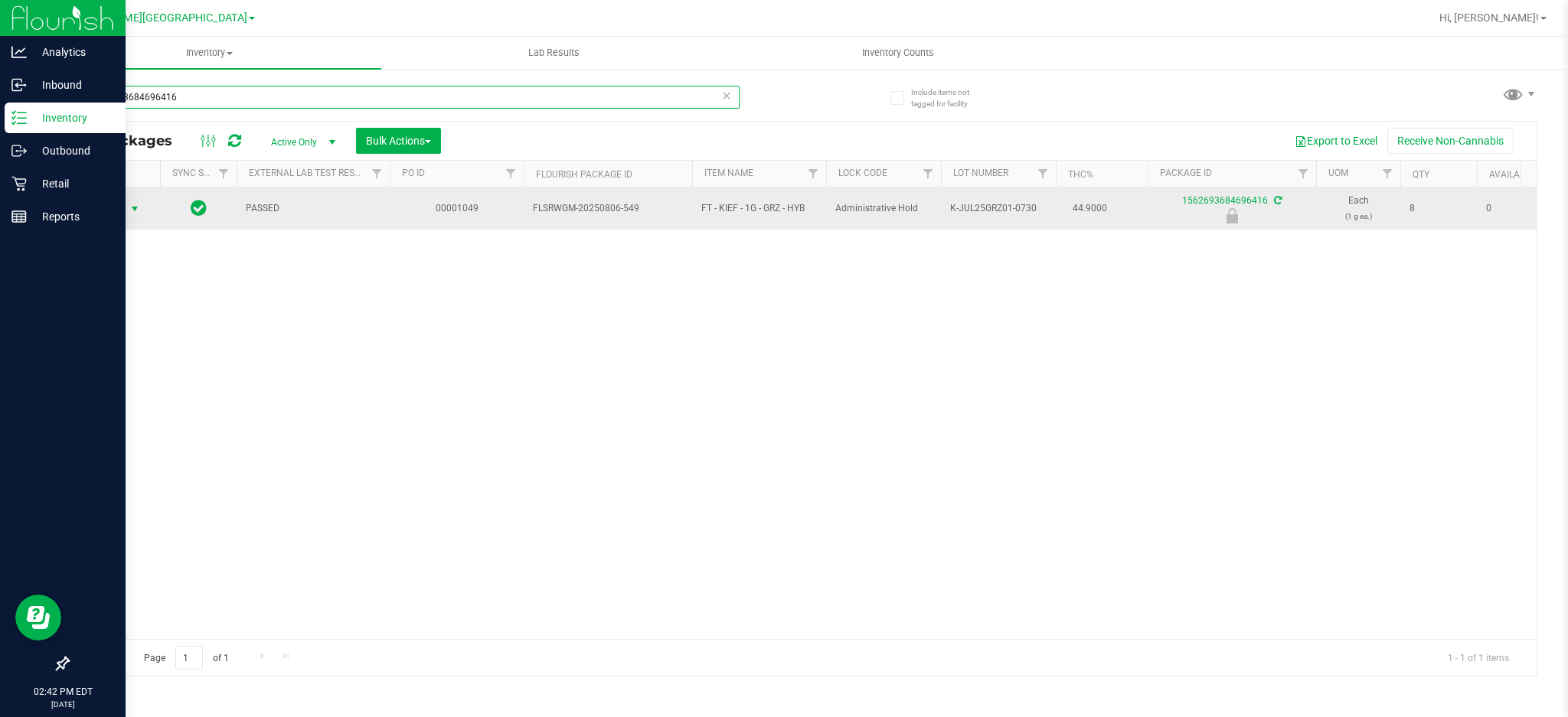
type input "1562693684696416"
click at [126, 206] on span "select" at bounding box center [135, 209] width 19 height 22
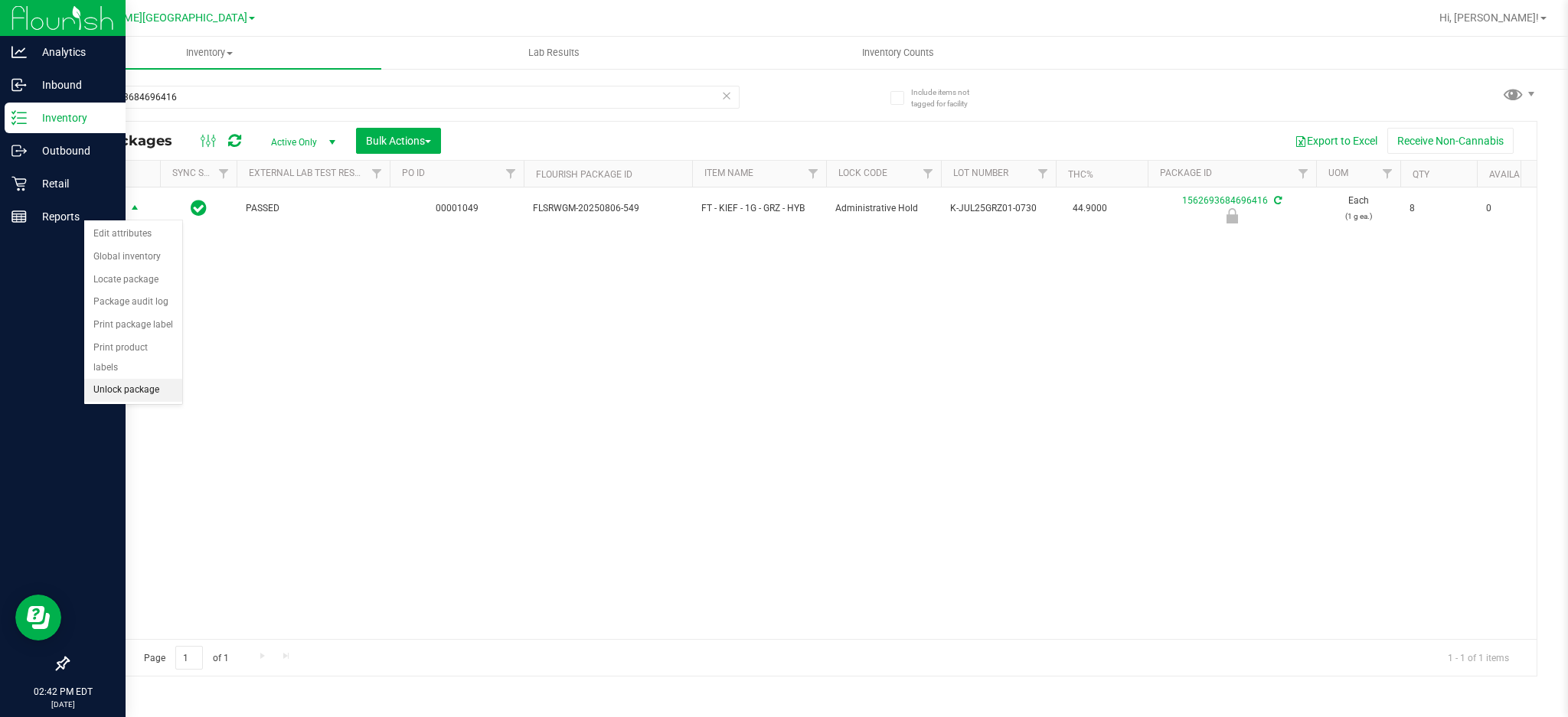
click at [128, 398] on li "Unlock package" at bounding box center [134, 389] width 98 height 23
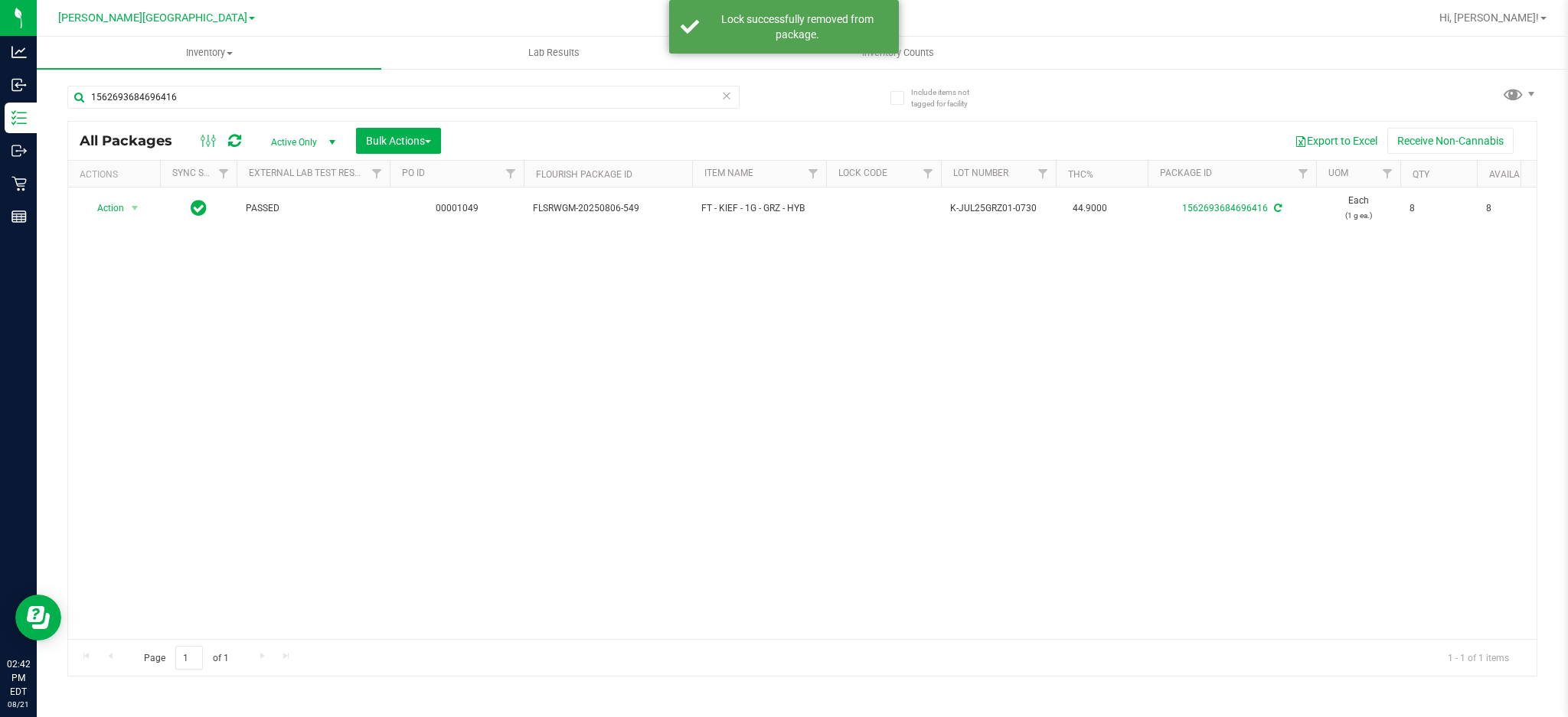
drag, startPoint x: 177, startPoint y: 116, endPoint x: 142, endPoint y: 116, distance: 35.0
click at [142, 116] on div "1562693684696416" at bounding box center [403, 103] width 673 height 35
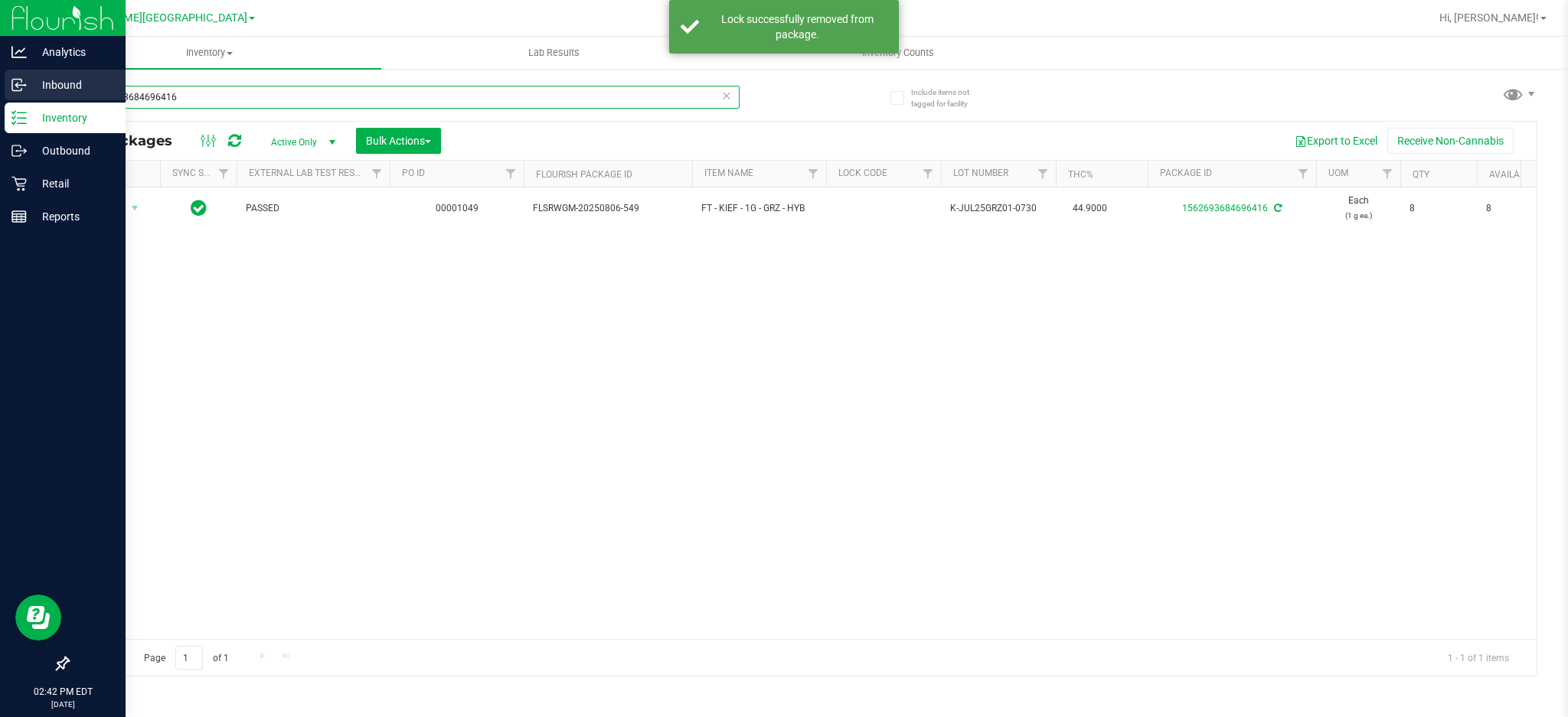
drag, startPoint x: 224, startPoint y: 97, endPoint x: 5, endPoint y: 97, distance: 219.0
click at [5, 97] on div "Analytics Inbound Inventory Outbound Retail Reports 02:42 PM EDT [DATE] 08/21 […" at bounding box center [784, 358] width 1568 height 717
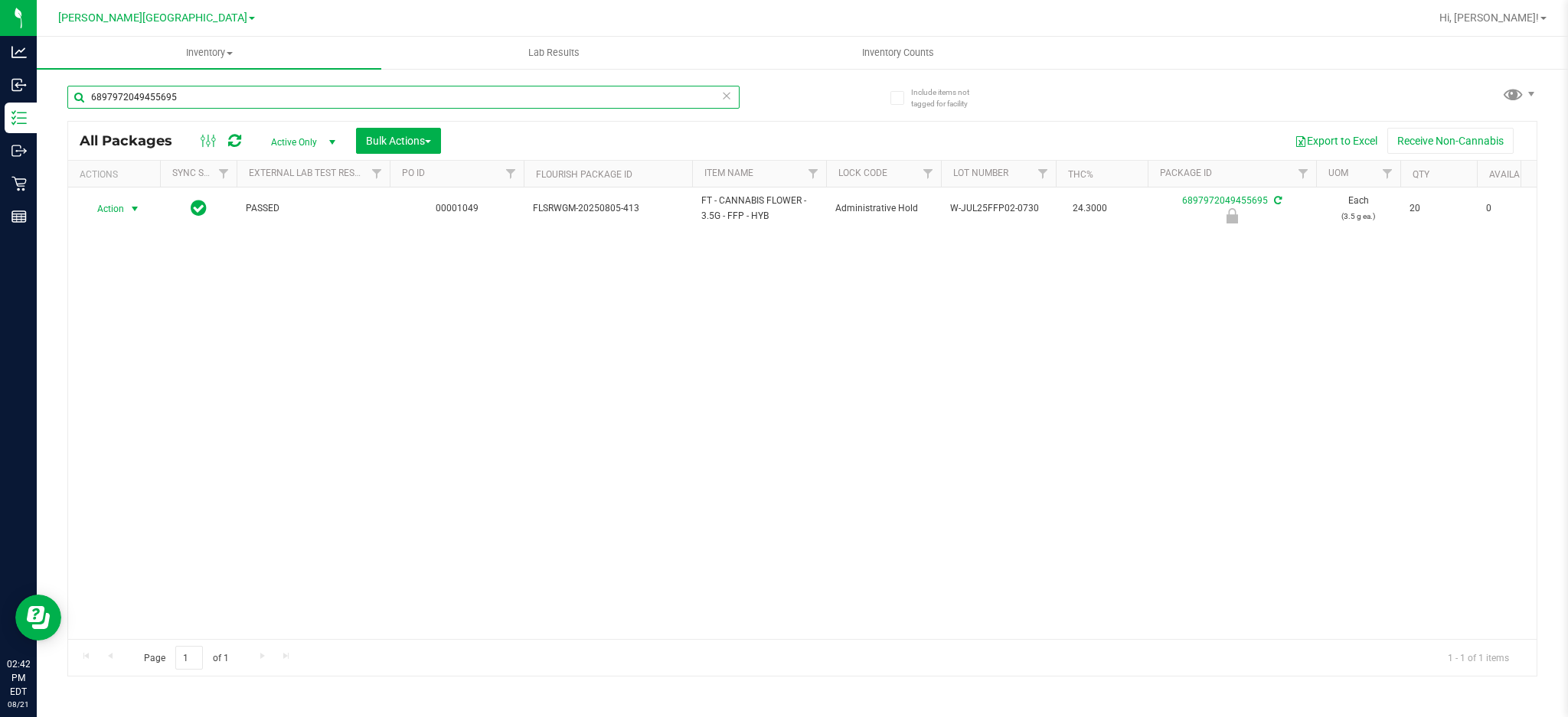
type input "6897972049455695"
click at [121, 207] on span "Action" at bounding box center [104, 209] width 41 height 22
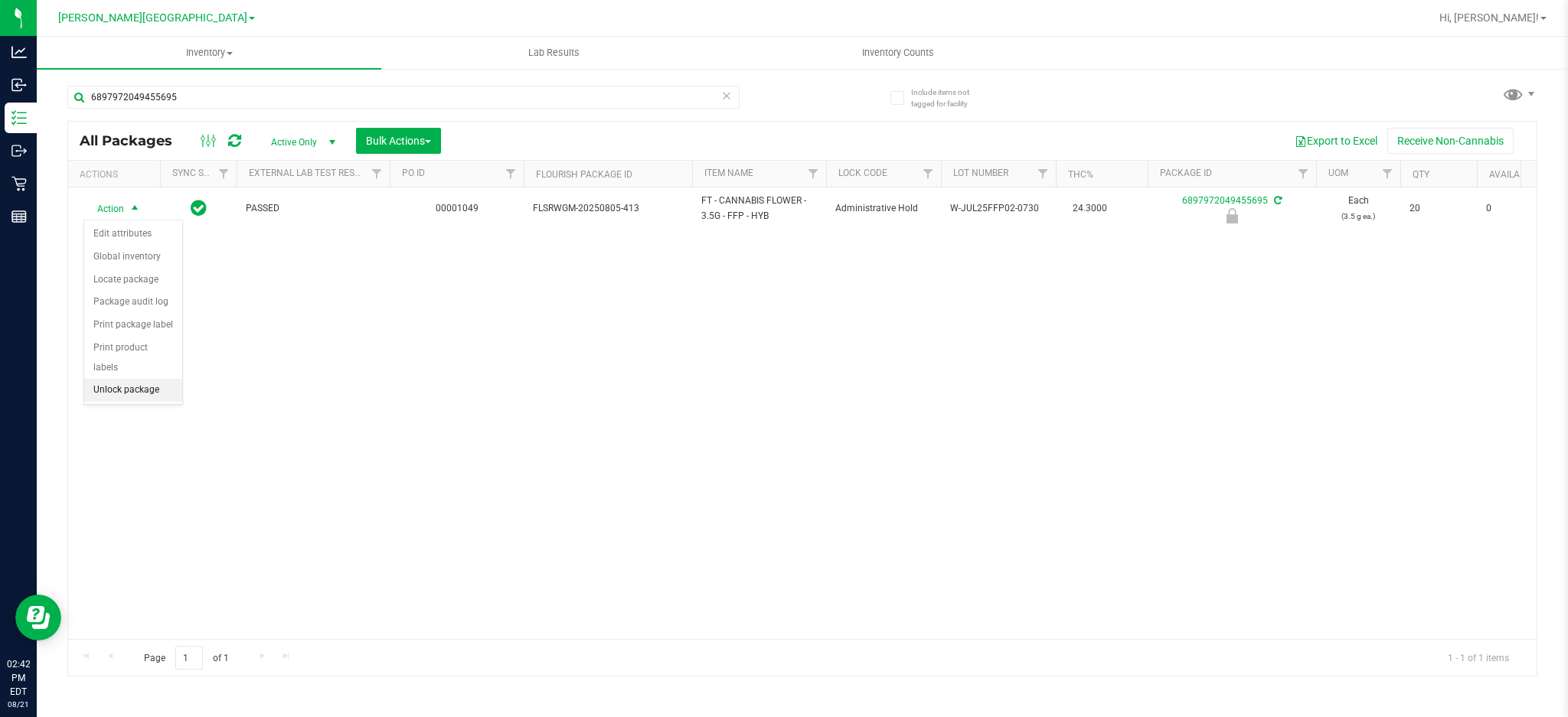
click at [130, 392] on li "Unlock package" at bounding box center [134, 389] width 98 height 23
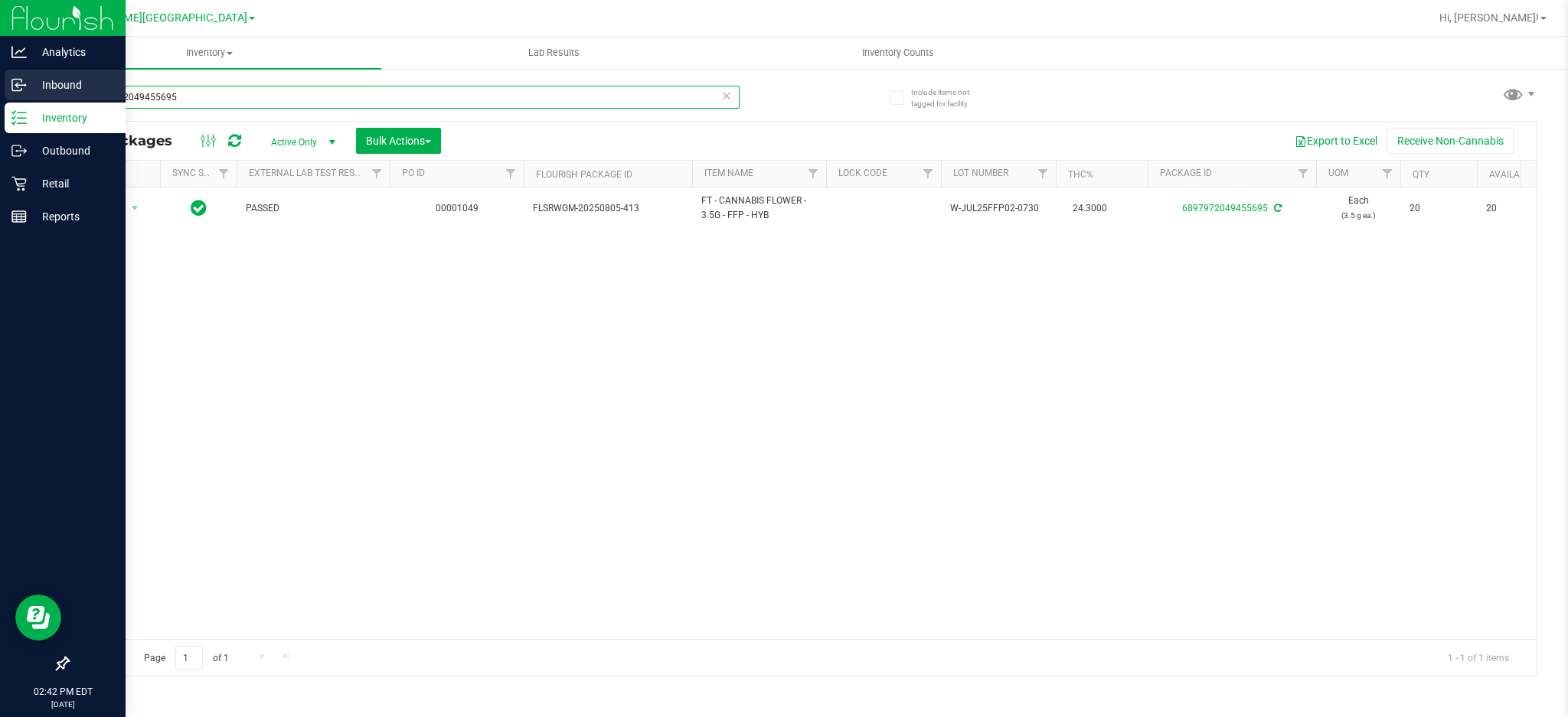
drag, startPoint x: 243, startPoint y: 90, endPoint x: 0, endPoint y: 75, distance: 243.5
click at [0, 75] on div "Analytics Inbound Inventory Outbound Retail Reports 02:42 PM EDT [DATE] 08/21 […" at bounding box center [784, 358] width 1568 height 717
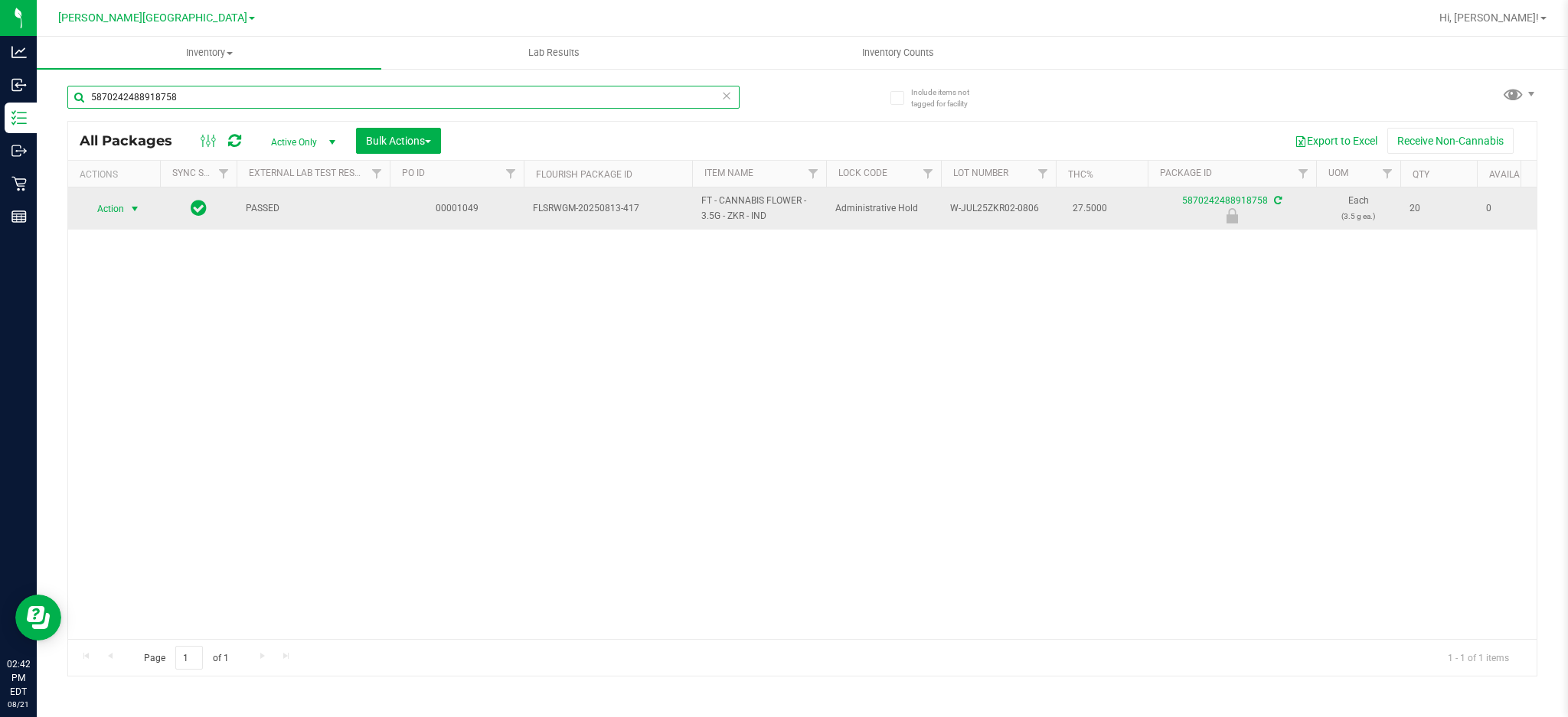
type input "5870242488918758"
click at [121, 209] on span "Action" at bounding box center [104, 209] width 41 height 22
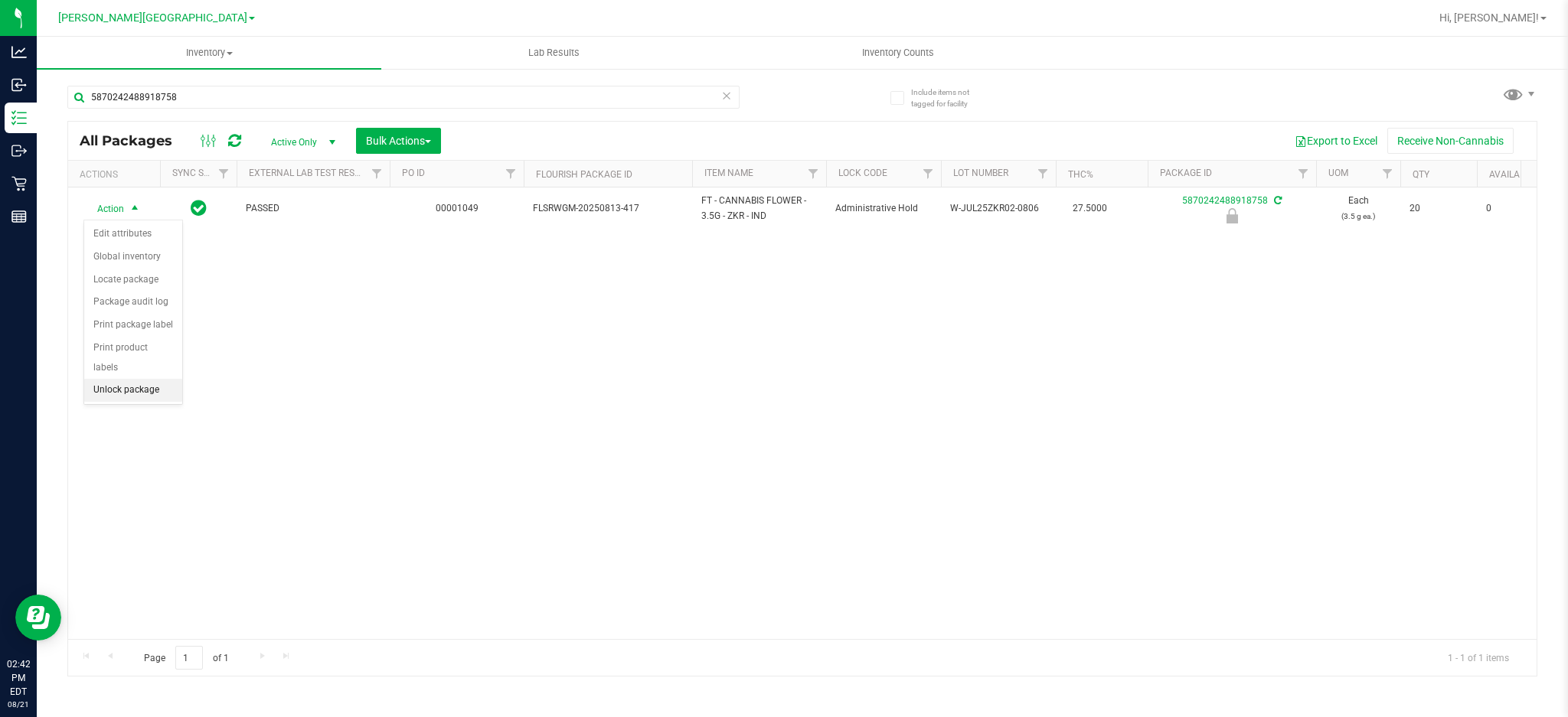
click at [118, 386] on li "Unlock package" at bounding box center [134, 389] width 98 height 23
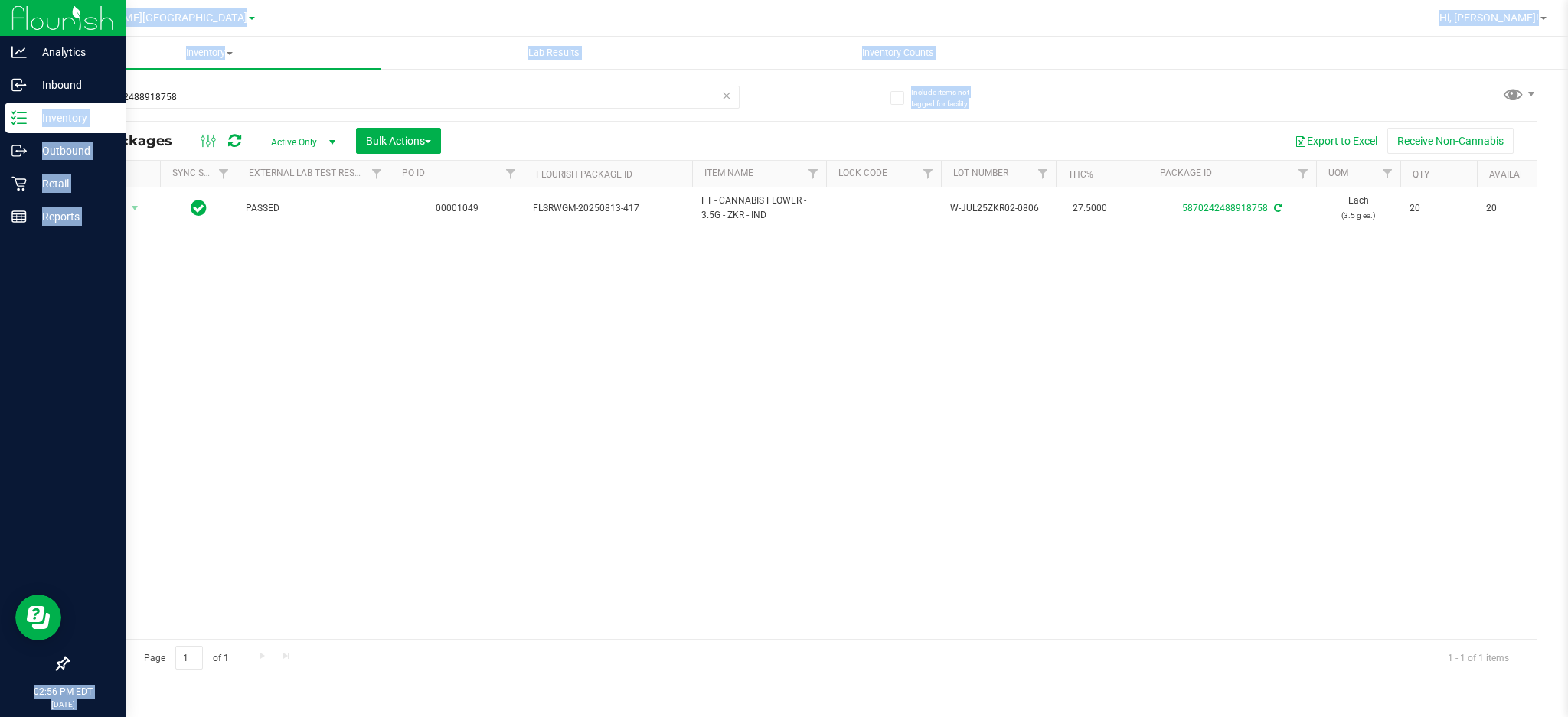
drag, startPoint x: 234, startPoint y: 85, endPoint x: 0, endPoint y: 104, distance: 234.8
click at [0, 103] on div "Analytics Inbound Inventory Outbound Retail Reports 02:56 PM EDT [DATE] 08/21 […" at bounding box center [784, 358] width 1568 height 717
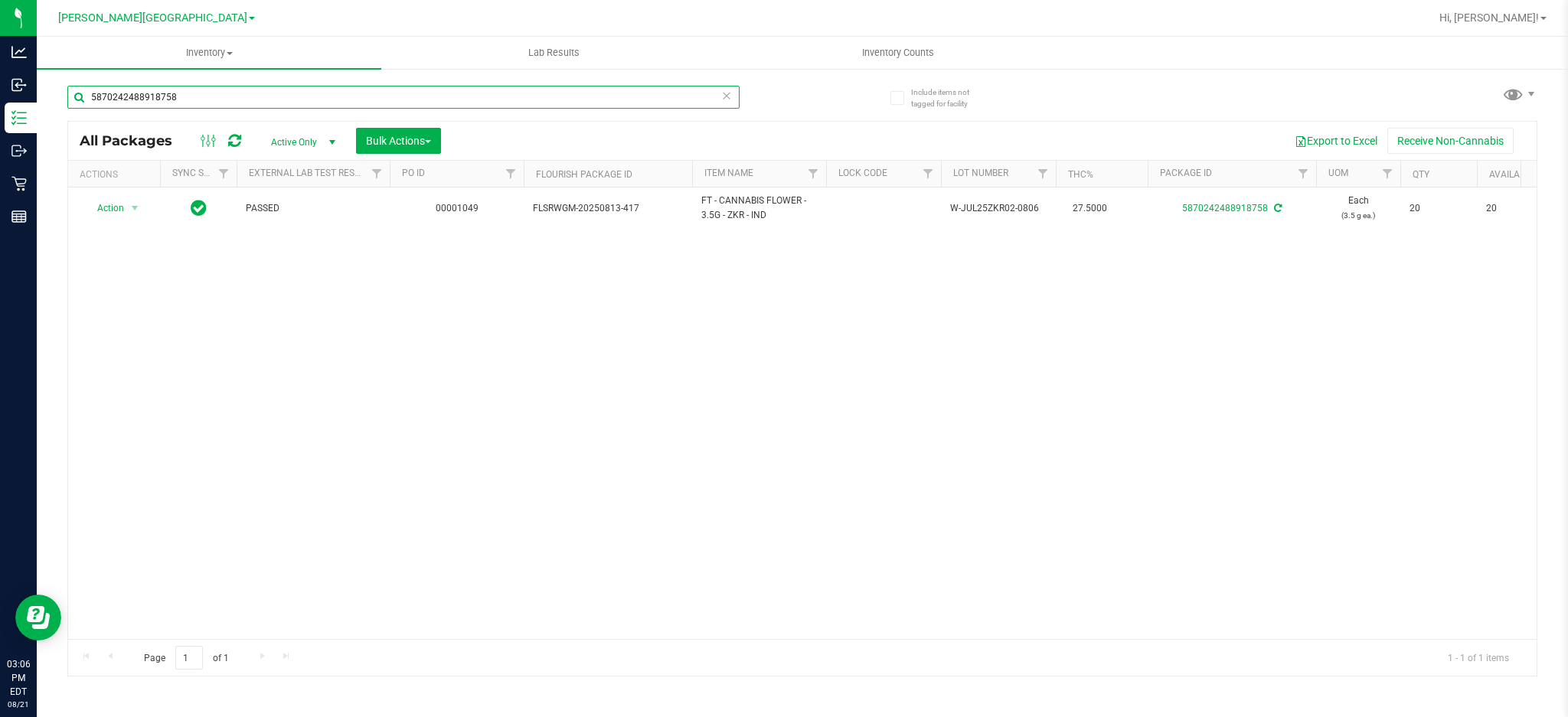
drag, startPoint x: 207, startPoint y: 97, endPoint x: 56, endPoint y: 113, distance: 151.8
click at [56, 113] on div "Include items not tagged for facility 5870242488918758 All Packages Active Only…" at bounding box center [802, 300] width 1531 height 467
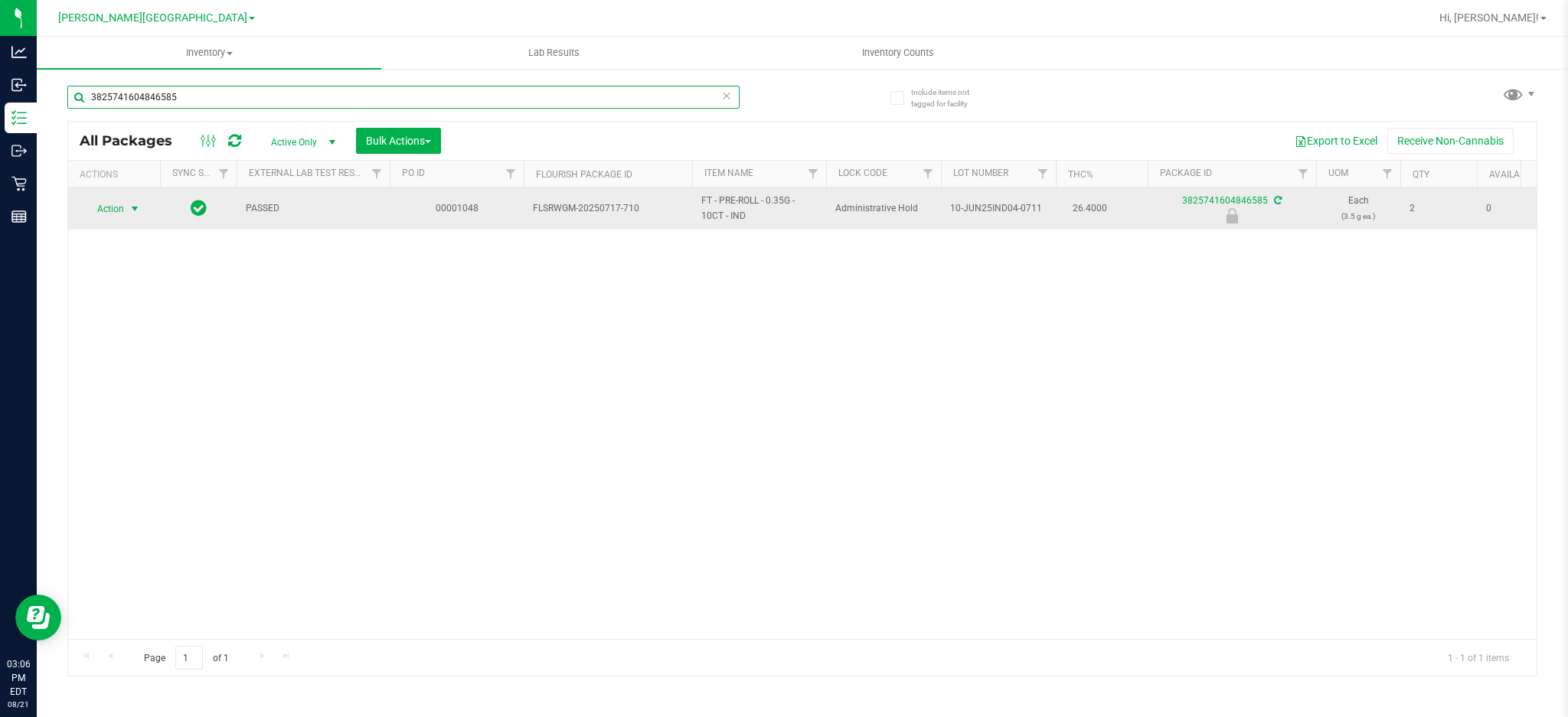
type input "3825741604846585"
click at [130, 209] on span "select" at bounding box center [134, 208] width 12 height 12
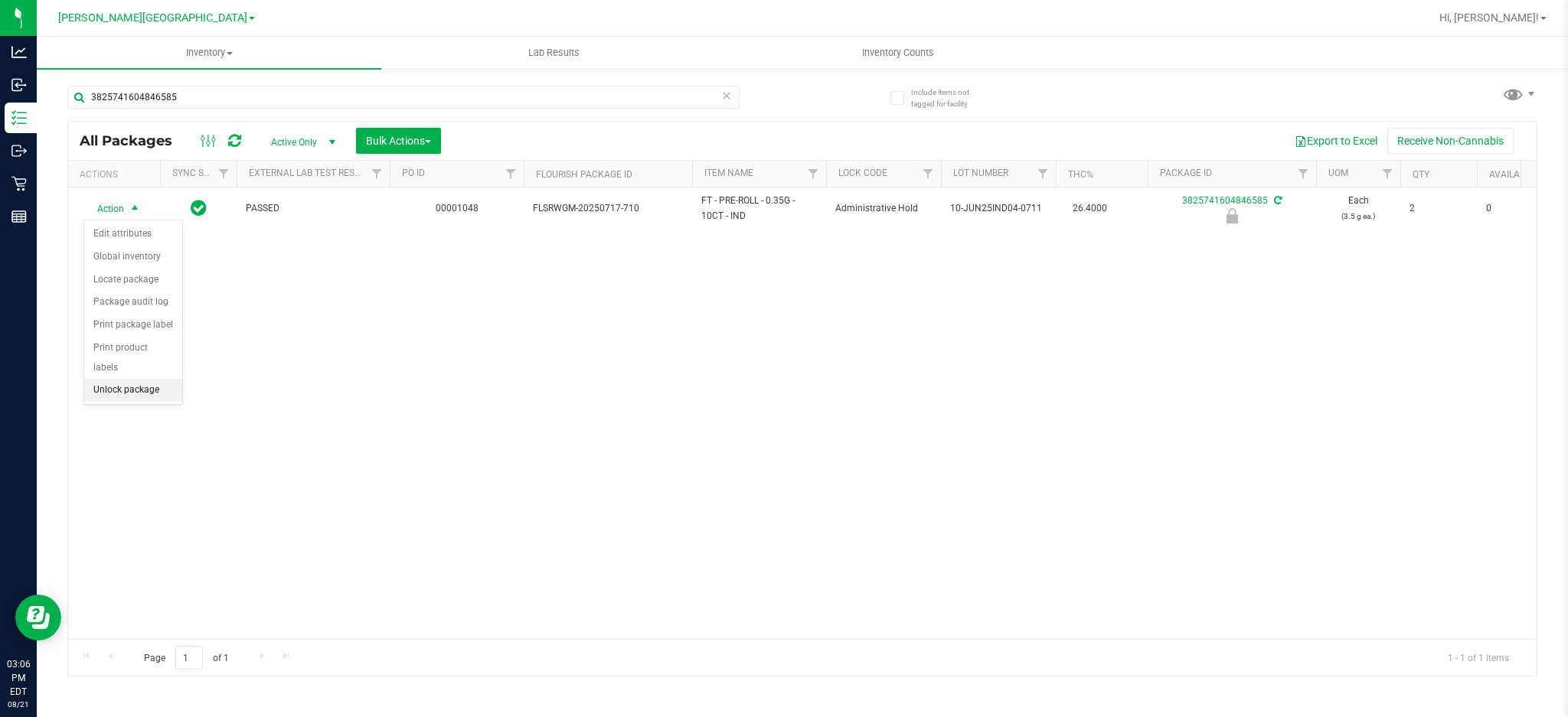
click at [135, 387] on li "Unlock package" at bounding box center [134, 389] width 98 height 23
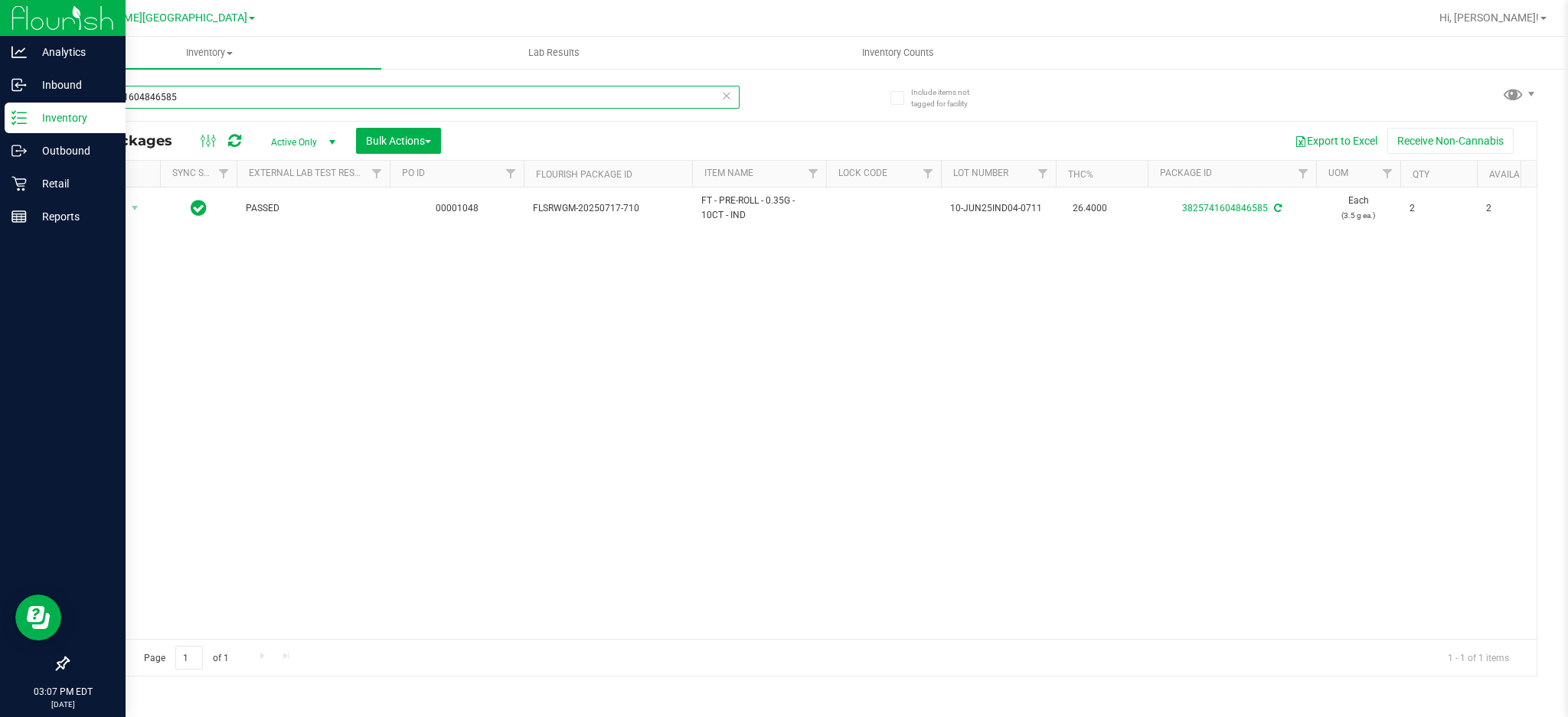
drag, startPoint x: 204, startPoint y: 87, endPoint x: 0, endPoint y: 110, distance: 205.3
click at [0, 110] on div "Analytics Inbound Inventory Outbound Retail Reports 03:07 PM EDT [DATE] 08/21 […" at bounding box center [784, 358] width 1568 height 717
drag, startPoint x: 300, startPoint y: 94, endPoint x: 0, endPoint y: 62, distance: 301.7
click at [0, 62] on div "Analytics Inbound Inventory Outbound Retail Reports 03:07 PM EDT [DATE] 08/21 […" at bounding box center [784, 358] width 1568 height 717
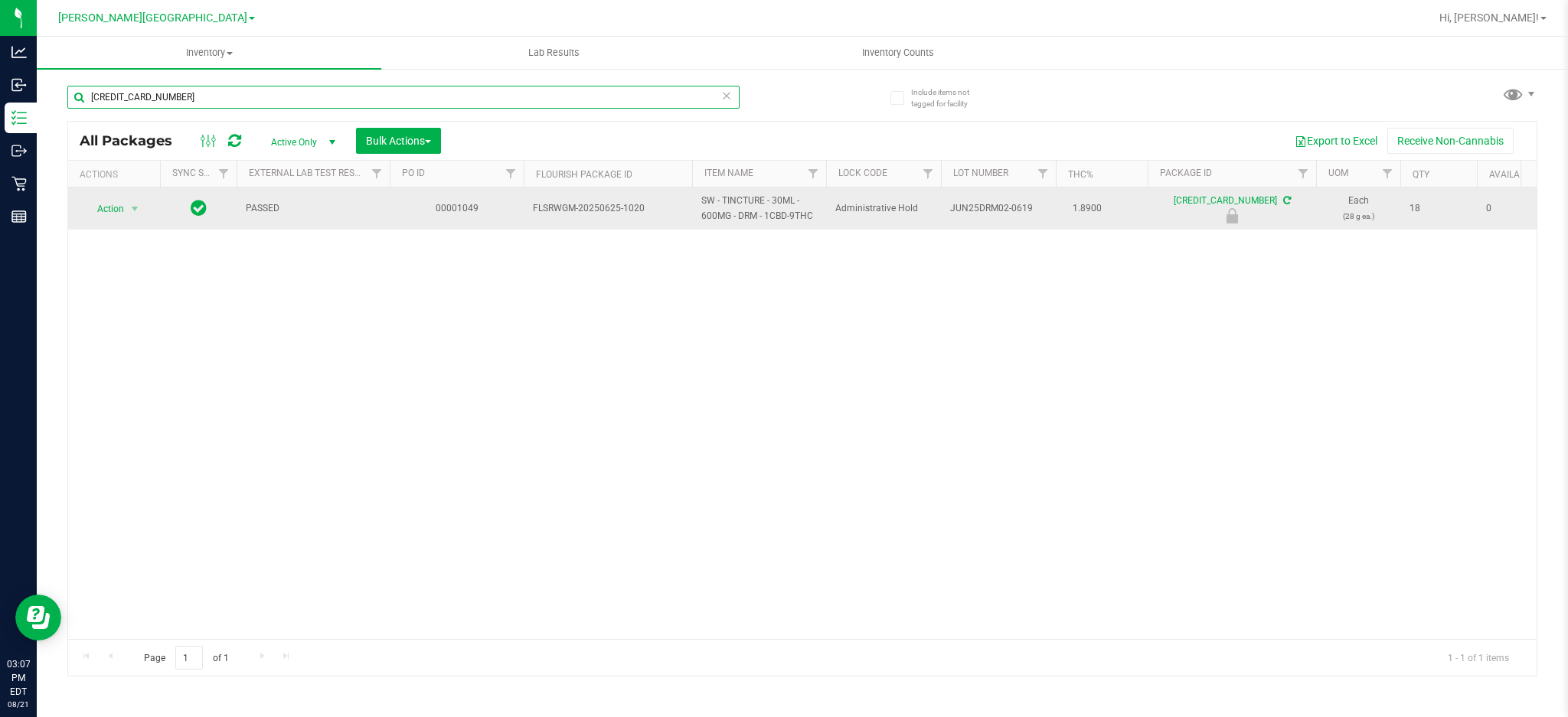
type input "[CREDIT_CARD_NUMBER]"
click at [143, 201] on span "select" at bounding box center [135, 209] width 19 height 22
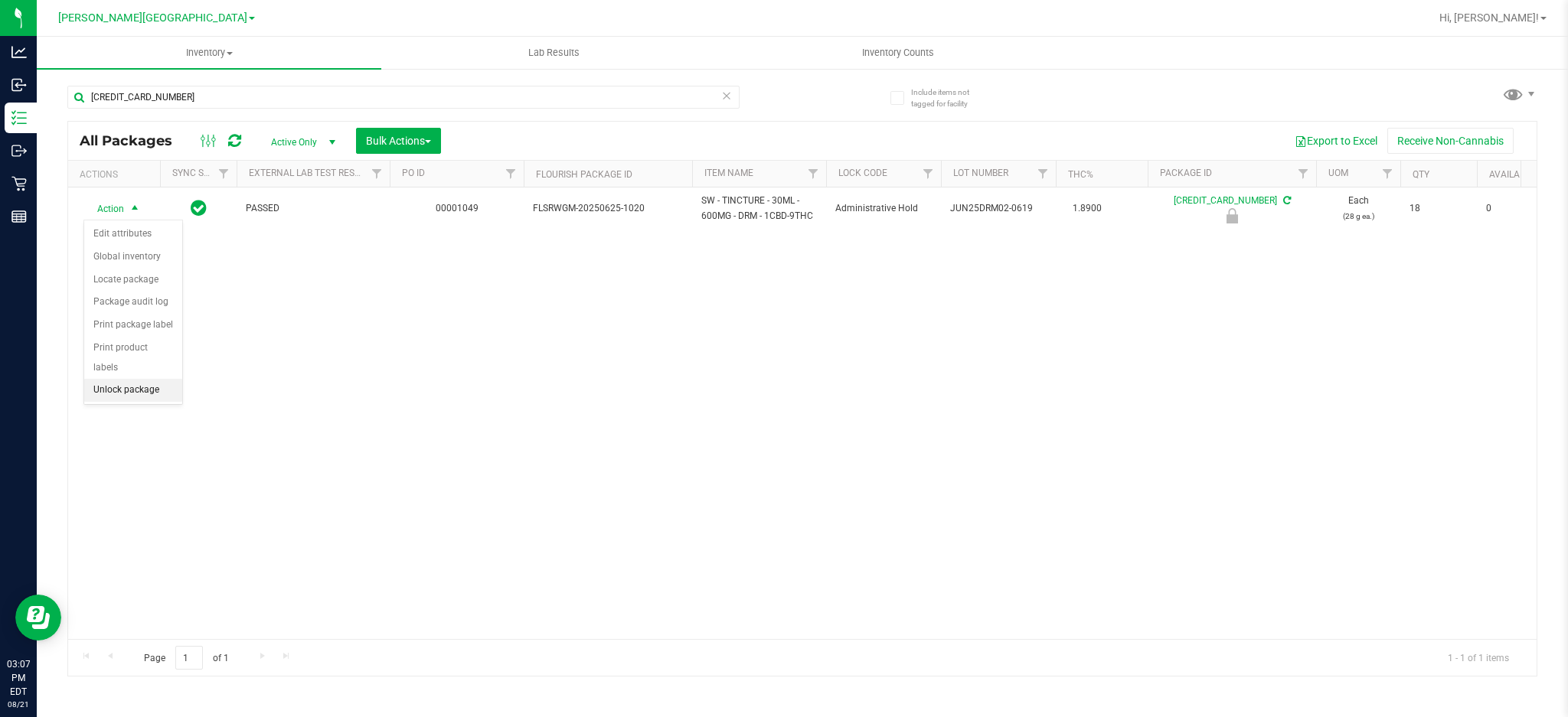
drag, startPoint x: 142, startPoint y: 380, endPoint x: 208, endPoint y: 424, distance: 79.3
click at [142, 383] on li "Unlock package" at bounding box center [134, 389] width 98 height 23
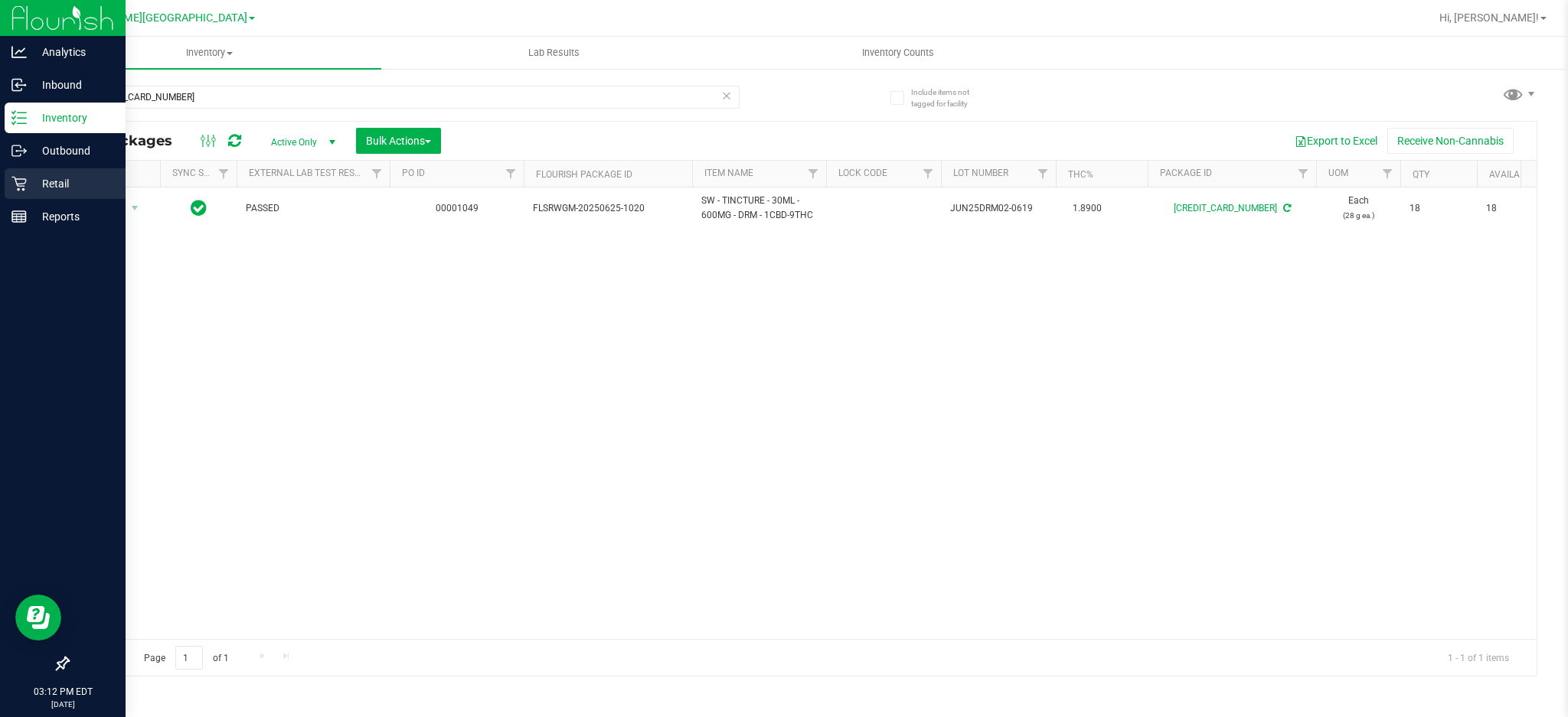
click at [23, 176] on icon at bounding box center [19, 183] width 15 height 15
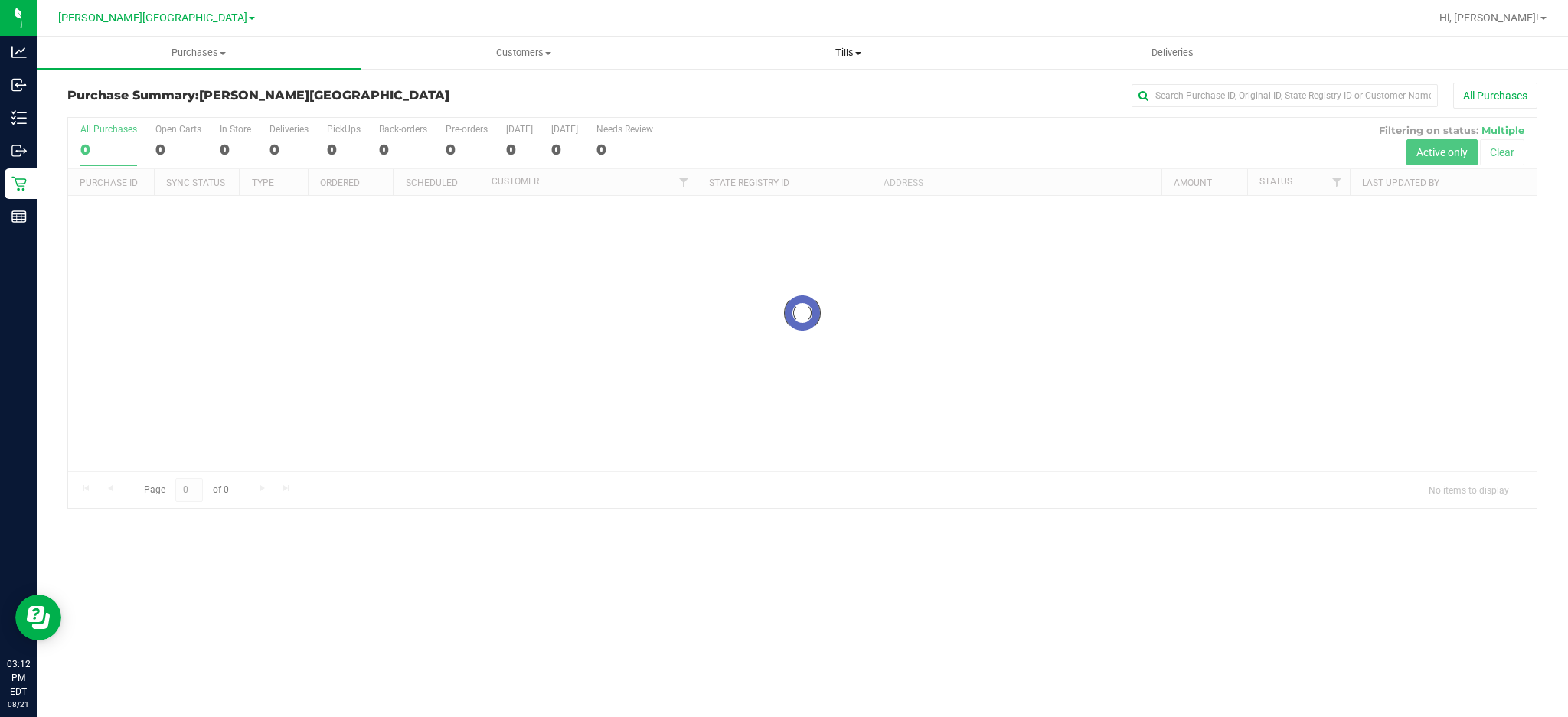
click at [854, 46] on span "Tills" at bounding box center [847, 52] width 323 height 14
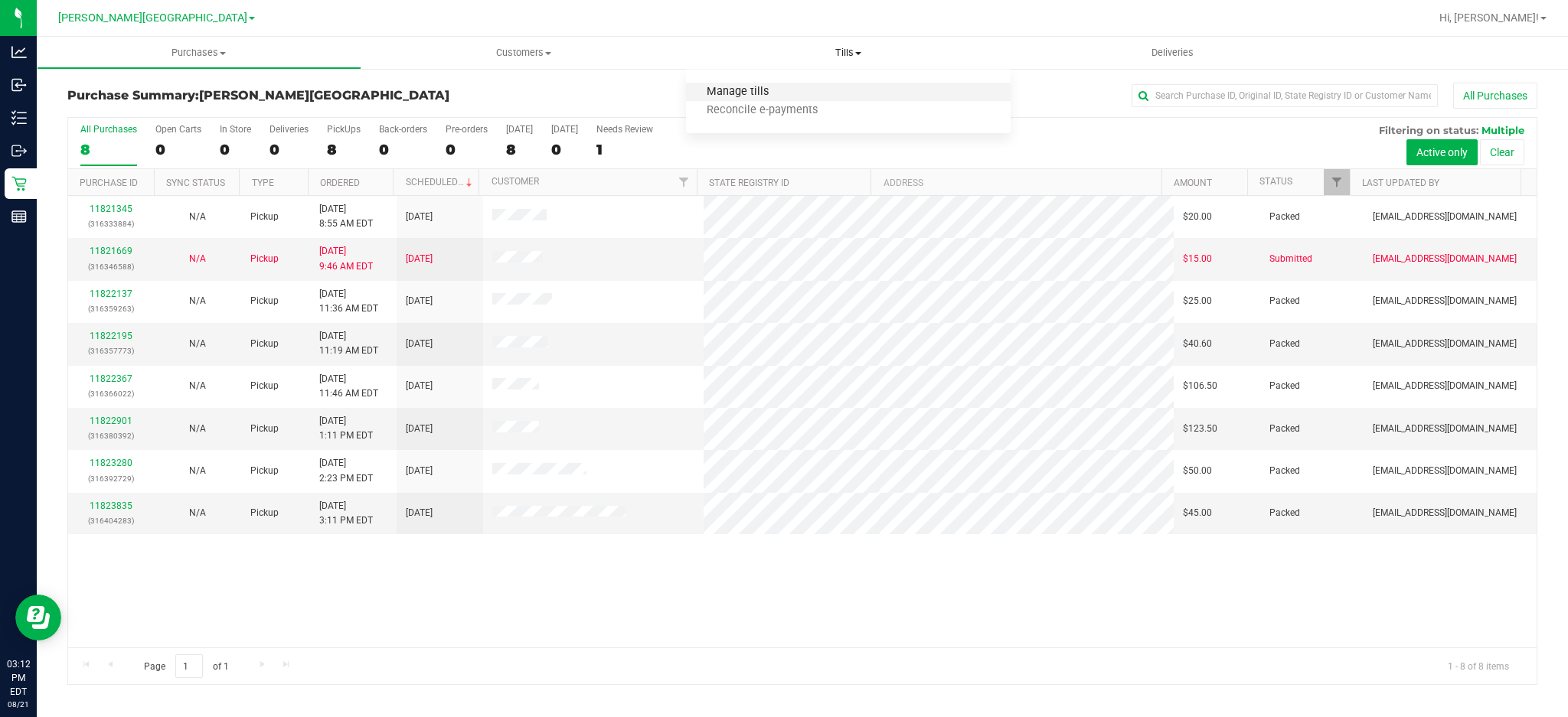
click at [754, 95] on span "Manage tills" at bounding box center [738, 92] width 104 height 13
